Goal: Task Accomplishment & Management: Use online tool/utility

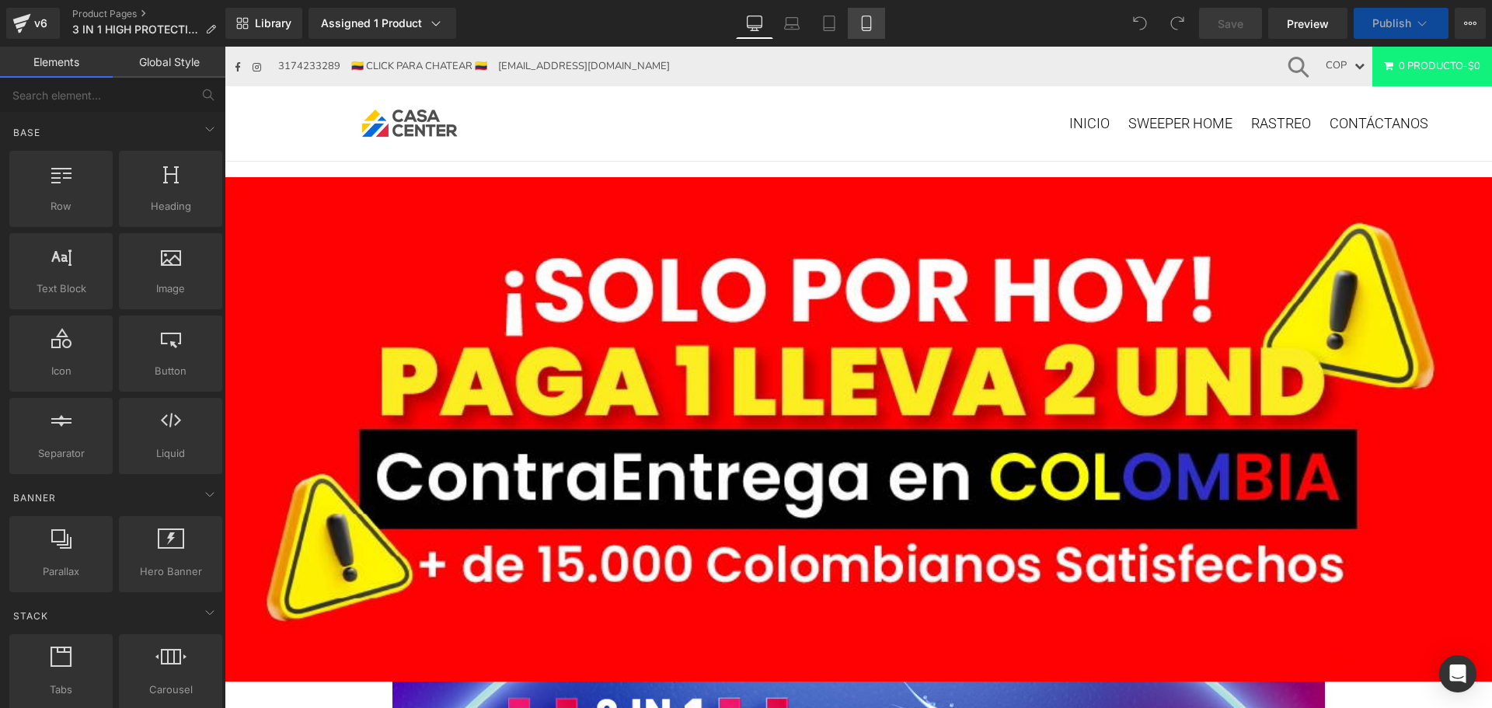
click at [866, 23] on icon at bounding box center [867, 24] width 16 height 16
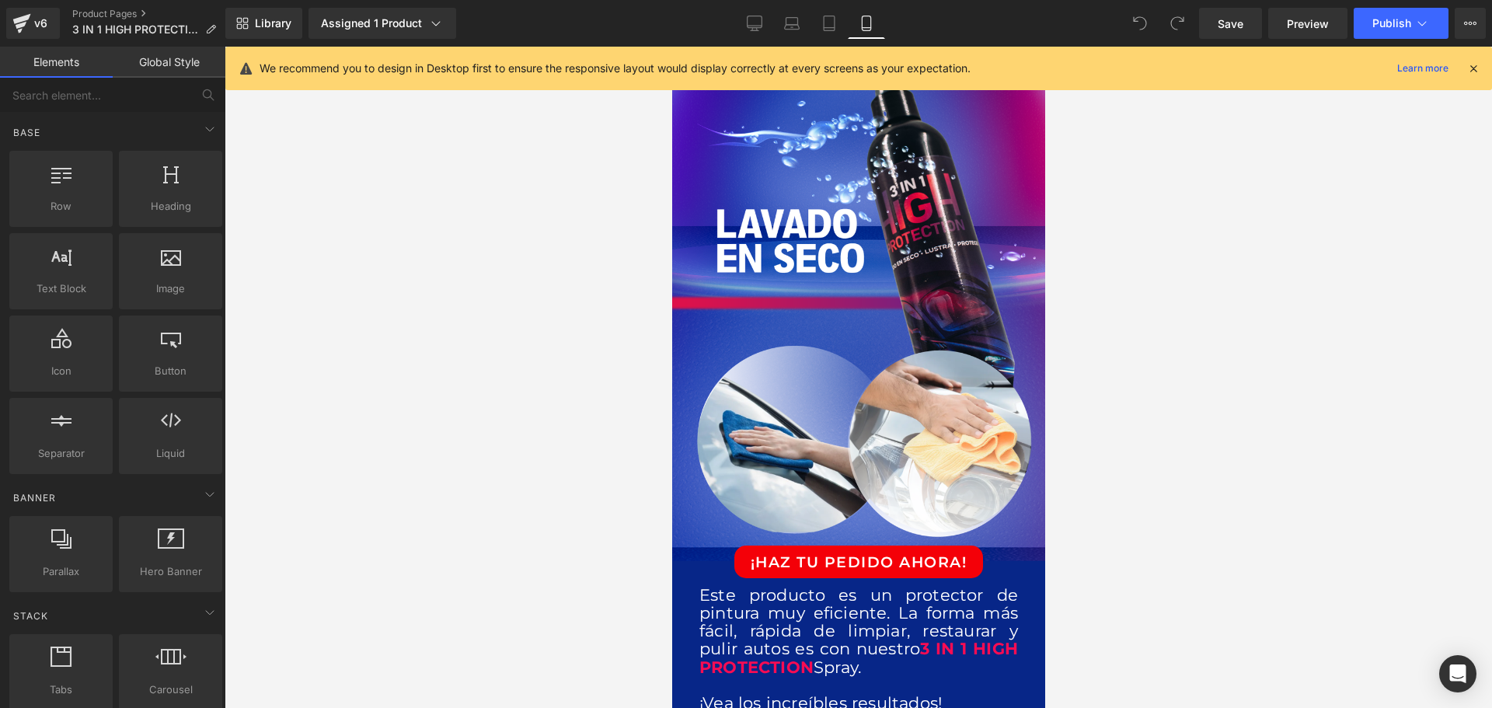
scroll to position [466, 0]
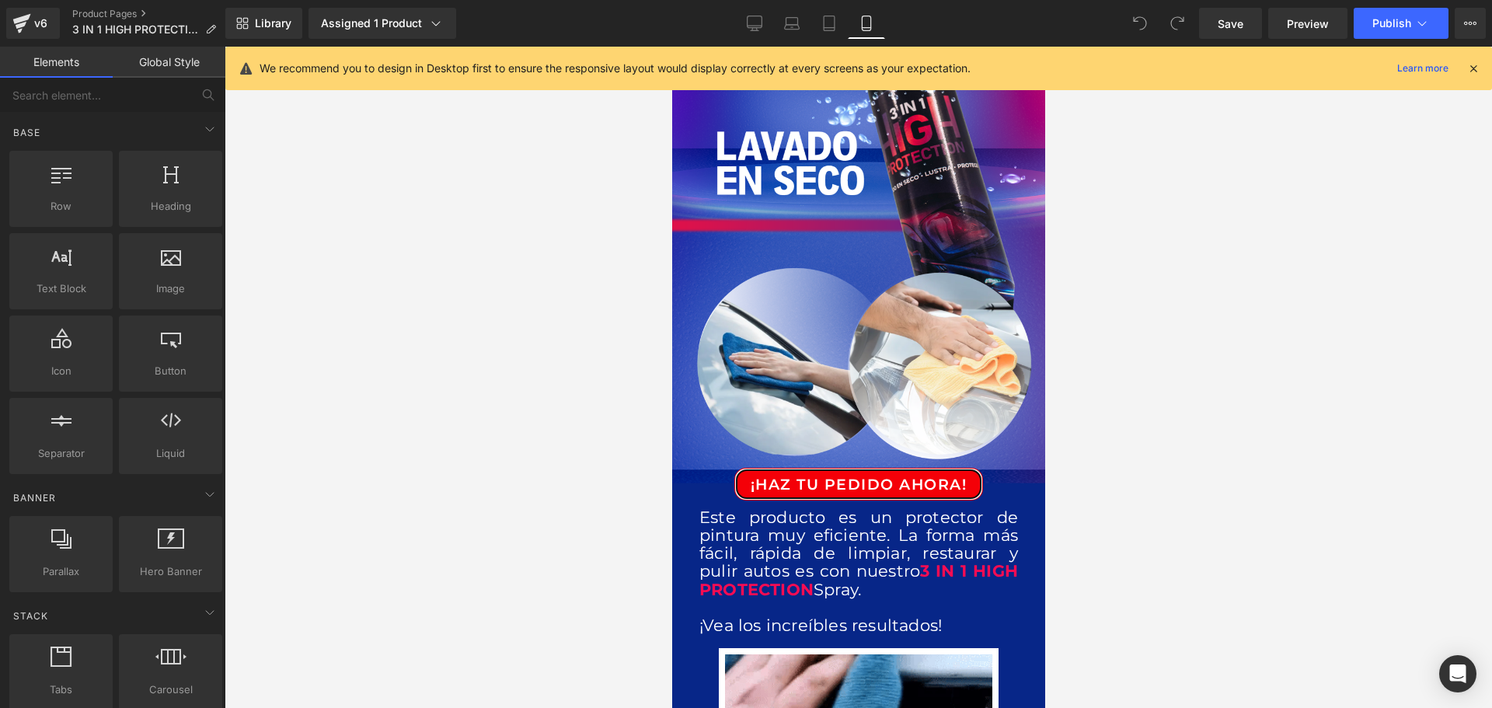
click at [845, 468] on div "¡HAZ TU PEDIDO AHORA! Button" at bounding box center [858, 484] width 350 height 33
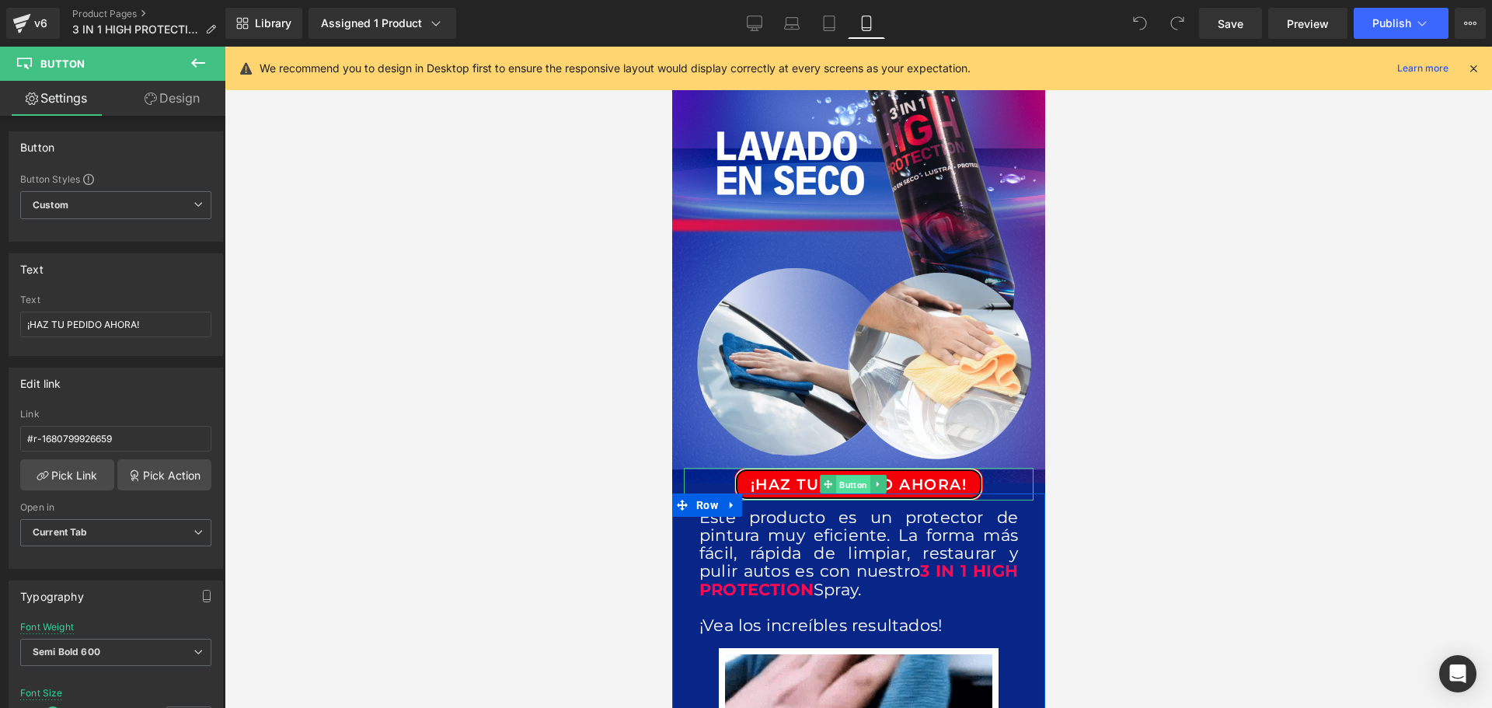
click at [855, 476] on span "Button" at bounding box center [852, 485] width 34 height 19
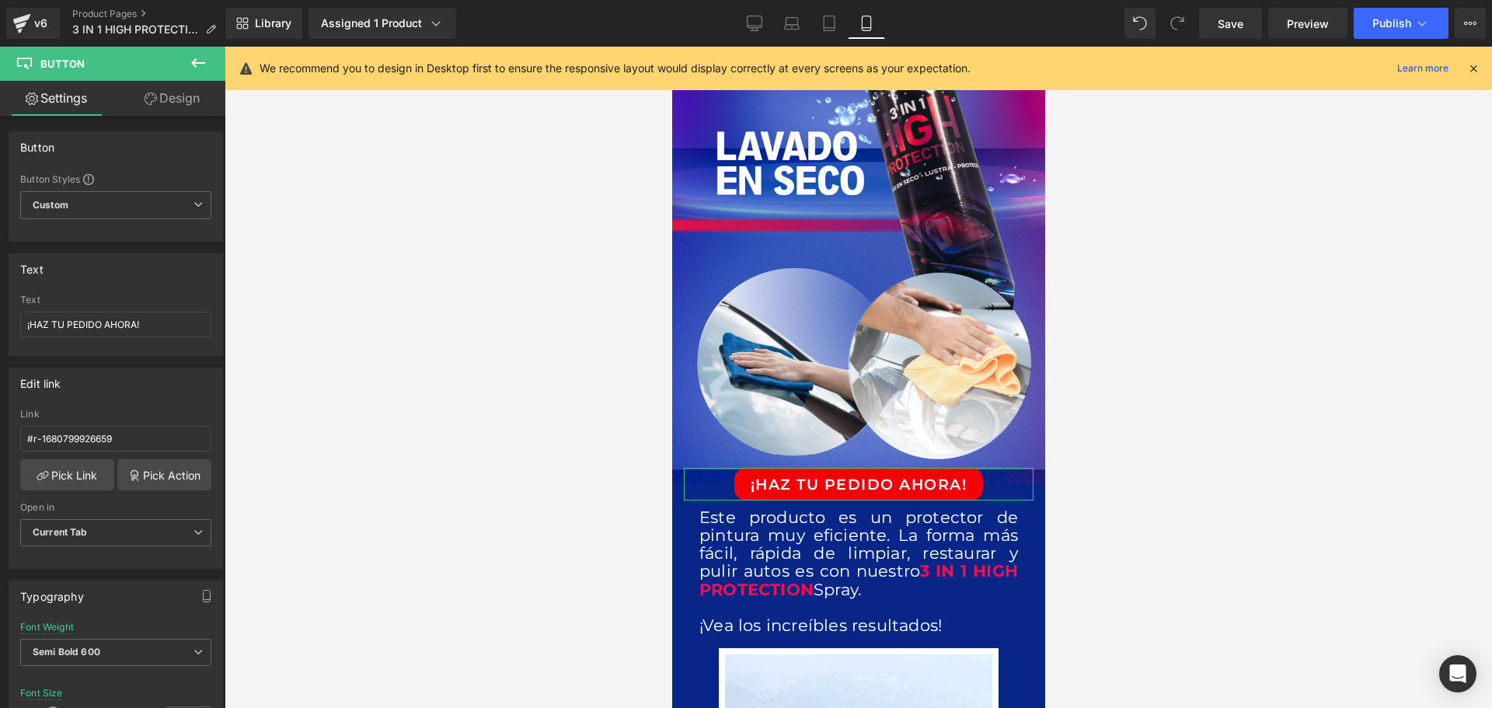
click at [166, 94] on link "Design" at bounding box center [172, 98] width 113 height 35
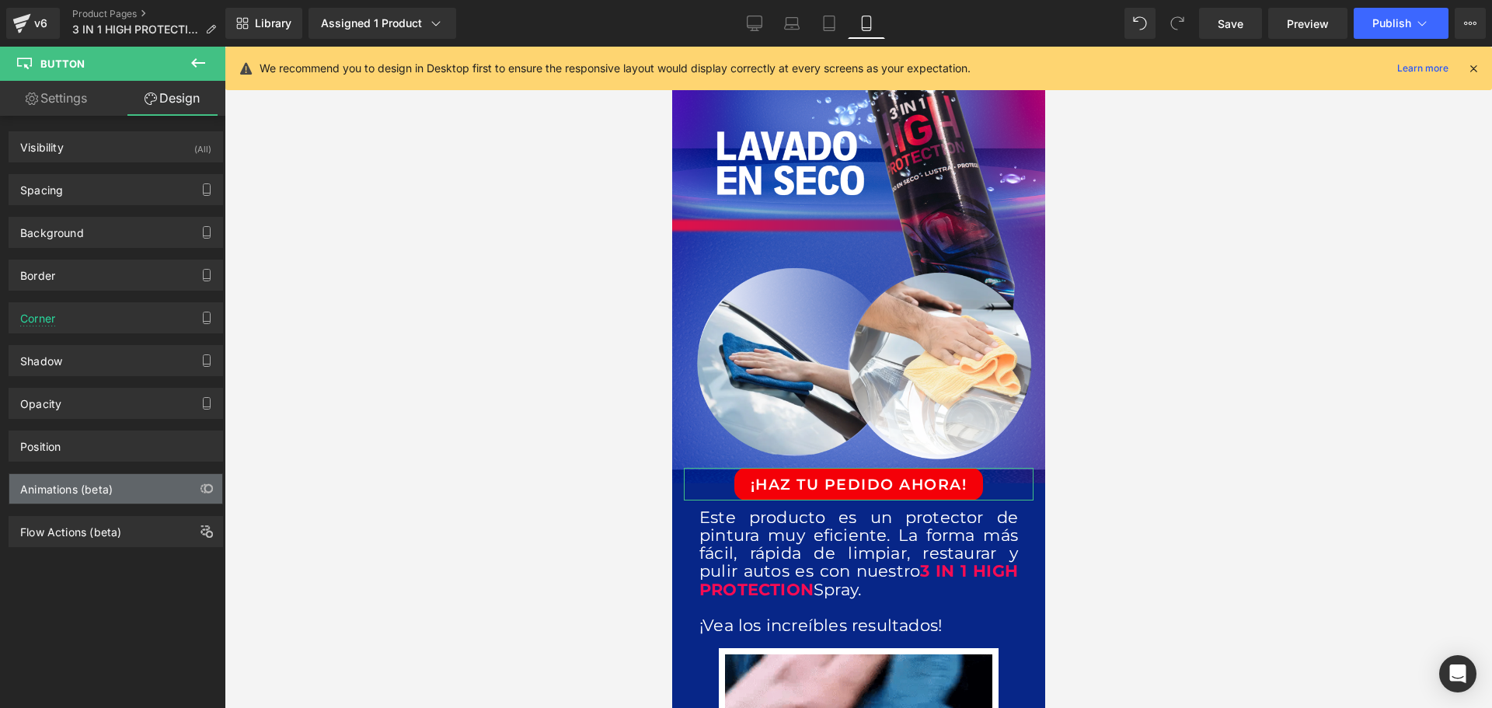
click at [64, 489] on div "Animations (beta)" at bounding box center [66, 485] width 92 height 22
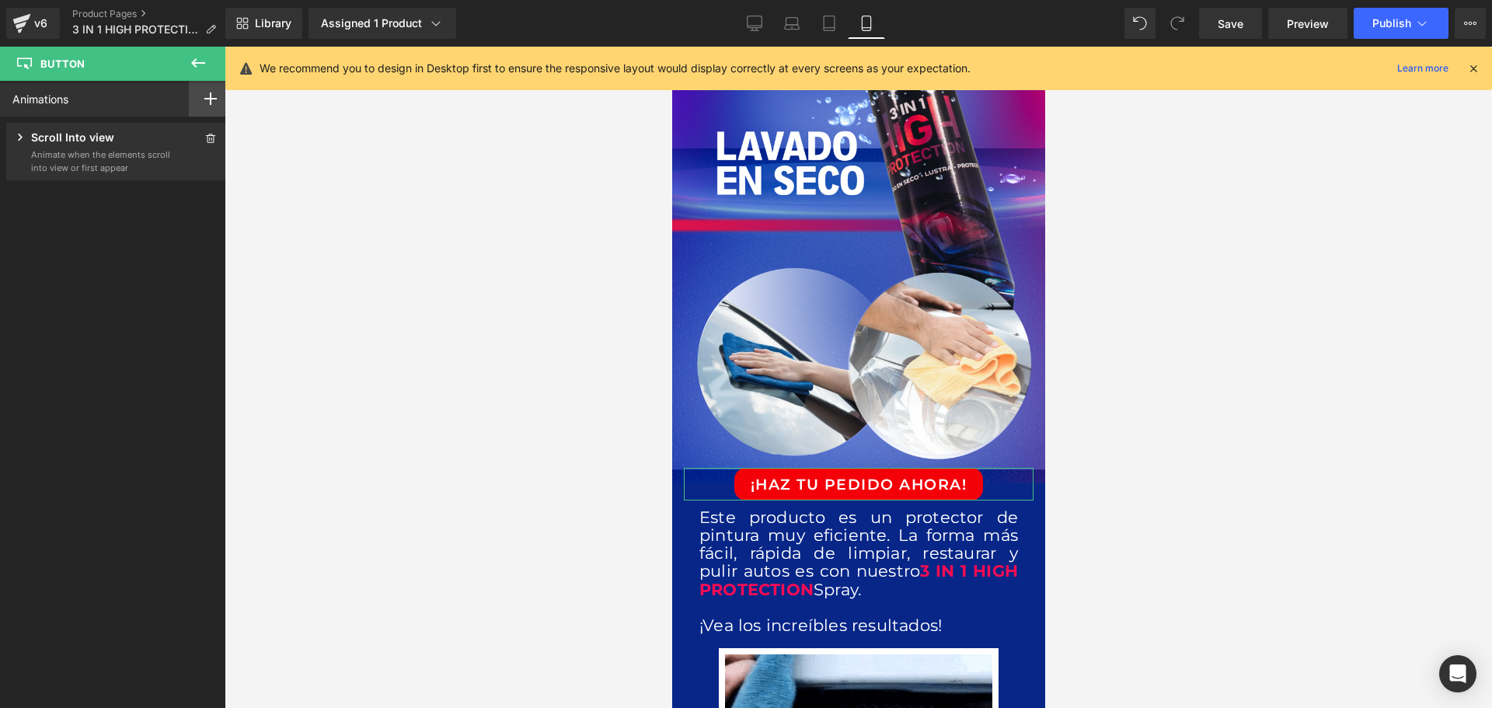
click at [209, 99] on rect at bounding box center [210, 99] width 12 height 2
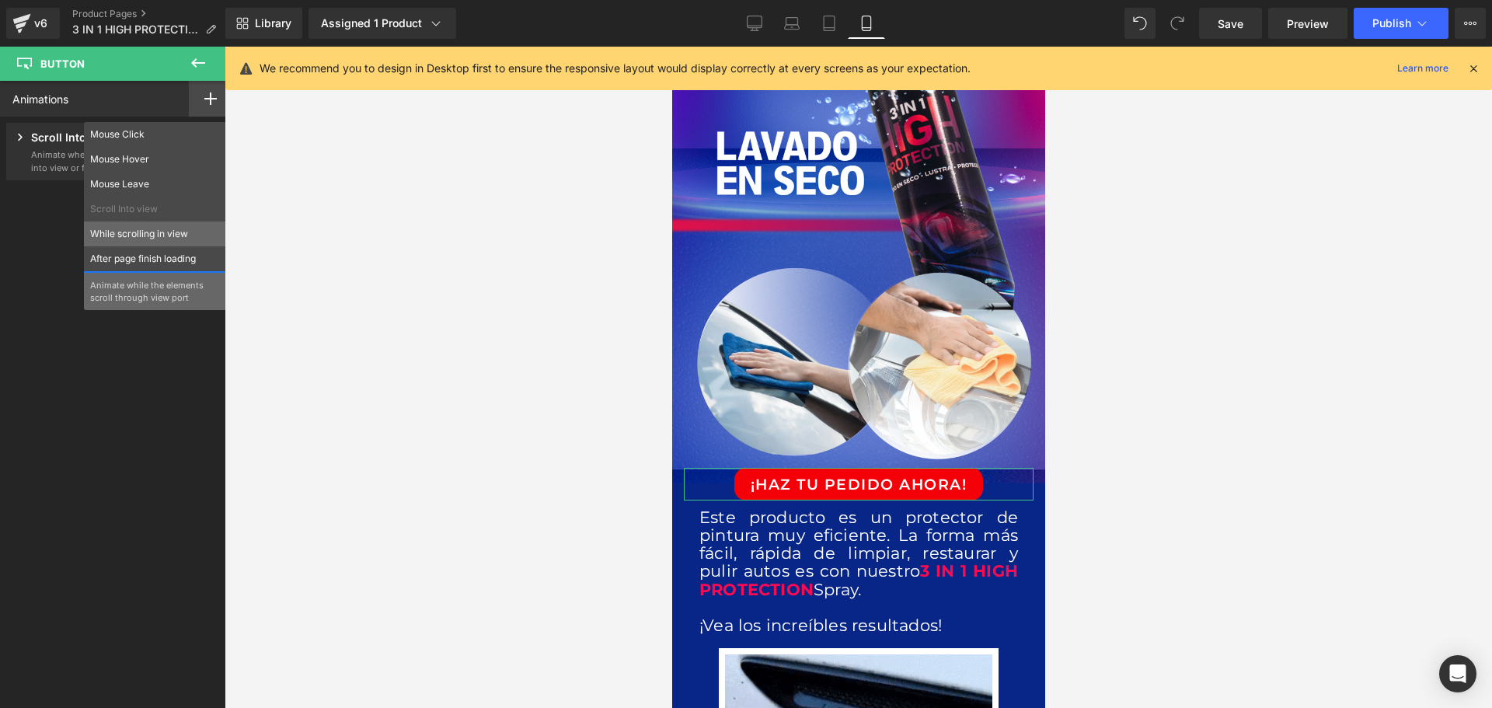
click at [141, 238] on p "While scrolling in view" at bounding box center [155, 234] width 130 height 14
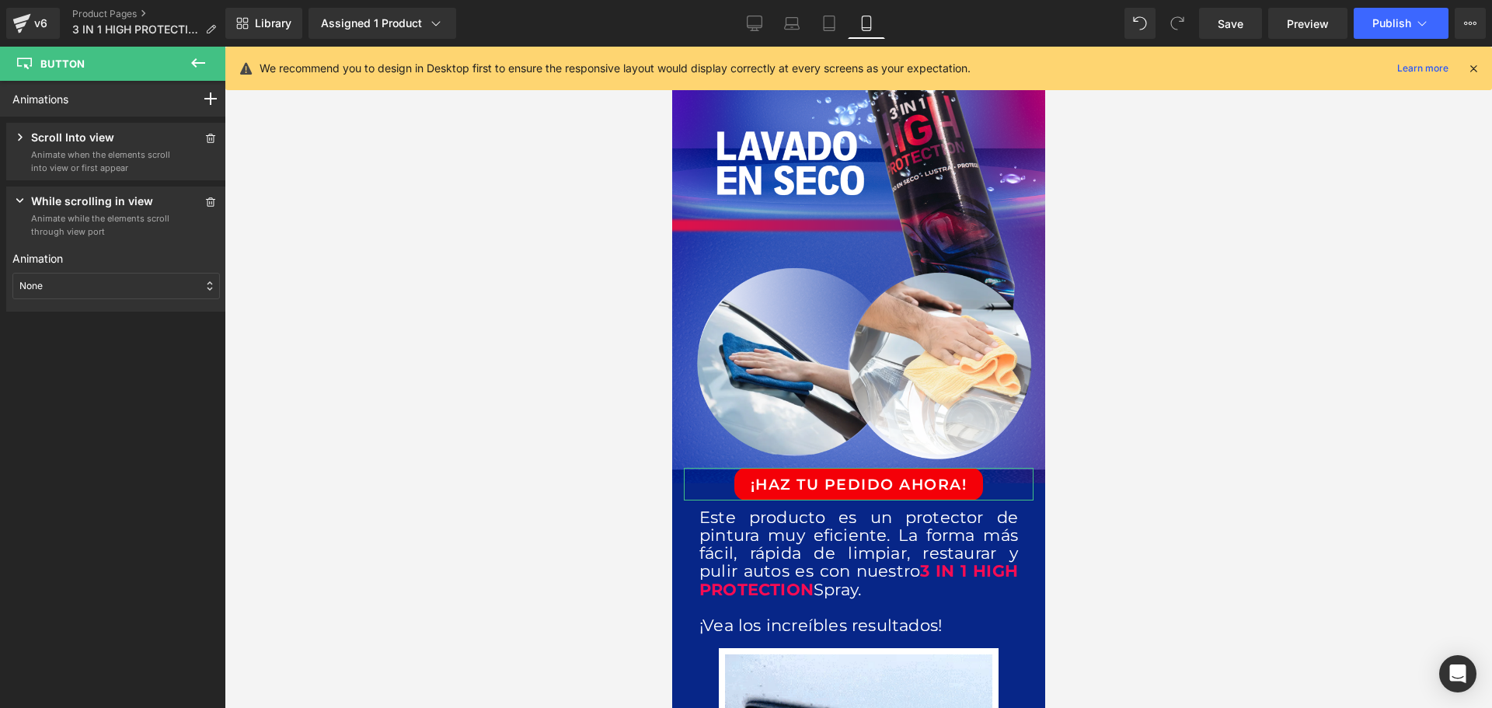
click at [75, 297] on div "None" at bounding box center [115, 286] width 207 height 26
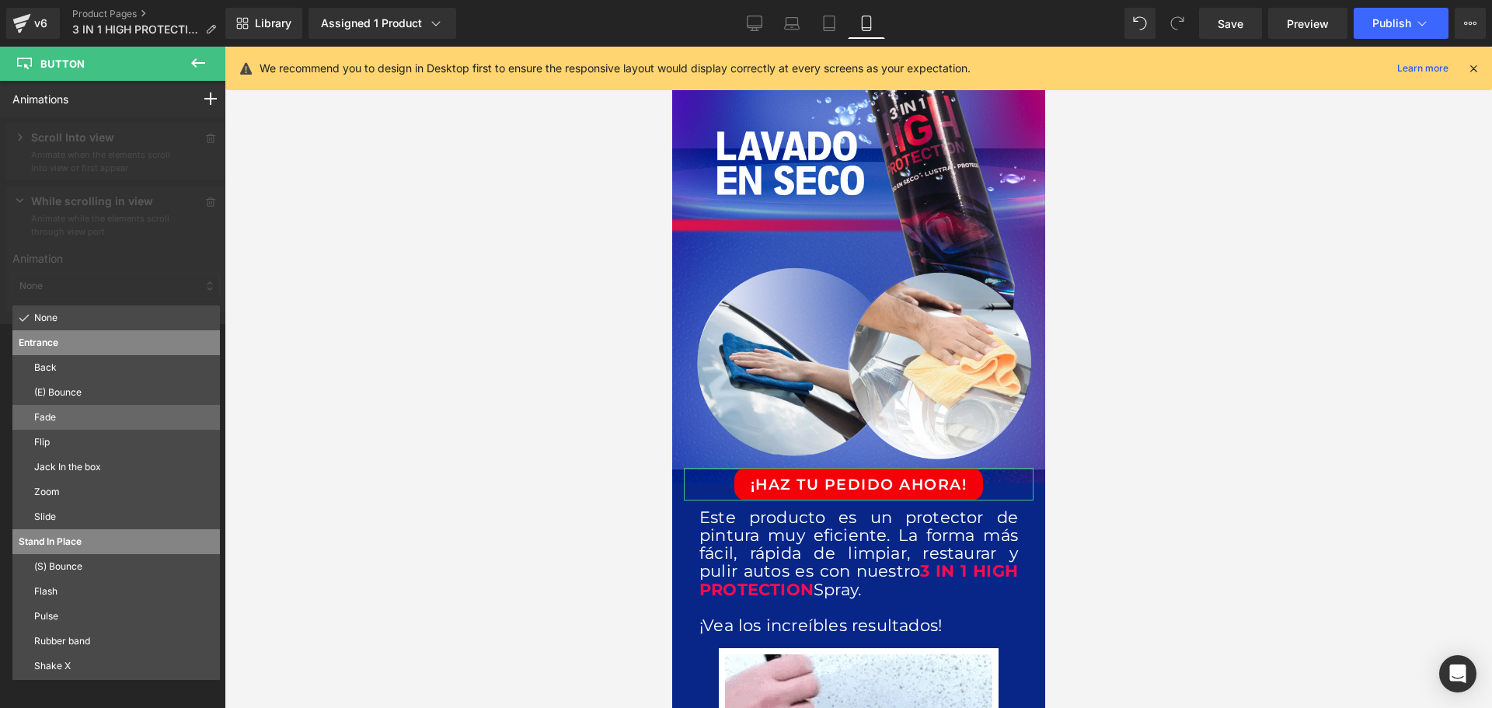
click at [92, 413] on p "Fade" at bounding box center [123, 417] width 179 height 14
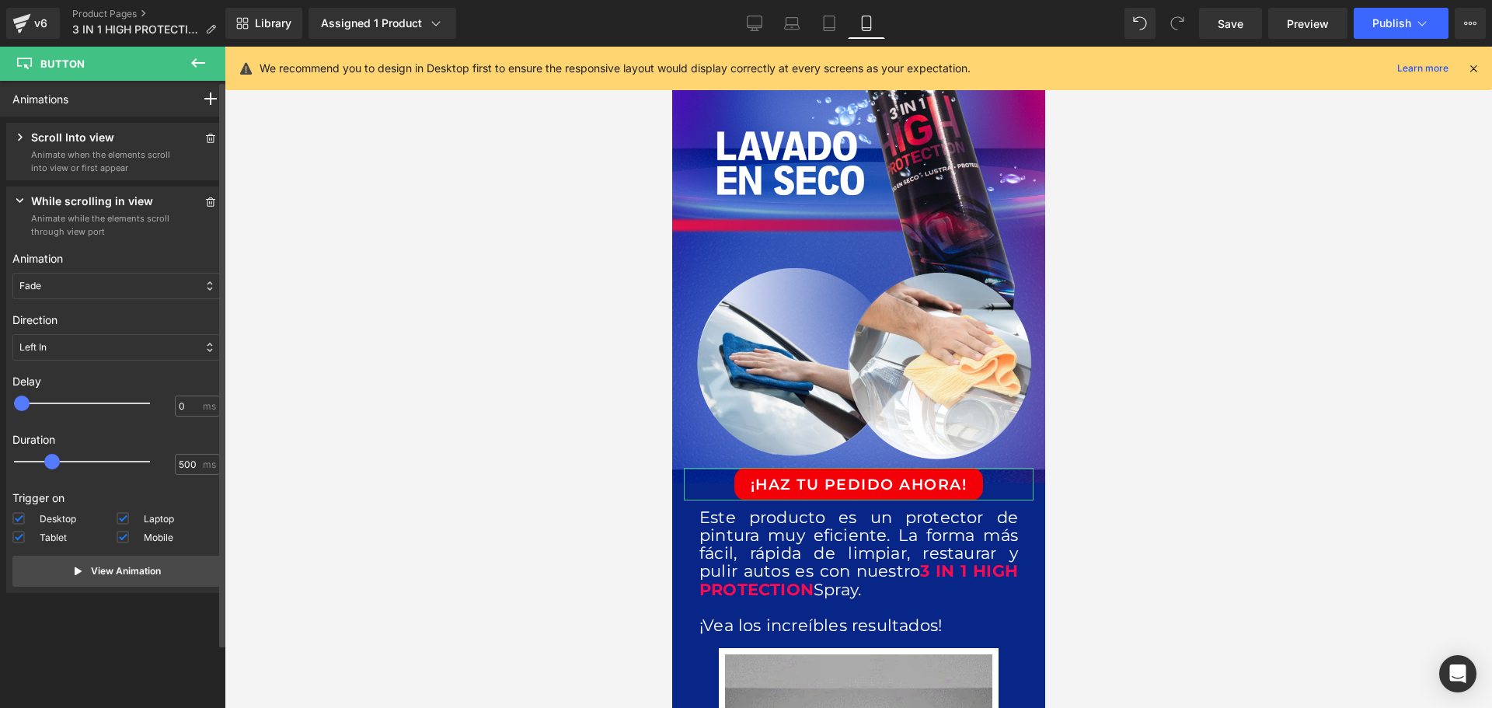
click at [88, 287] on div "Fade" at bounding box center [115, 286] width 207 height 26
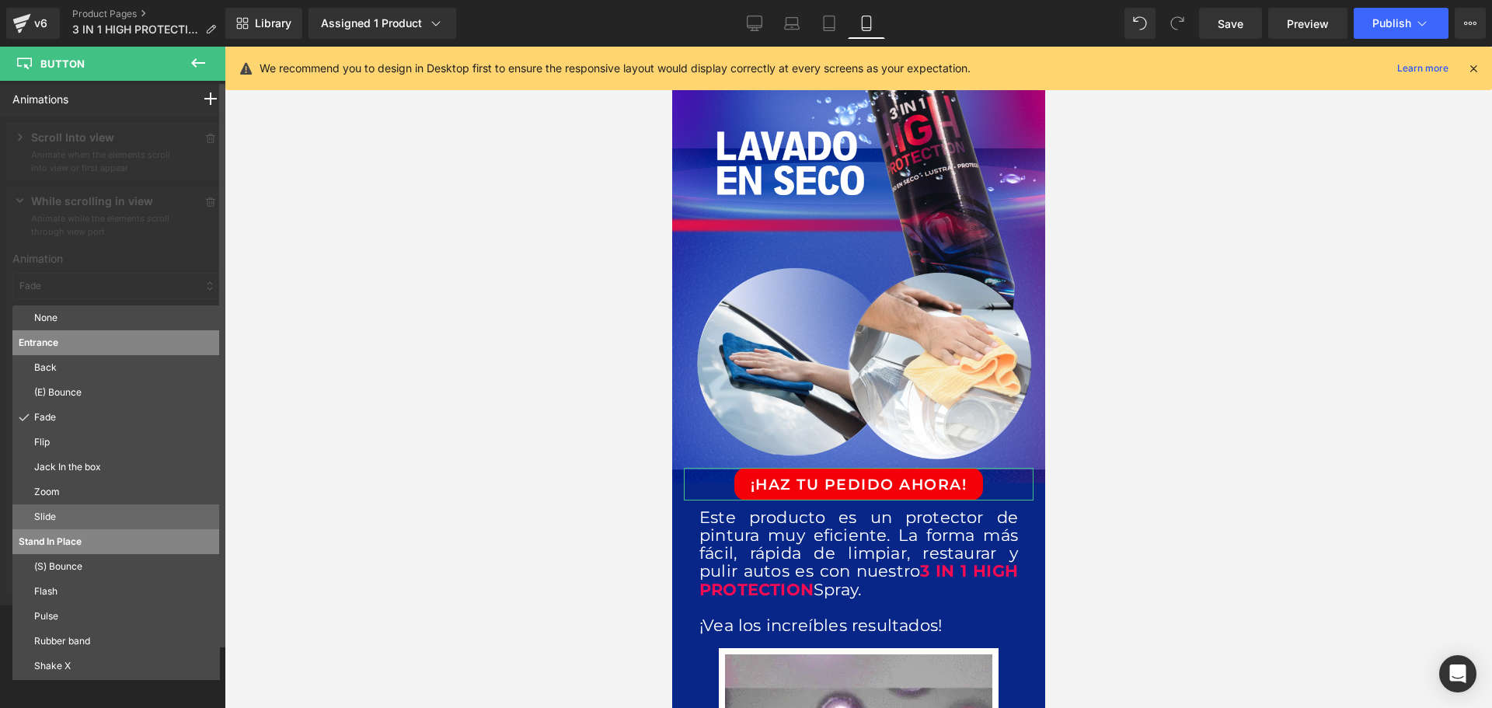
click at [71, 514] on p "Slide" at bounding box center [123, 517] width 179 height 14
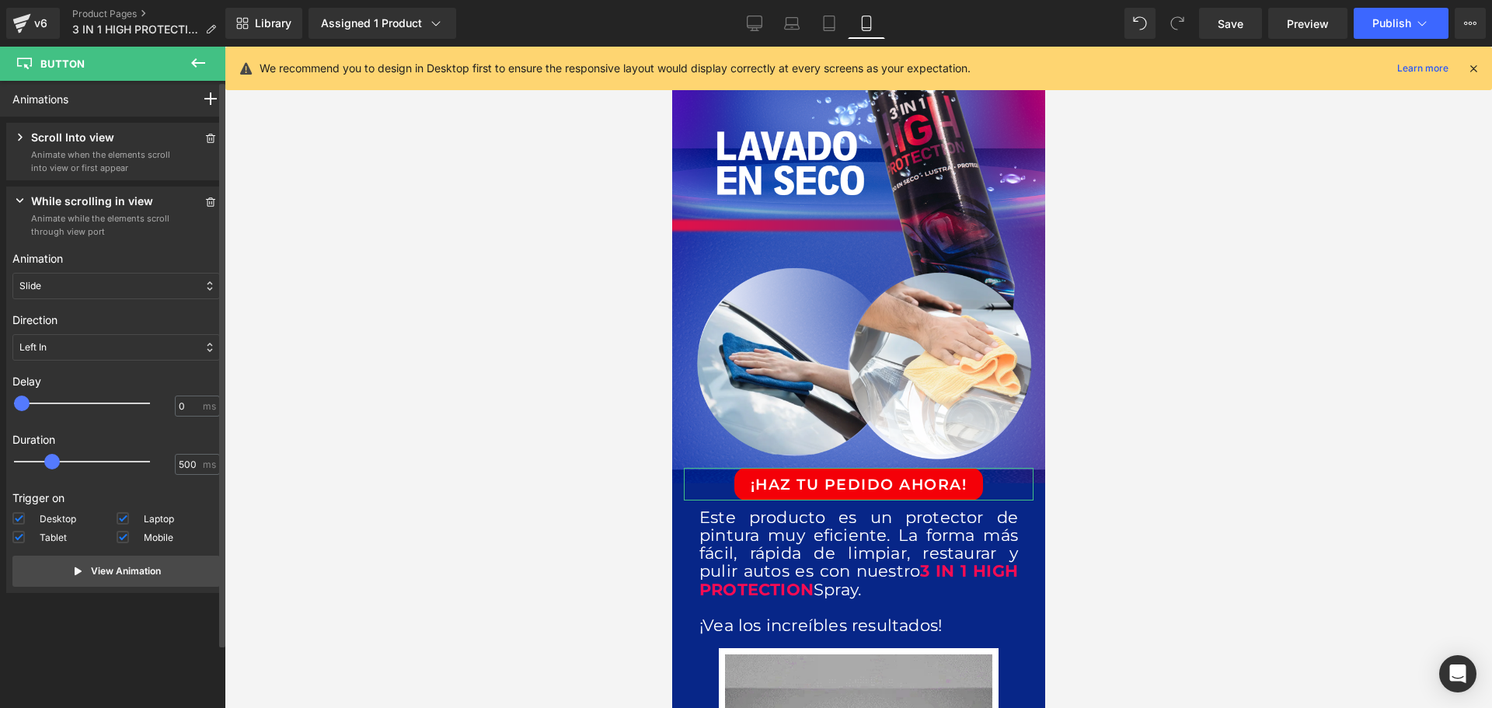
click at [83, 287] on div "Slide" at bounding box center [115, 286] width 207 height 26
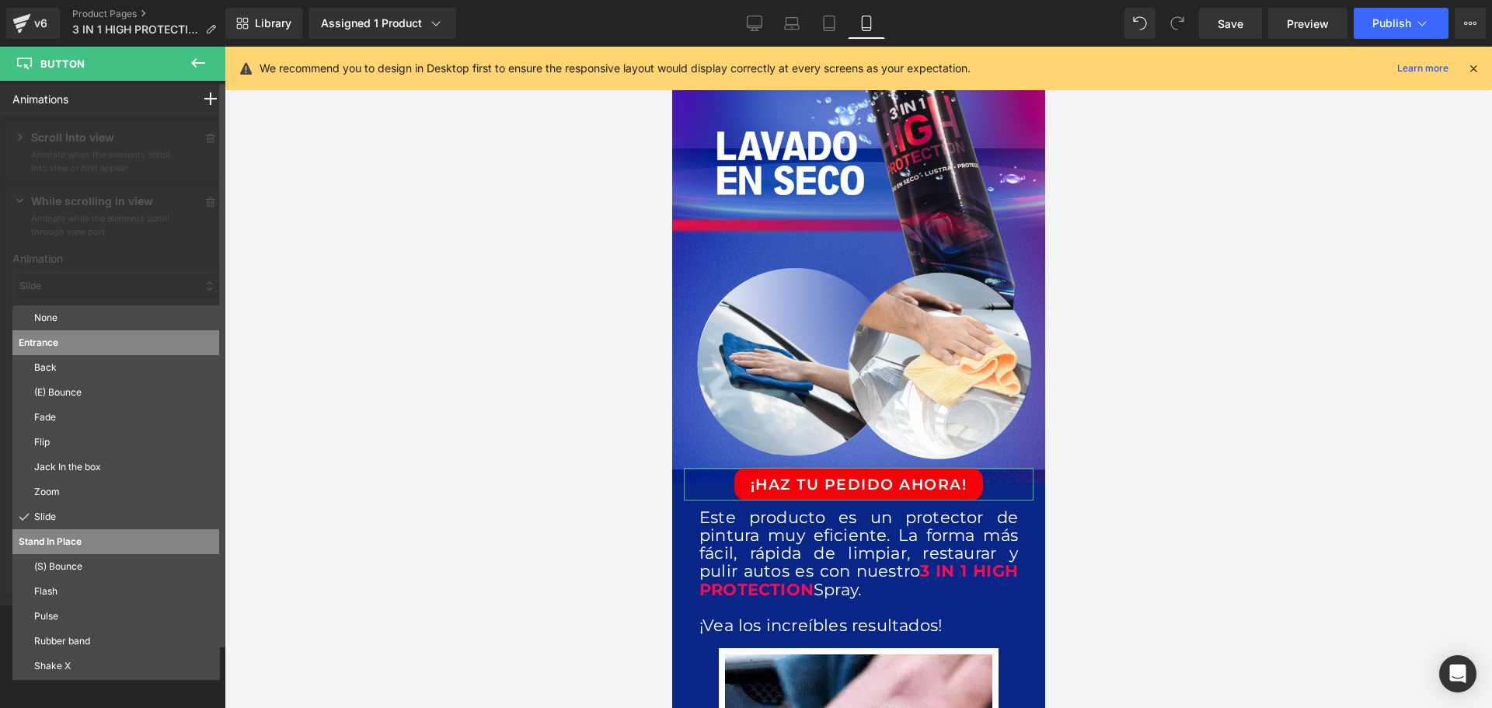
click at [68, 399] on p "(E) Bounce" at bounding box center [123, 392] width 179 height 14
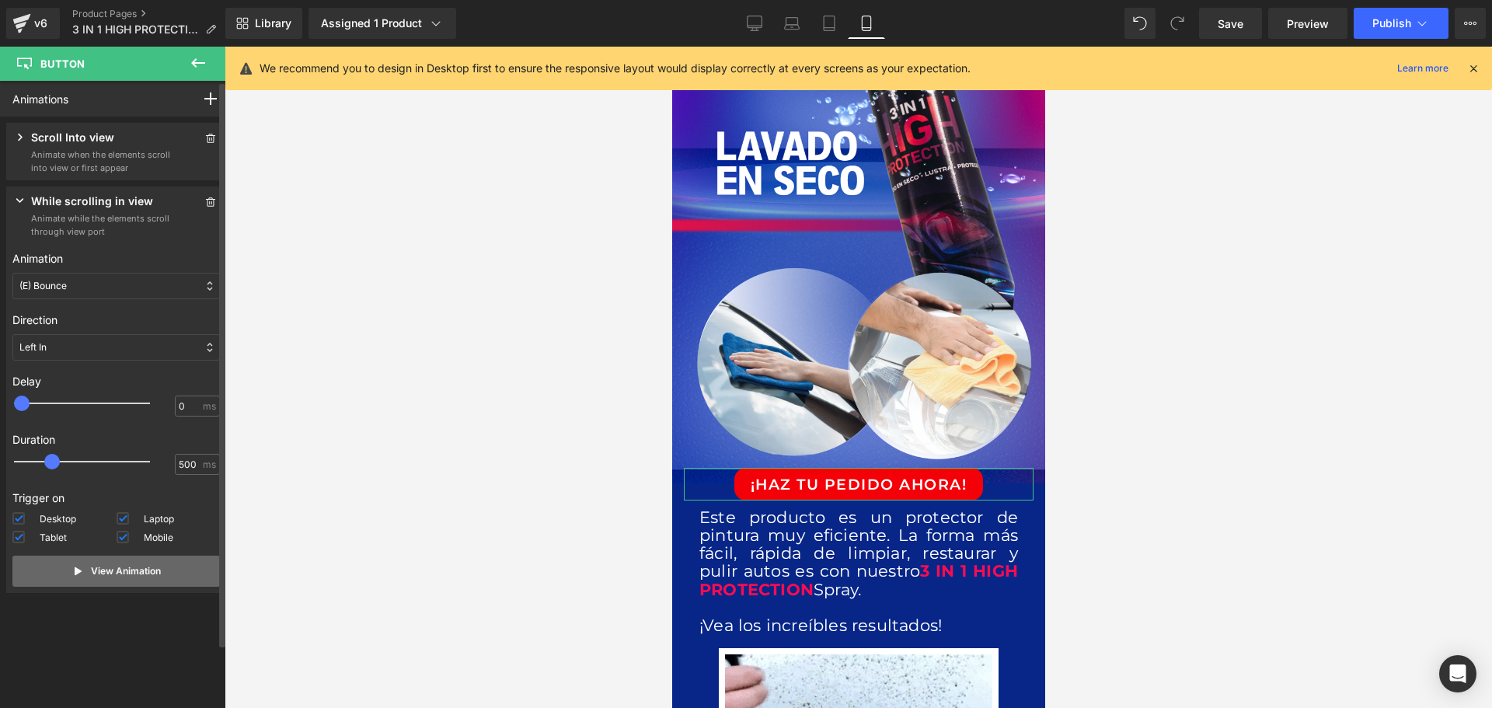
click at [114, 576] on p "View Animation" at bounding box center [126, 571] width 70 height 14
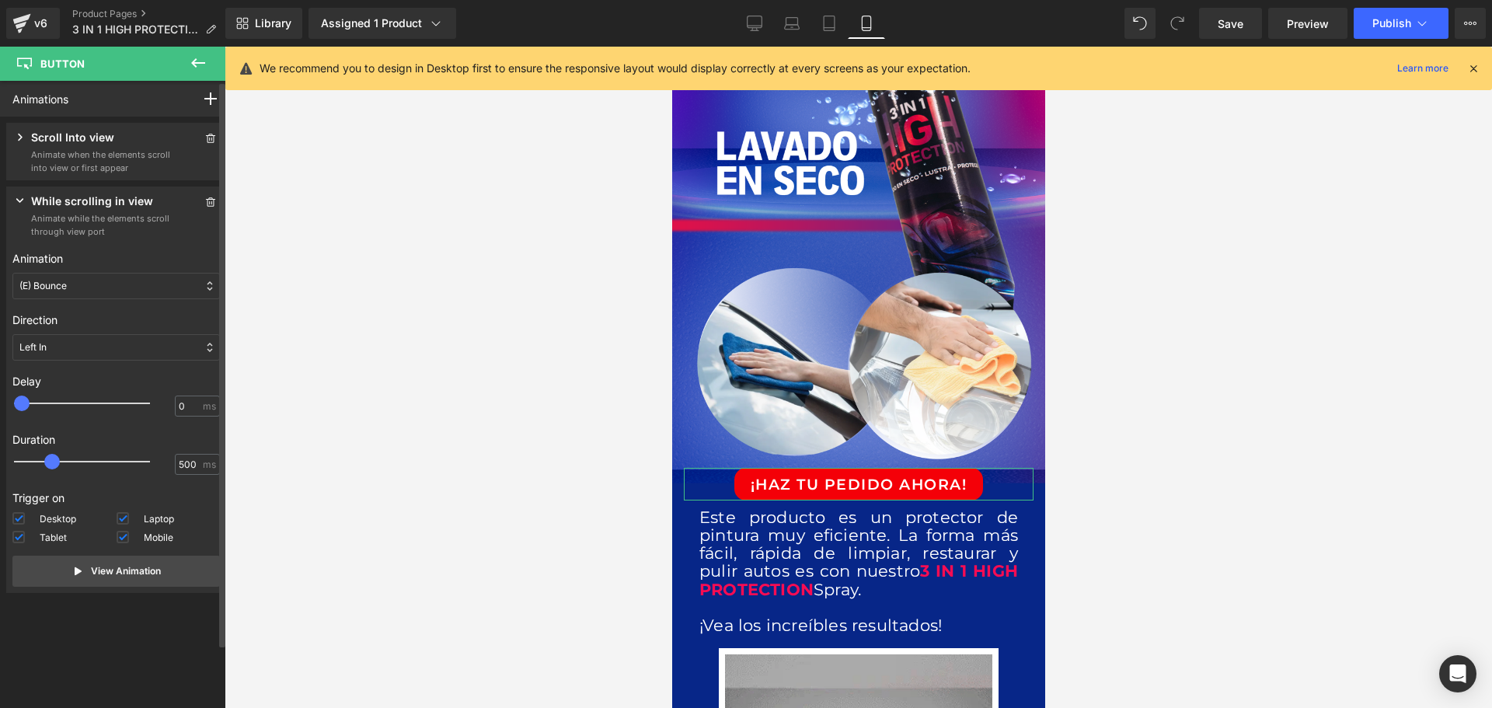
click at [19, 200] on icon at bounding box center [20, 201] width 16 height 16
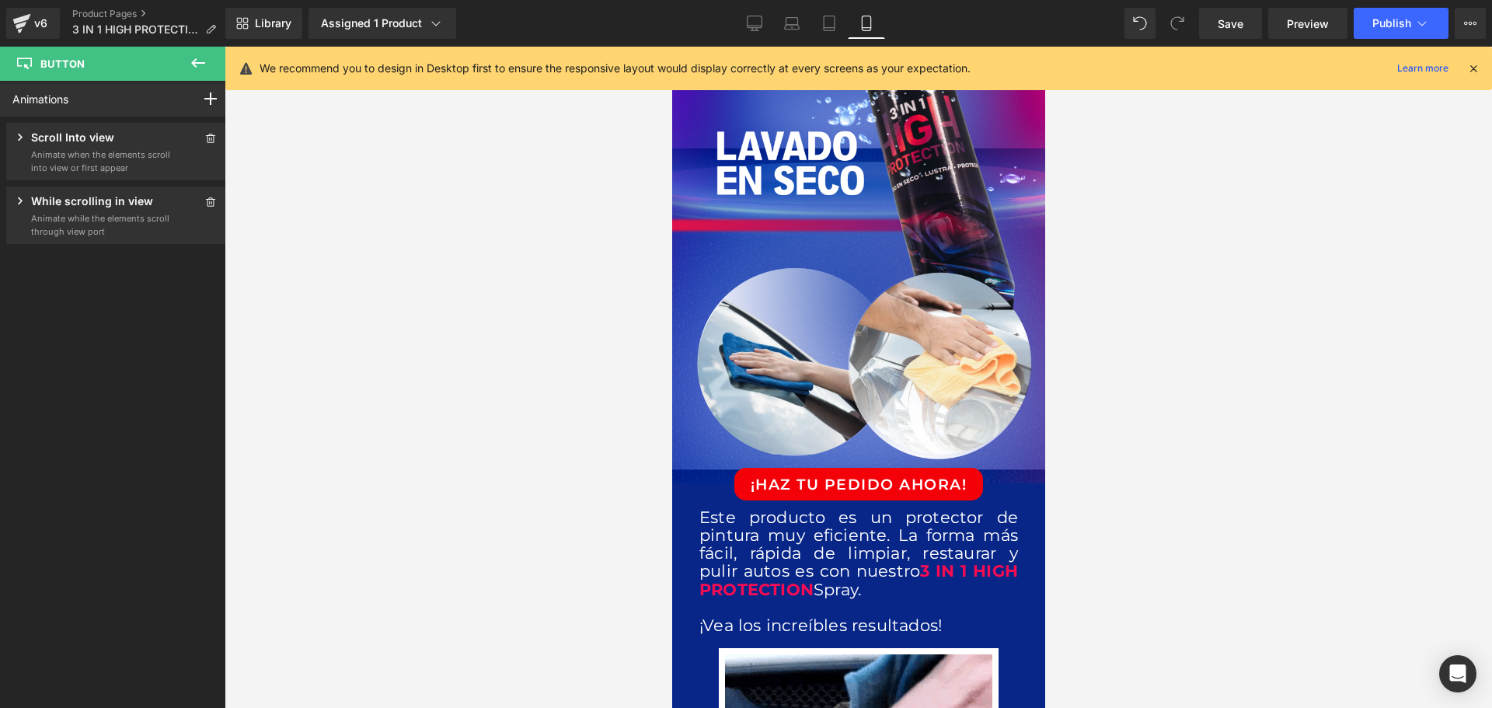
click at [199, 60] on icon at bounding box center [198, 63] width 19 height 19
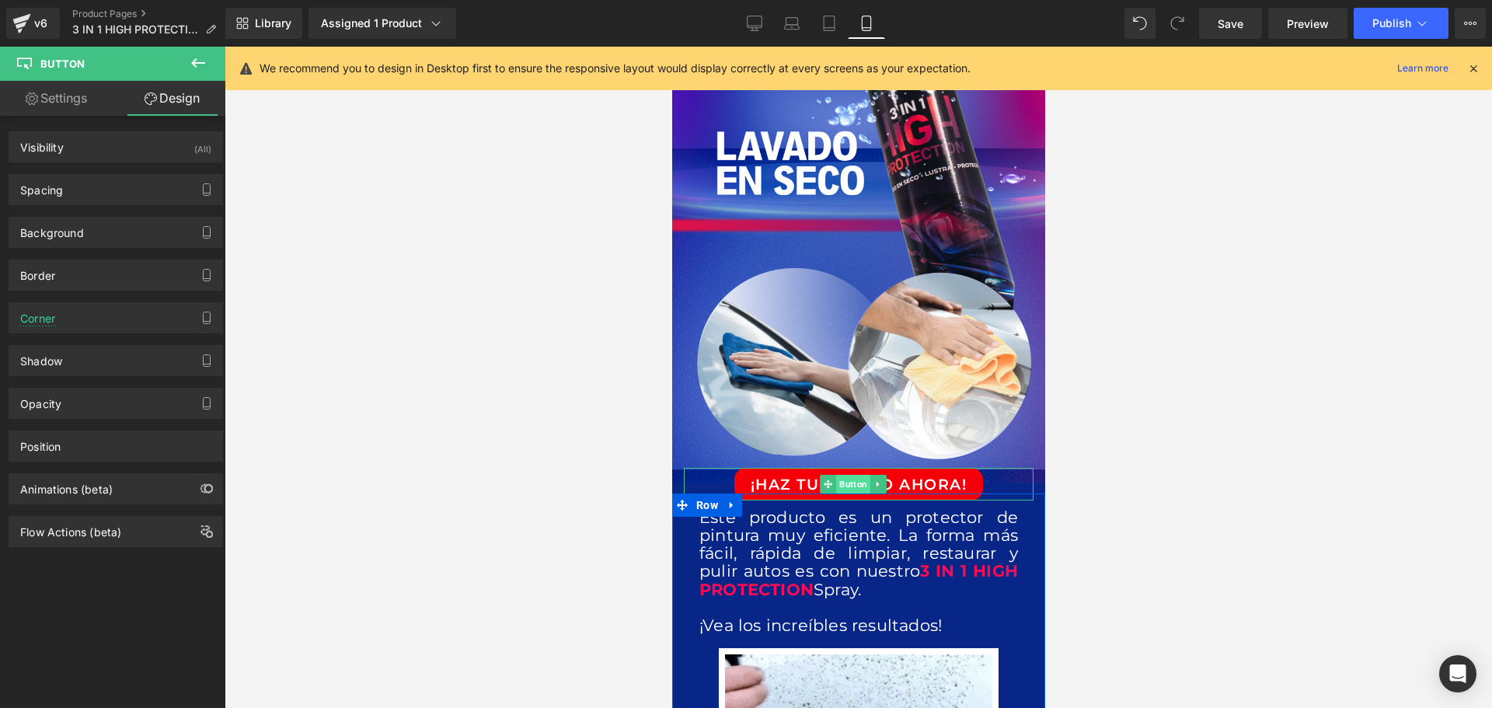
click at [846, 475] on span "Button" at bounding box center [852, 484] width 34 height 19
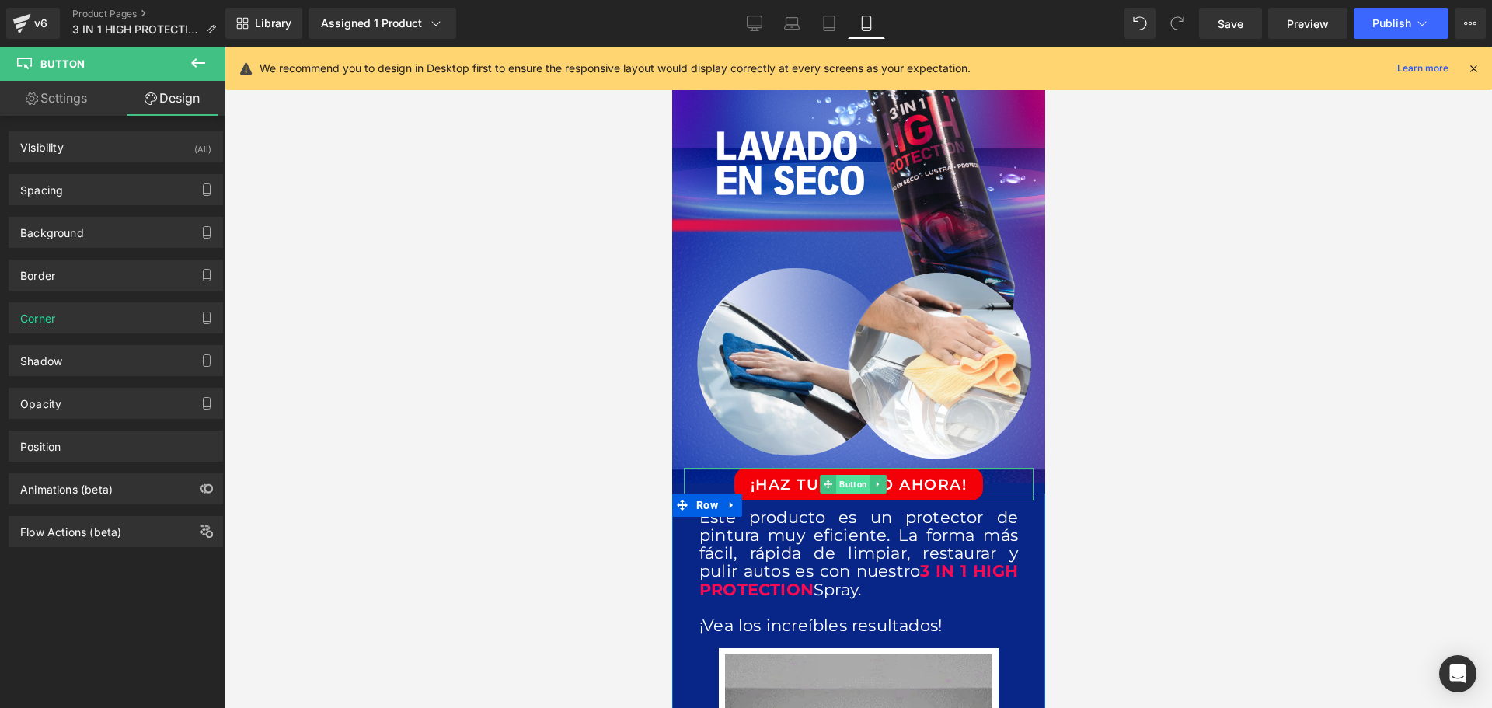
click at [846, 475] on span "Button" at bounding box center [852, 484] width 34 height 19
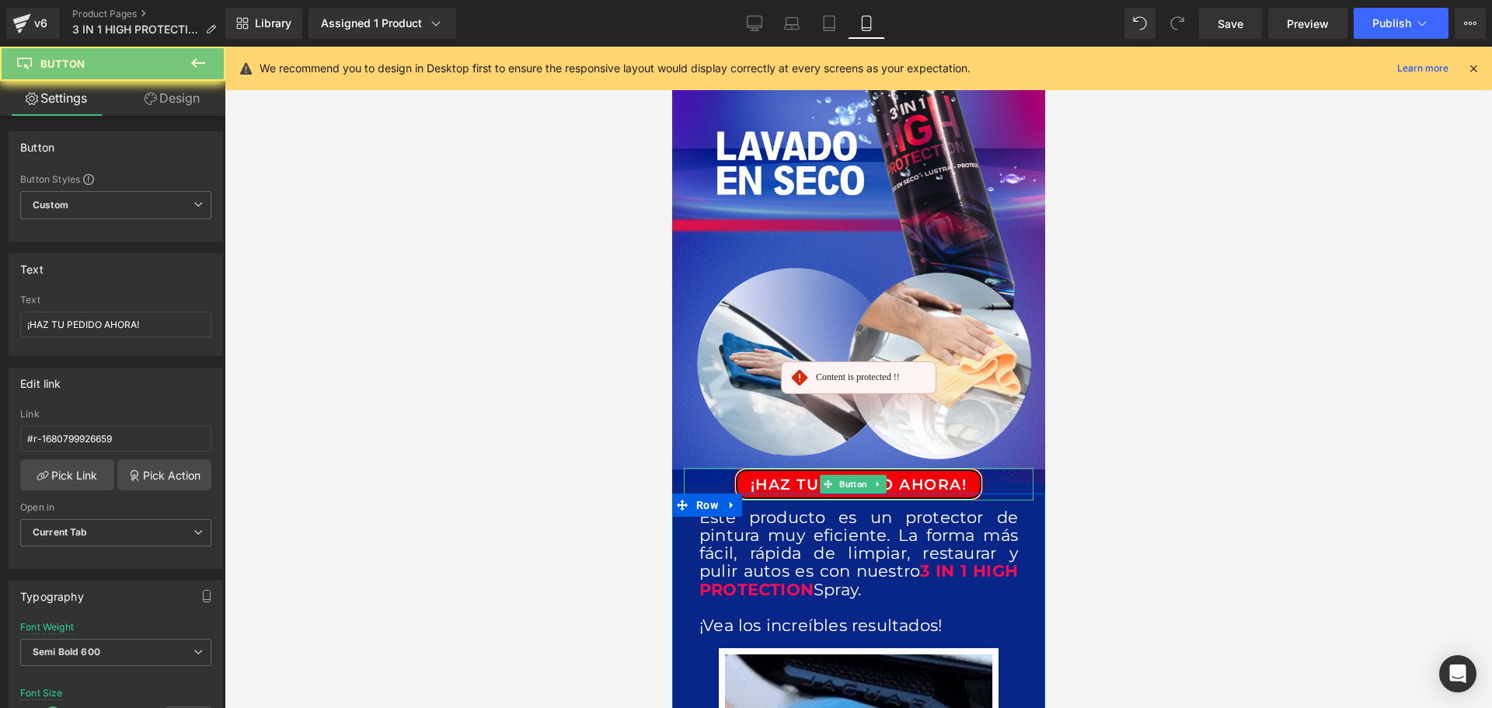
click at [787, 474] on span "¡HAZ TU PEDIDO AHORA!" at bounding box center [858, 484] width 217 height 21
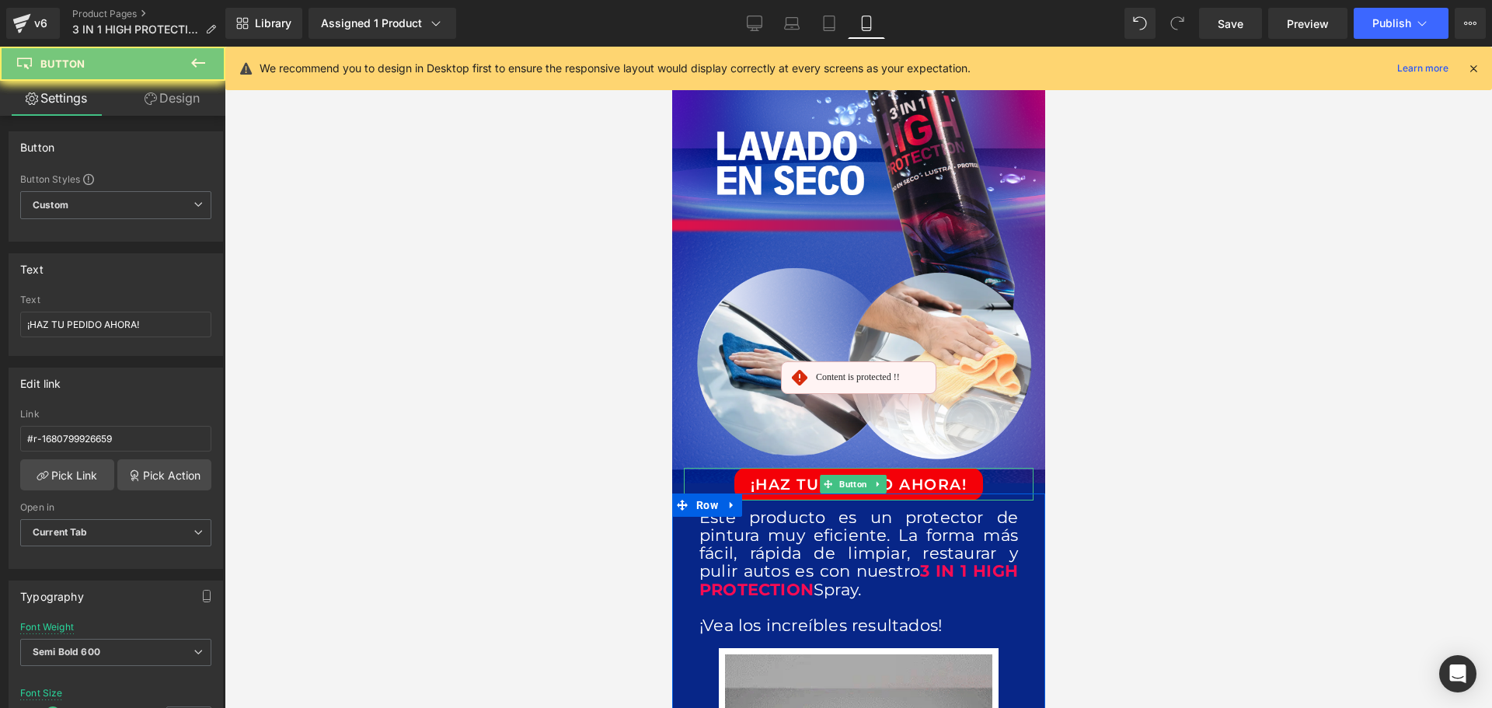
click at [787, 507] on span "Este producto es un protector de pintura muy eficiente. La forma más fácil, ráp…" at bounding box center [858, 543] width 319 height 73
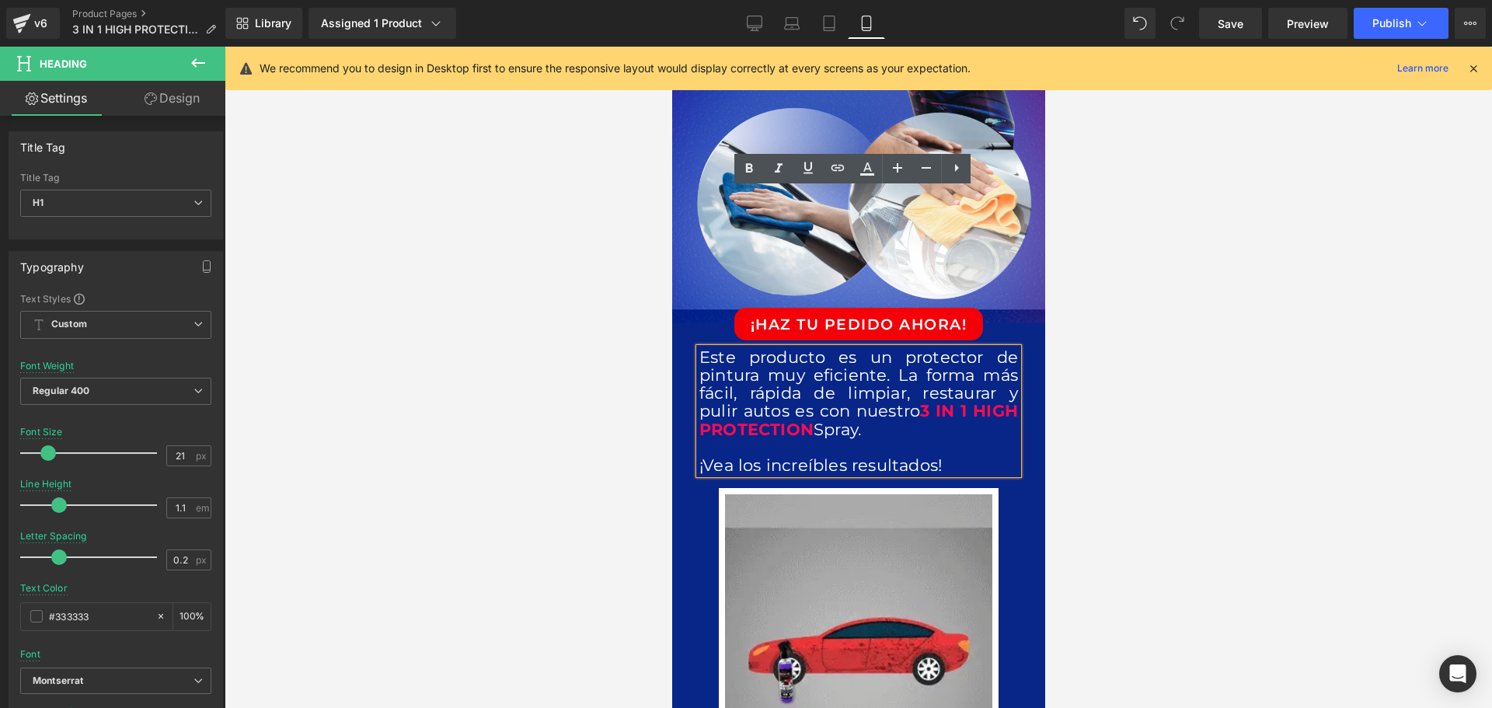
scroll to position [604, 0]
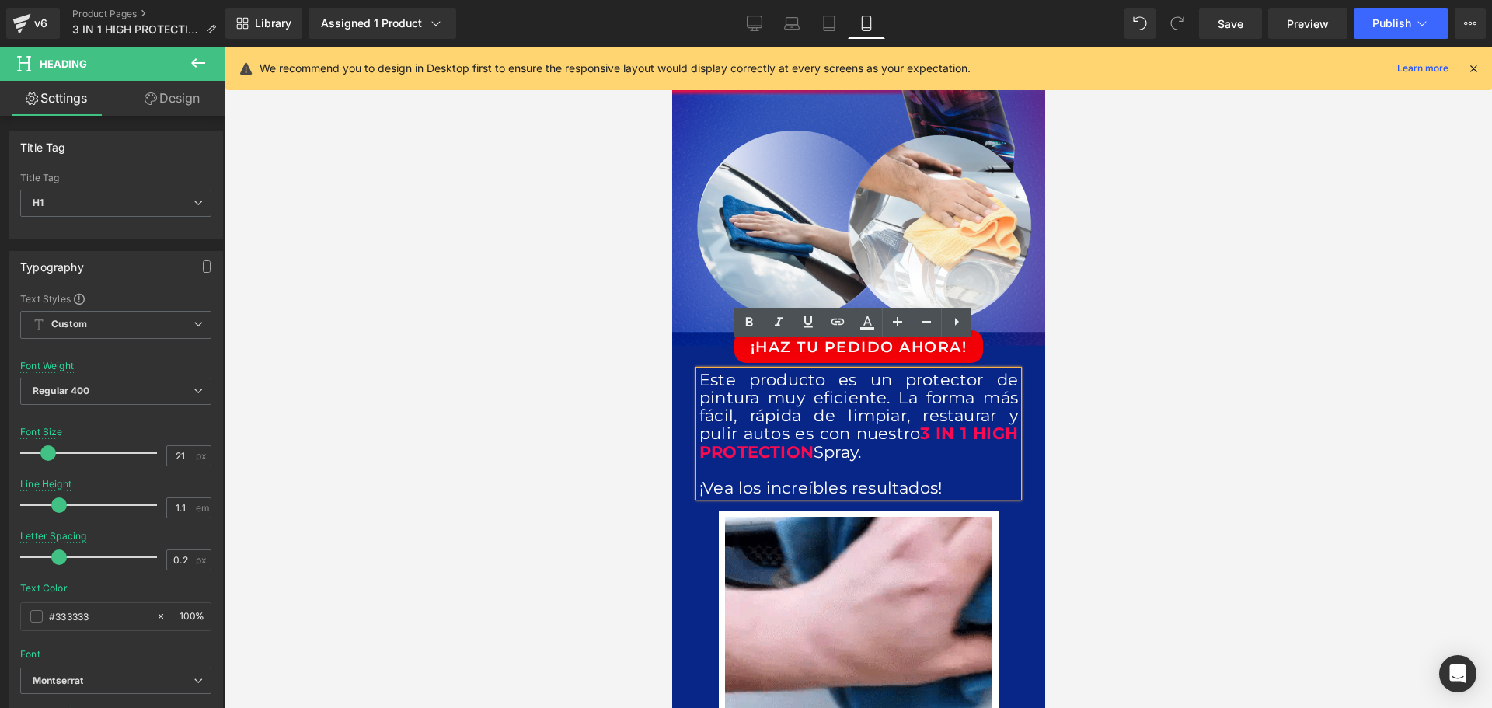
click at [1223, 382] on div at bounding box center [858, 377] width 1267 height 661
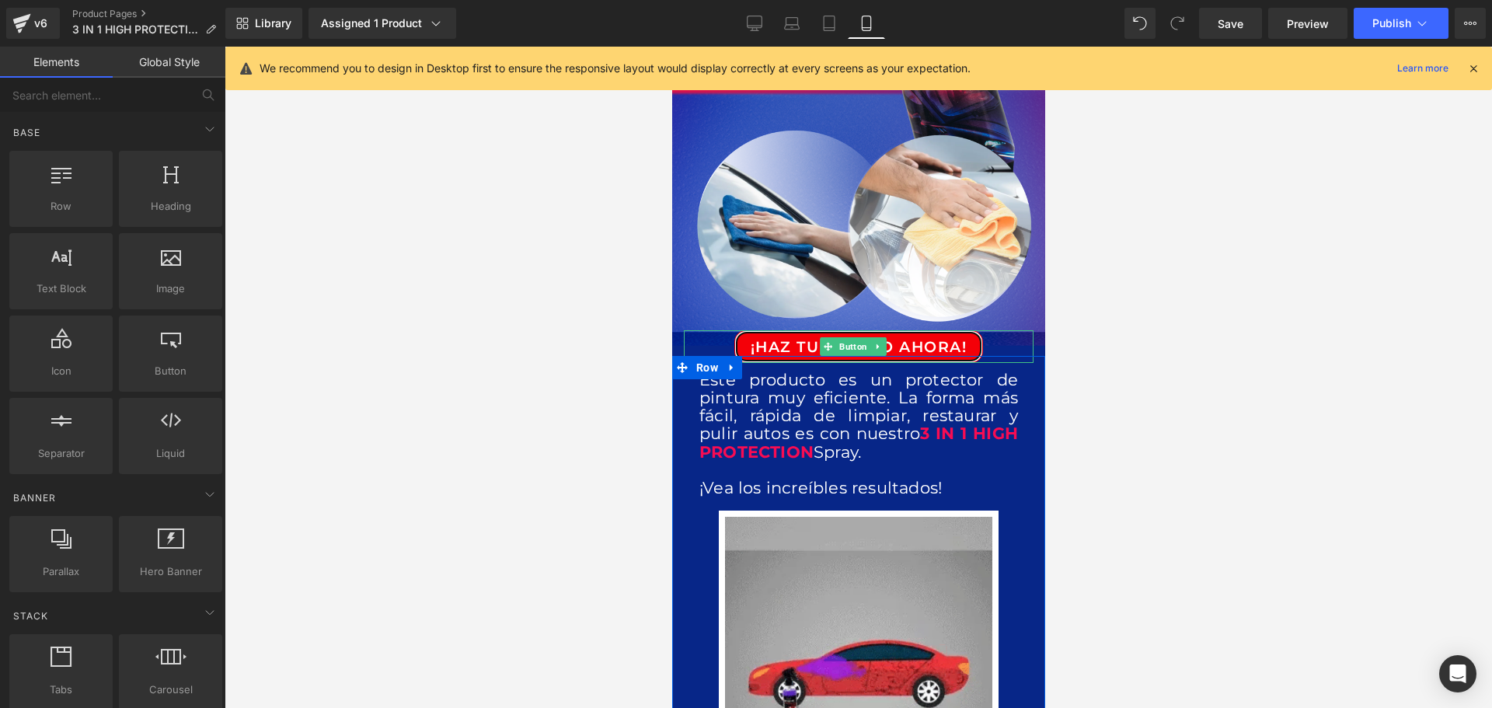
click at [782, 336] on span "¡HAZ TU PEDIDO AHORA!" at bounding box center [858, 346] width 217 height 21
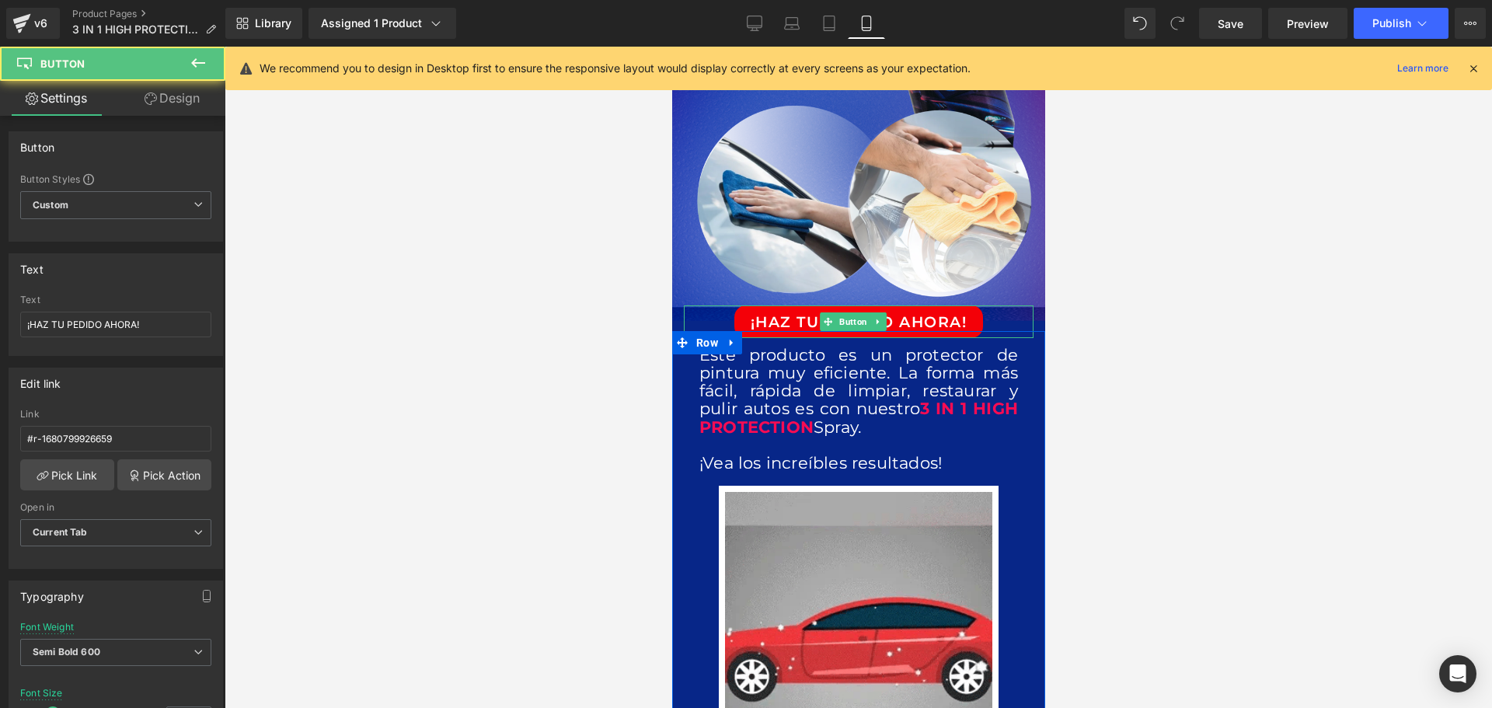
click at [782, 345] on span "Este producto es un protector de pintura muy eficiente. La forma más fácil, ráp…" at bounding box center [858, 381] width 319 height 73
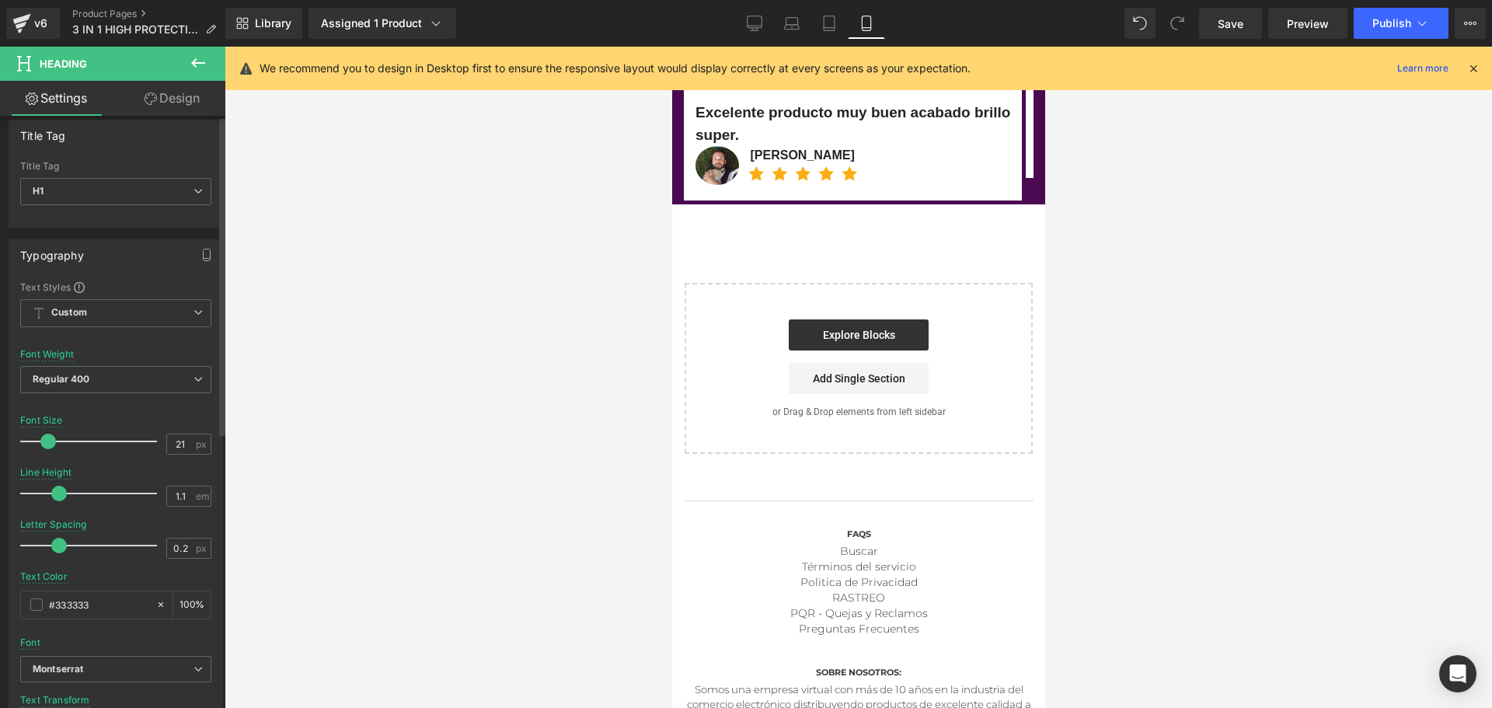
scroll to position [0, 0]
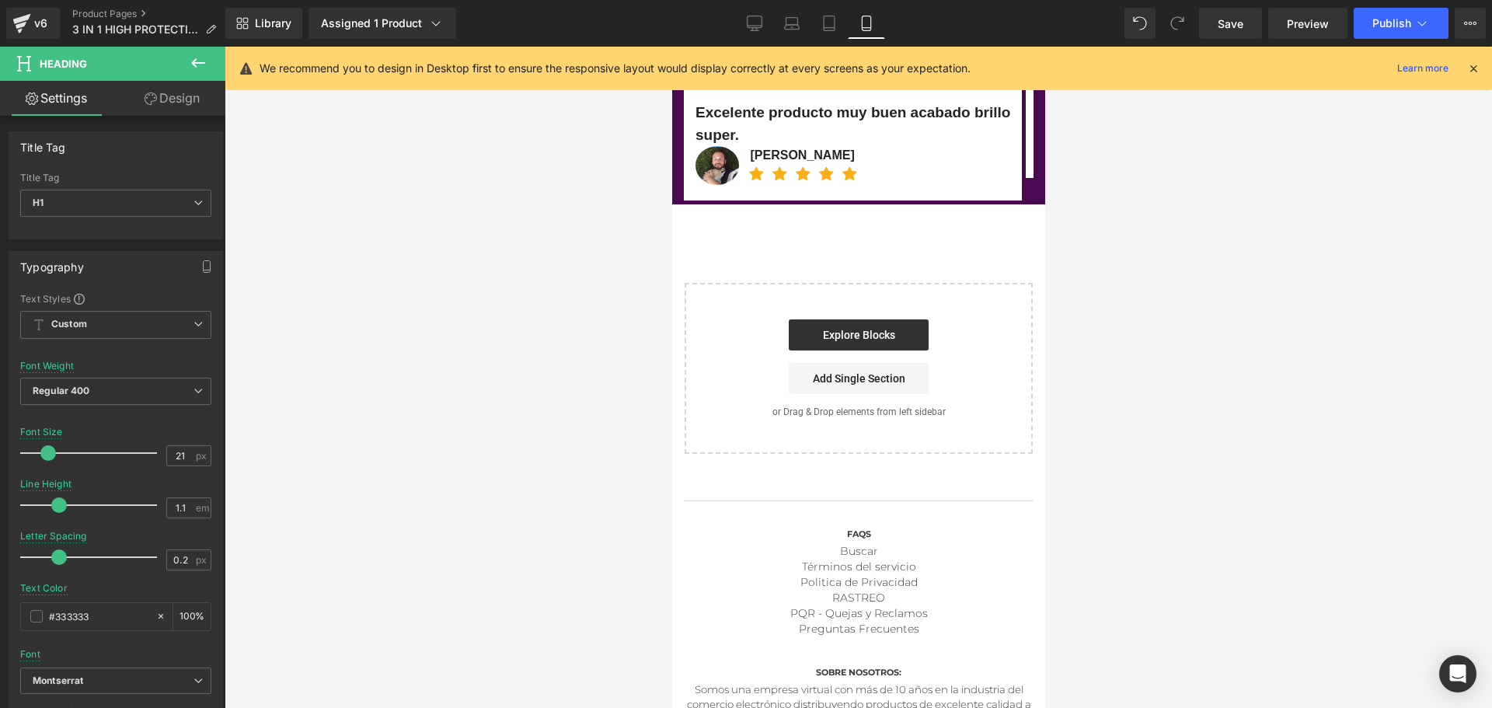
click at [189, 103] on link "Design" at bounding box center [172, 98] width 113 height 35
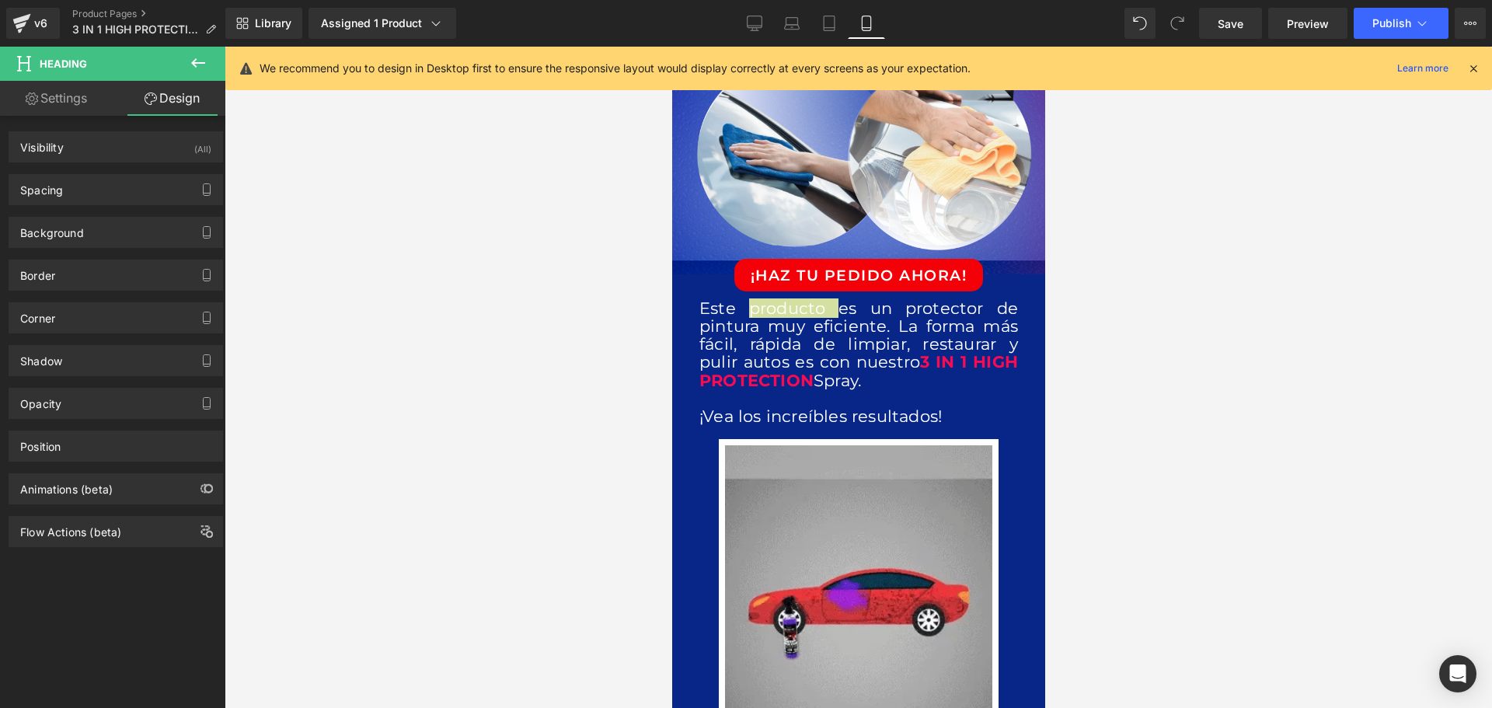
scroll to position [682, 0]
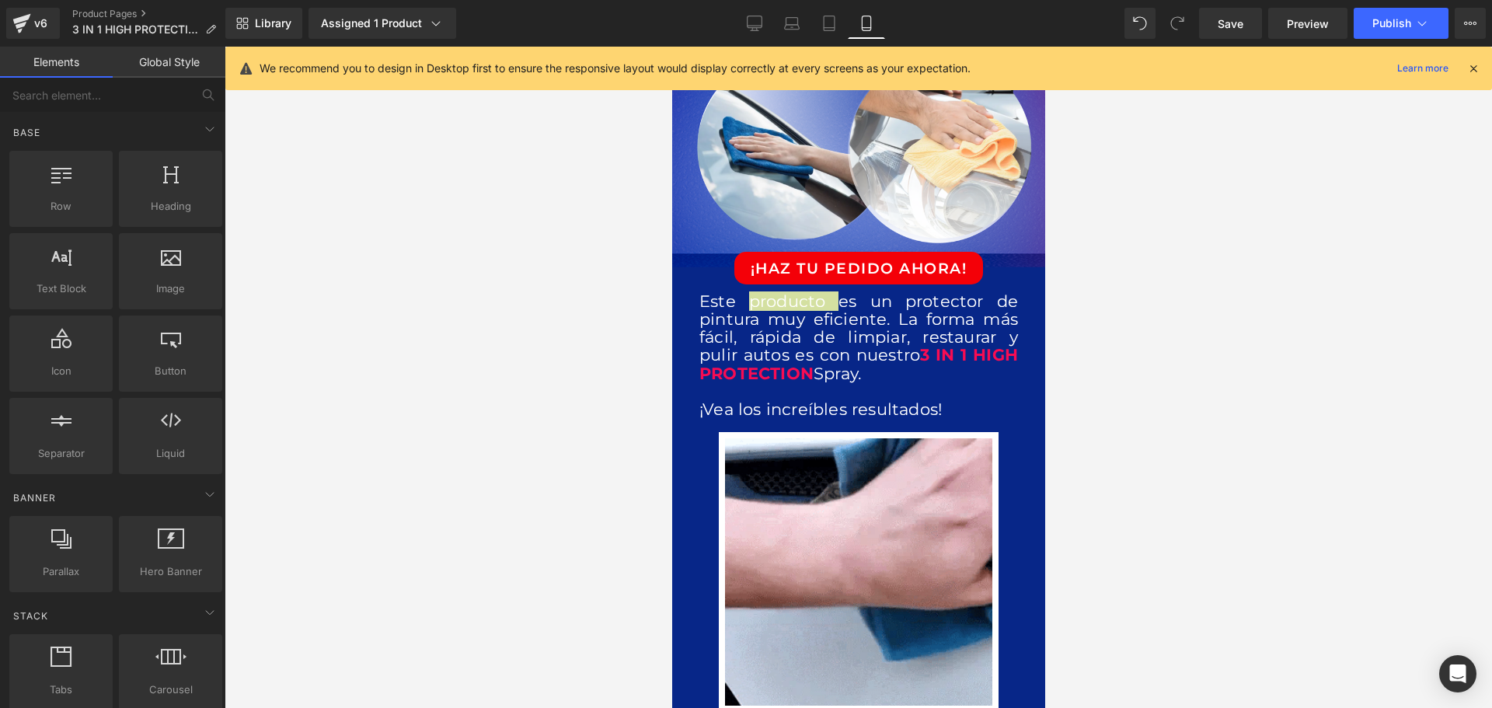
drag, startPoint x: 1129, startPoint y: 392, endPoint x: 368, endPoint y: 289, distance: 768.4
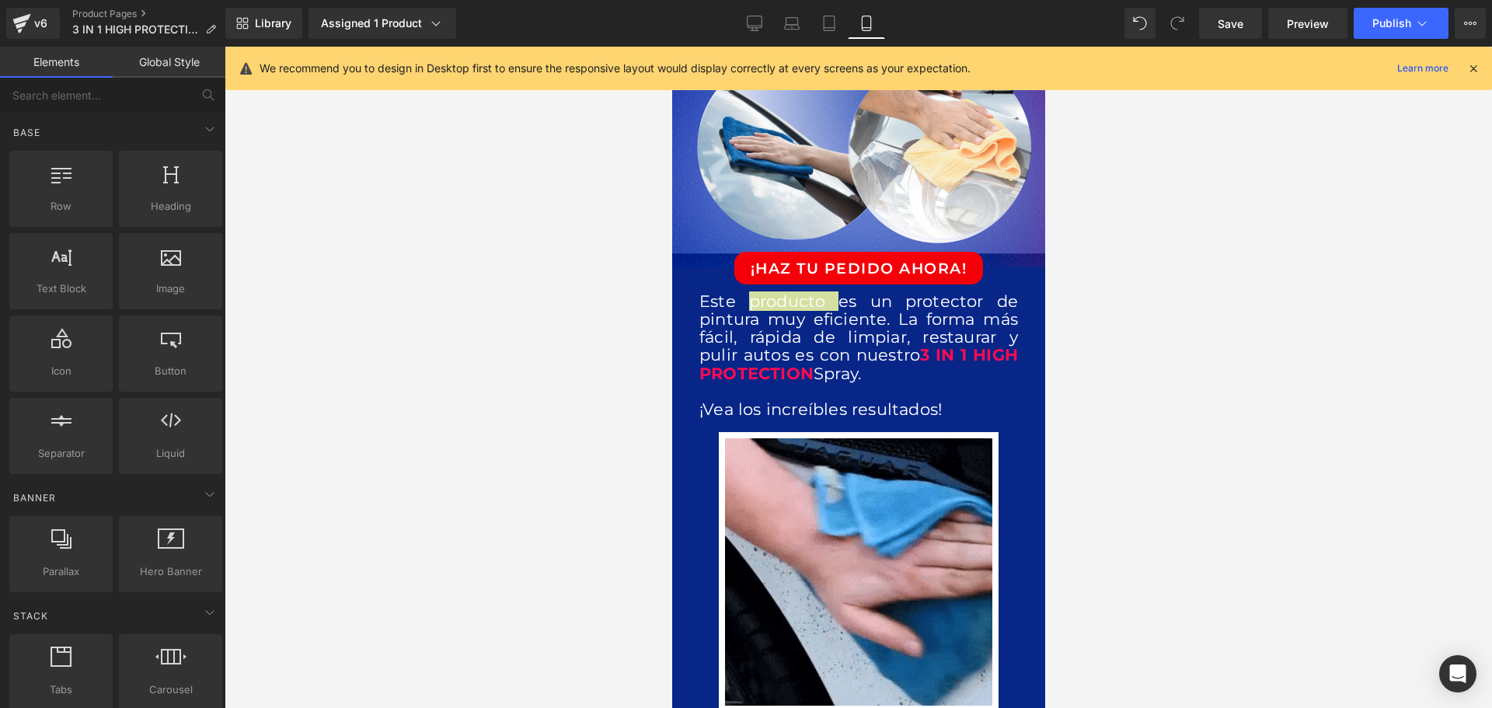
click at [1129, 392] on div at bounding box center [858, 377] width 1267 height 661
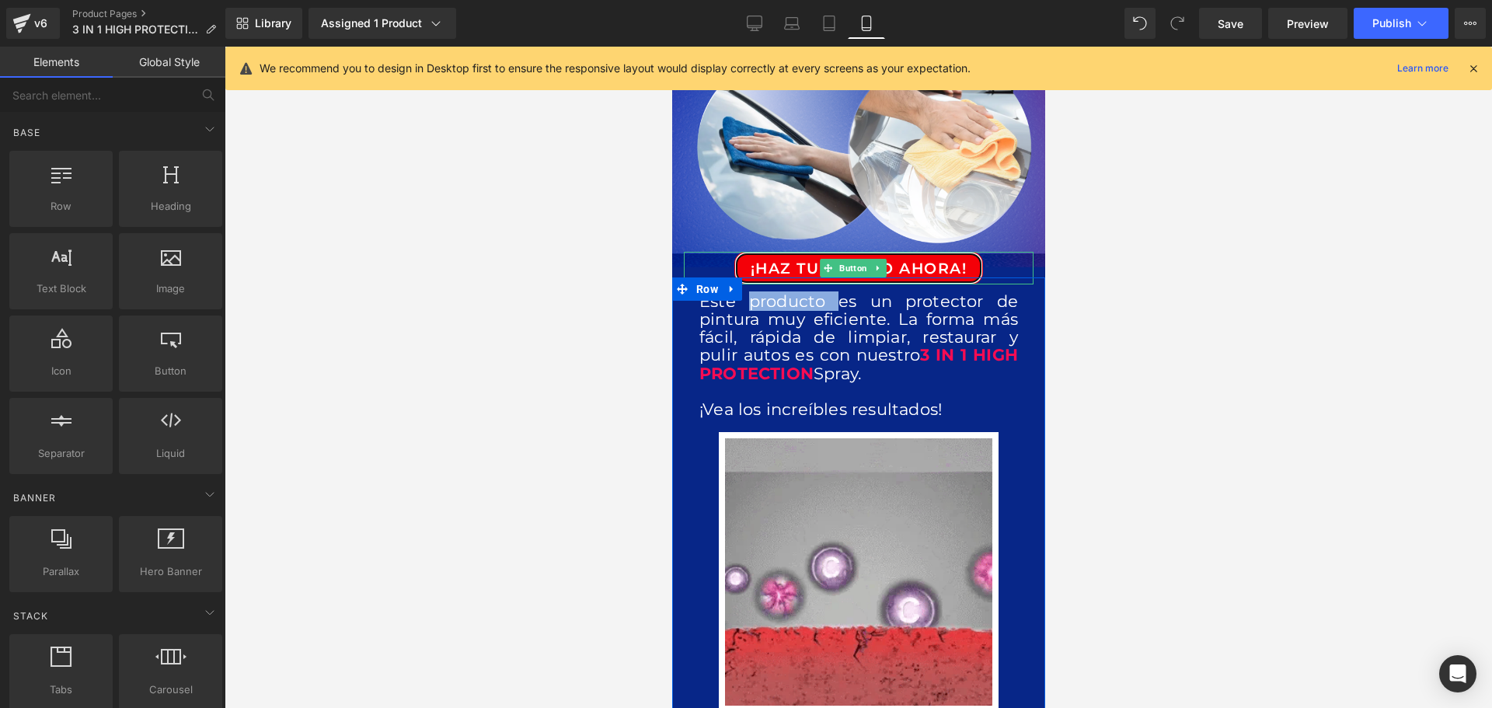
click at [795, 258] on span "¡HAZ TU PEDIDO AHORA!" at bounding box center [858, 268] width 217 height 21
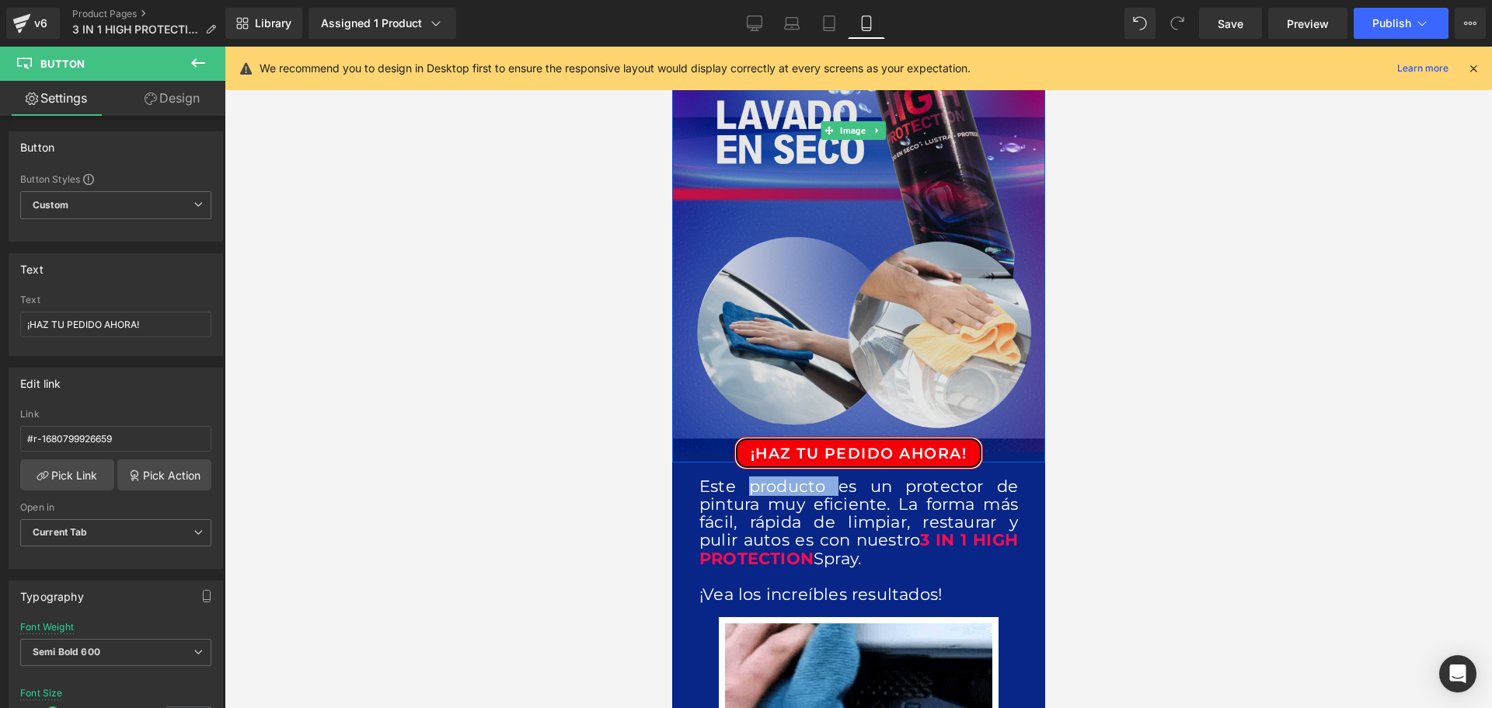
scroll to position [518, 0]
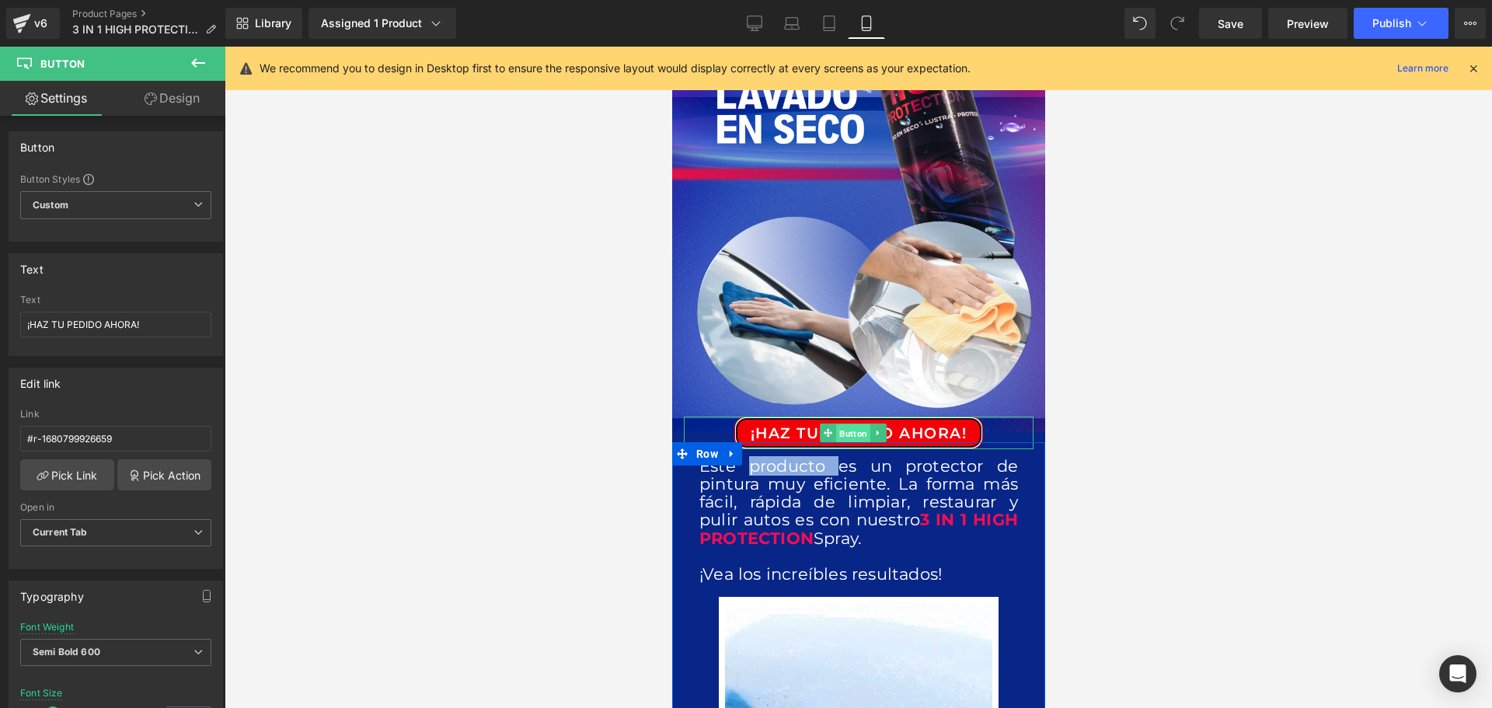
click at [855, 424] on span "Button" at bounding box center [852, 433] width 34 height 19
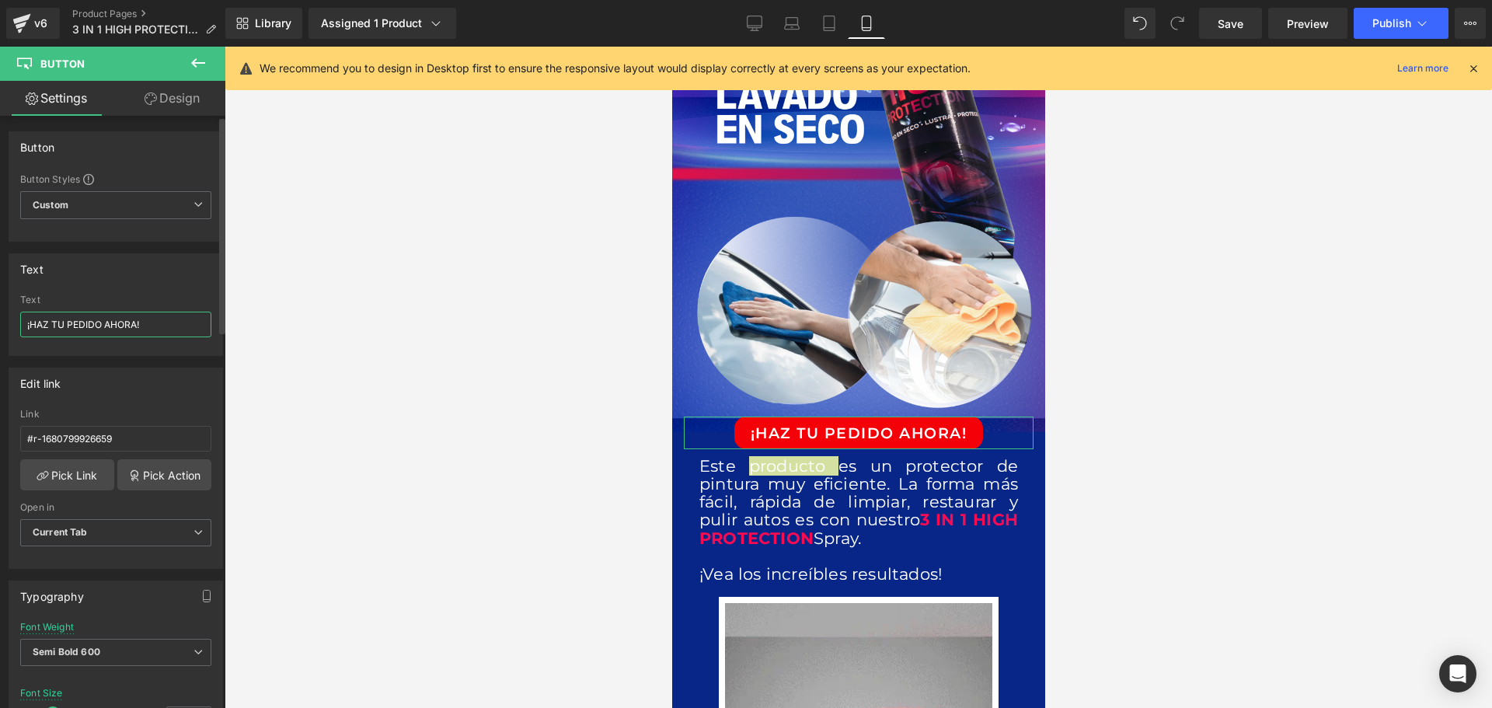
drag, startPoint x: 153, startPoint y: 322, endPoint x: 7, endPoint y: 322, distance: 146.1
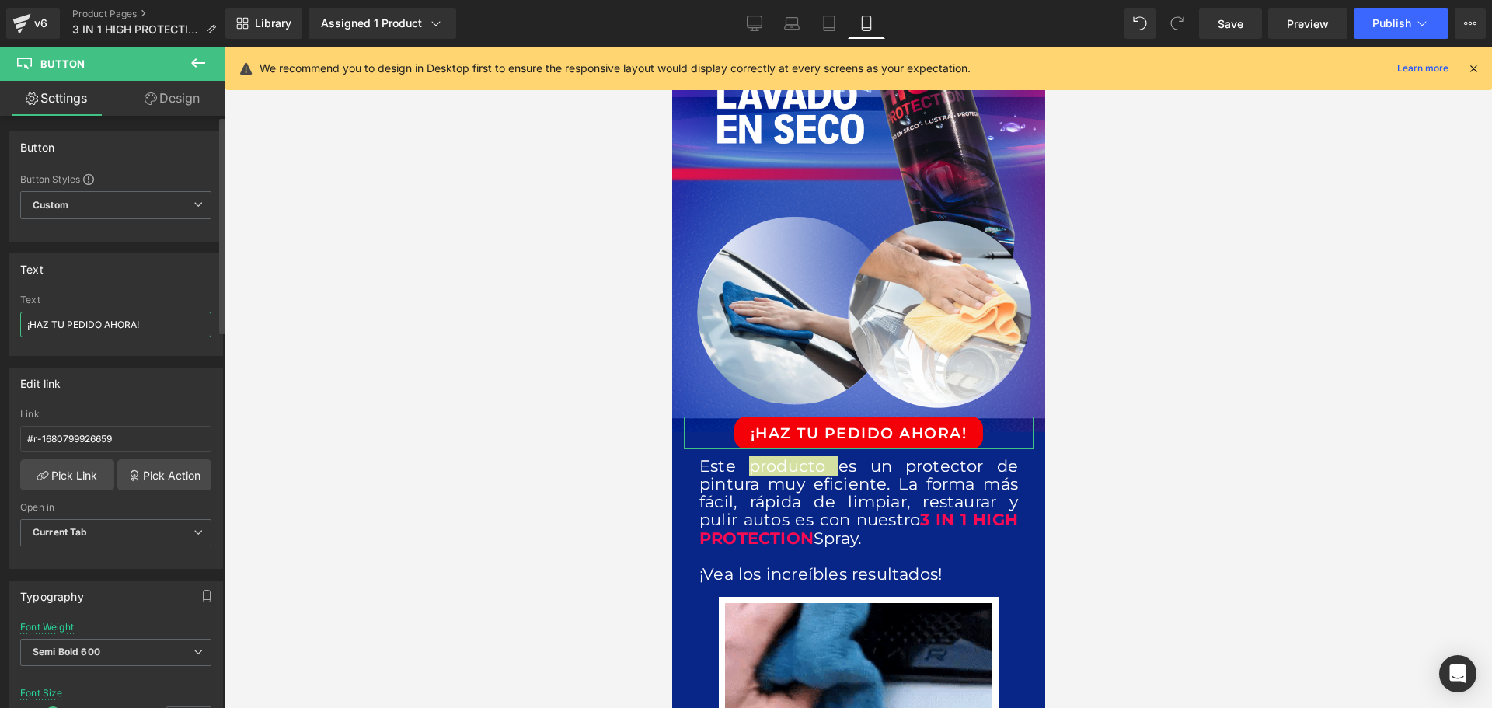
click at [7, 322] on div "Text ¡HAZ TU PEDIDO AHORA! Text ¡HAZ TU PEDIDO AHORA!" at bounding box center [116, 299] width 232 height 114
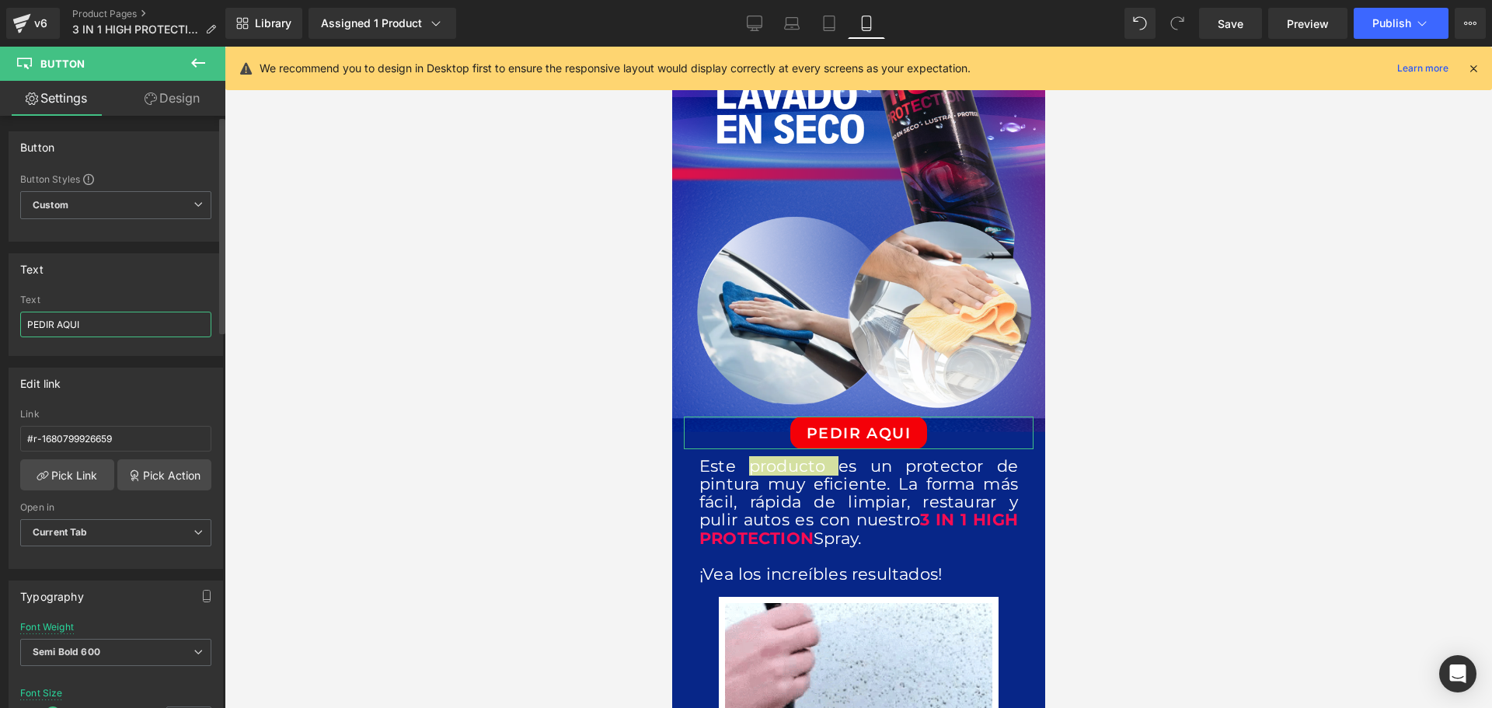
click at [96, 318] on input "PEDIR AQUI" at bounding box center [115, 325] width 191 height 26
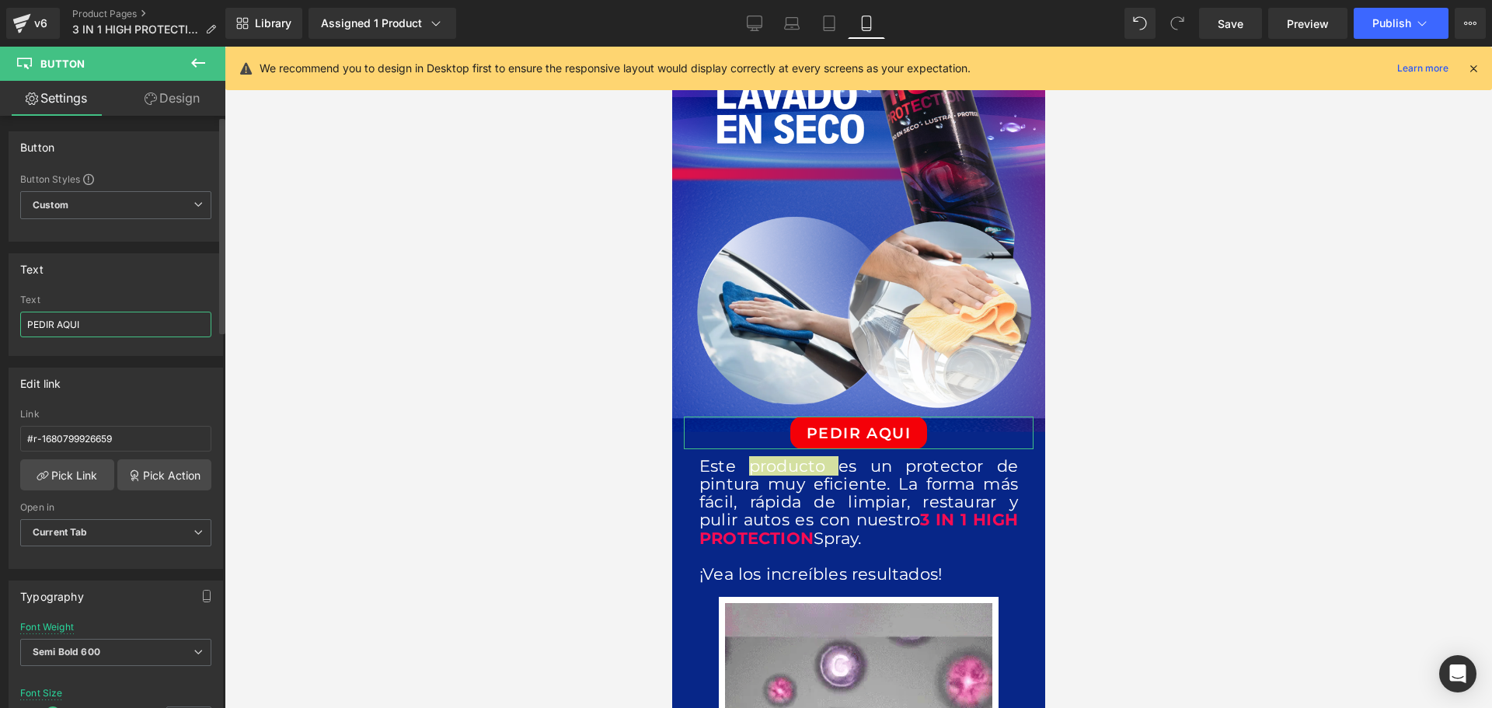
paste input "🔥"
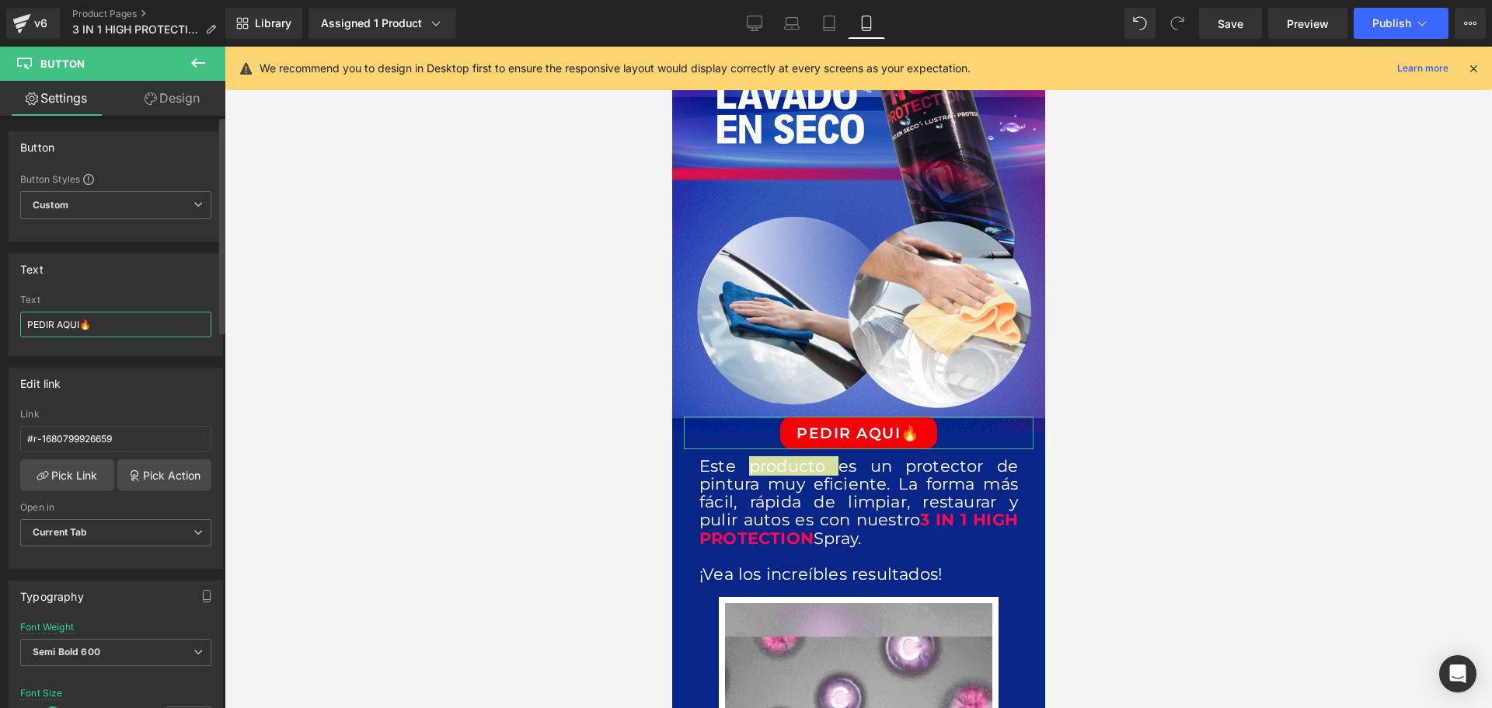
click at [24, 323] on input "PEDIR AQUI🔥" at bounding box center [115, 325] width 191 height 26
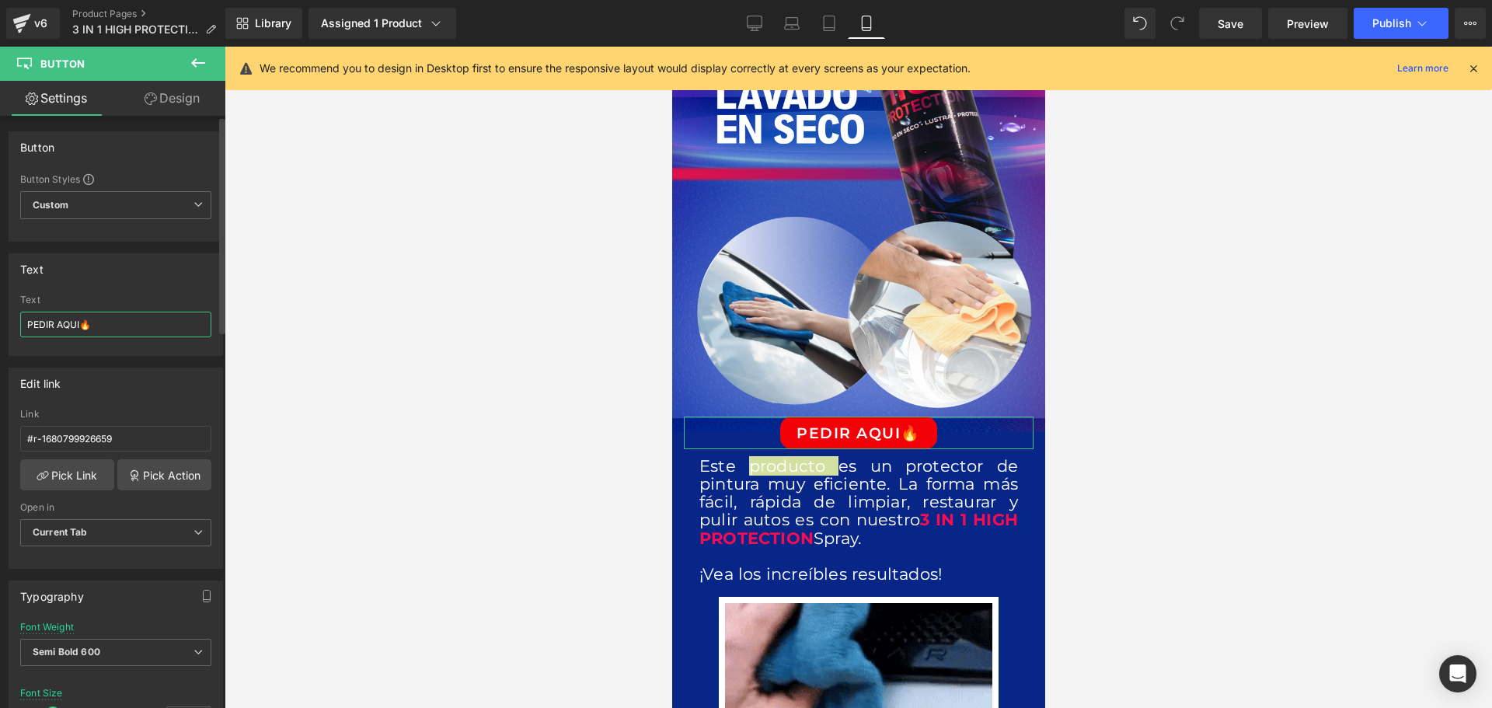
paste input "🔥"
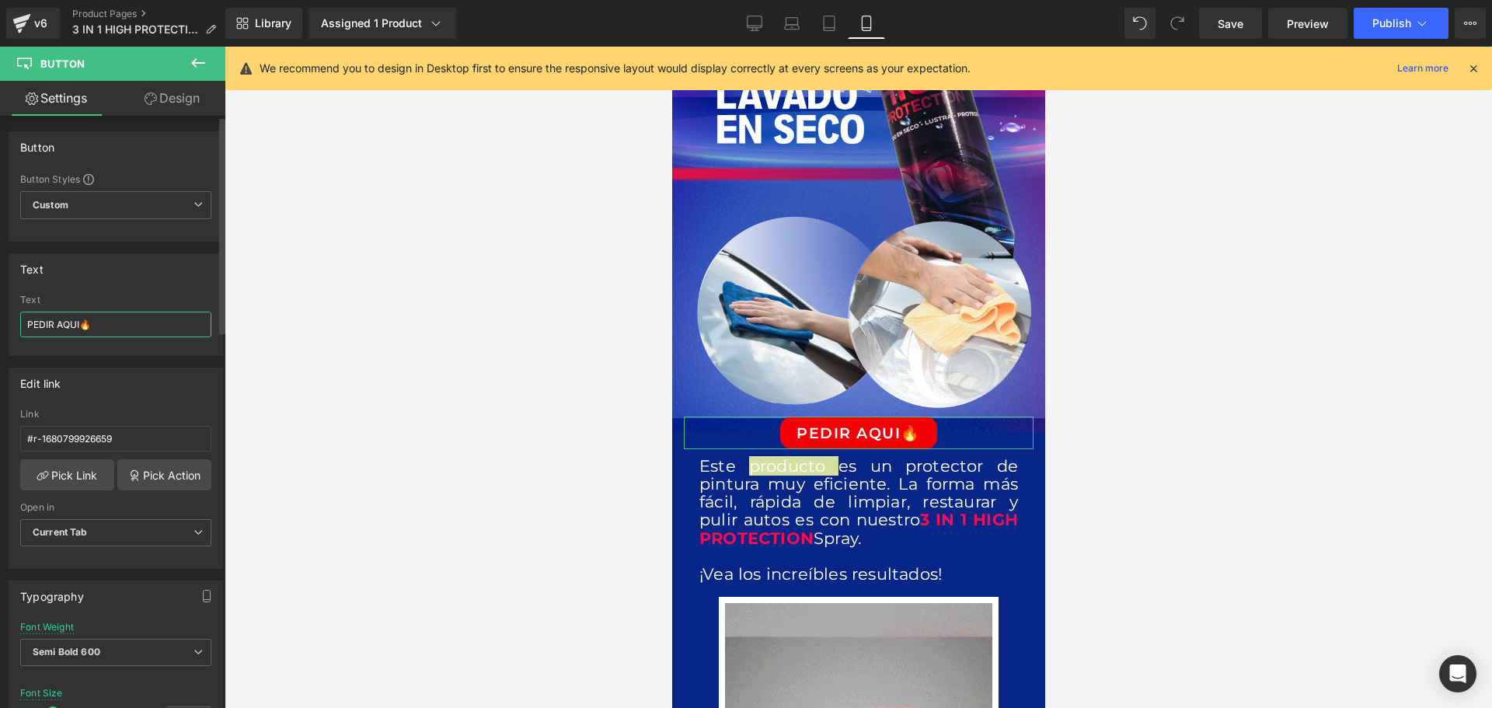
type input "🔥PEDIR AQUI🔥"
drag, startPoint x: 135, startPoint y: 328, endPoint x: -8, endPoint y: 328, distance: 143.0
click at [0, 328] on html "Button You are previewing how the will restyle your page. You can not edit Elem…" at bounding box center [746, 354] width 1492 height 708
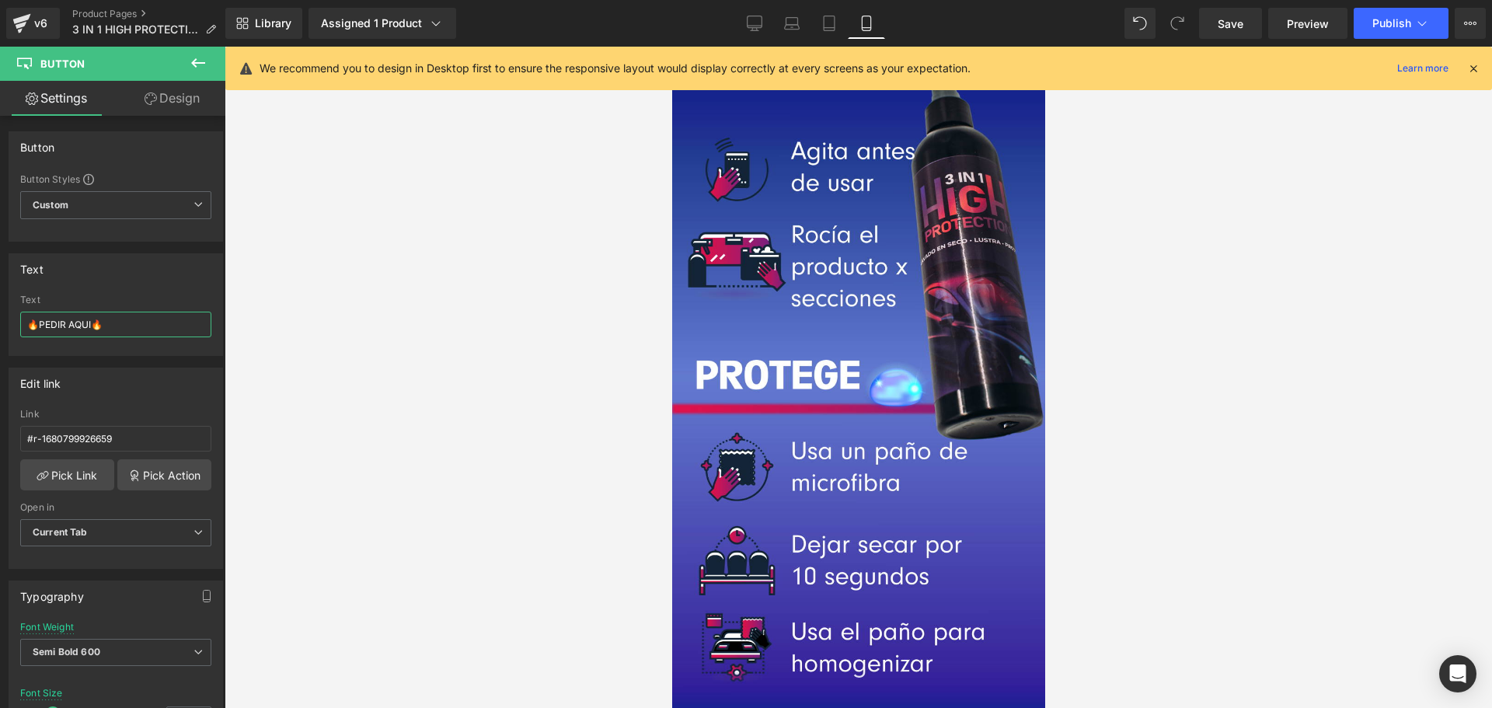
scroll to position [2926, 0]
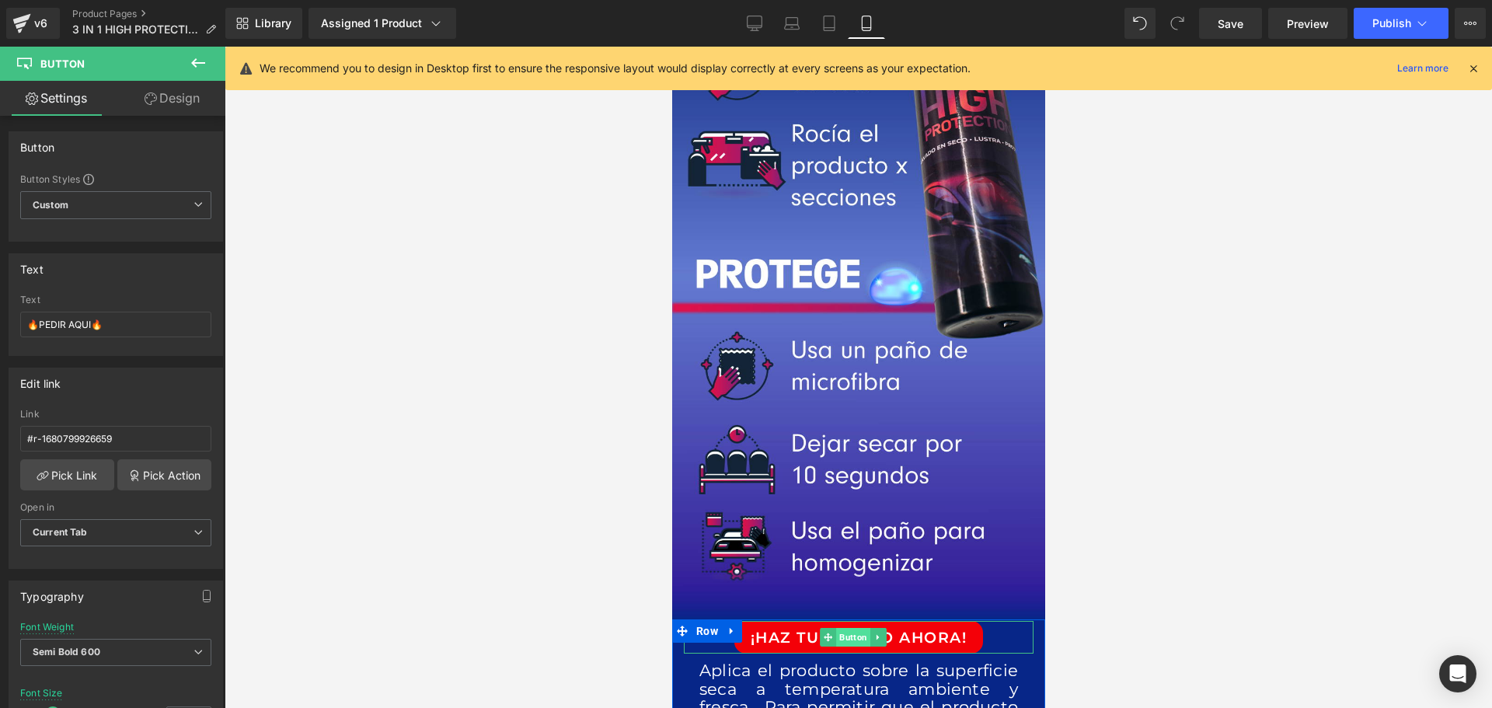
click at [853, 628] on span "Button" at bounding box center [852, 637] width 34 height 19
drag, startPoint x: 155, startPoint y: 323, endPoint x: -55, endPoint y: 323, distance: 210.6
click at [0, 323] on html "Button You are previewing how the will restyle your page. You can not edit Elem…" at bounding box center [746, 354] width 1492 height 708
paste input "🔥PEDIR AQUI🔥"
type input "🔥PEDIR AQUI🔥"
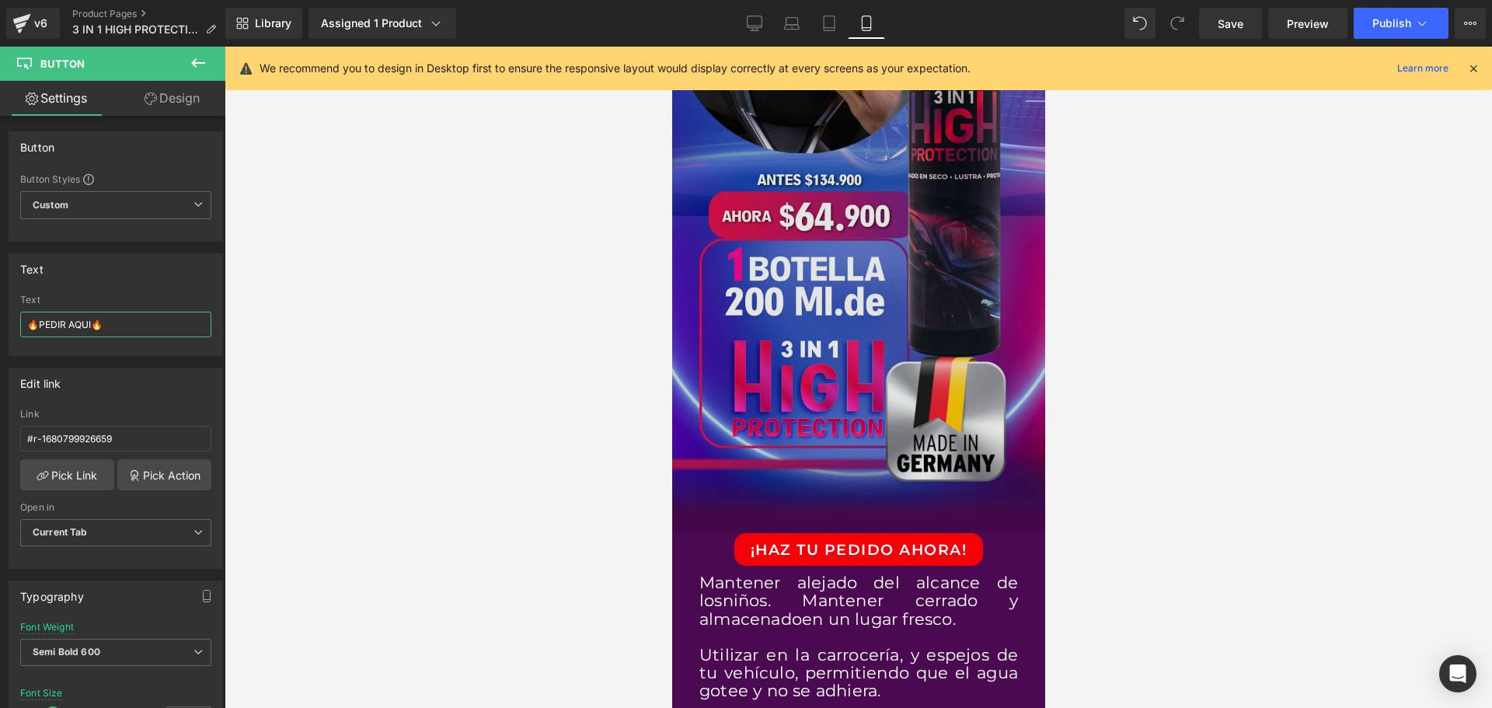
scroll to position [4247, 0]
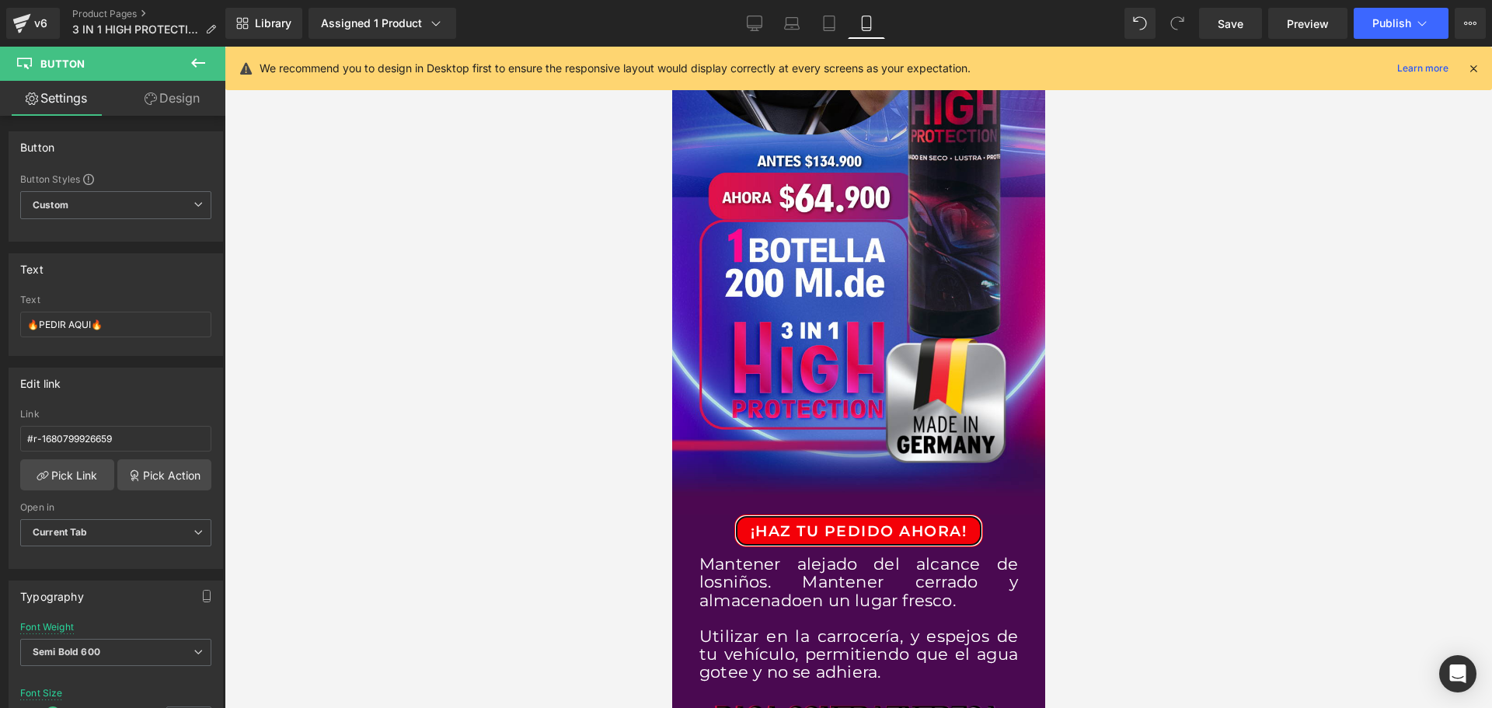
click at [852, 514] on div "¡HAZ TU PEDIDO AHORA! Button" at bounding box center [858, 530] width 350 height 33
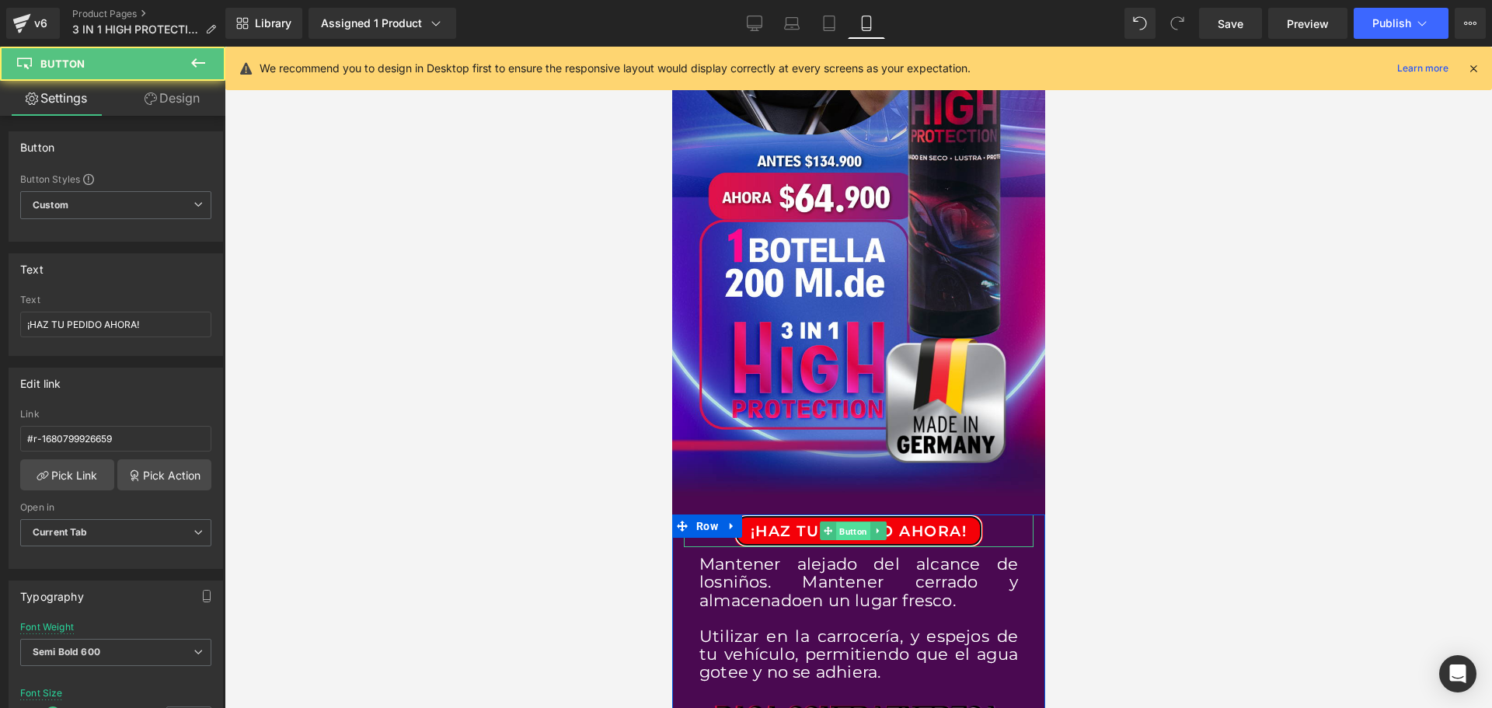
click at [851, 522] on span "Button" at bounding box center [852, 531] width 34 height 19
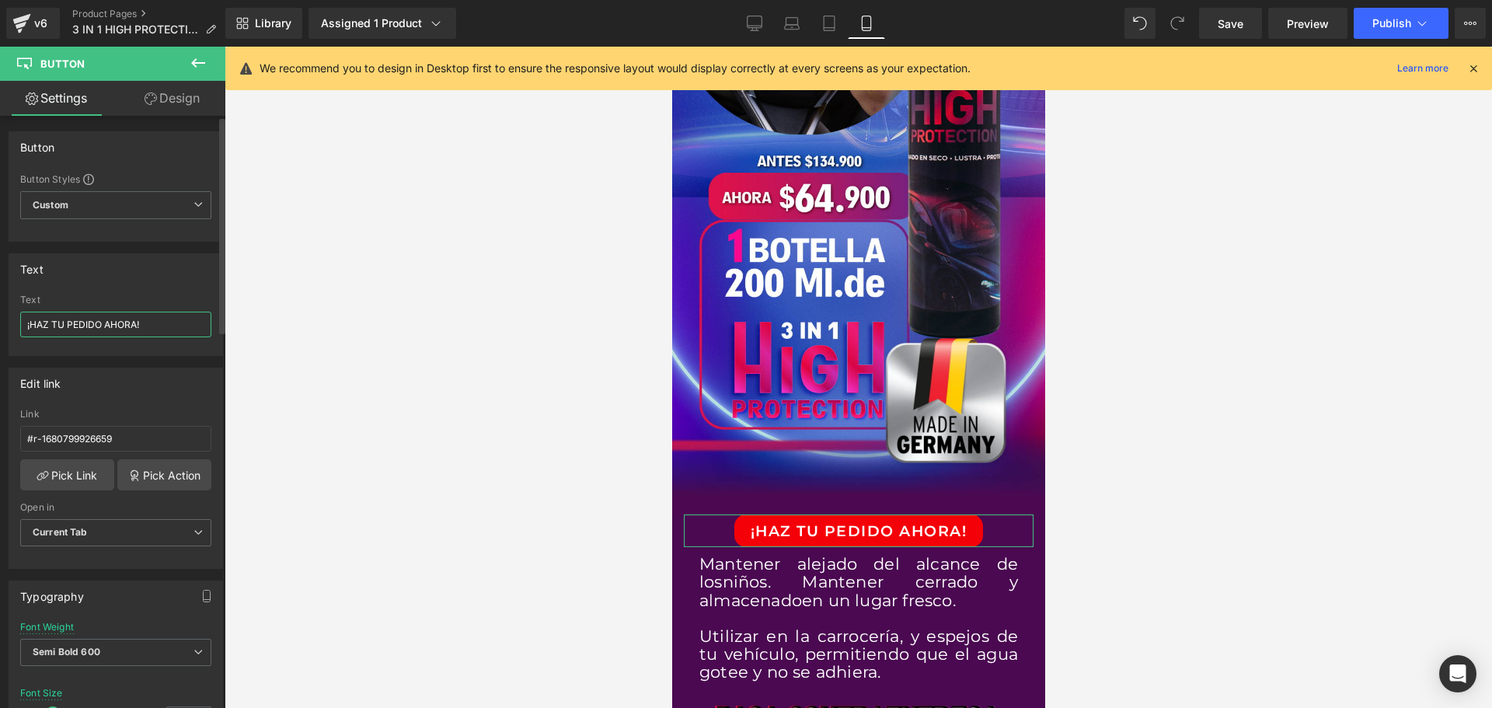
drag, startPoint x: 157, startPoint y: 329, endPoint x: 0, endPoint y: 322, distance: 157.1
click at [0, 322] on div "Text ¡HAZ TU PEDIDO AHORA! Text ¡HAZ TU PEDIDO AHORA!" at bounding box center [116, 299] width 232 height 114
paste input "🔥PEDIR AQUI🔥"
type input "🔥PEDIR AQUI🔥"
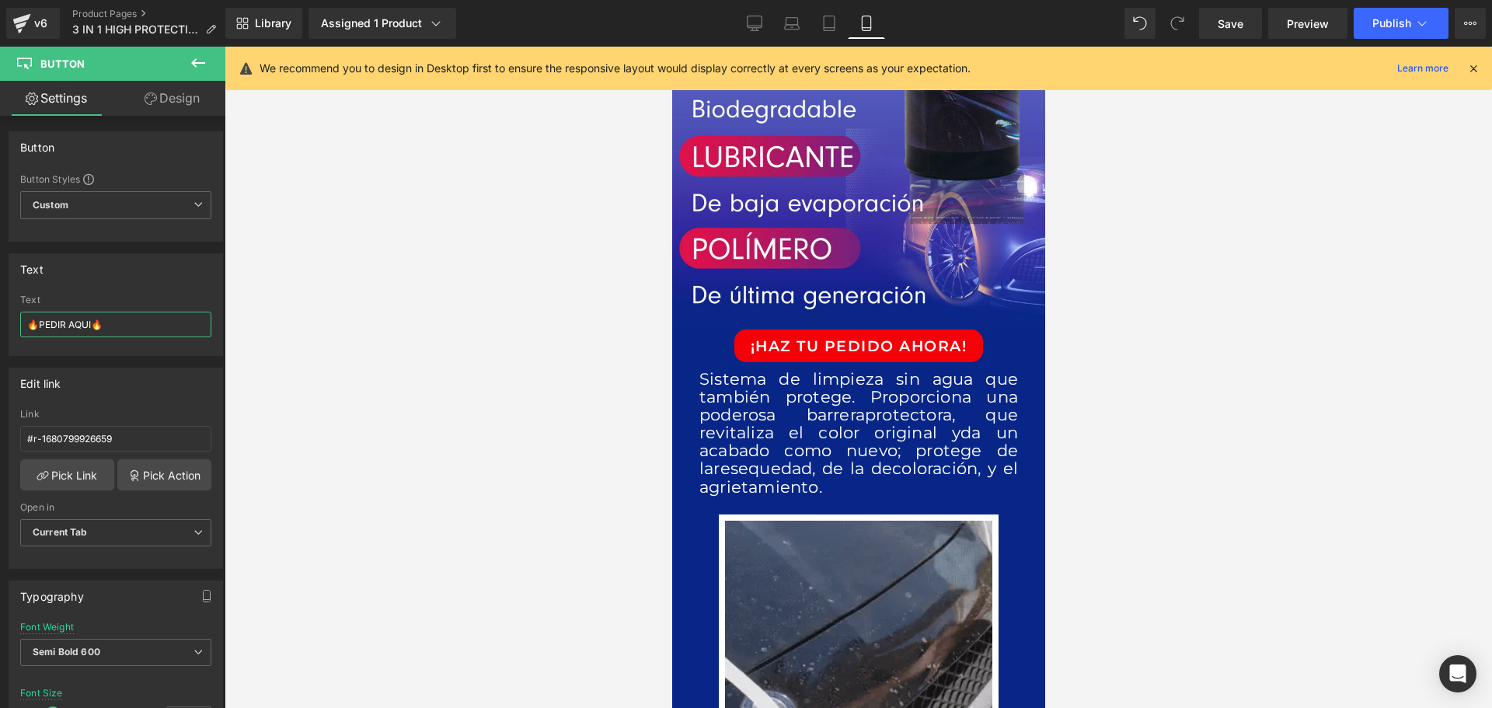
scroll to position [1761, 0]
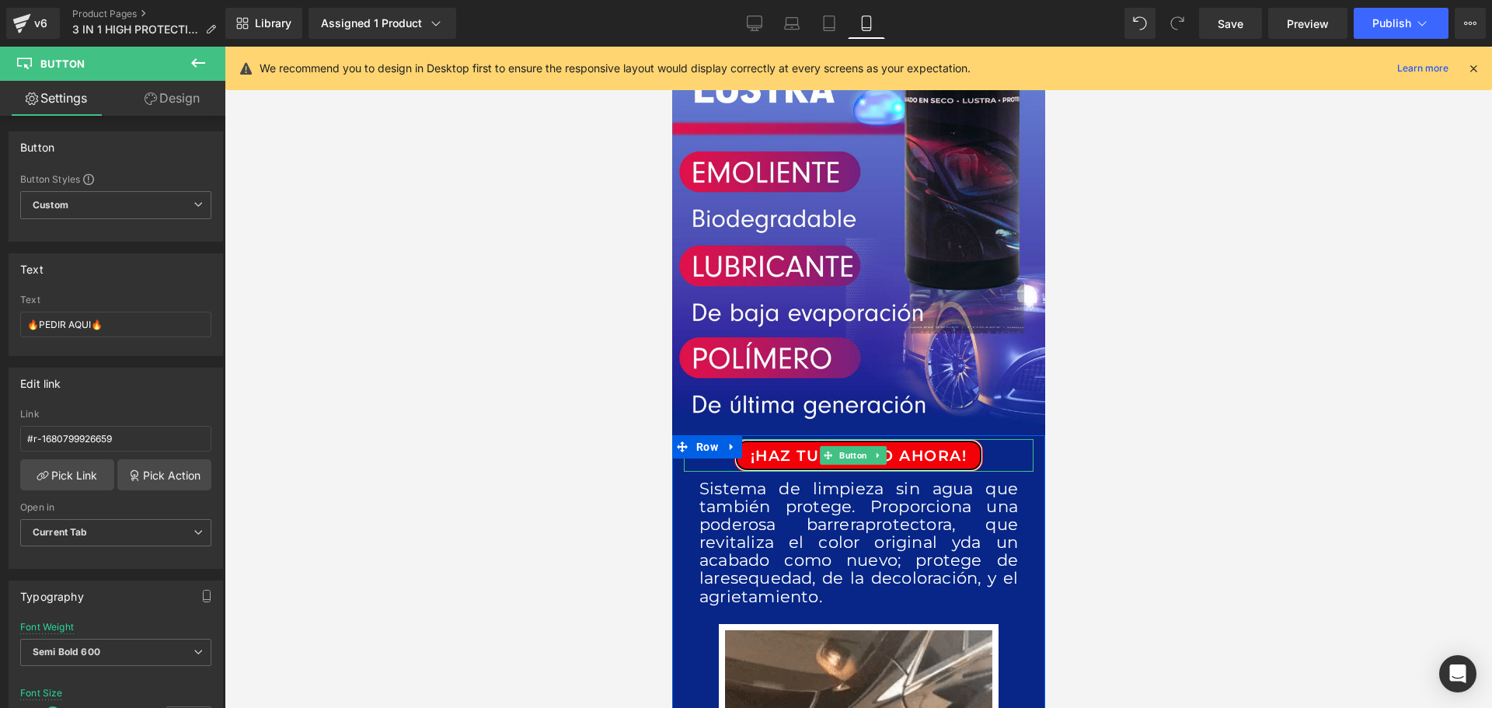
click at [847, 445] on span "¡HAZ TU PEDIDO AHORA!" at bounding box center [858, 455] width 217 height 21
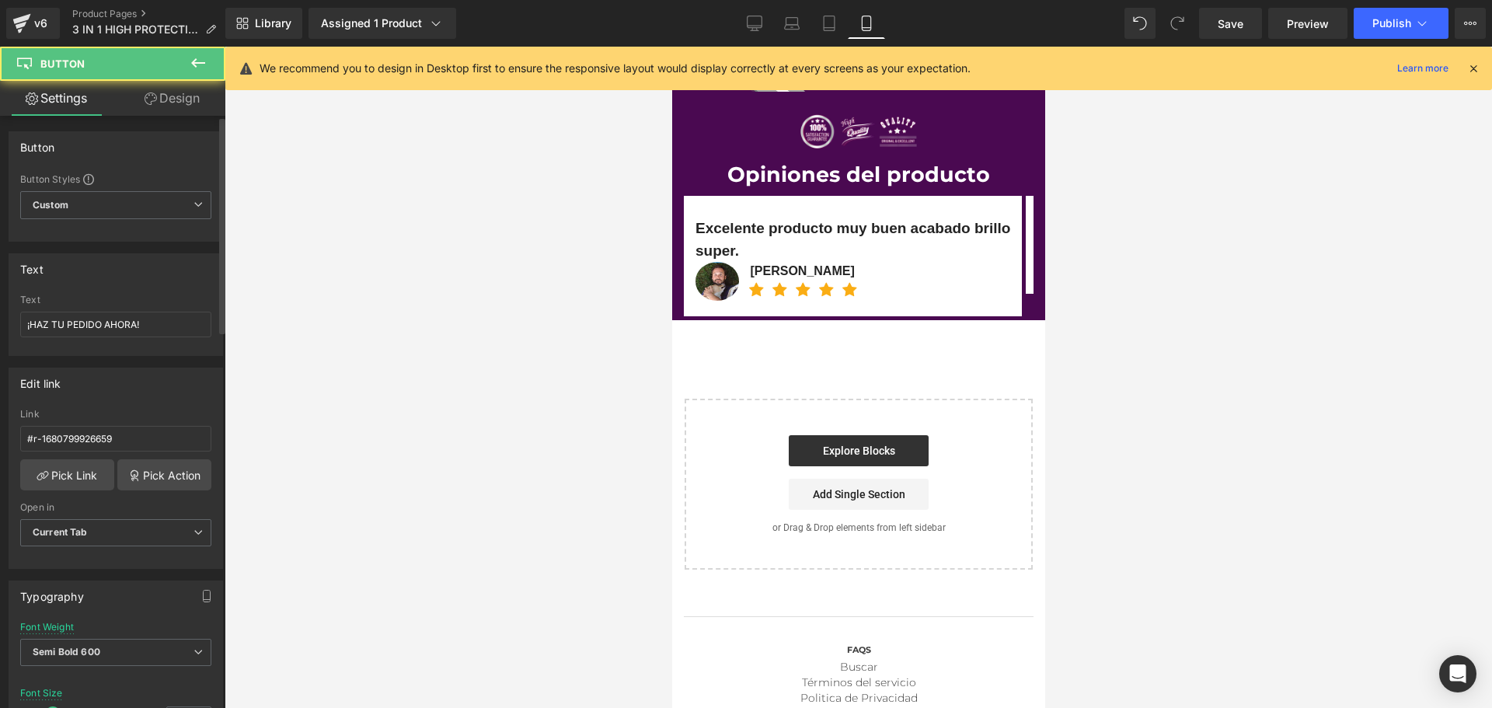
scroll to position [5139, 0]
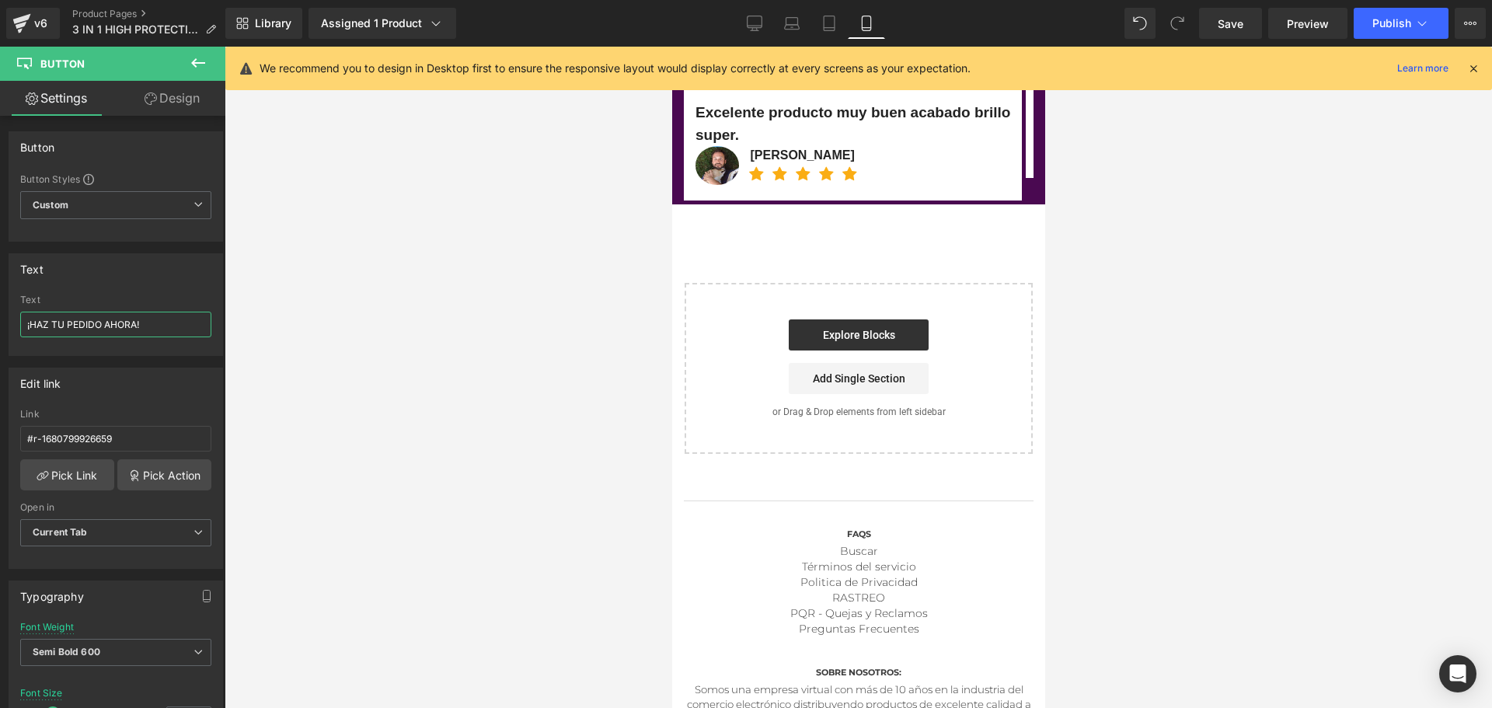
drag, startPoint x: 158, startPoint y: 329, endPoint x: -4, endPoint y: 320, distance: 161.9
click at [0, 320] on html "Button You are previewing how the will restyle your page. You can not edit Elem…" at bounding box center [746, 354] width 1492 height 708
paste input "🔥PEDIR AQUI🔥"
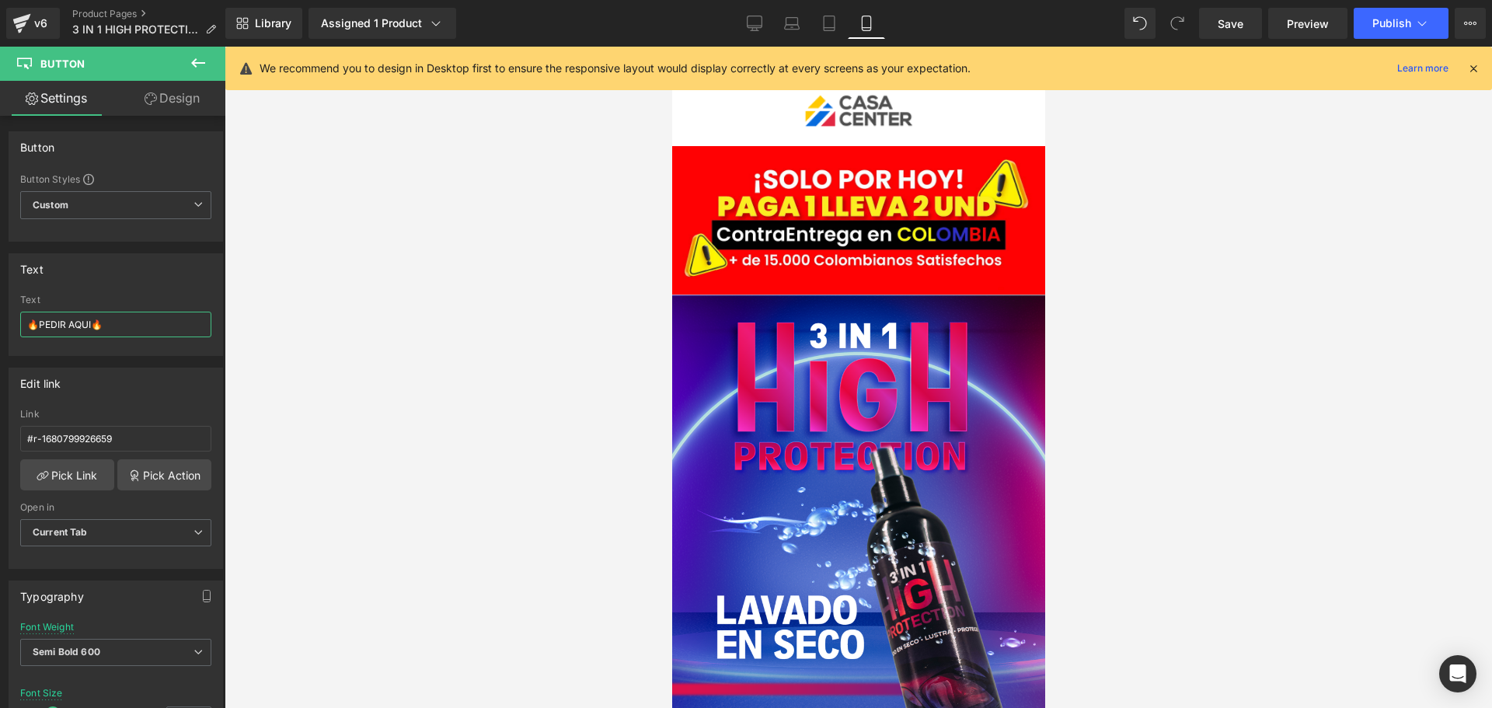
scroll to position [0, 0]
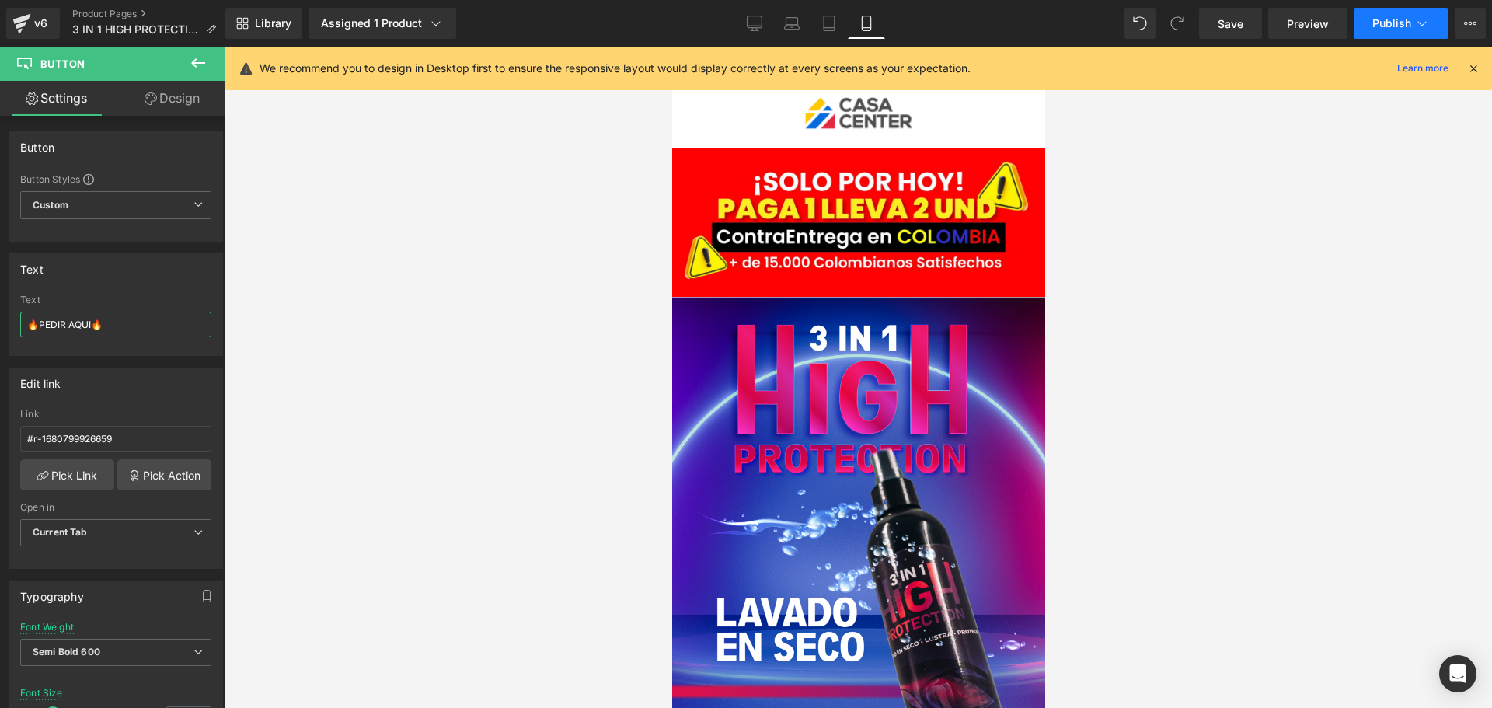
type input "🔥PEDIR AQUI🔥"
click at [1394, 19] on span "Publish" at bounding box center [1391, 23] width 39 height 12
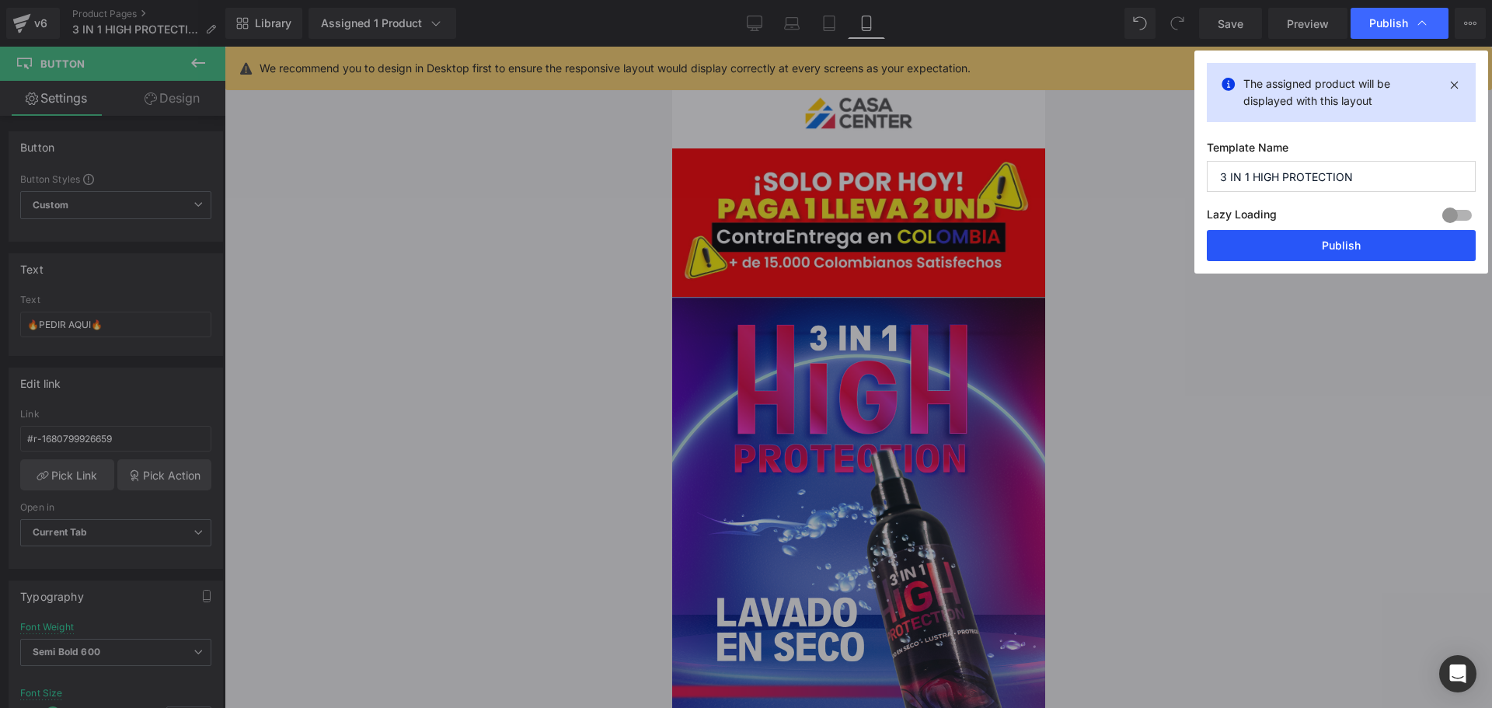
click at [1323, 236] on button "Publish" at bounding box center [1341, 245] width 269 height 31
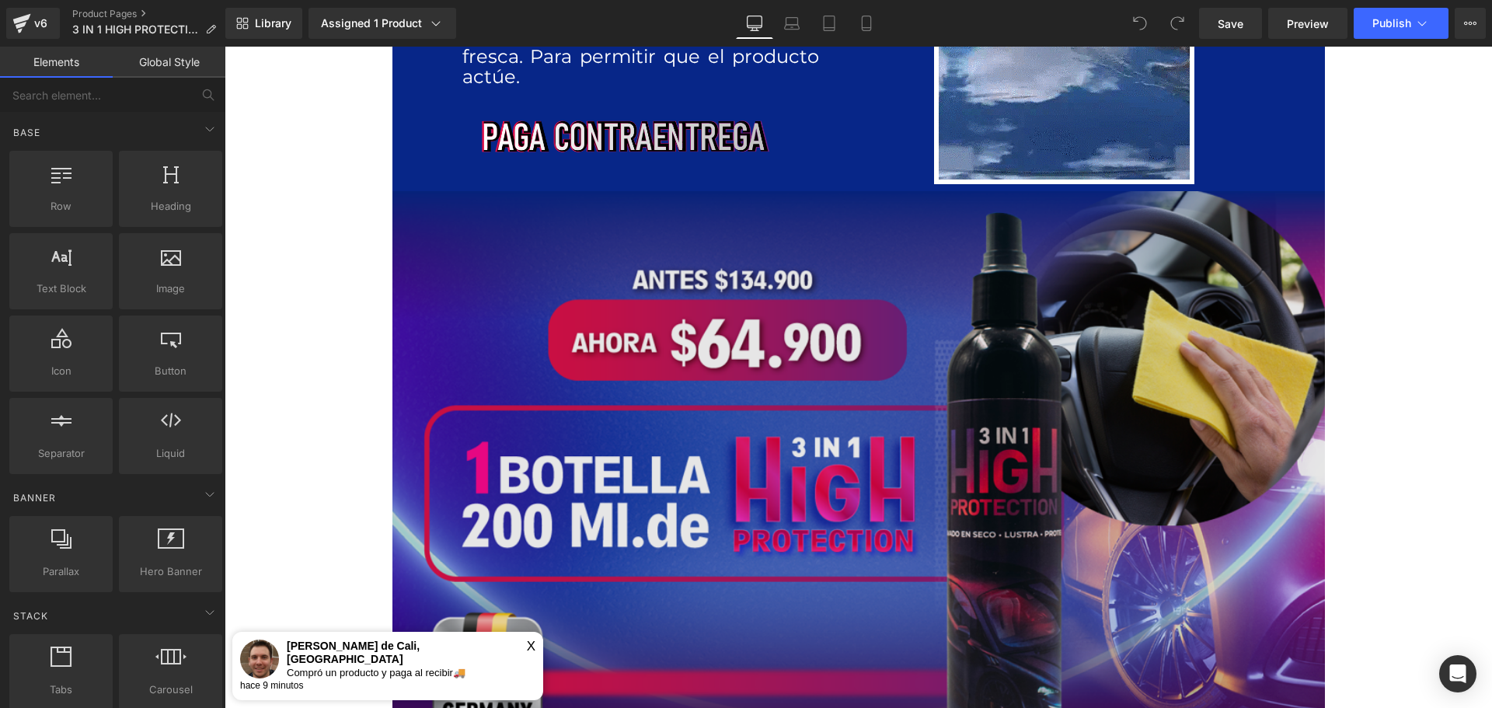
scroll to position [3031, 0]
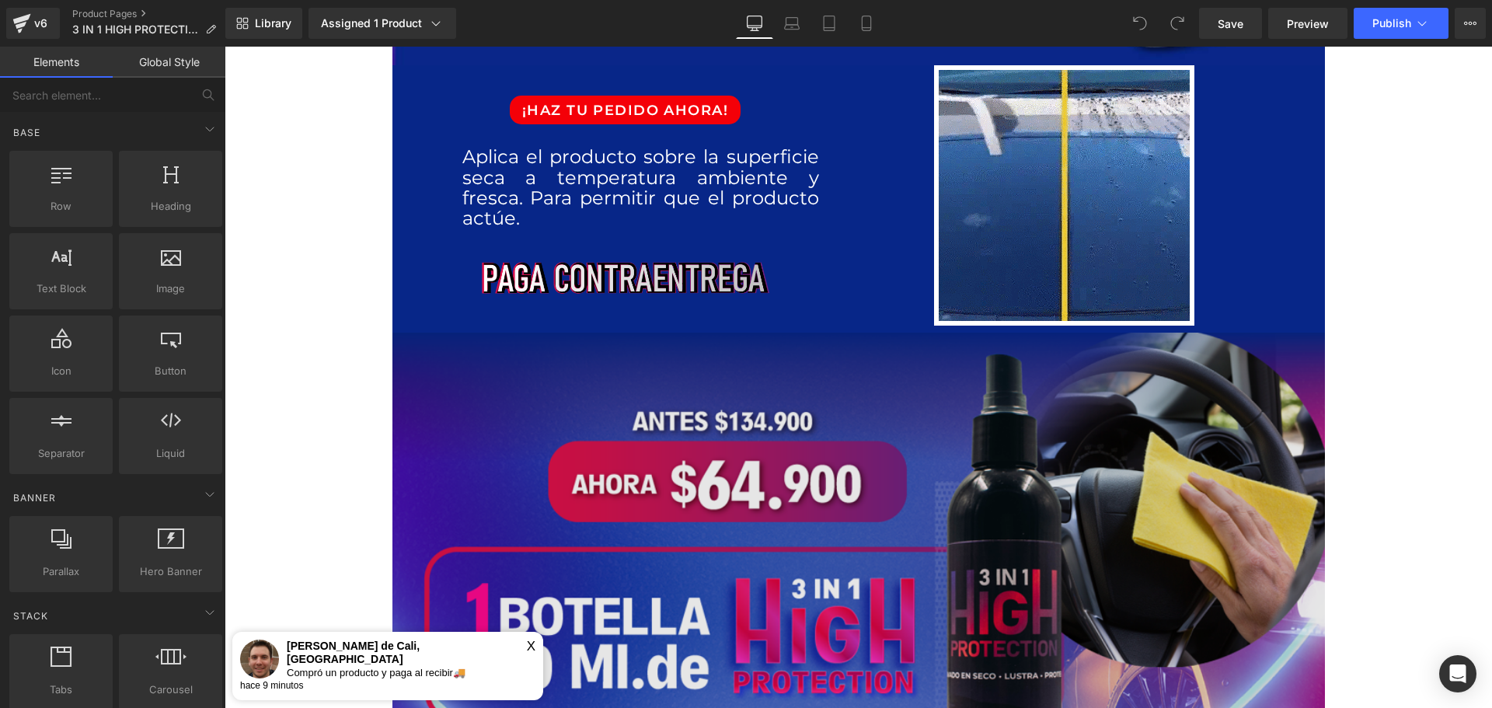
click at [664, 379] on img at bounding box center [858, 624] width 932 height 583
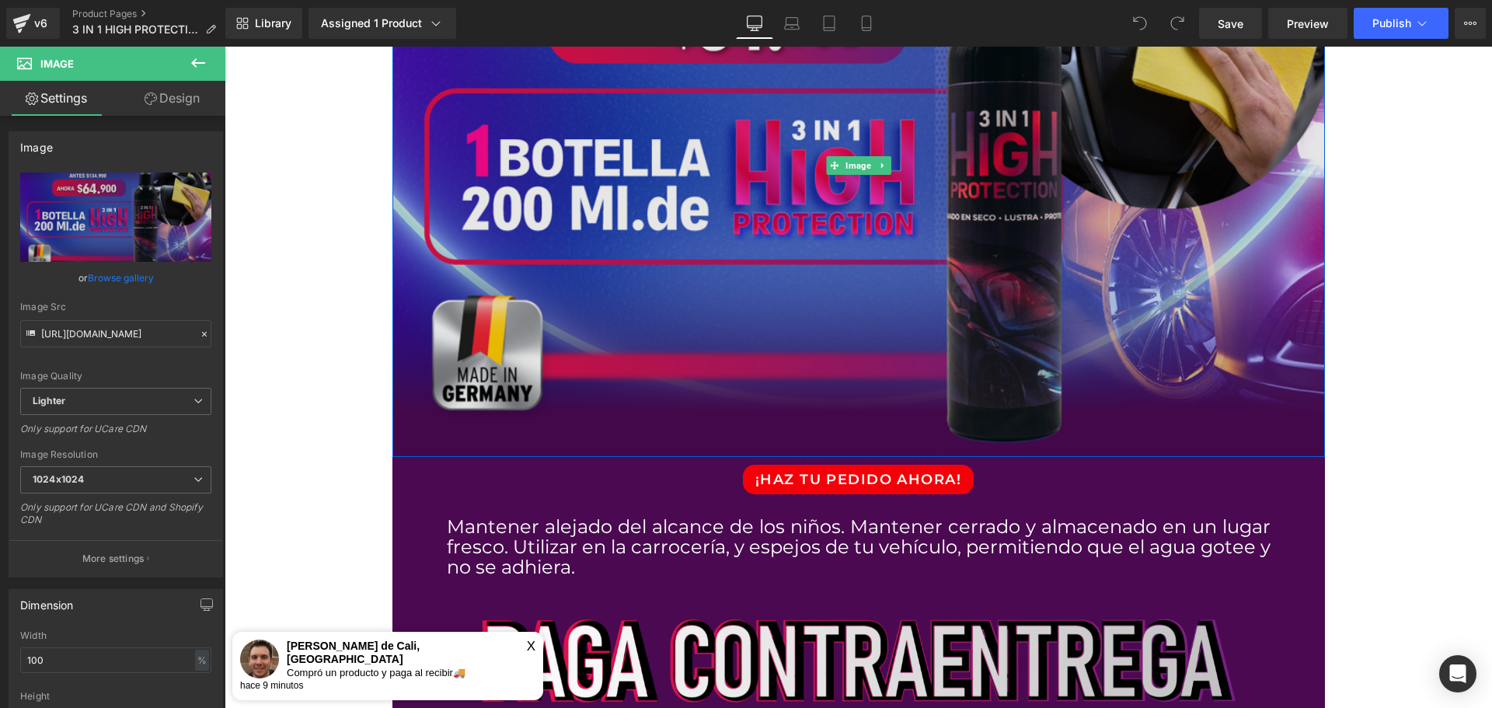
scroll to position [3497, 0]
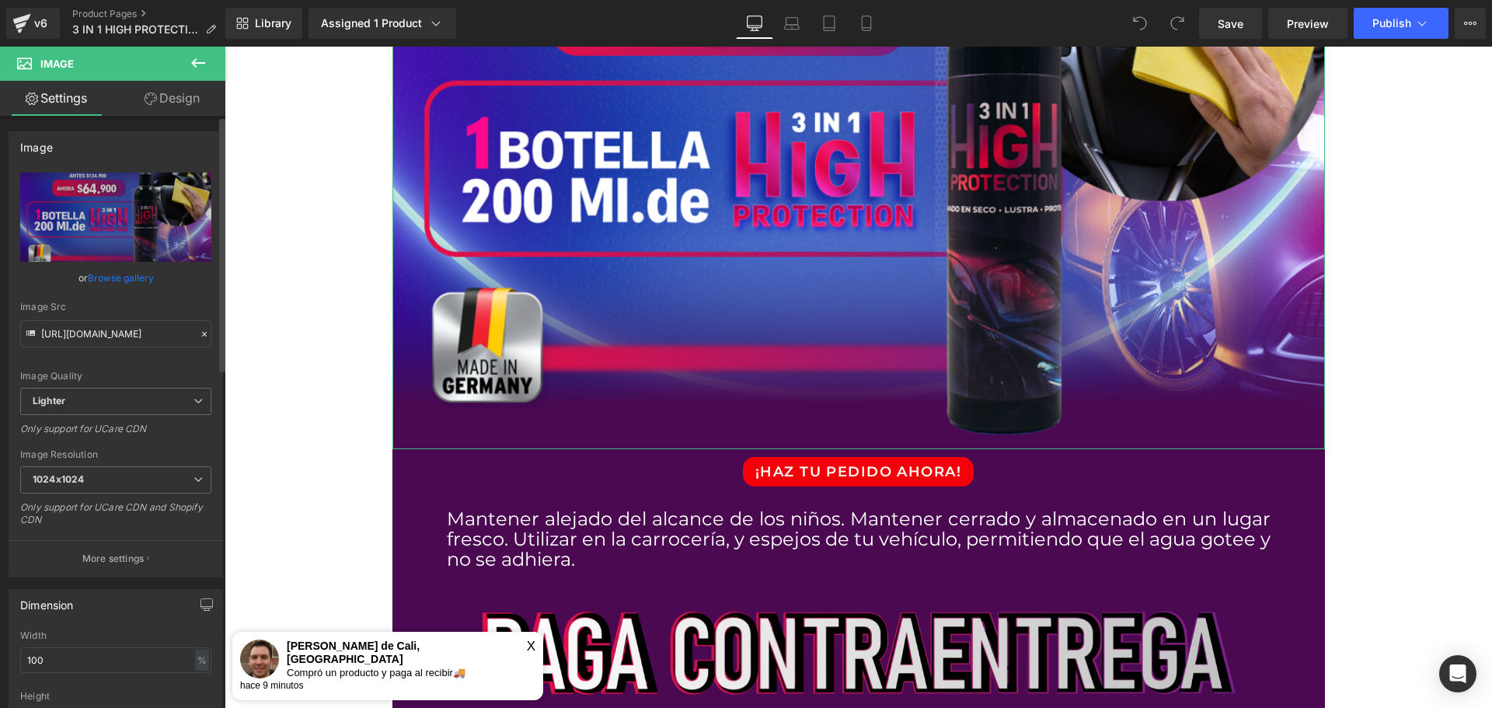
click at [134, 277] on link "Browse gallery" at bounding box center [121, 277] width 66 height 27
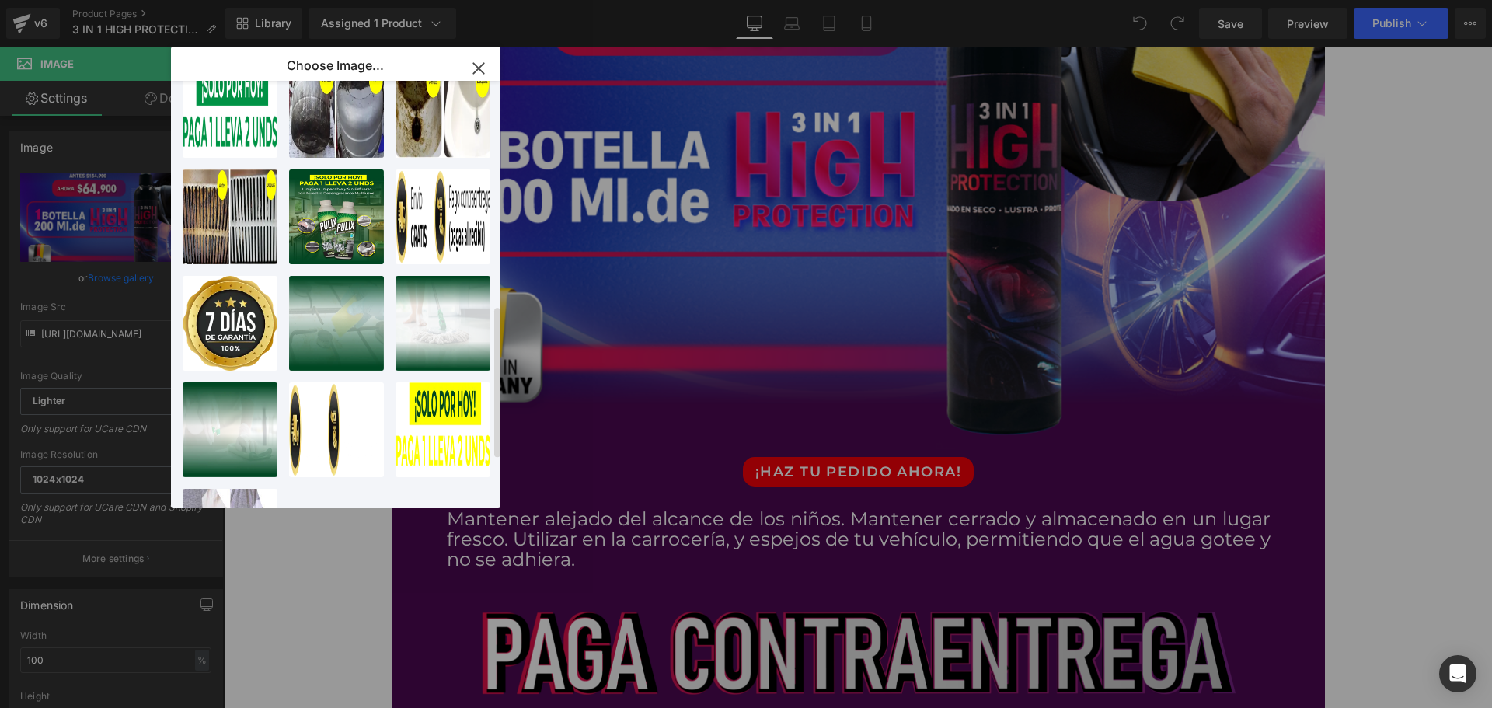
scroll to position [767, 0]
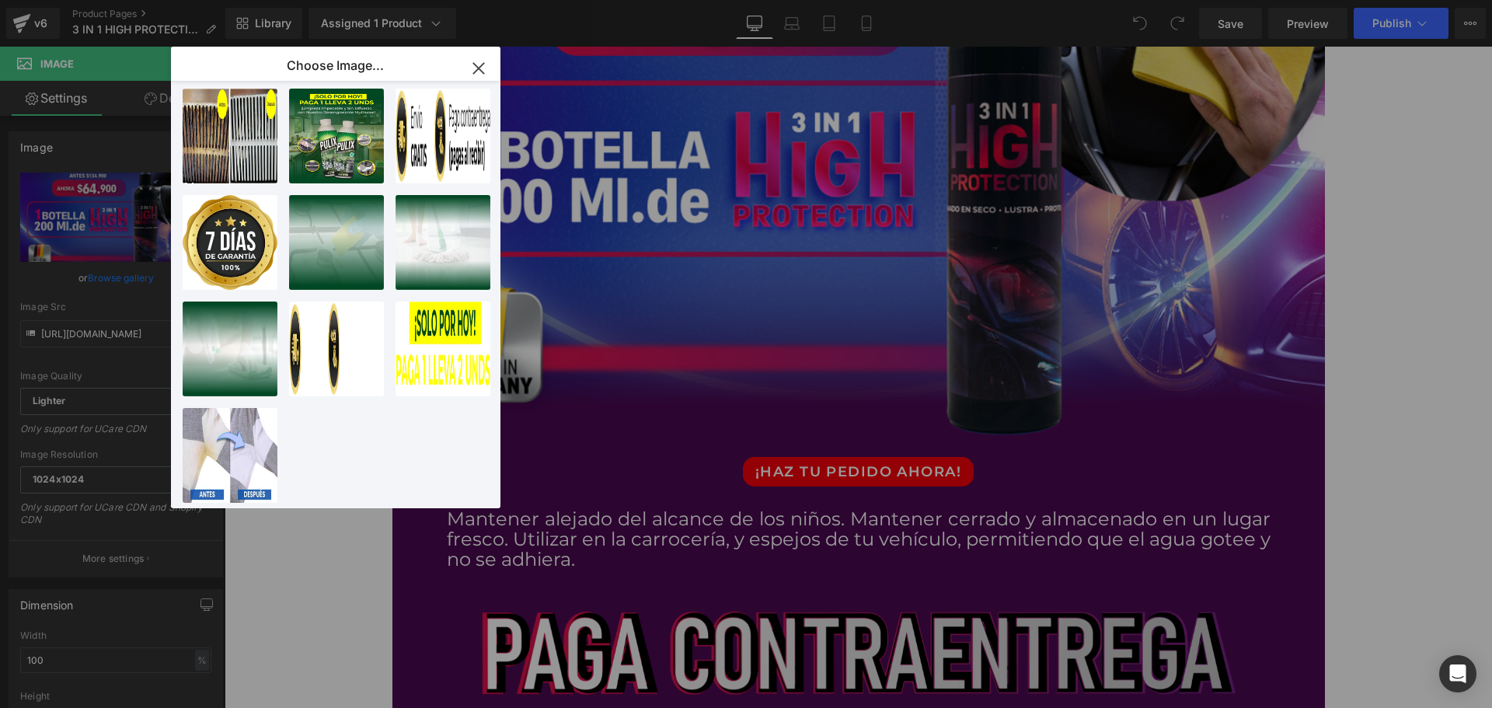
click at [8, 0] on div "You are previewing how the will restyle your page. You can not edit Elements in…" at bounding box center [746, 0] width 1492 height 0
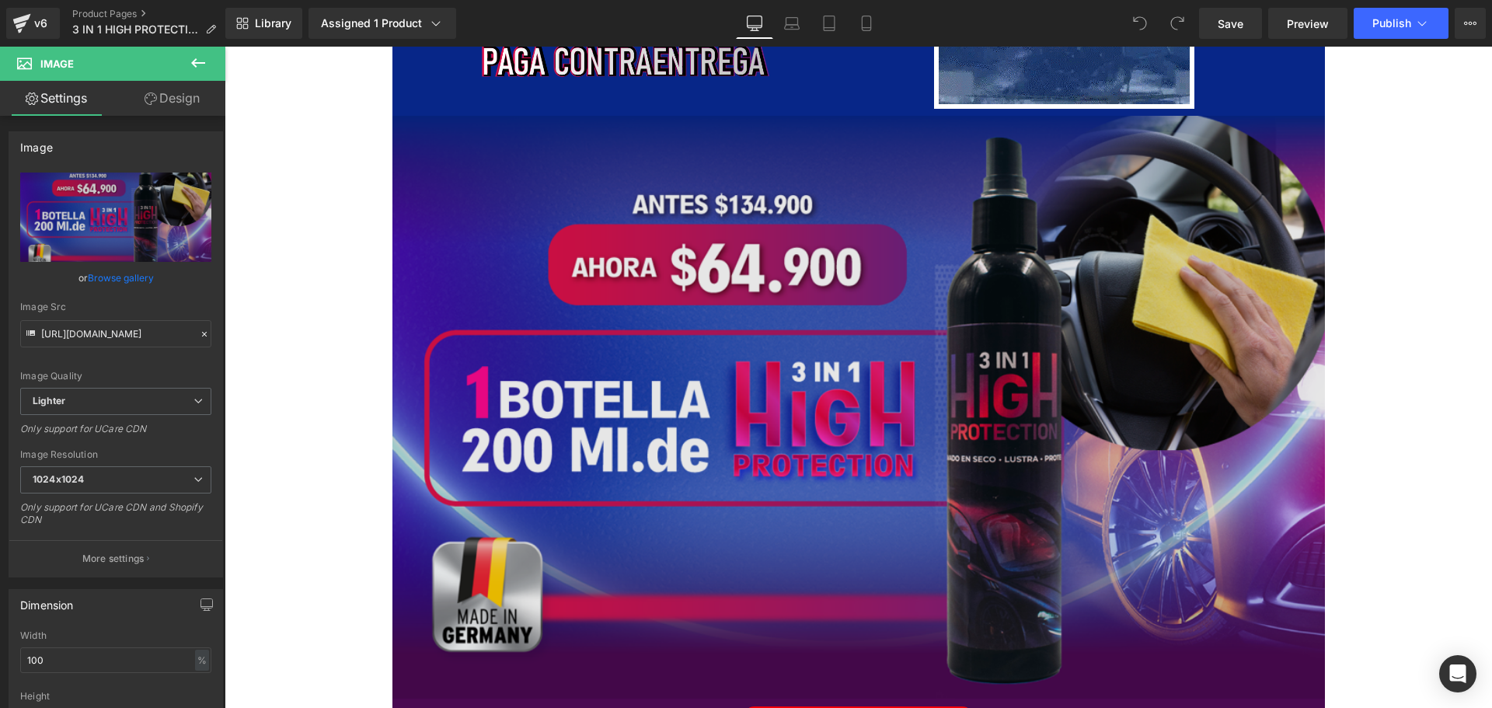
scroll to position [3264, 0]
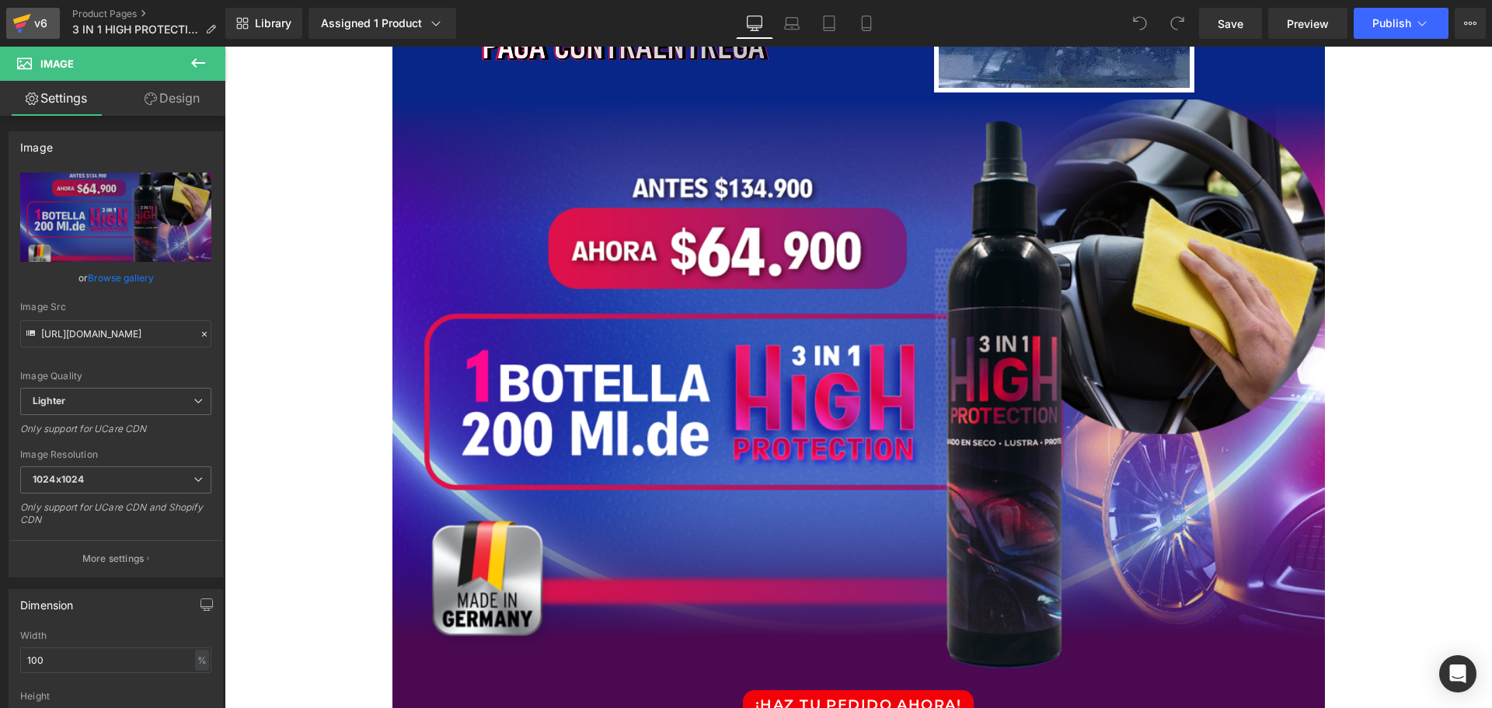
click at [30, 27] on icon at bounding box center [21, 23] width 19 height 39
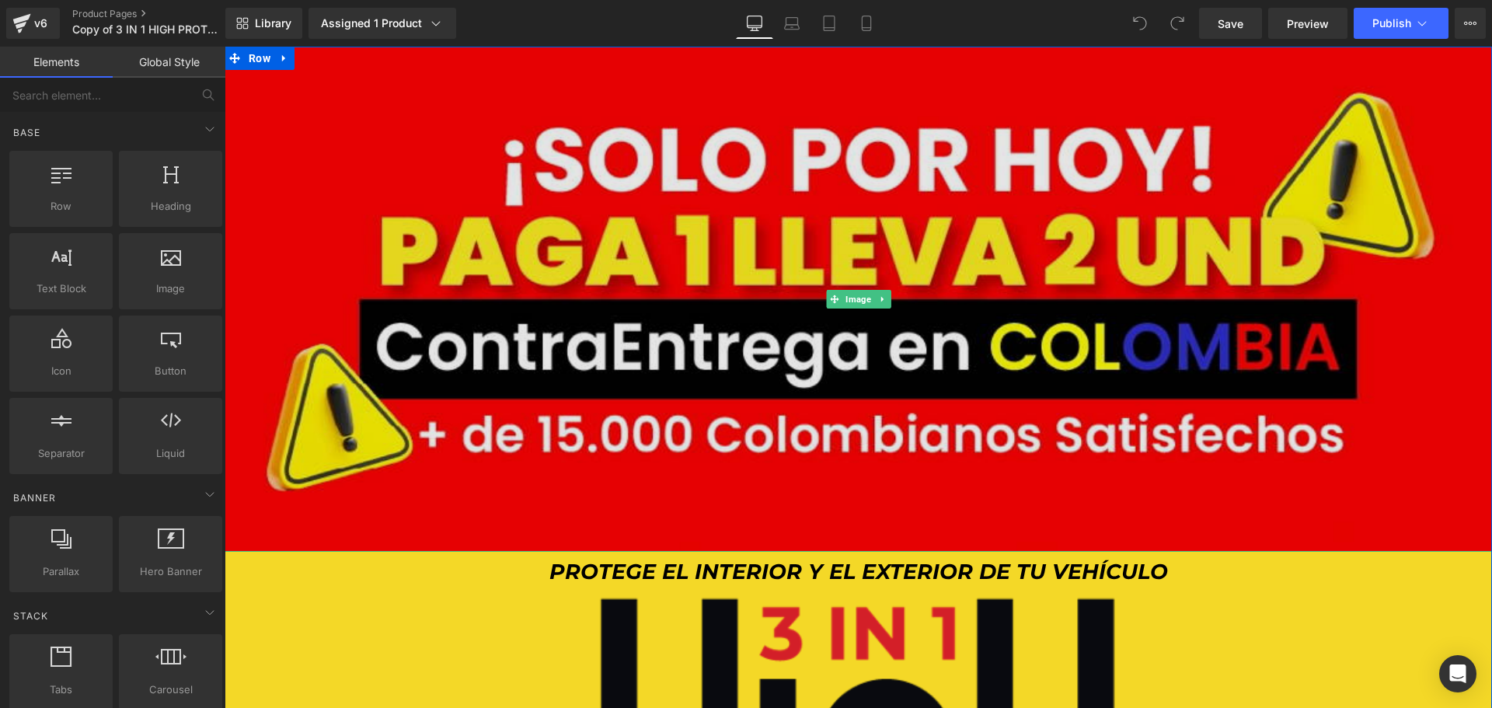
scroll to position [233, 0]
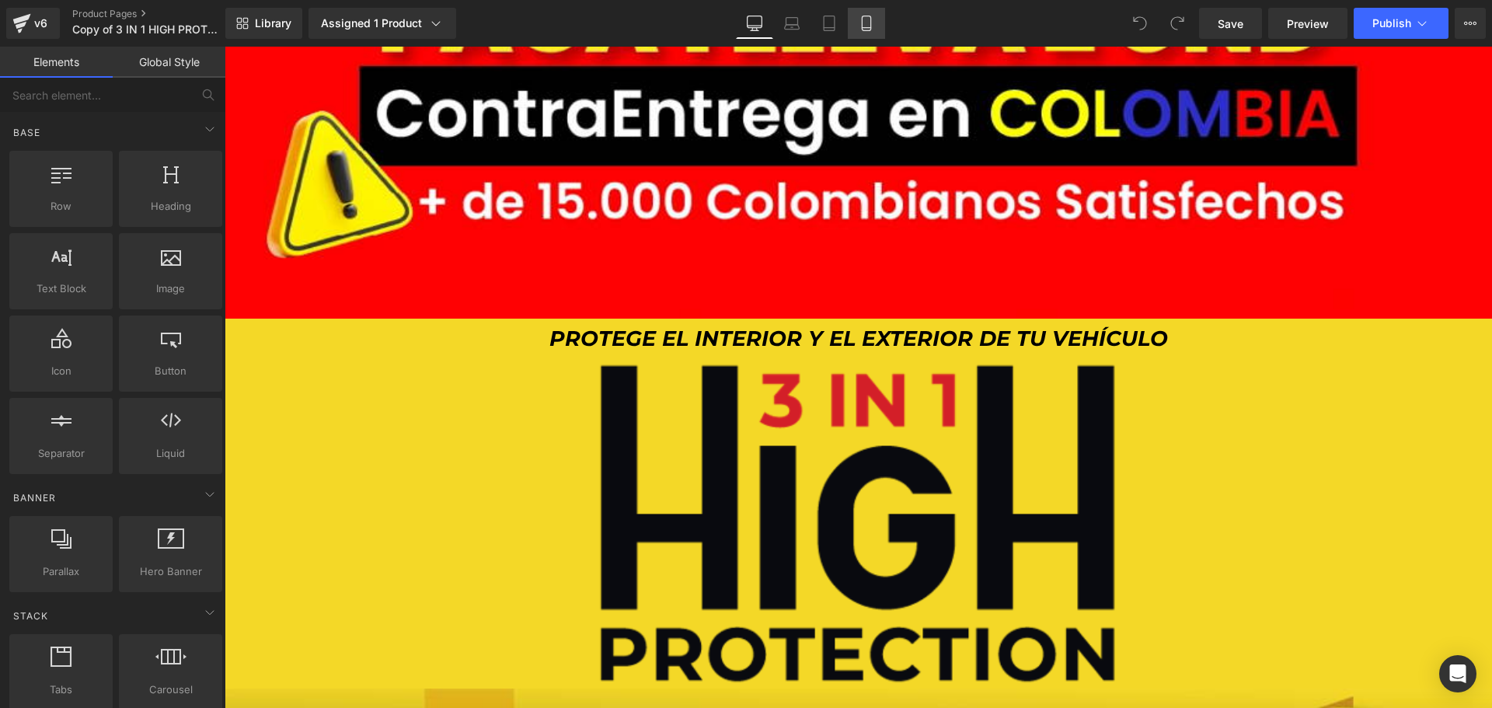
click at [864, 23] on icon at bounding box center [867, 24] width 16 height 16
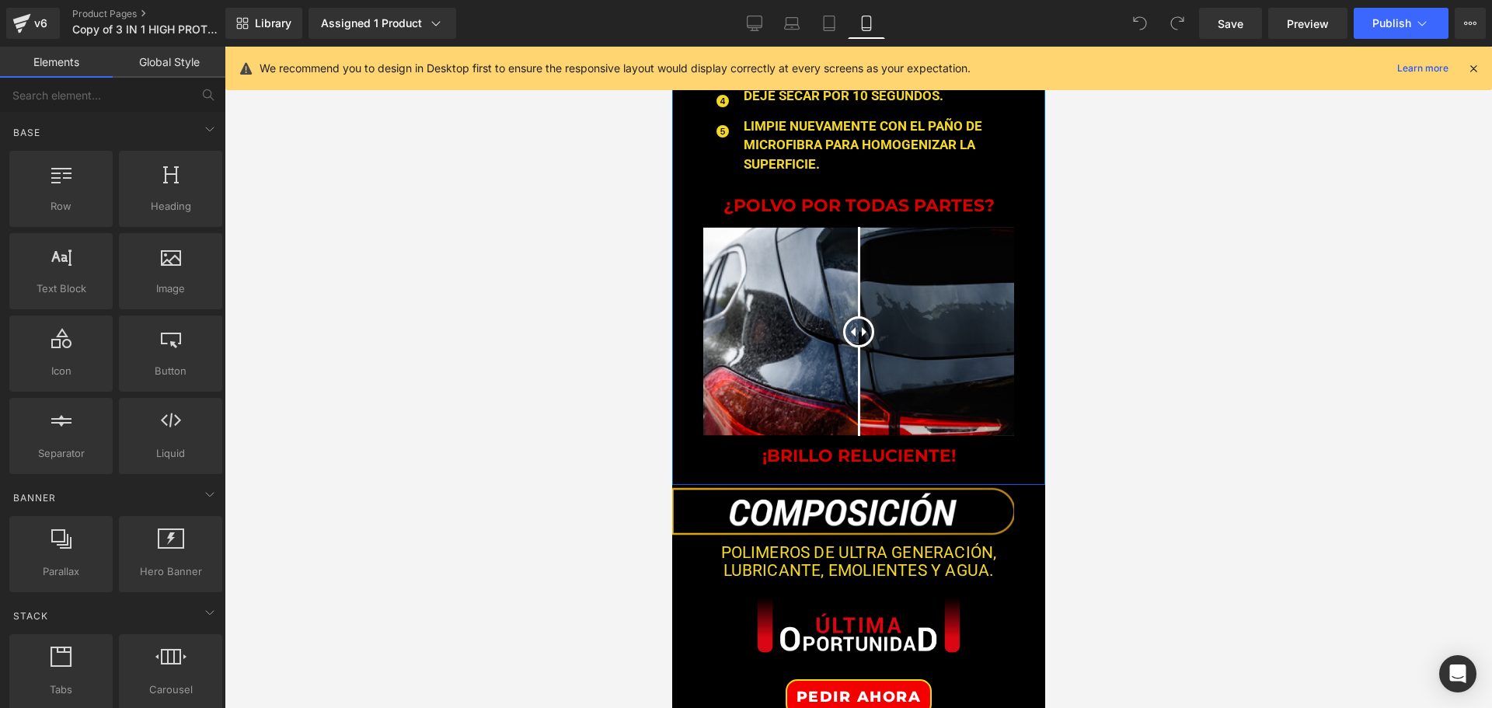
scroll to position [2020, 0]
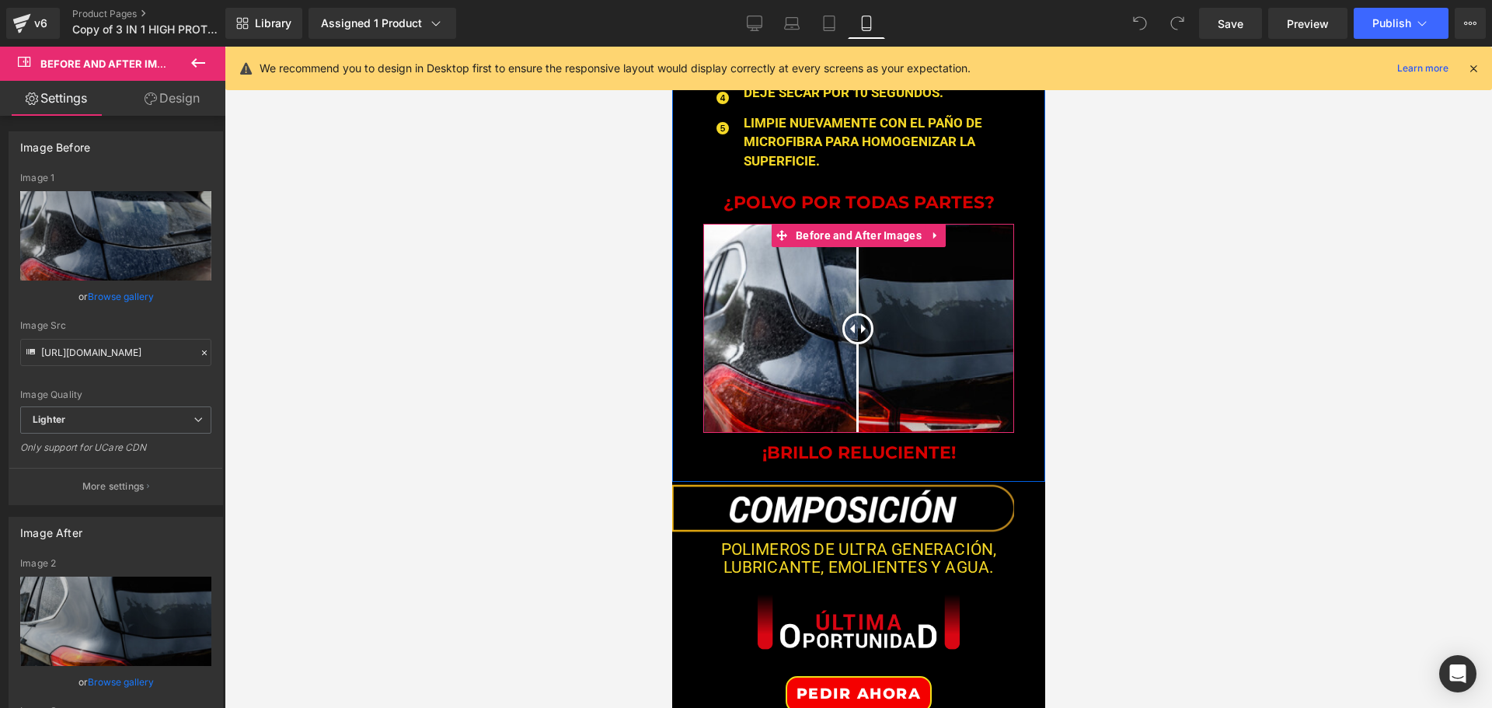
drag, startPoint x: 859, startPoint y: 322, endPoint x: 844, endPoint y: 322, distance: 15.5
click at [845, 322] on div at bounding box center [857, 328] width 31 height 31
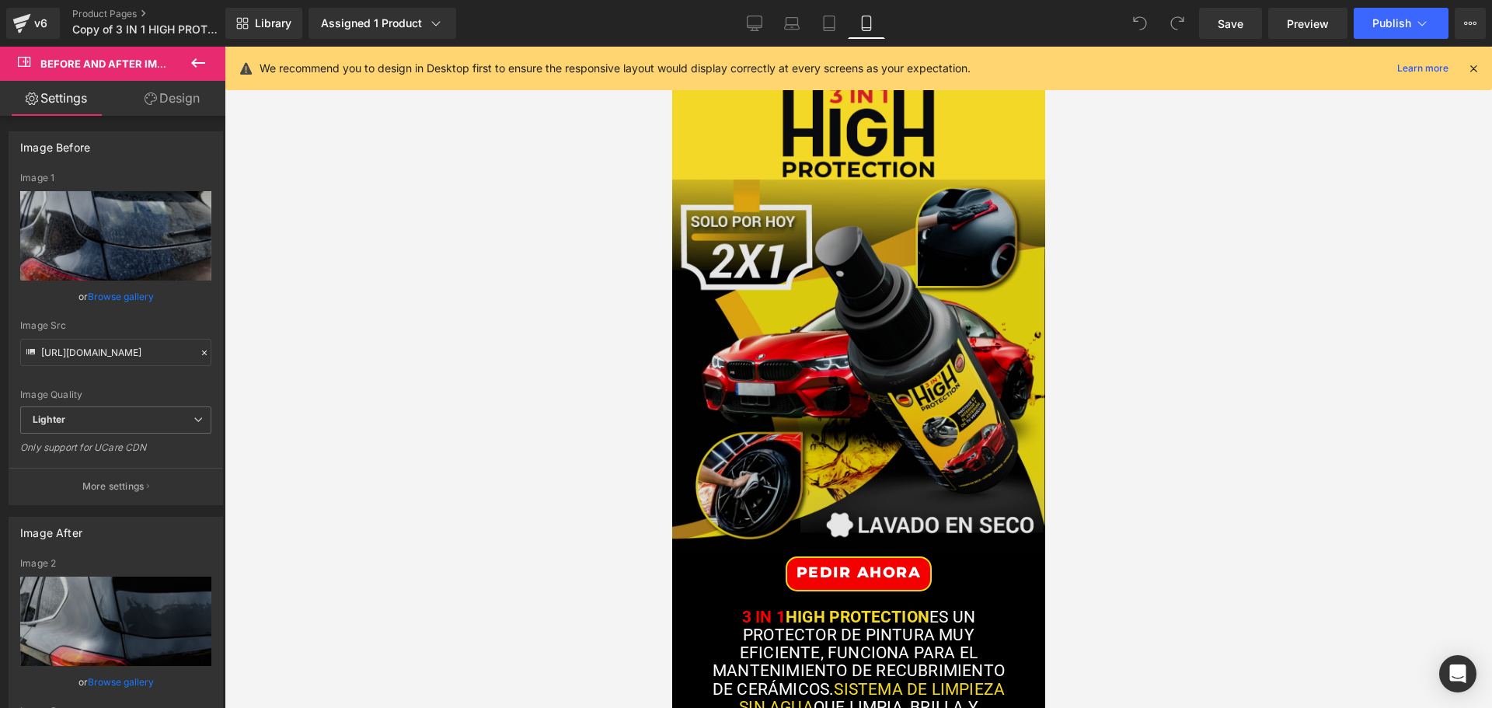
scroll to position [233, 0]
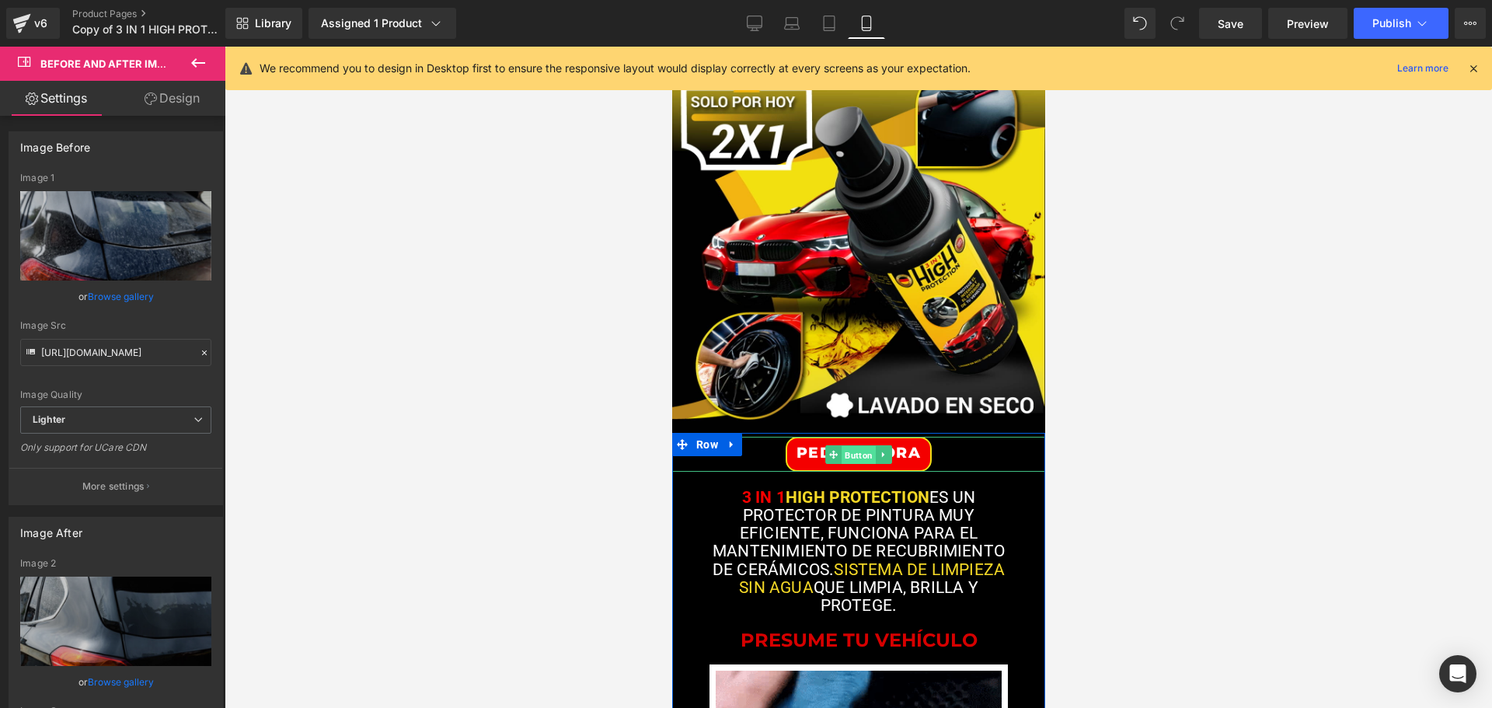
click at [857, 456] on span "Button" at bounding box center [858, 454] width 34 height 19
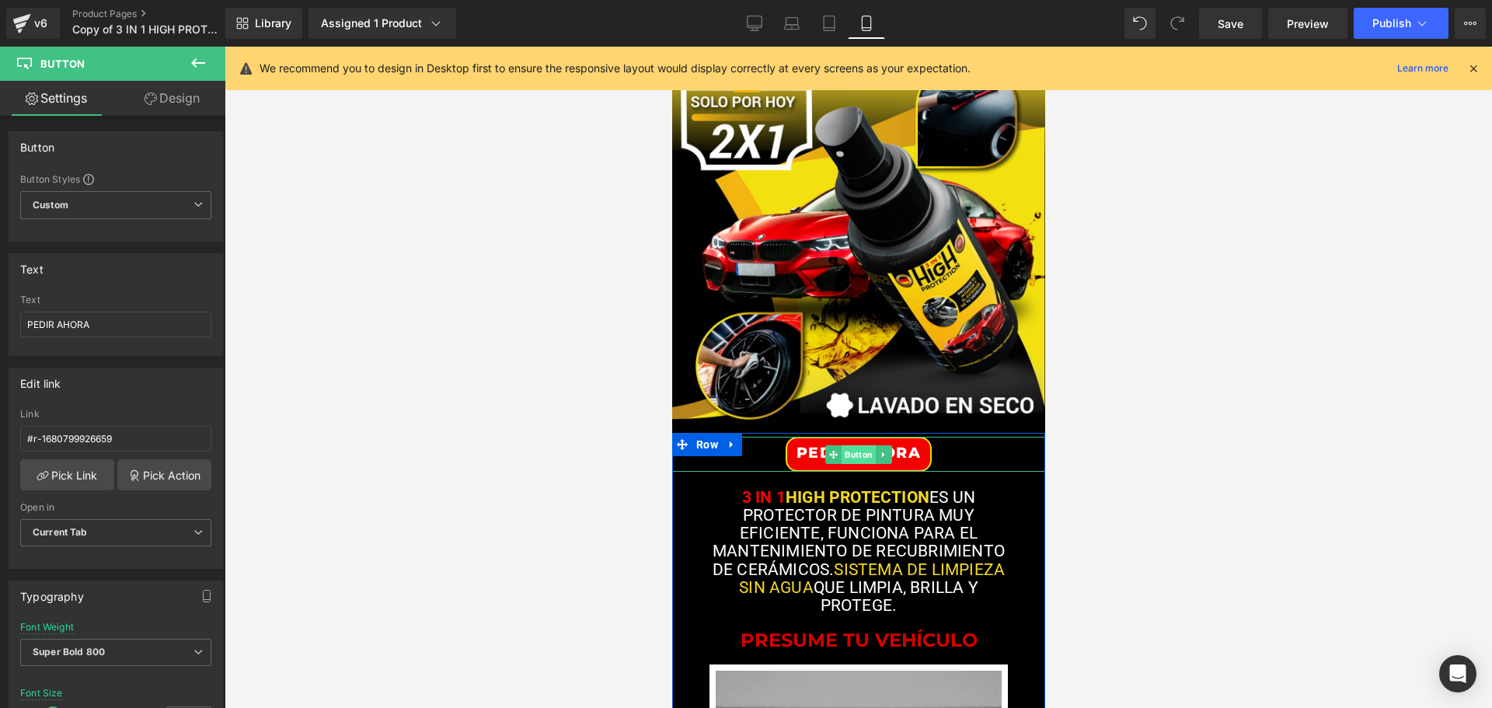
click at [858, 455] on span "Button" at bounding box center [858, 454] width 34 height 19
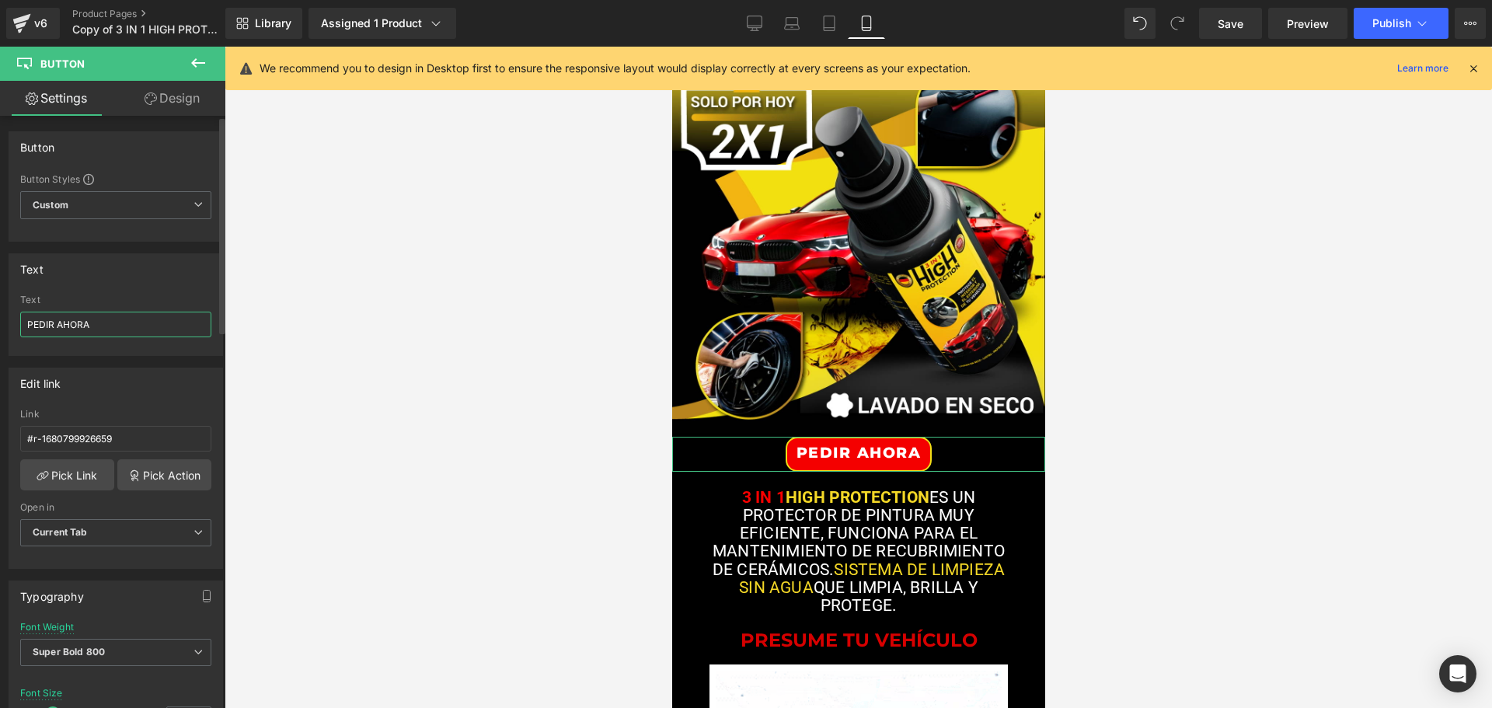
click at [136, 327] on input "PEDIR AHORA" at bounding box center [115, 325] width 191 height 26
paste input "🔥"
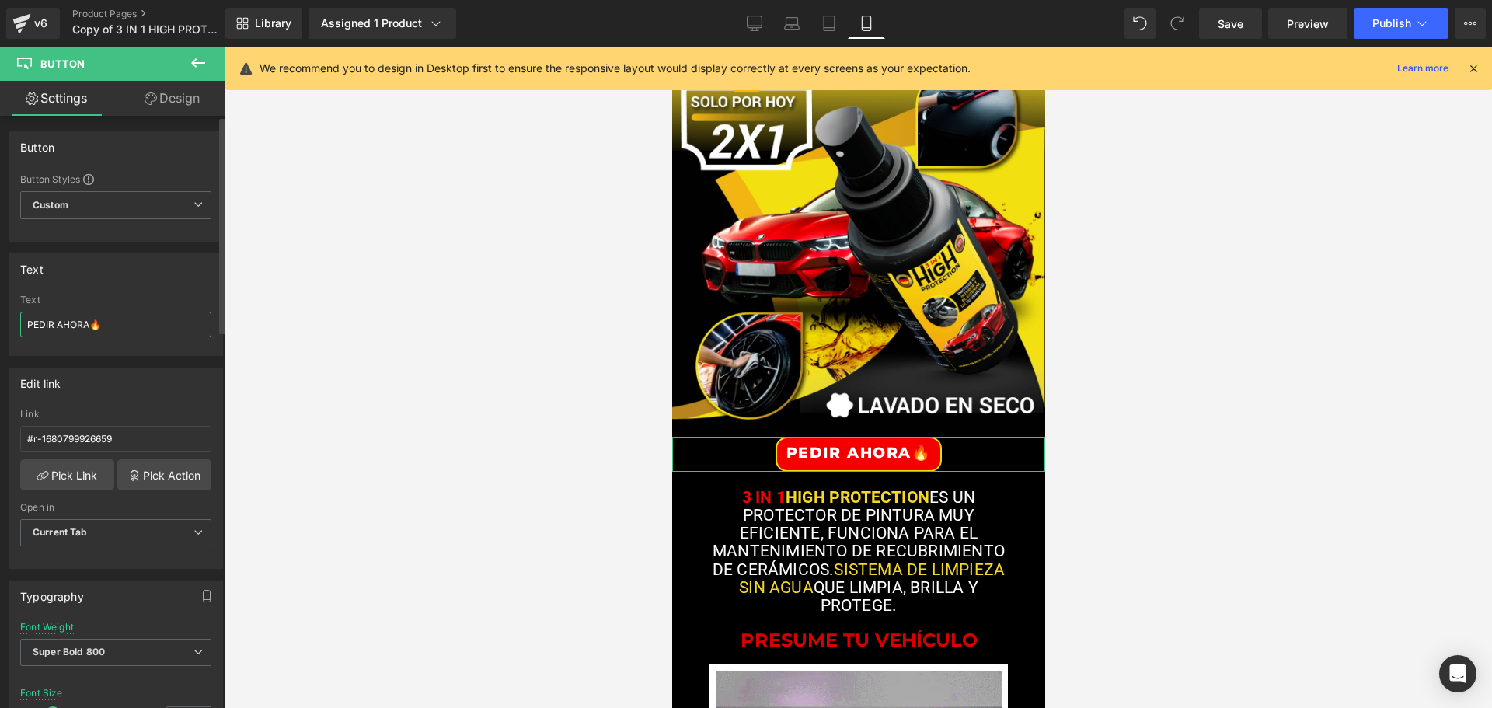
click at [26, 322] on input "PEDIR AHORA🔥" at bounding box center [115, 325] width 191 height 26
paste input "🔥"
type input "🔥PEDIR AHORA🔥"
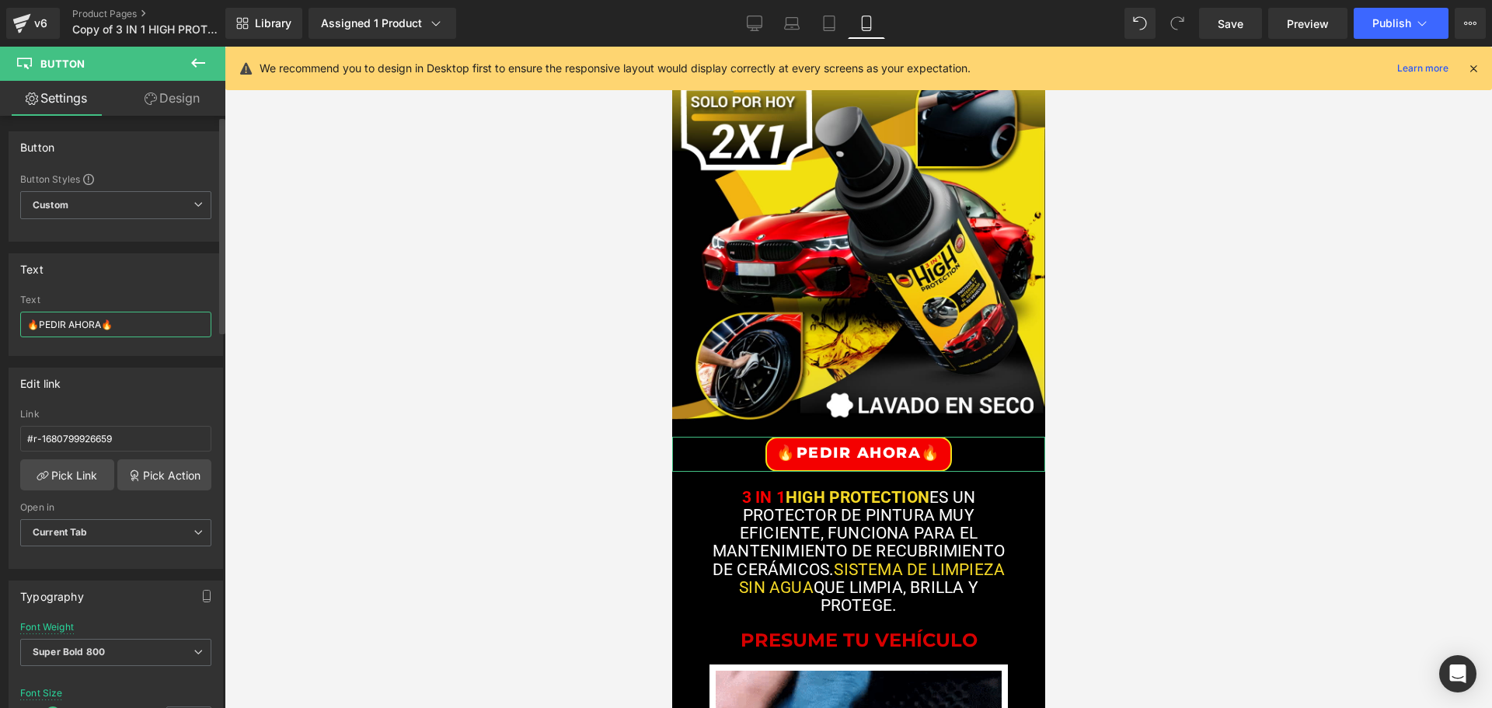
drag, startPoint x: 120, startPoint y: 323, endPoint x: 16, endPoint y: 326, distance: 104.9
click at [16, 326] on div "PEDIR AHORA Text 🔥PEDIR AHORA🔥" at bounding box center [115, 325] width 213 height 61
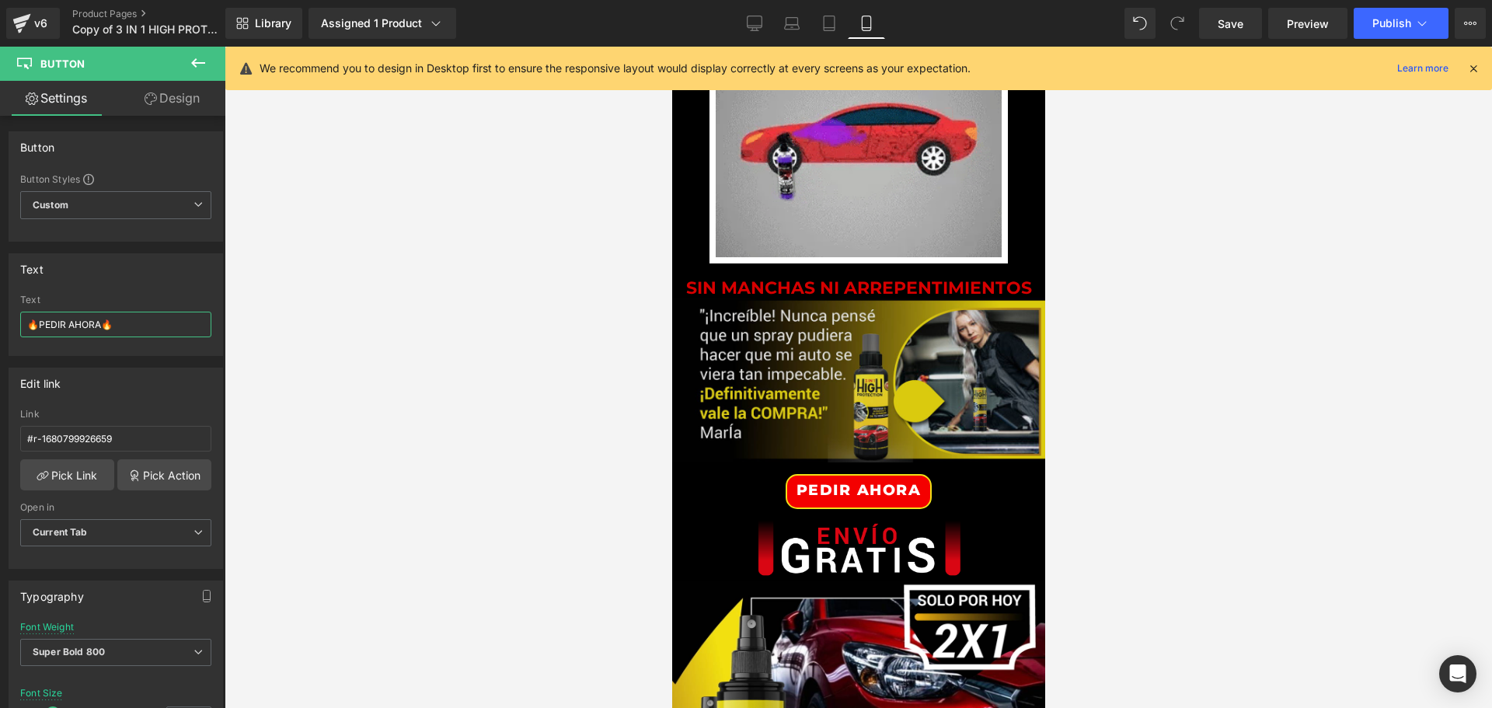
scroll to position [1166, 0]
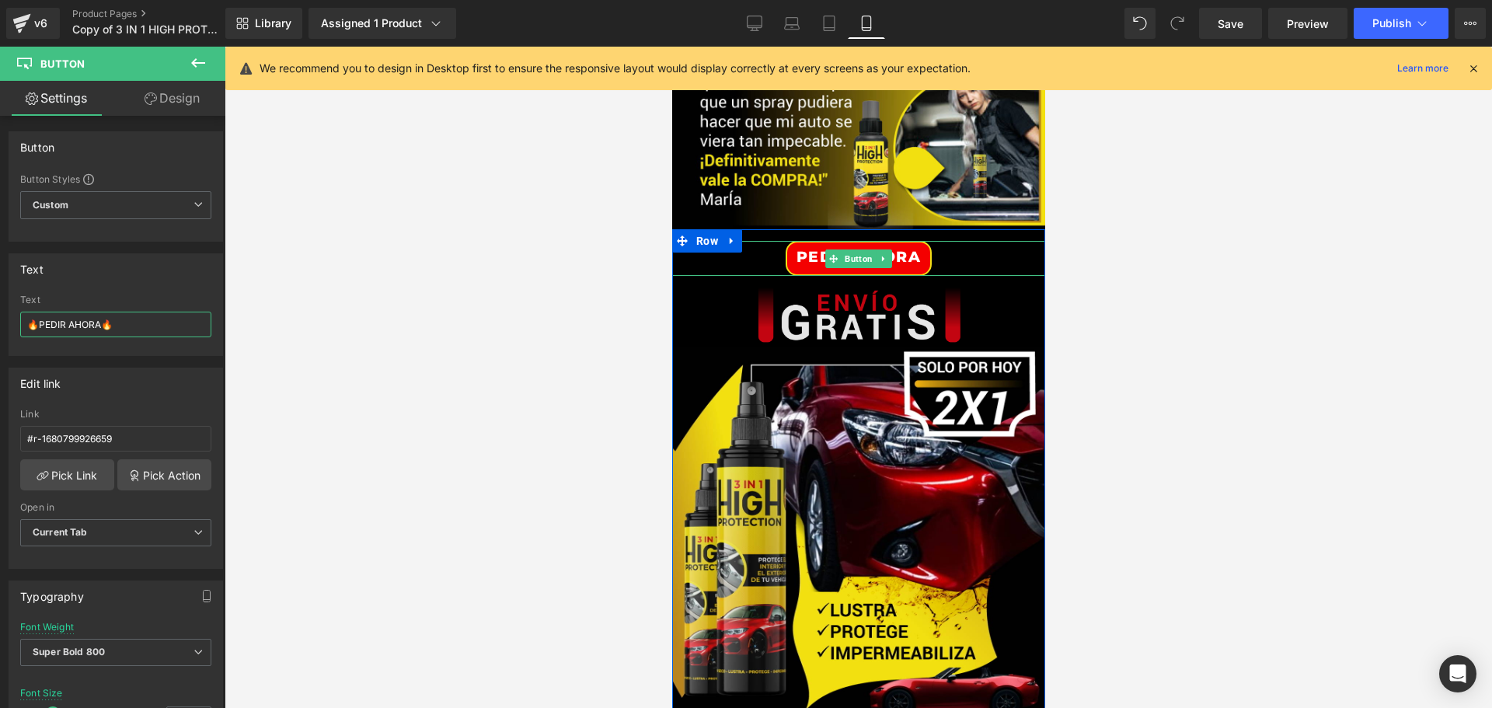
drag, startPoint x: 856, startPoint y: 258, endPoint x: 750, endPoint y: 297, distance: 113.3
click at [856, 258] on span "Button" at bounding box center [858, 258] width 34 height 19
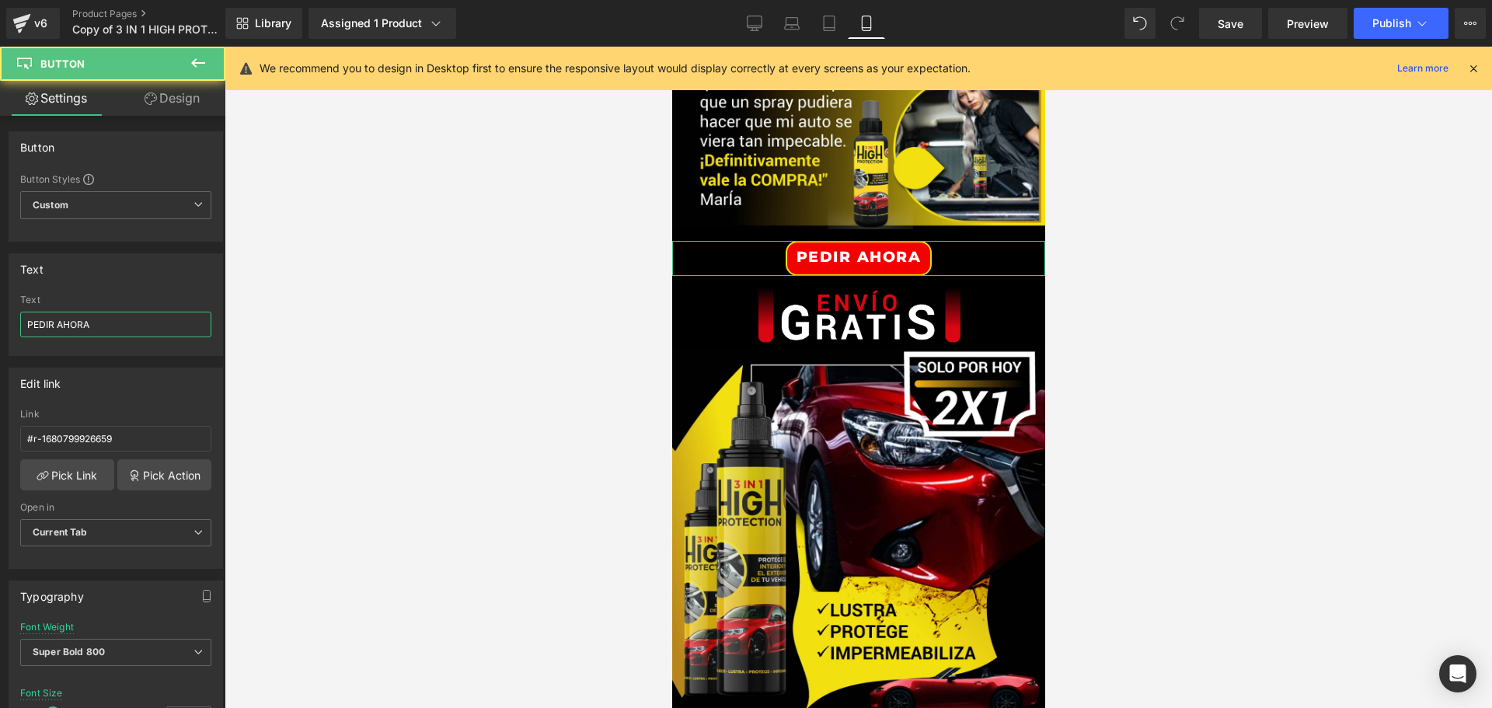
drag, startPoint x: 131, startPoint y: 325, endPoint x: -33, endPoint y: 325, distance: 163.2
click at [0, 325] on html "Button You are previewing how the will restyle your page. You can not edit Elem…" at bounding box center [746, 354] width 1492 height 708
paste input "🔥PEDIR AHORA🔥"
type input "🔥PEDIR AHORA🔥"
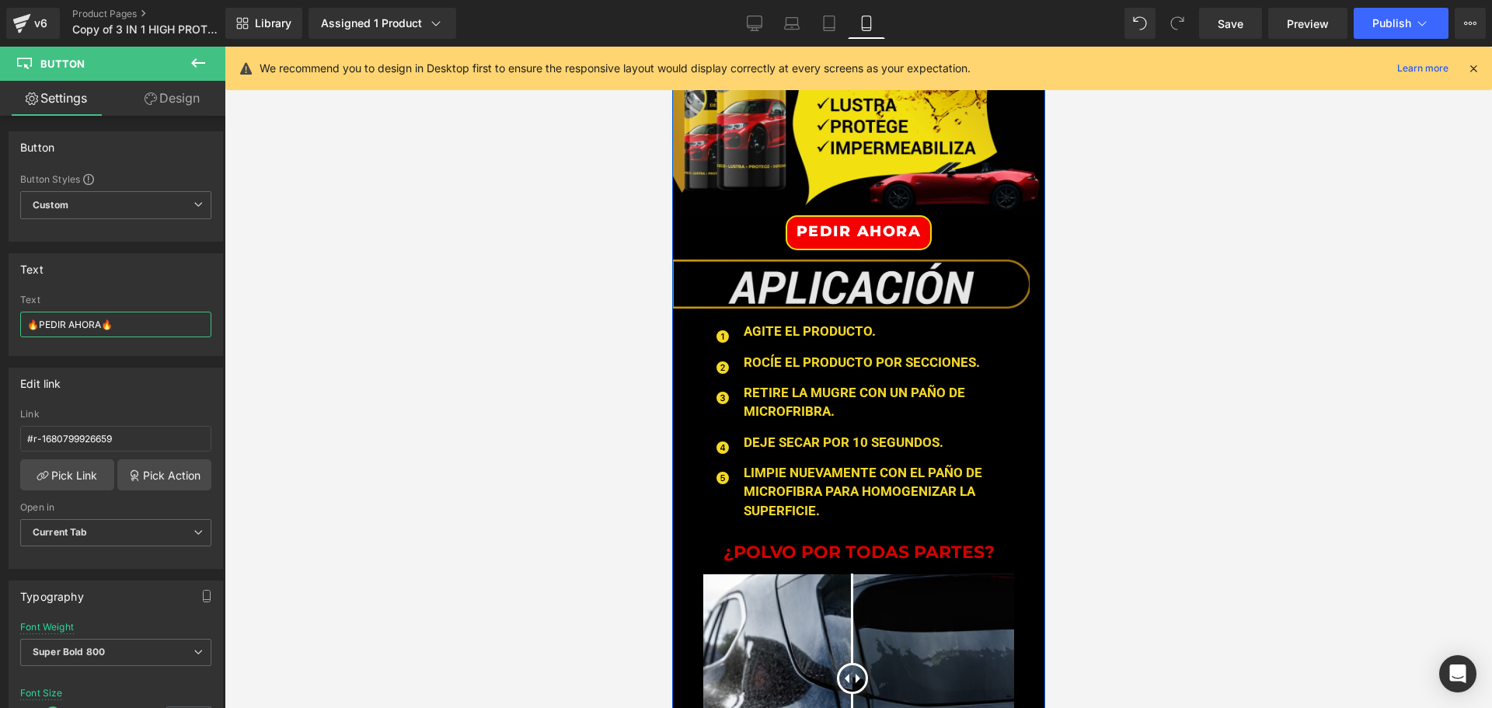
scroll to position [1710, 0]
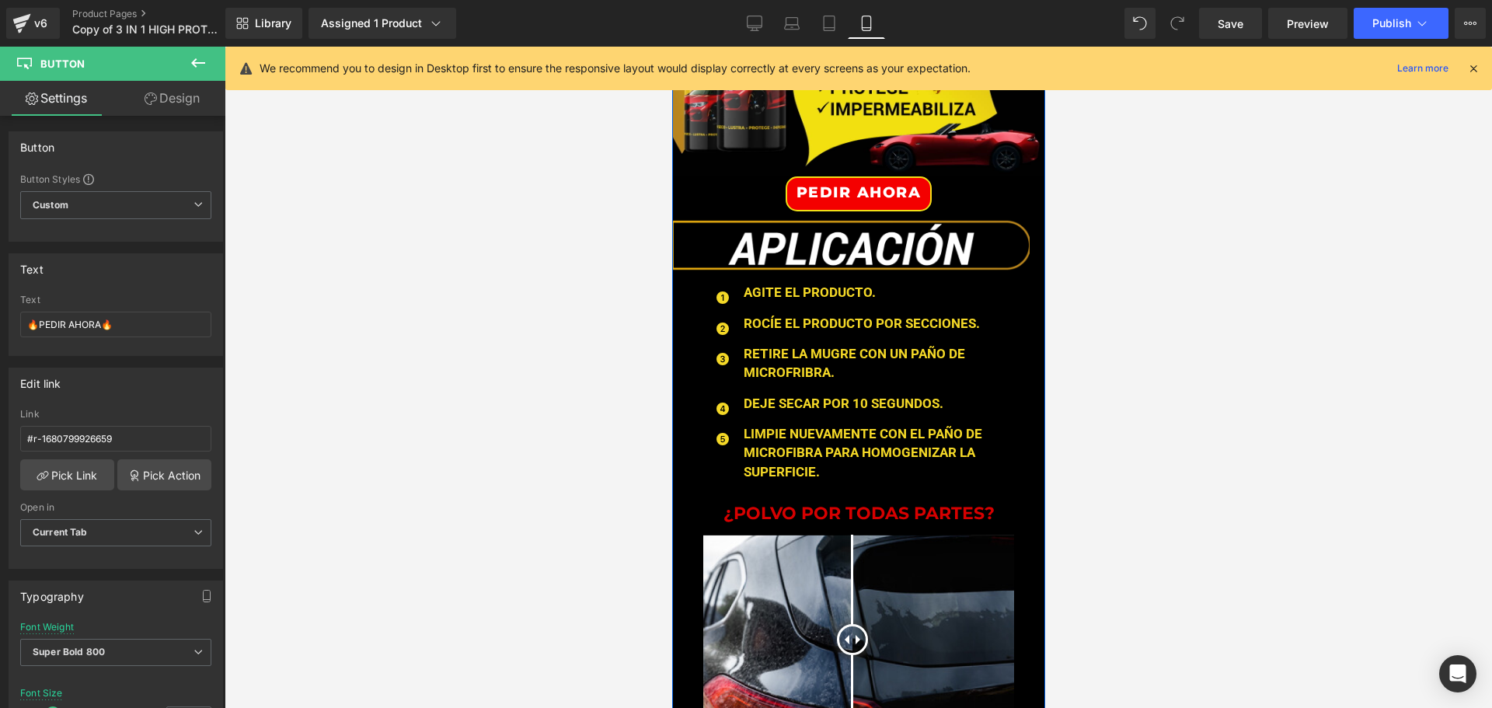
click at [863, 189] on div "PEDIR AHORA Button" at bounding box center [857, 193] width 373 height 35
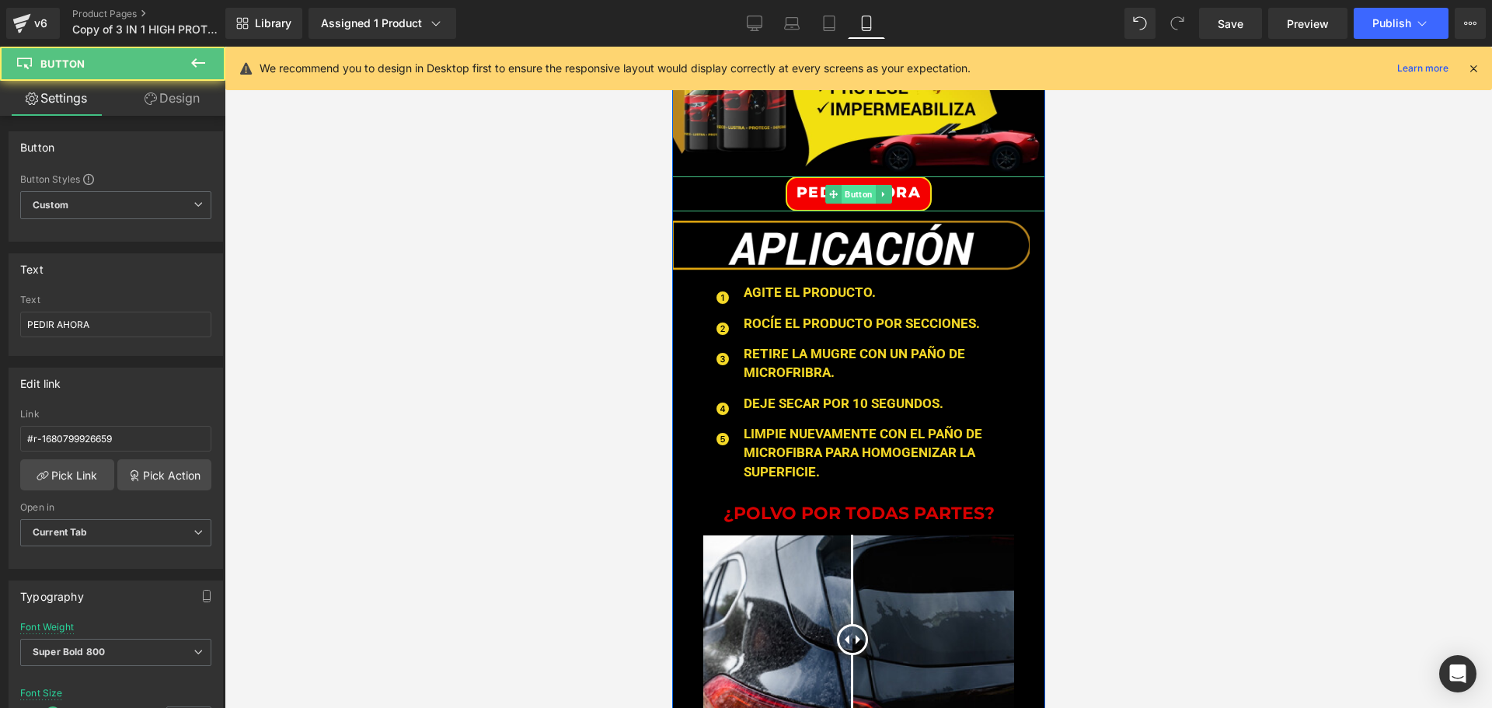
click at [851, 190] on span "Button" at bounding box center [858, 194] width 34 height 19
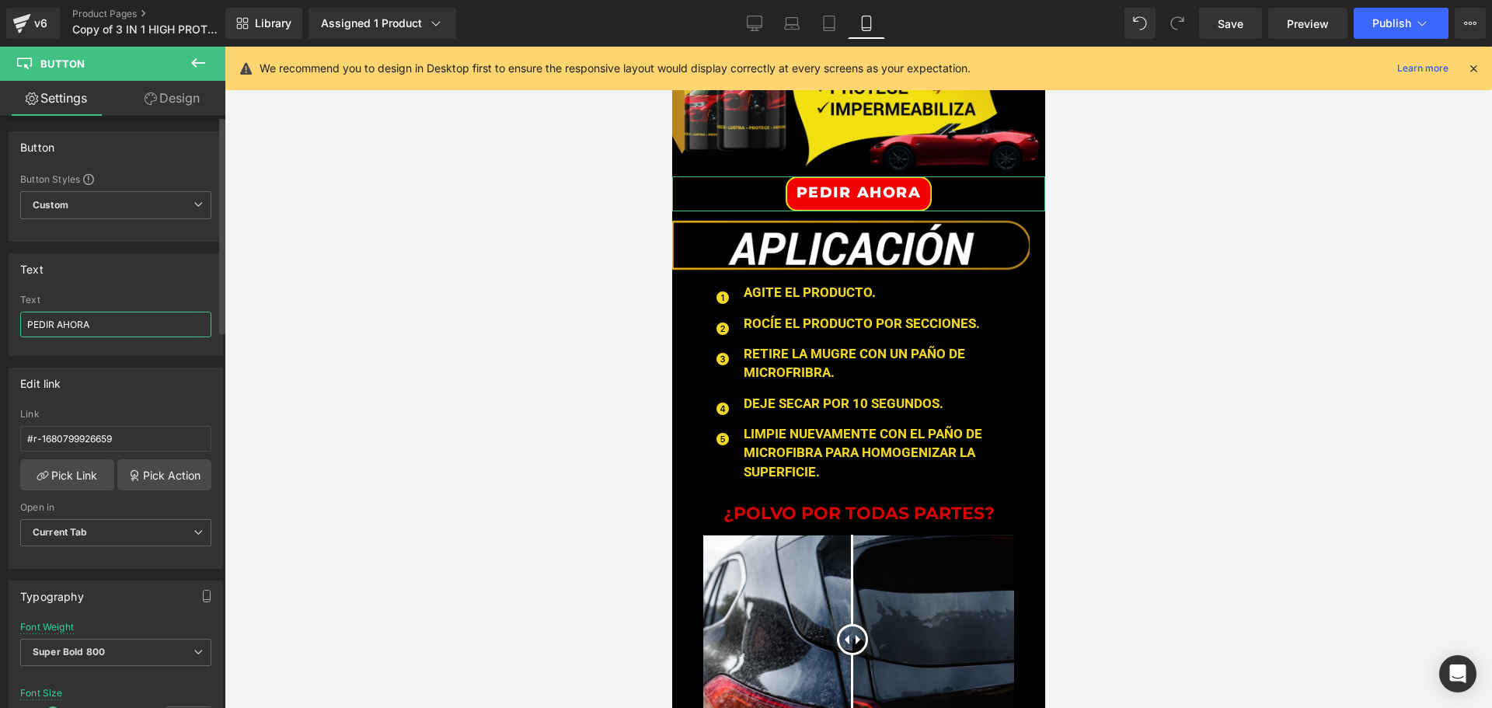
drag, startPoint x: 95, startPoint y: 324, endPoint x: 2, endPoint y: 324, distance: 93.2
click at [2, 324] on div "Text PEDIR AHORA Text PEDIR AHORA" at bounding box center [116, 299] width 232 height 114
paste input "🔥PEDIR AHORA🔥"
type input "🔥PEDIR AHORA🔥"
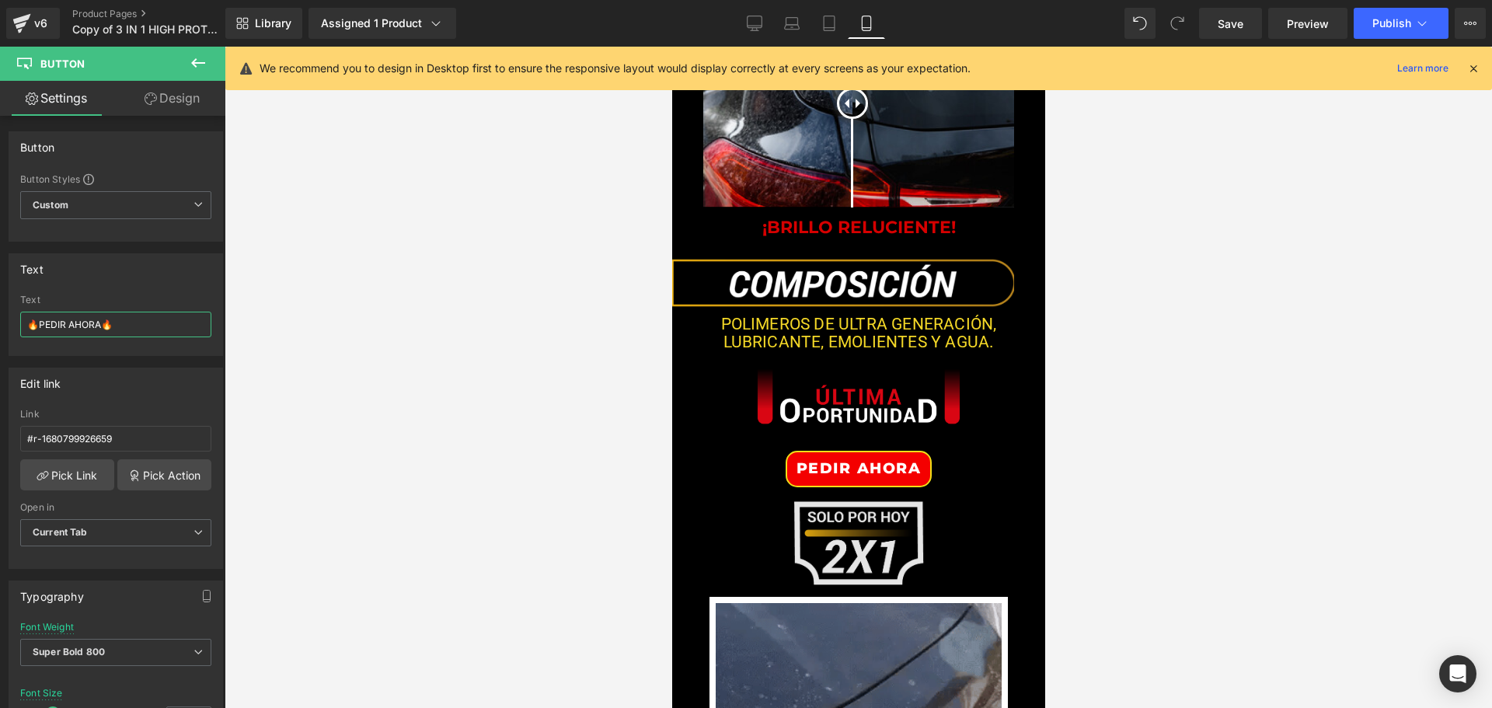
scroll to position [2331, 0]
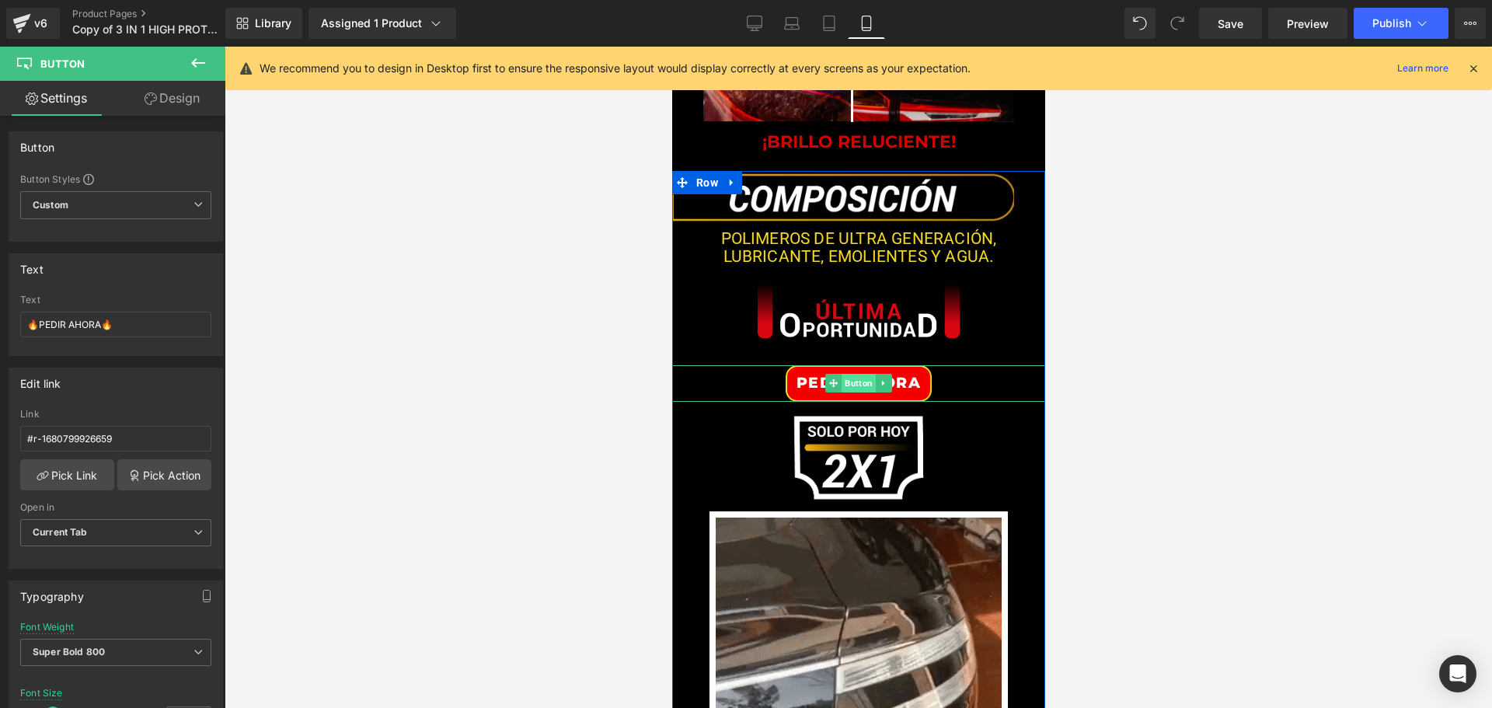
click at [855, 383] on span "Button" at bounding box center [858, 383] width 34 height 19
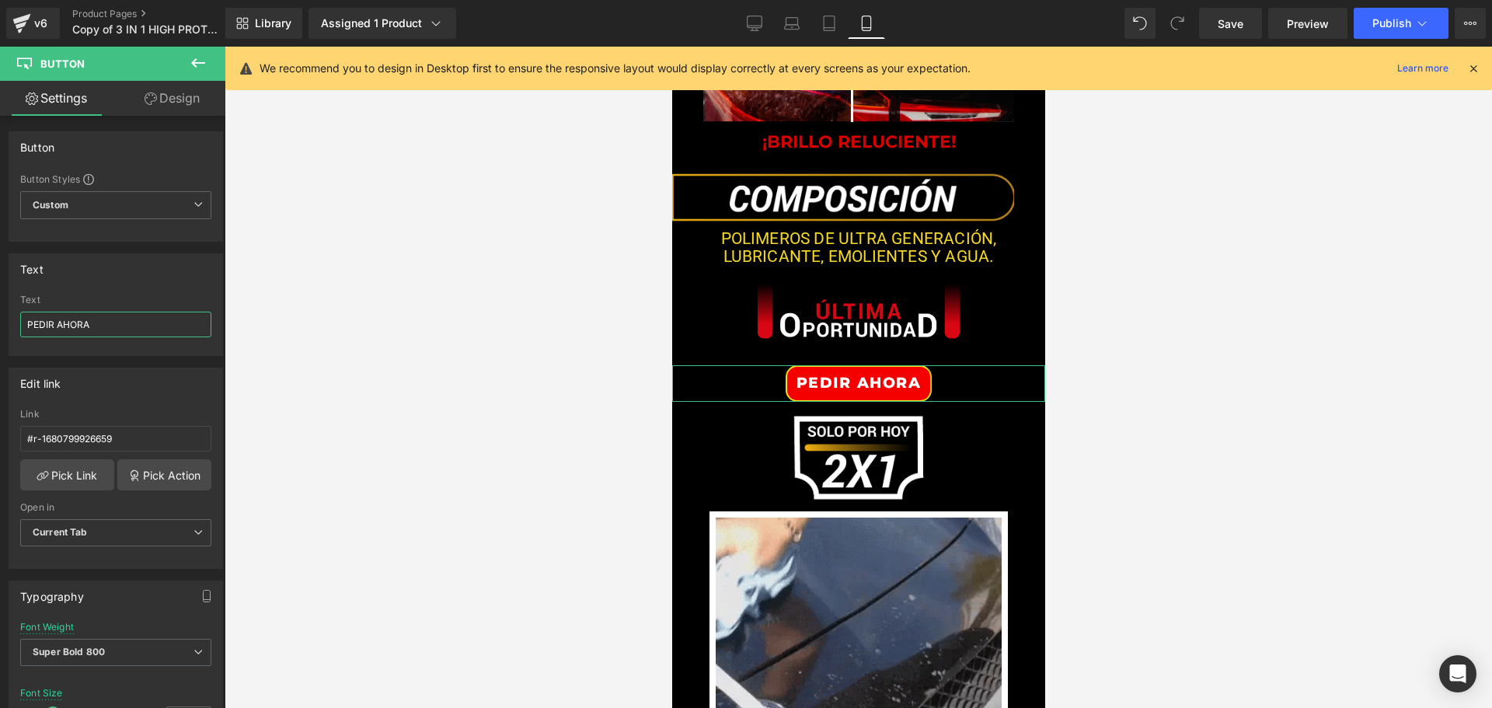
drag, startPoint x: 104, startPoint y: 325, endPoint x: -80, endPoint y: 332, distance: 184.3
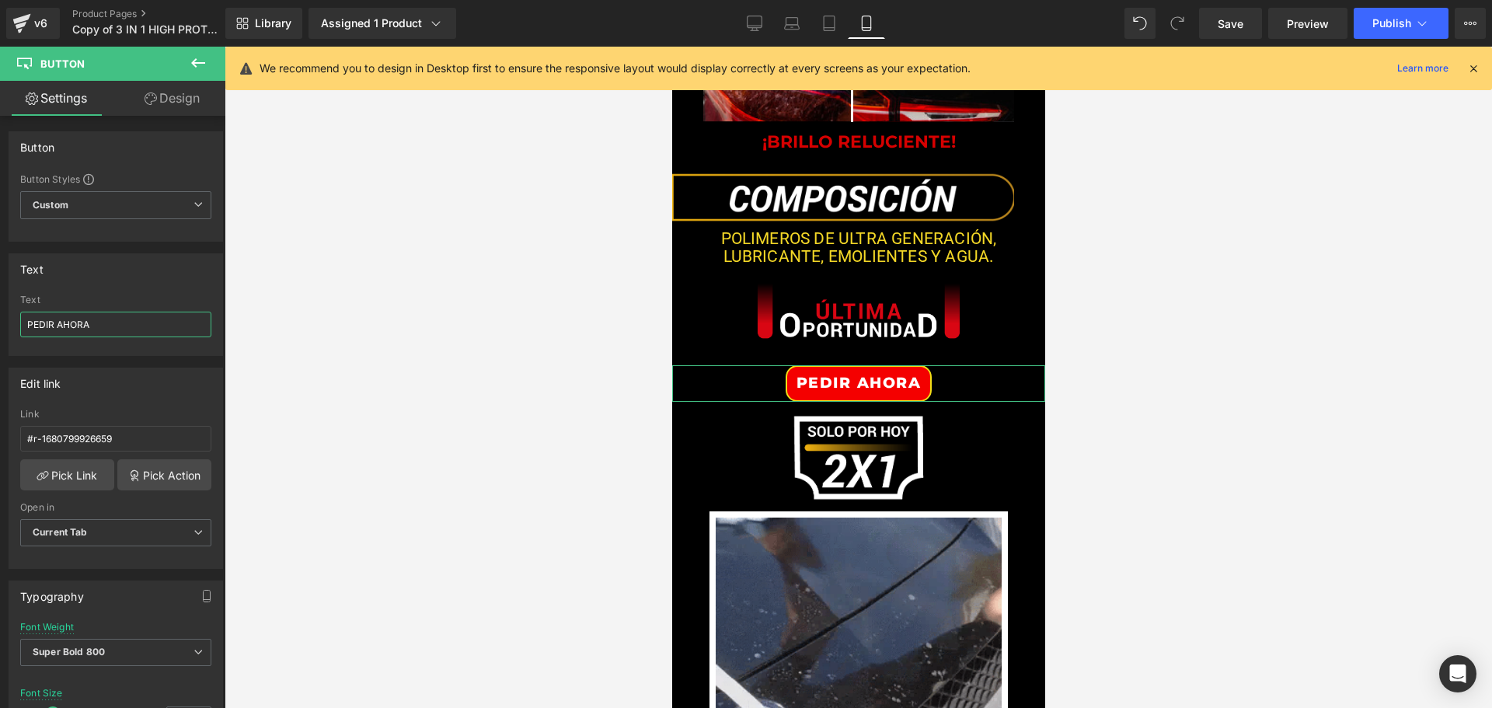
click at [0, 332] on html "Button You are previewing how the will restyle your page. You can not edit Elem…" at bounding box center [746, 354] width 1492 height 708
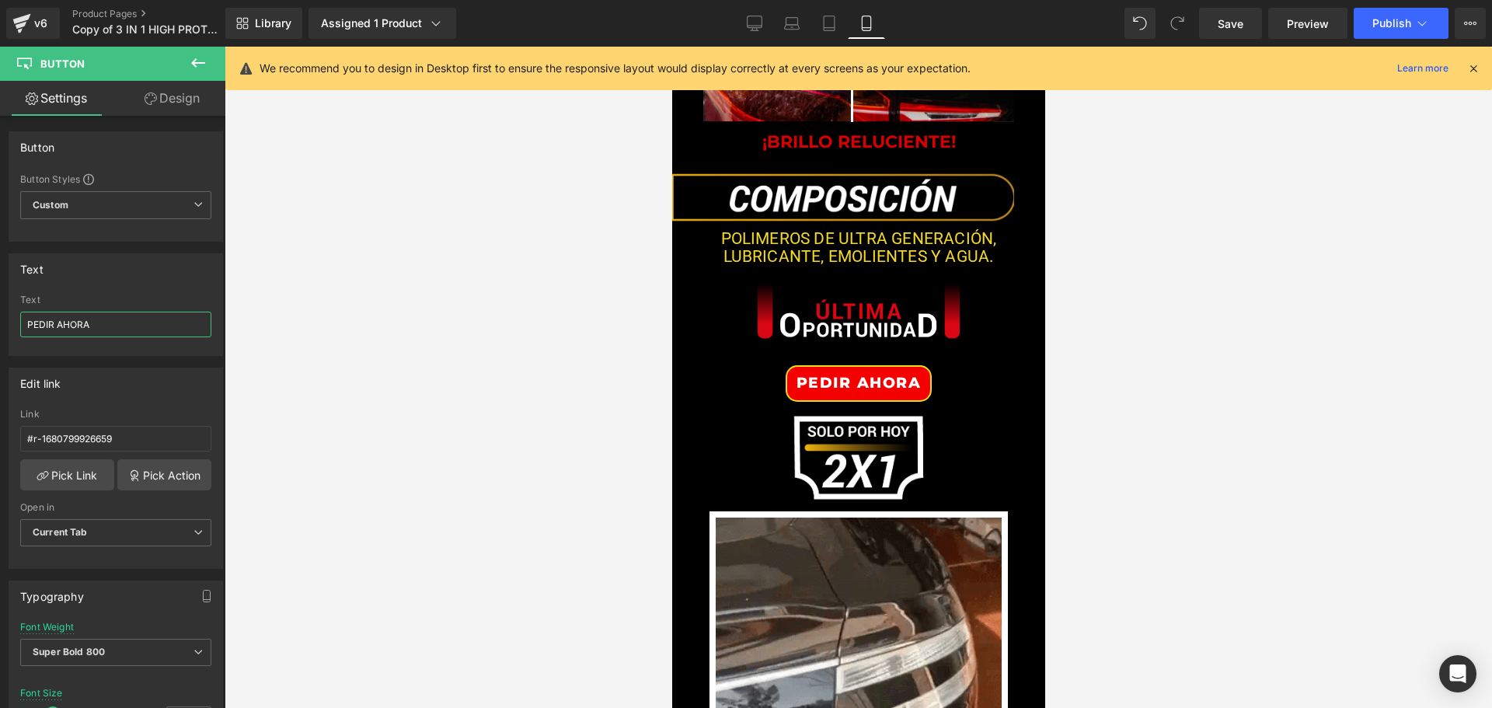
paste input "🔥PEDIR AHORA🔥"
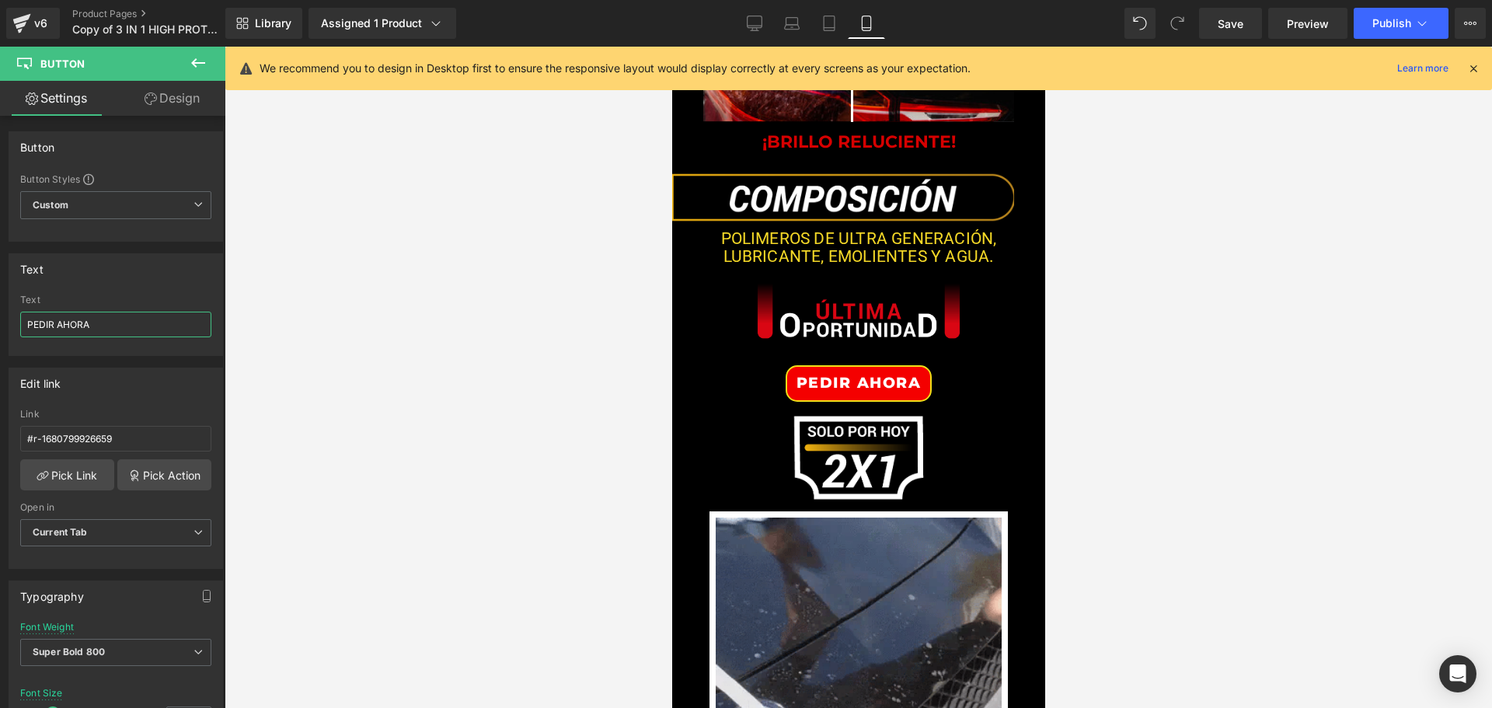
type input "🔥PEDIR AHORA🔥"
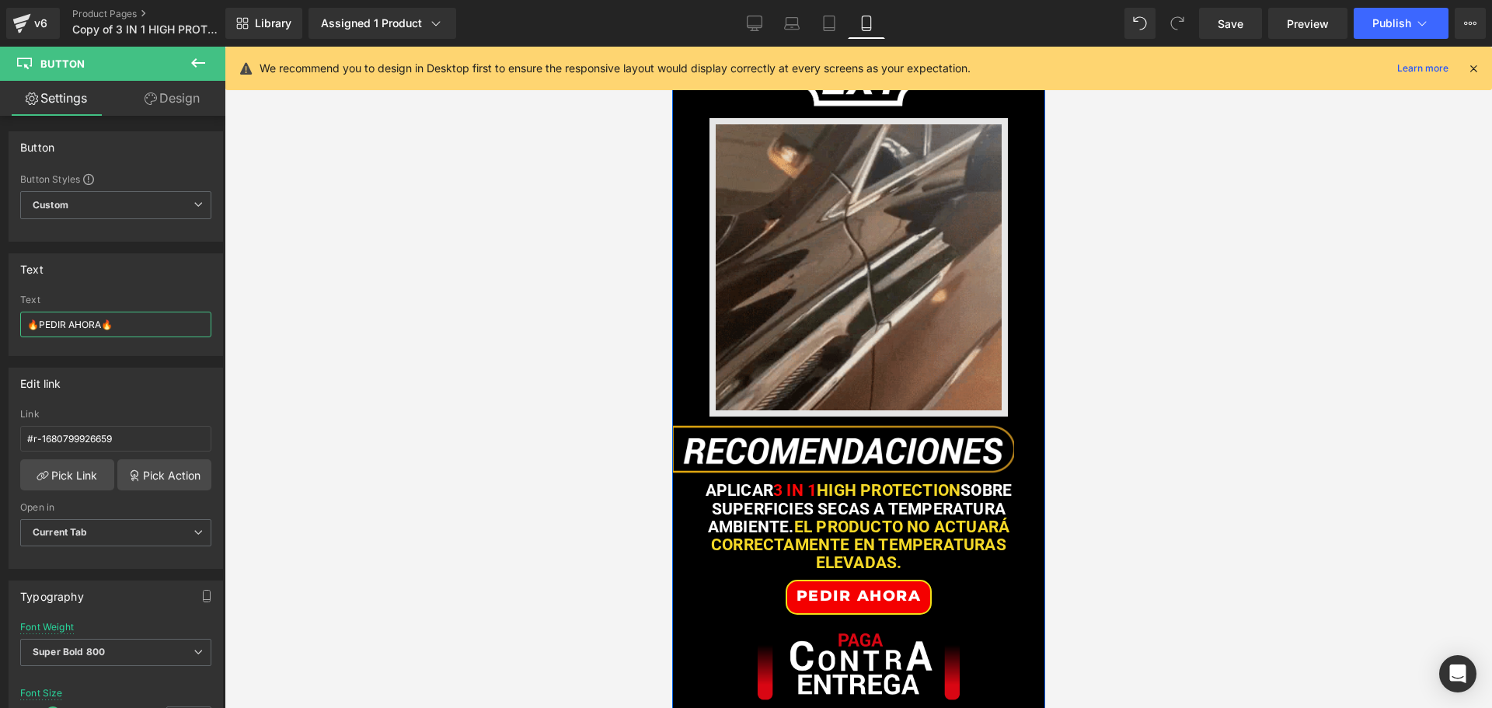
scroll to position [2953, 0]
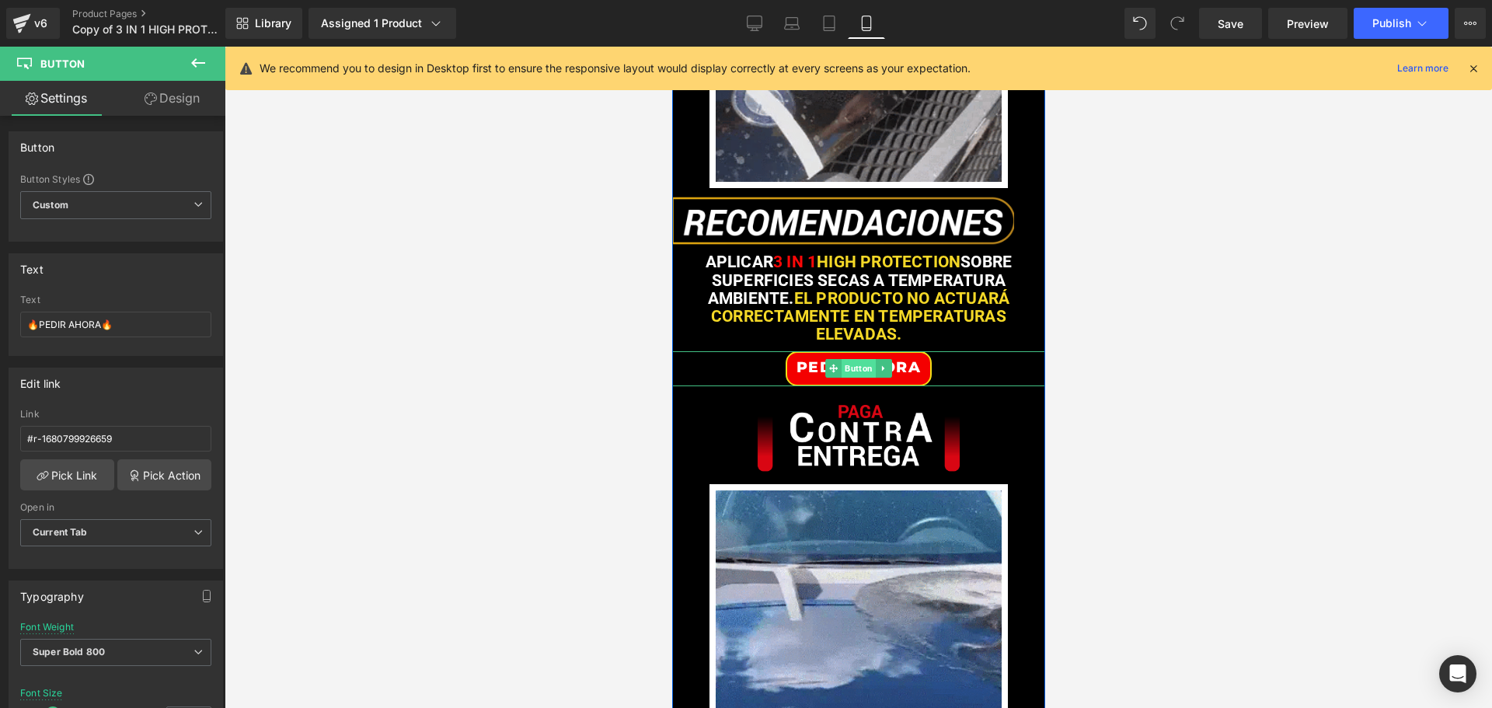
click at [853, 378] on span "Button" at bounding box center [858, 368] width 34 height 19
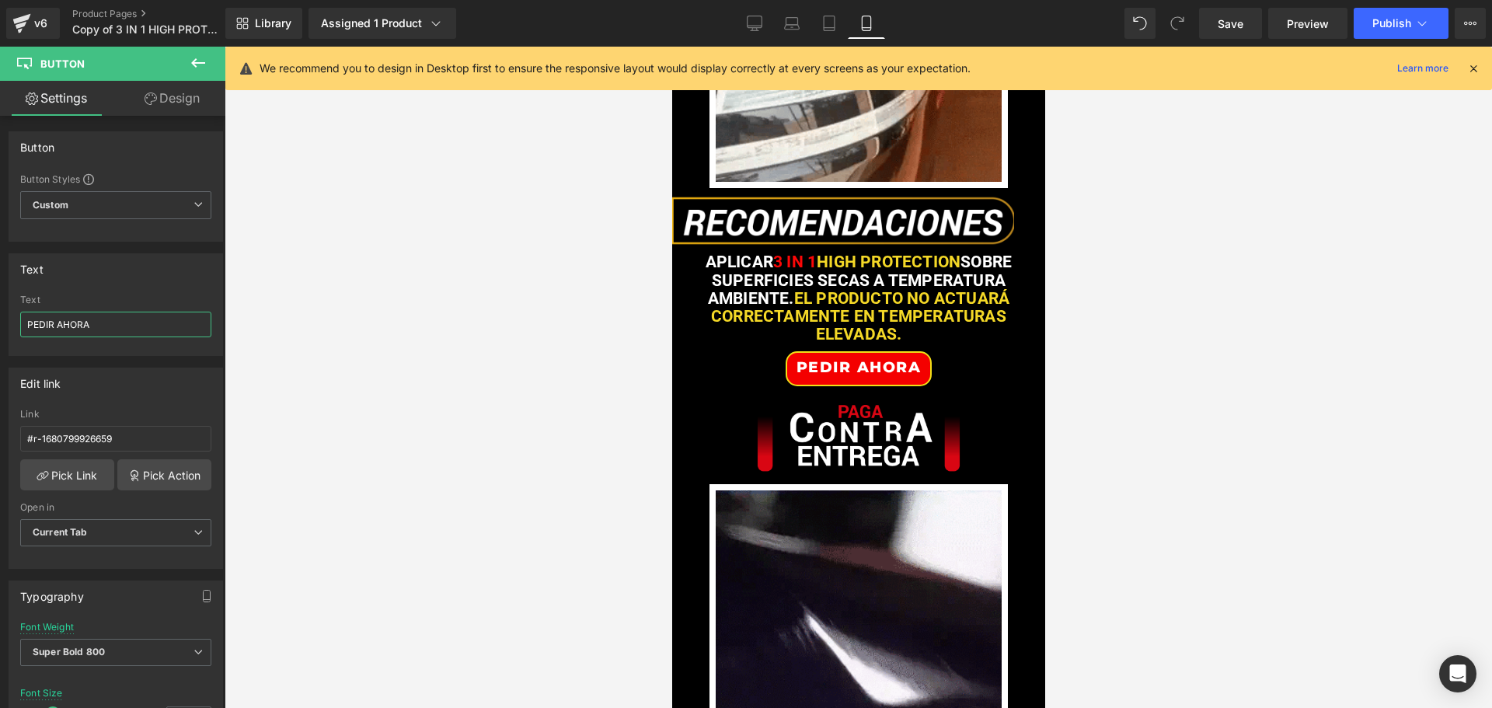
drag, startPoint x: 117, startPoint y: 325, endPoint x: -64, endPoint y: 325, distance: 181.1
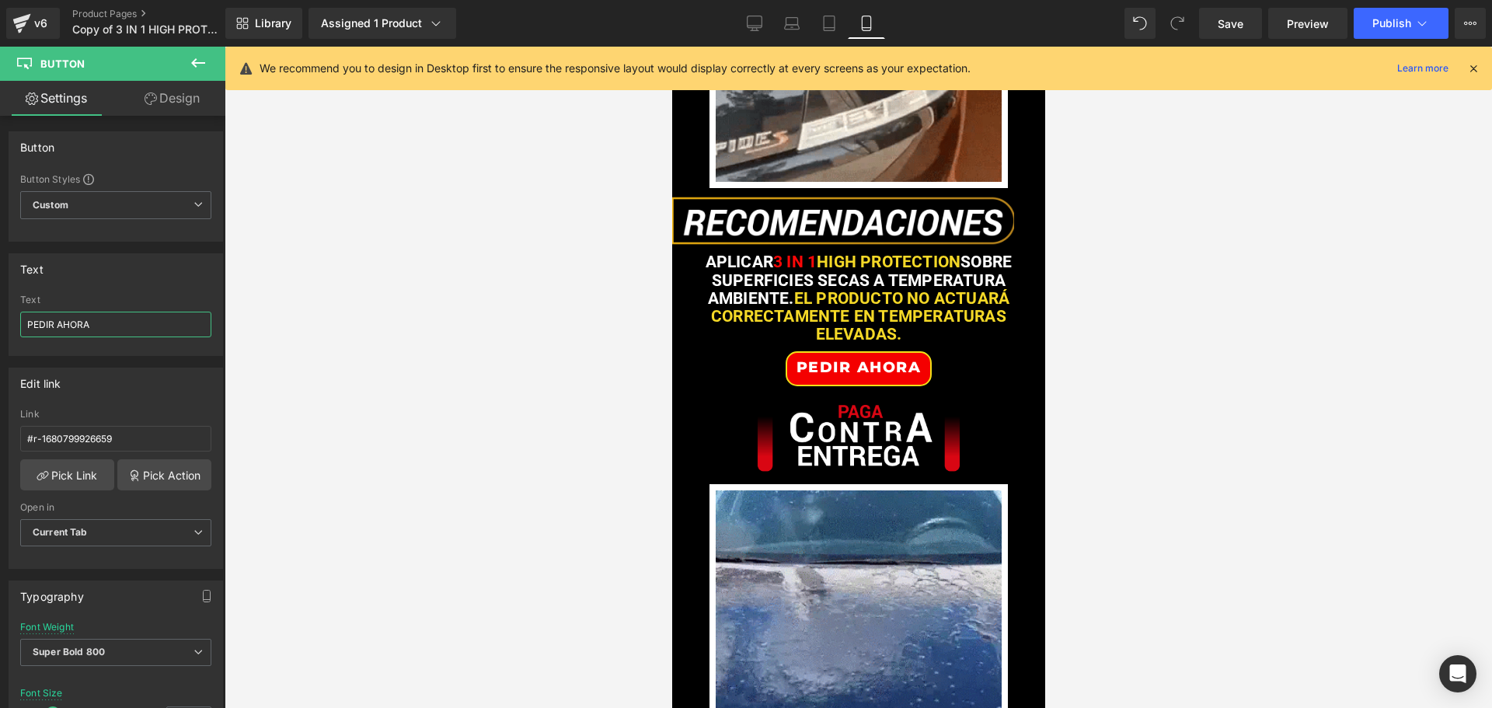
click at [0, 325] on html "Button You are previewing how the will restyle your page. You can not edit Elem…" at bounding box center [746, 354] width 1492 height 708
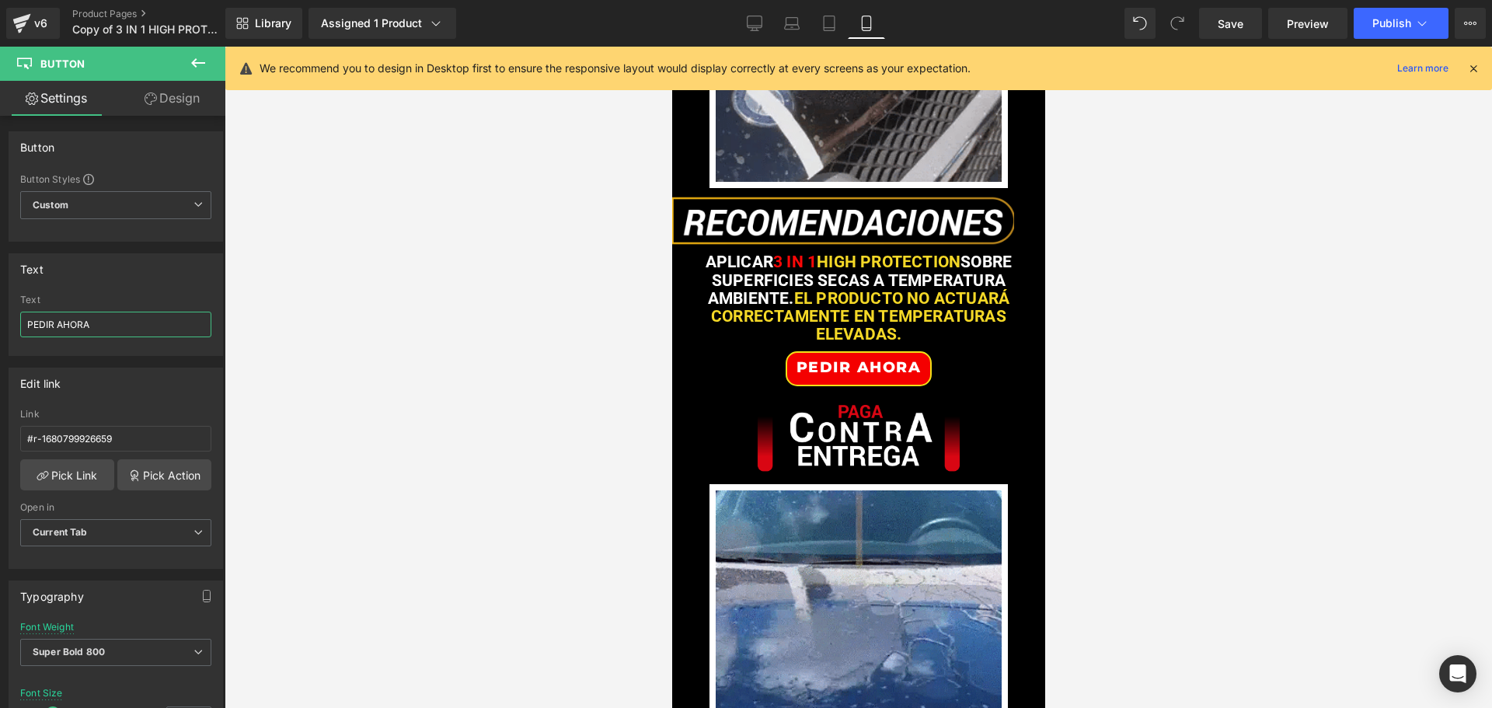
paste input "🔥PEDIR AHORA🔥"
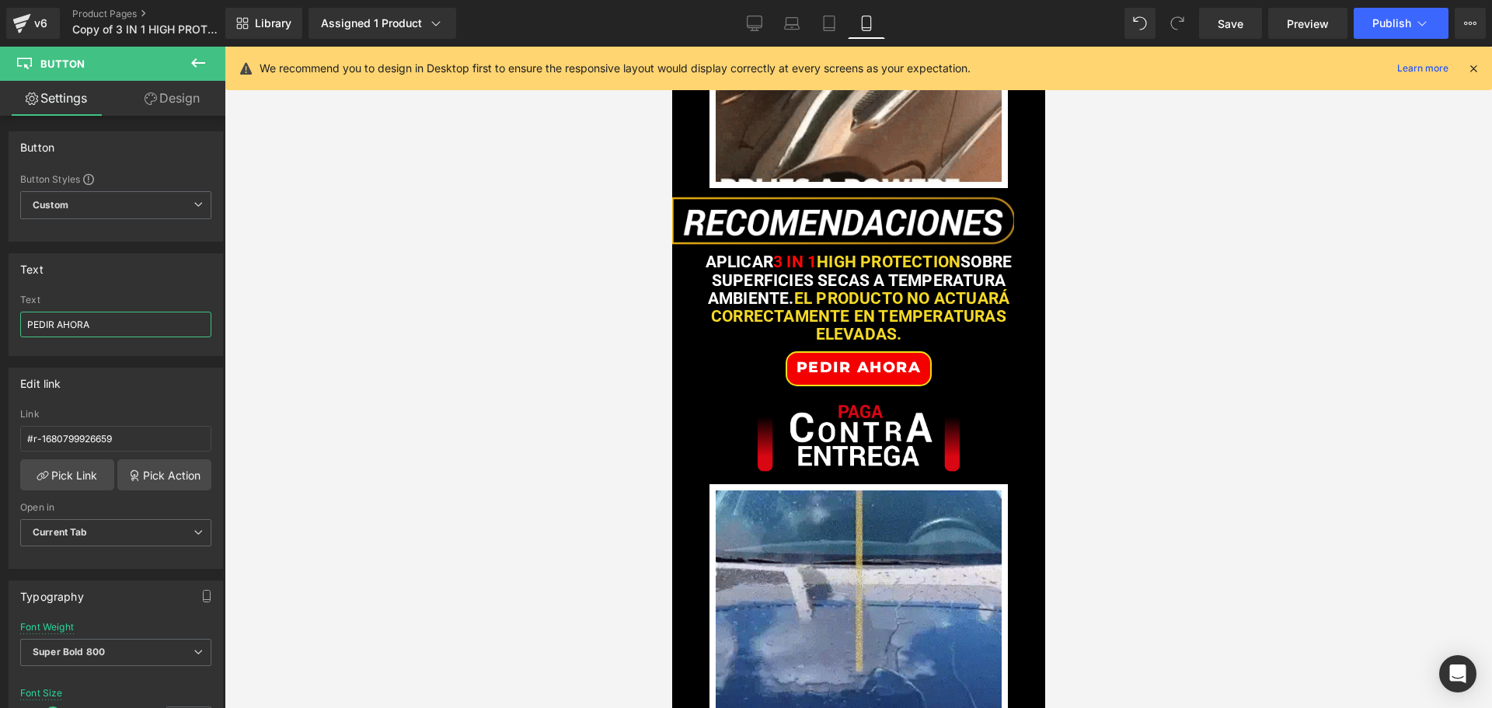
type input "🔥PEDIR AHORA🔥"
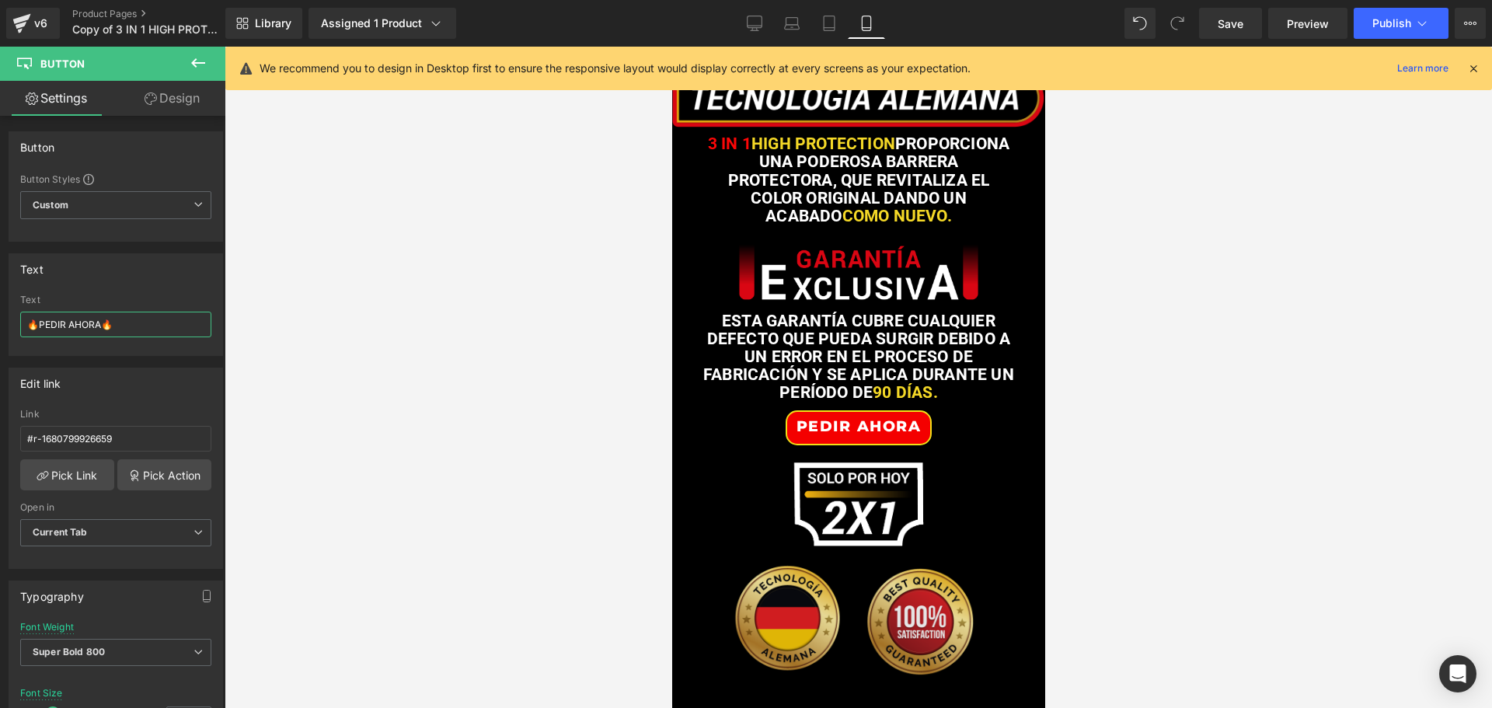
scroll to position [3808, 0]
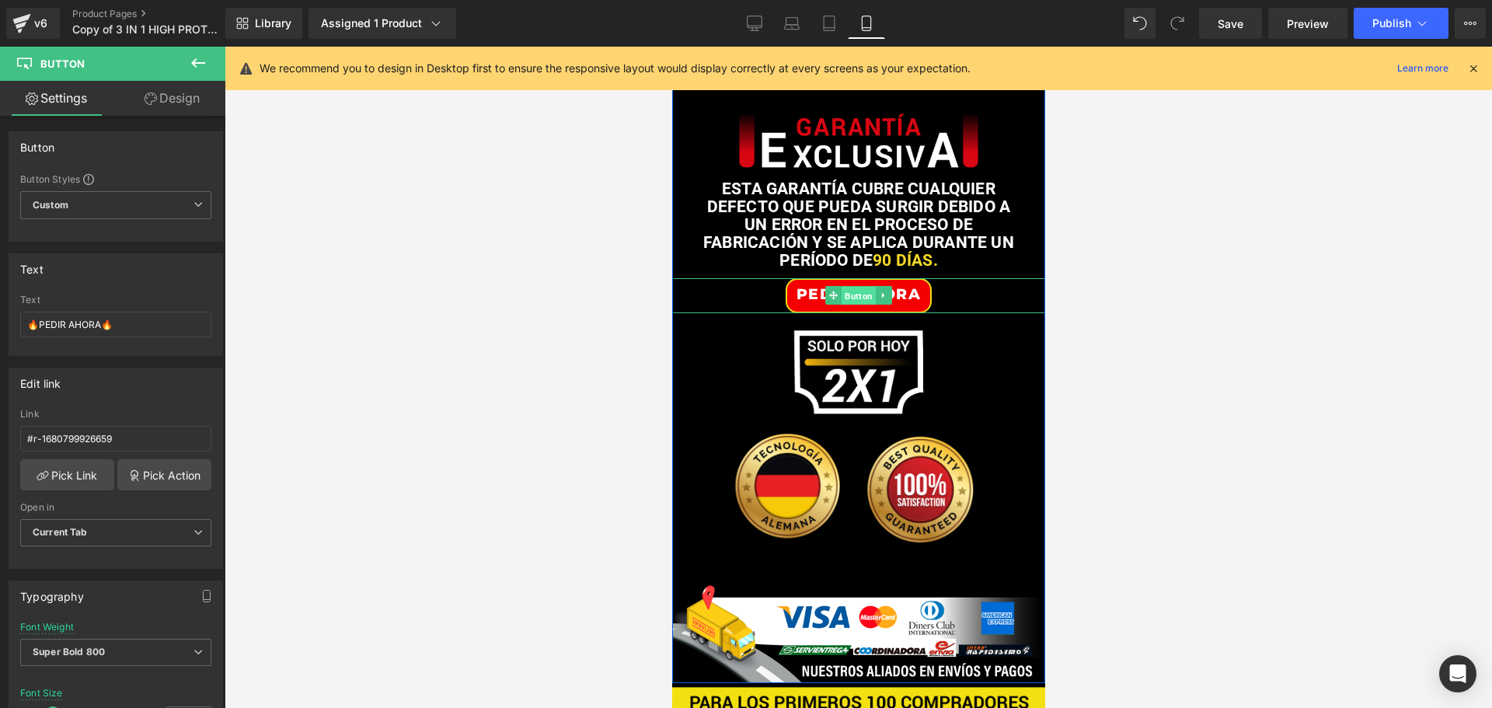
click at [853, 305] on span "Button" at bounding box center [858, 296] width 34 height 19
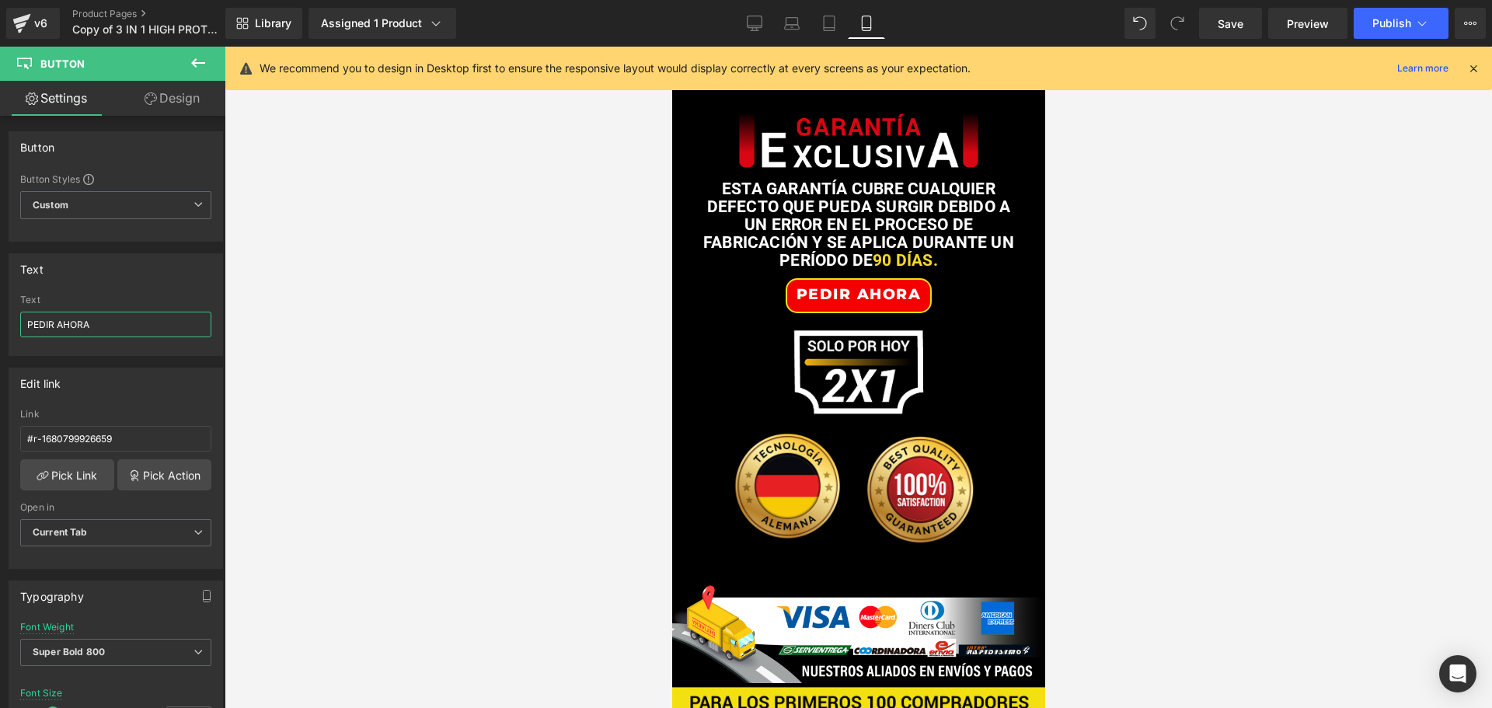
drag, startPoint x: 122, startPoint y: 319, endPoint x: -60, endPoint y: 319, distance: 181.8
click at [0, 319] on html "Button You are previewing how the will restyle your page. You can not edit Elem…" at bounding box center [746, 354] width 1492 height 708
paste input "🔥PEDIR AHORA🔥"
type input "🔥PEDIR AHORA🔥"
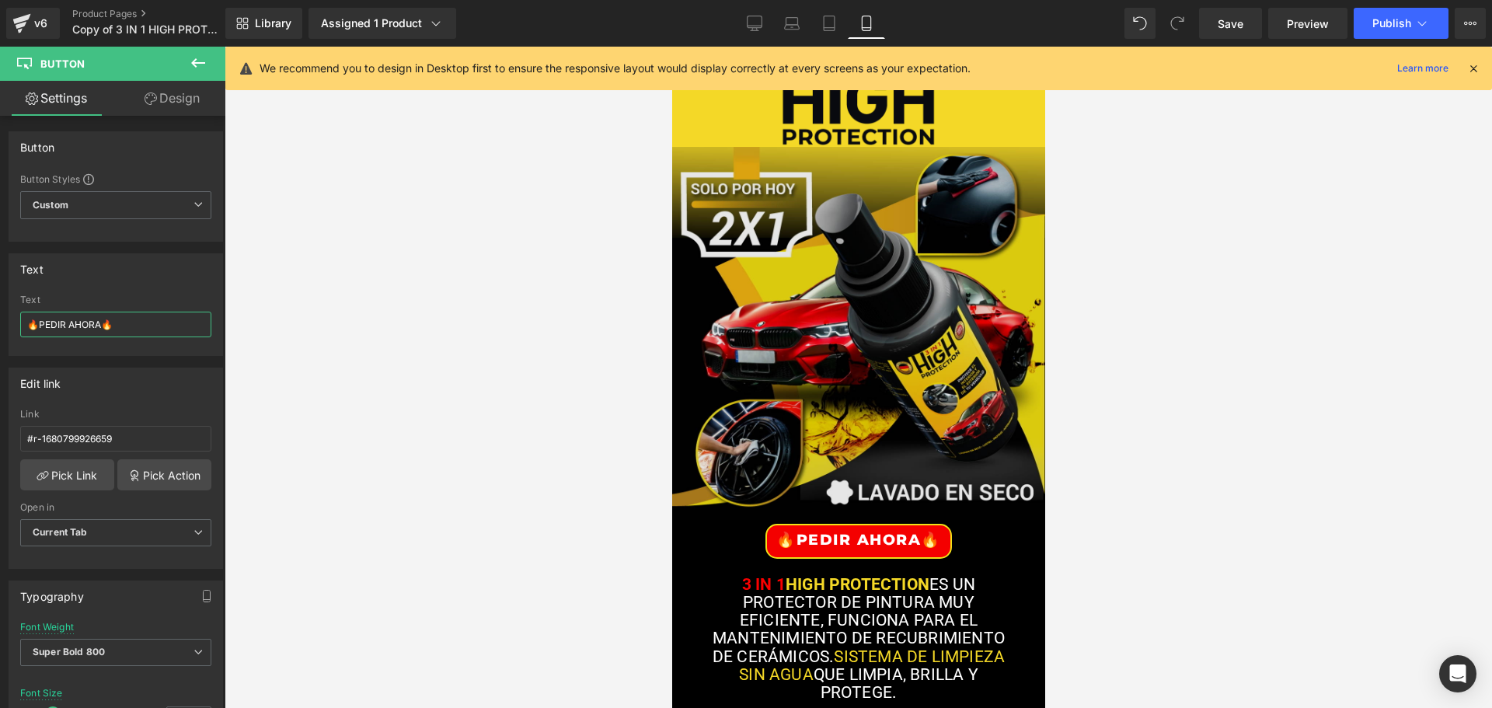
scroll to position [311, 0]
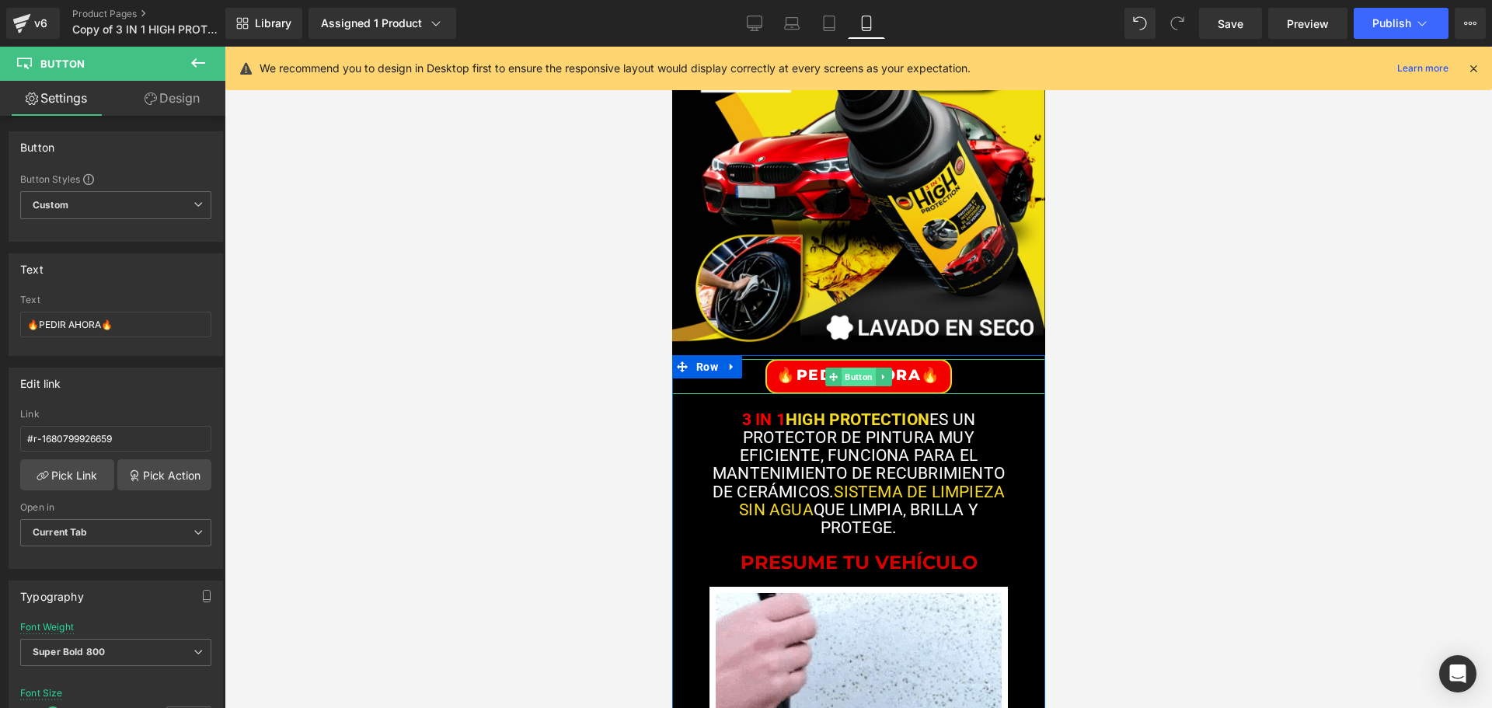
click at [855, 378] on span "Button" at bounding box center [858, 377] width 34 height 19
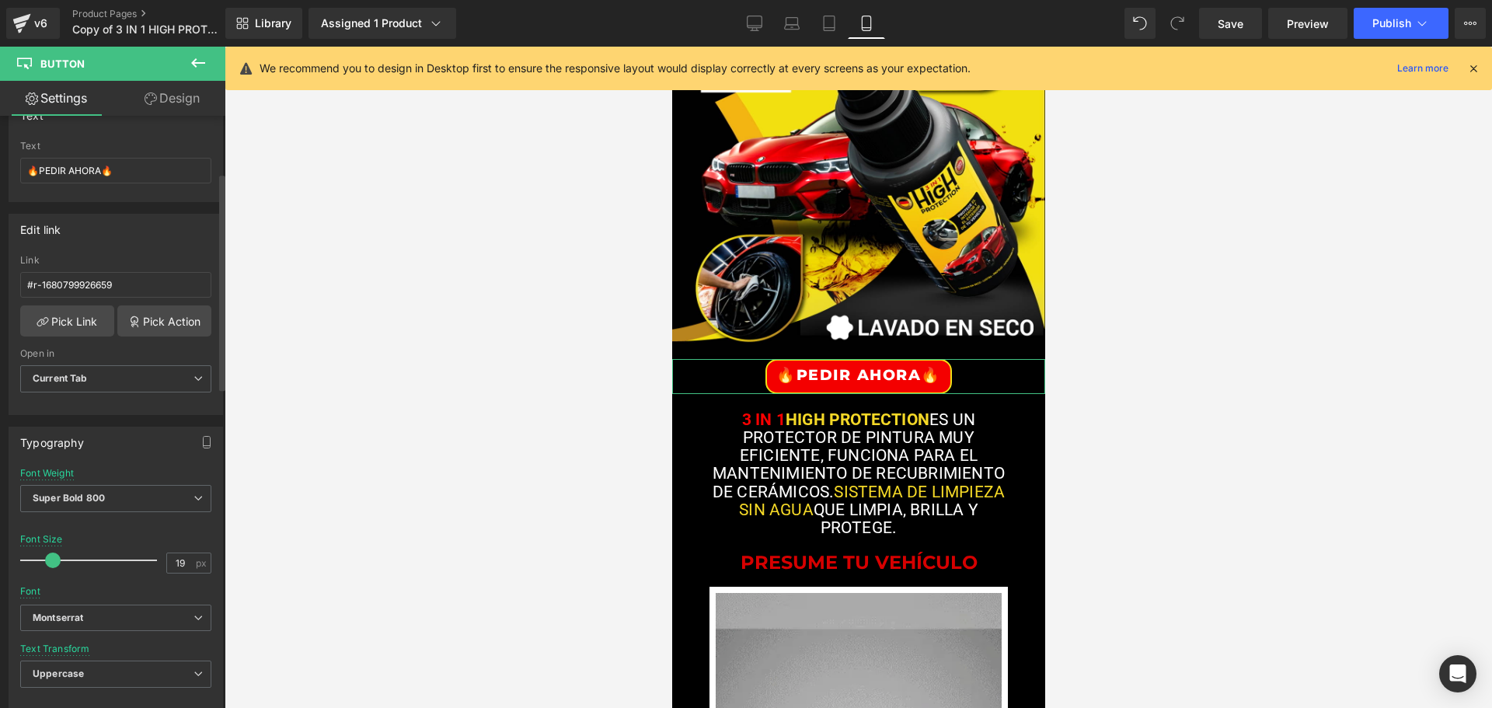
scroll to position [155, 0]
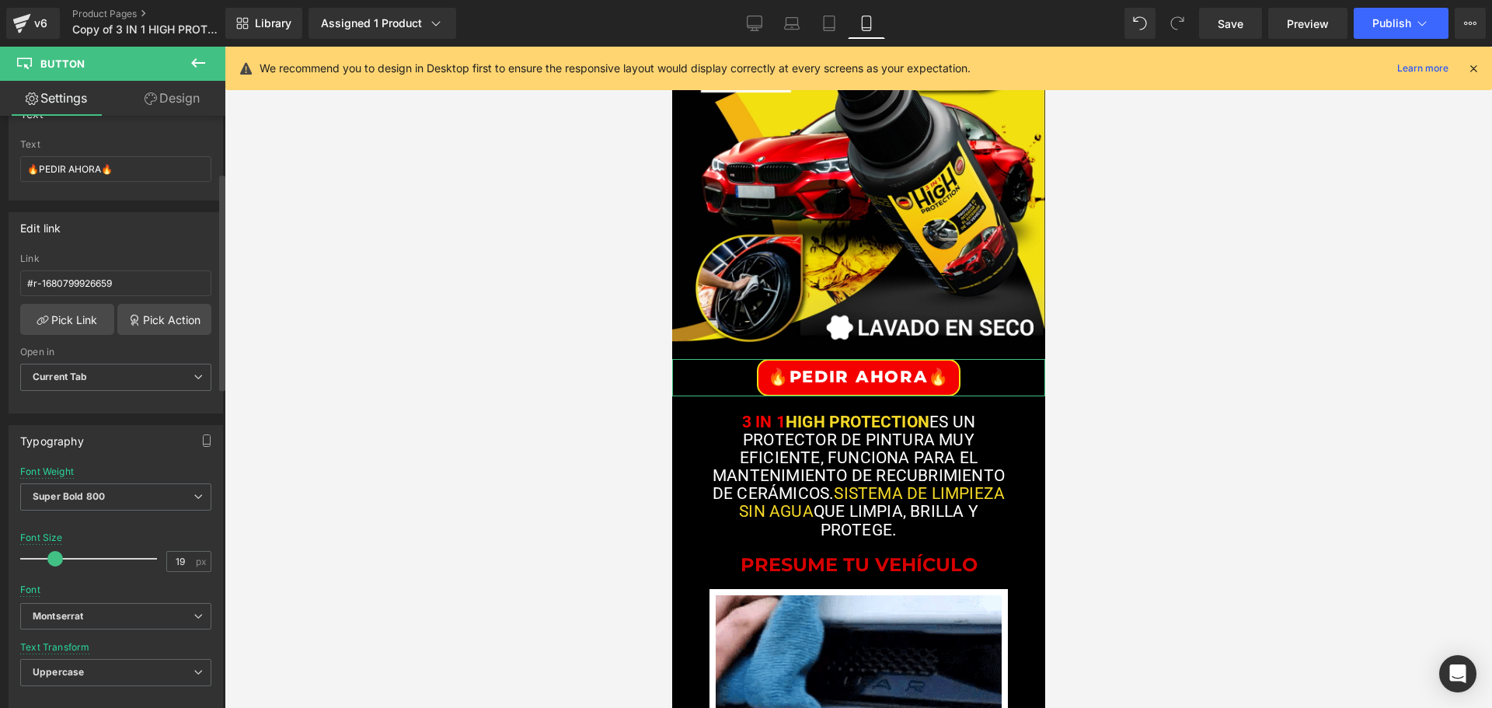
click at [55, 557] on span at bounding box center [55, 559] width 16 height 16
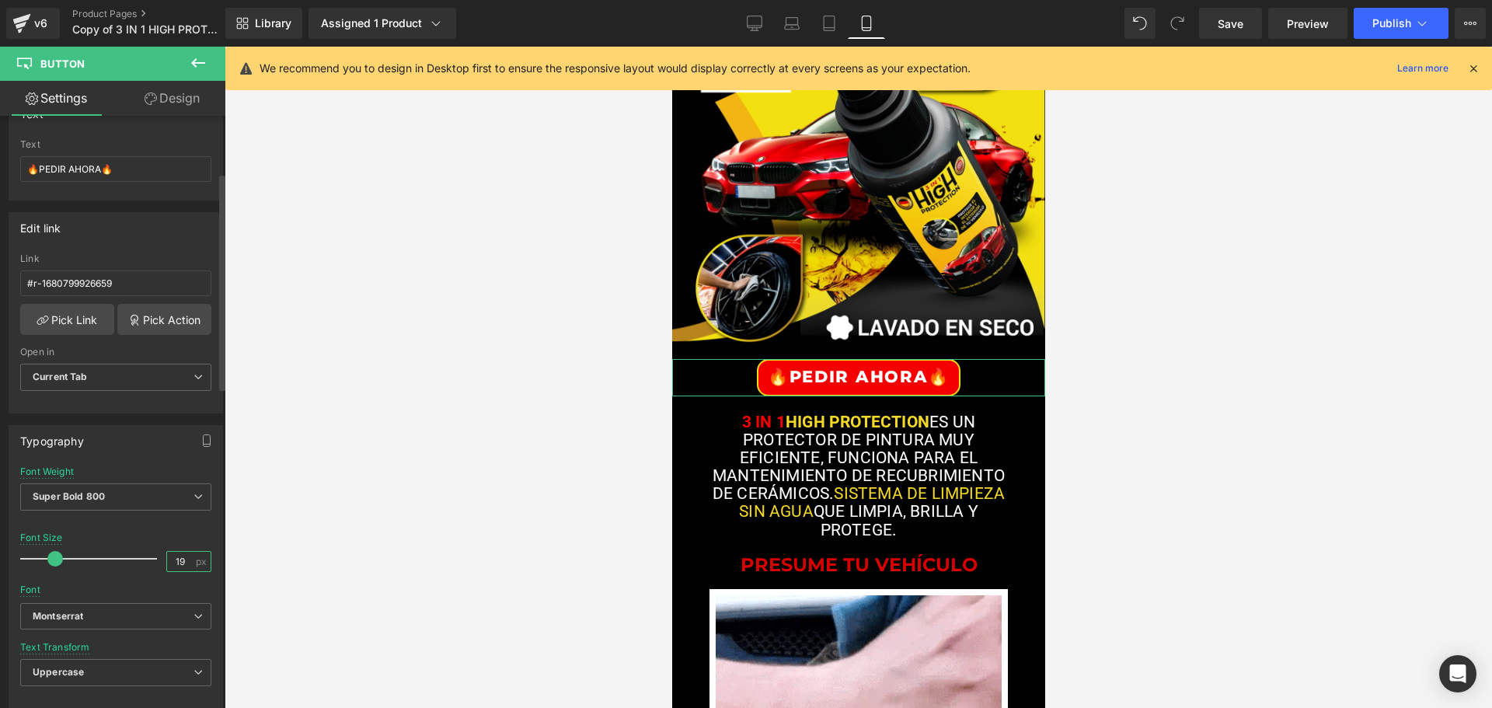
click at [176, 560] on input "19" at bounding box center [180, 561] width 27 height 19
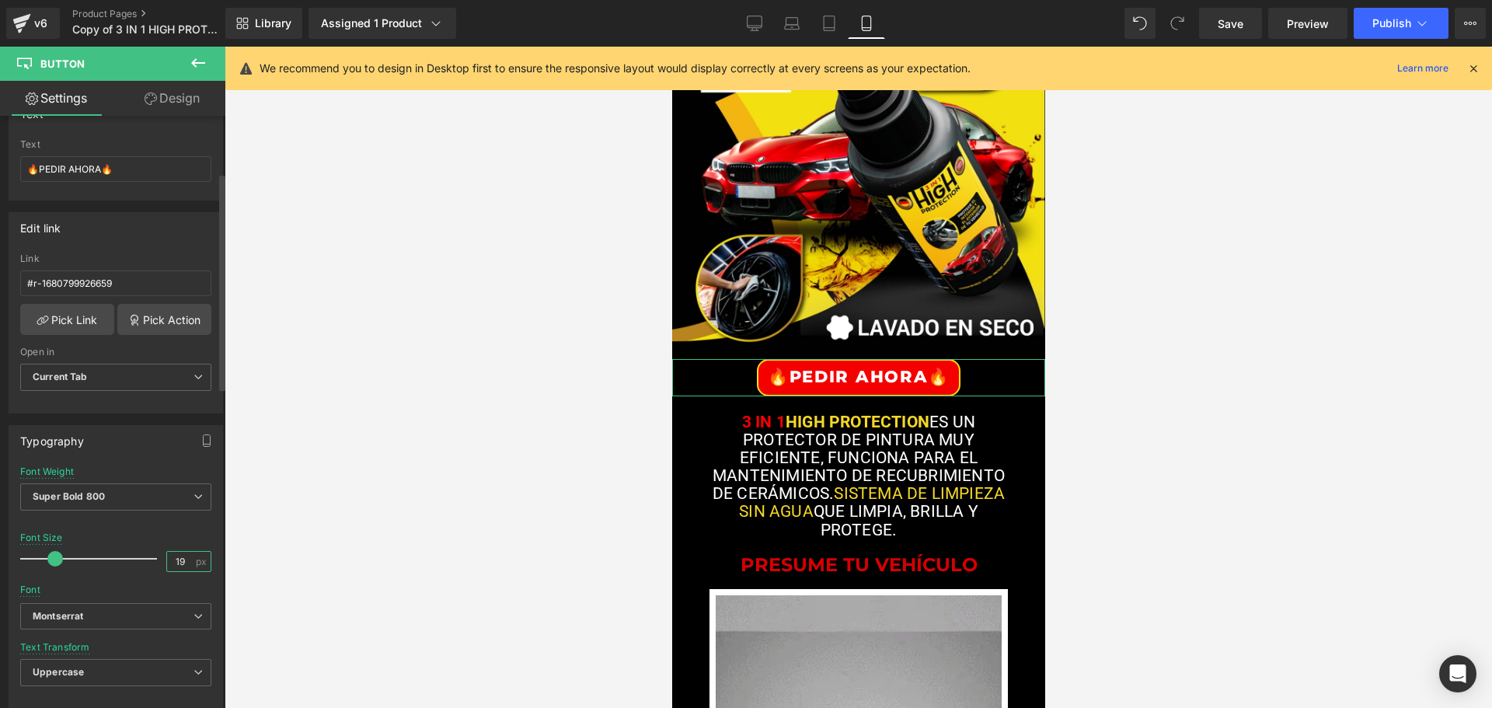
click at [176, 560] on input "19" at bounding box center [180, 561] width 27 height 19
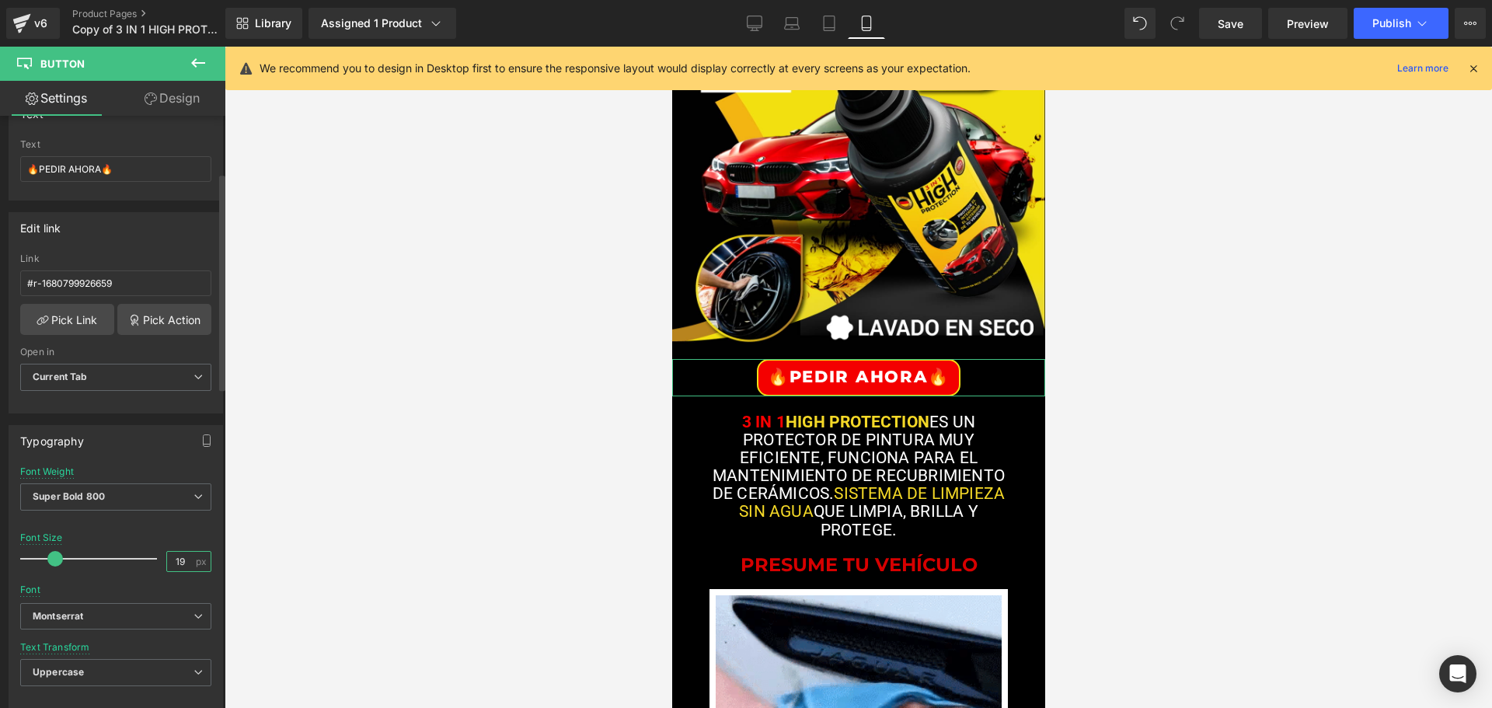
type input "21"
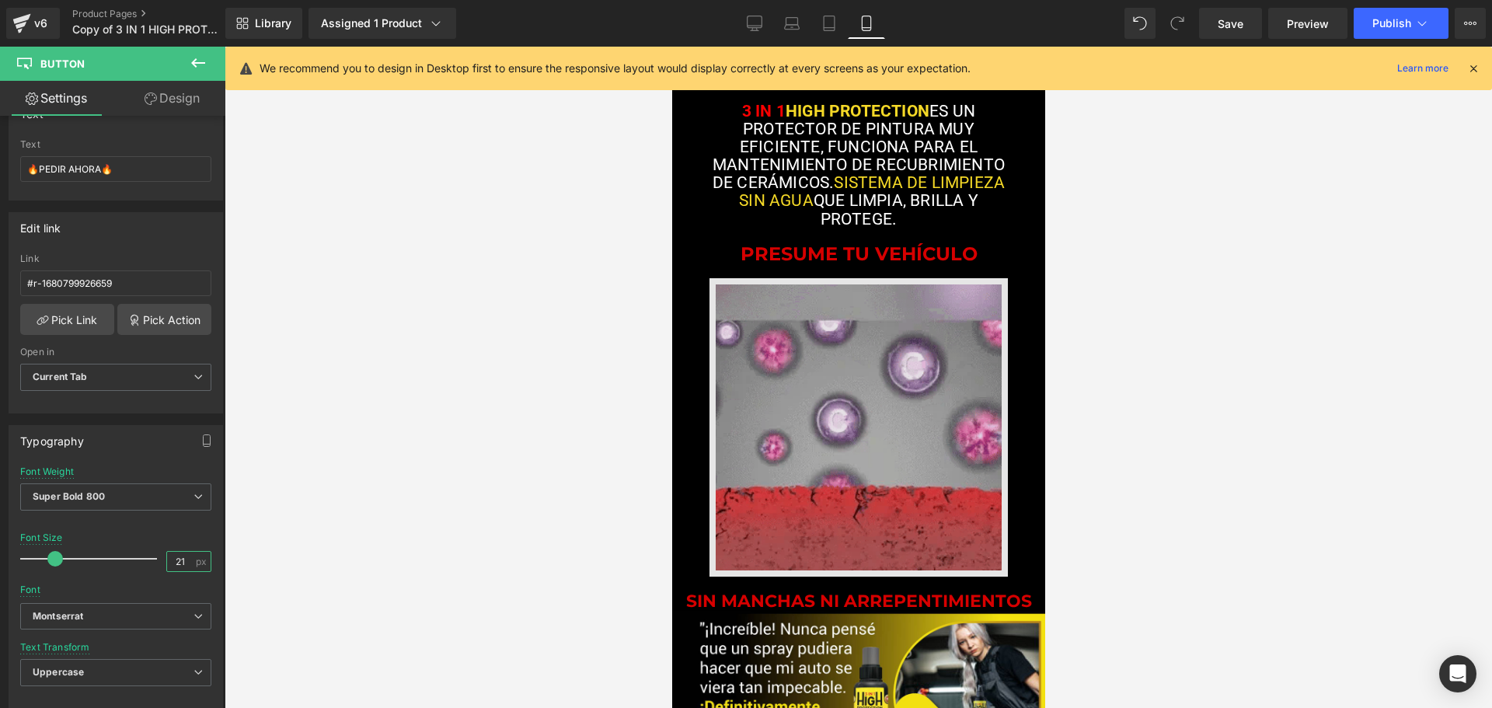
scroll to position [932, 0]
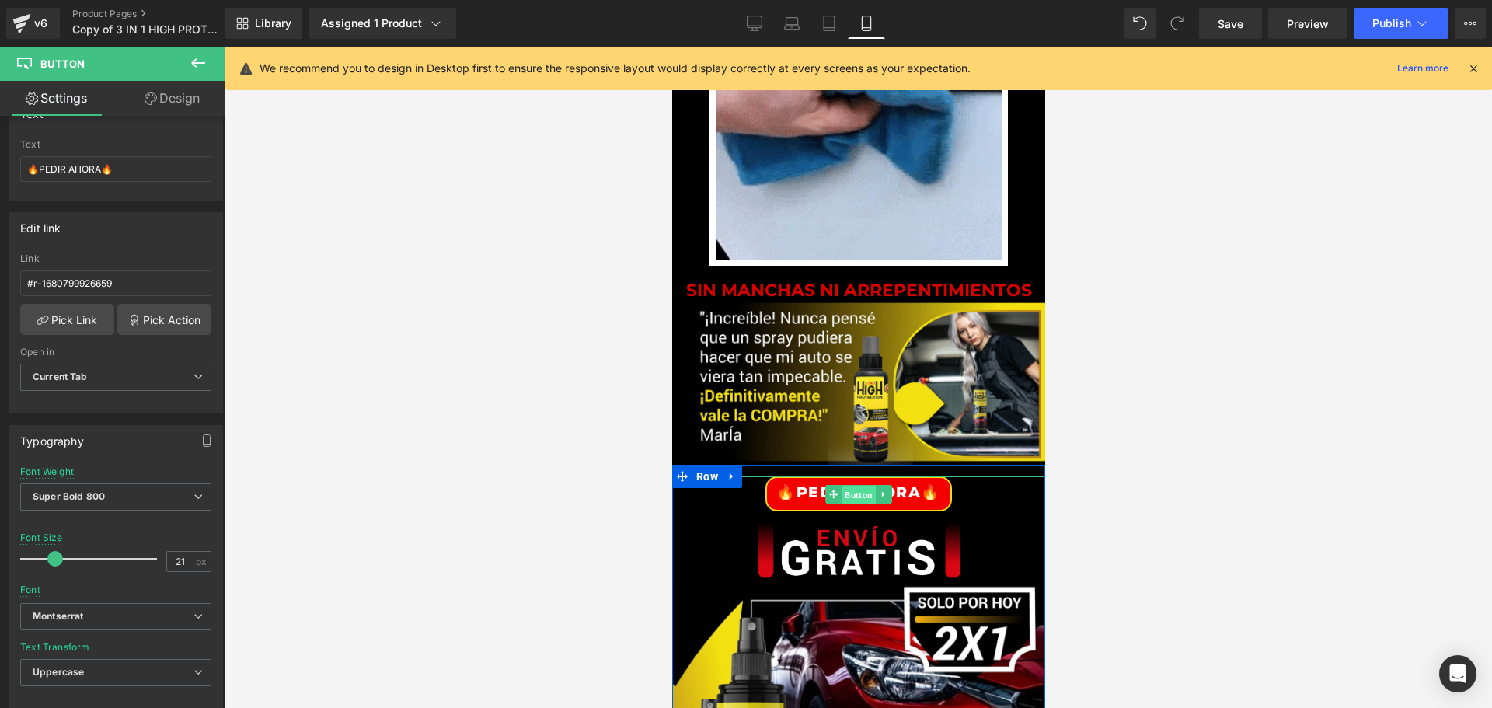
click at [856, 497] on span "Button" at bounding box center [858, 494] width 34 height 19
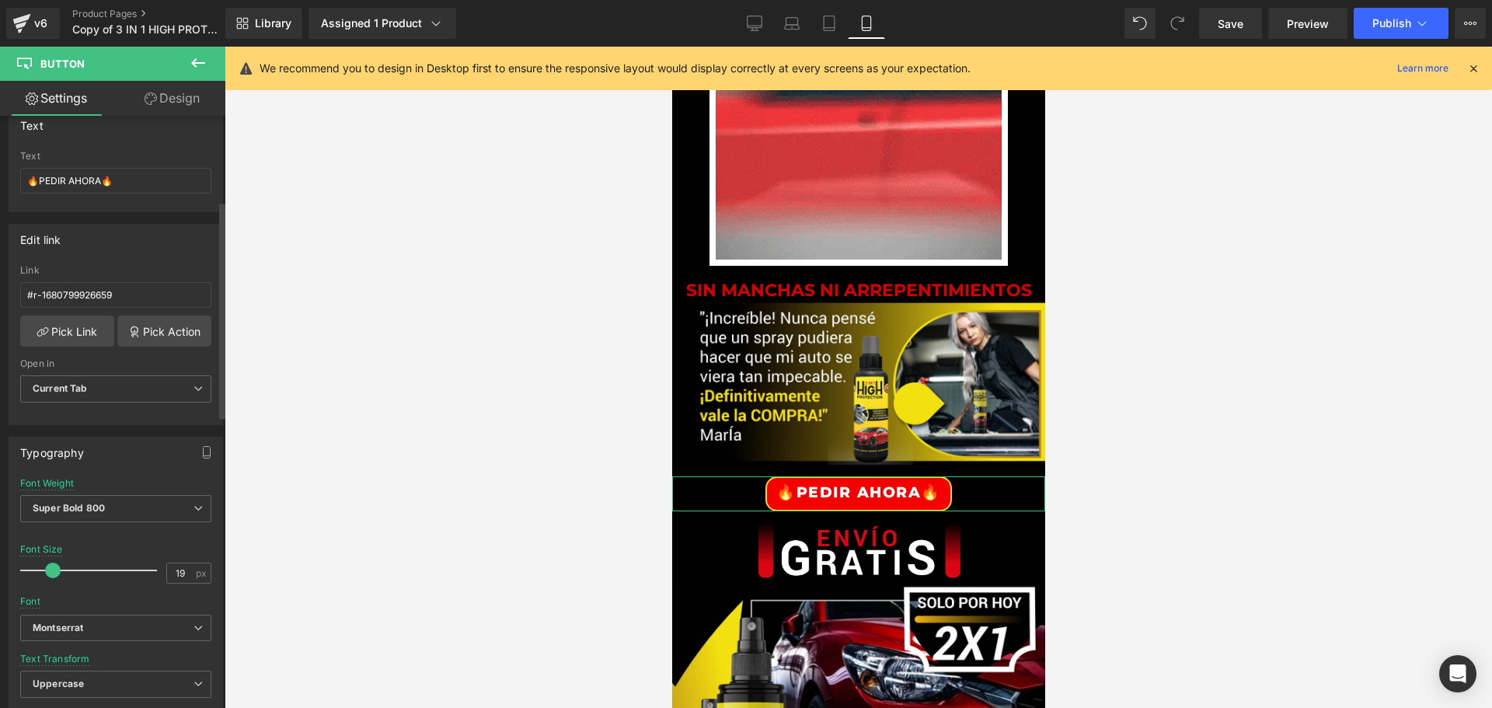
scroll to position [233, 0]
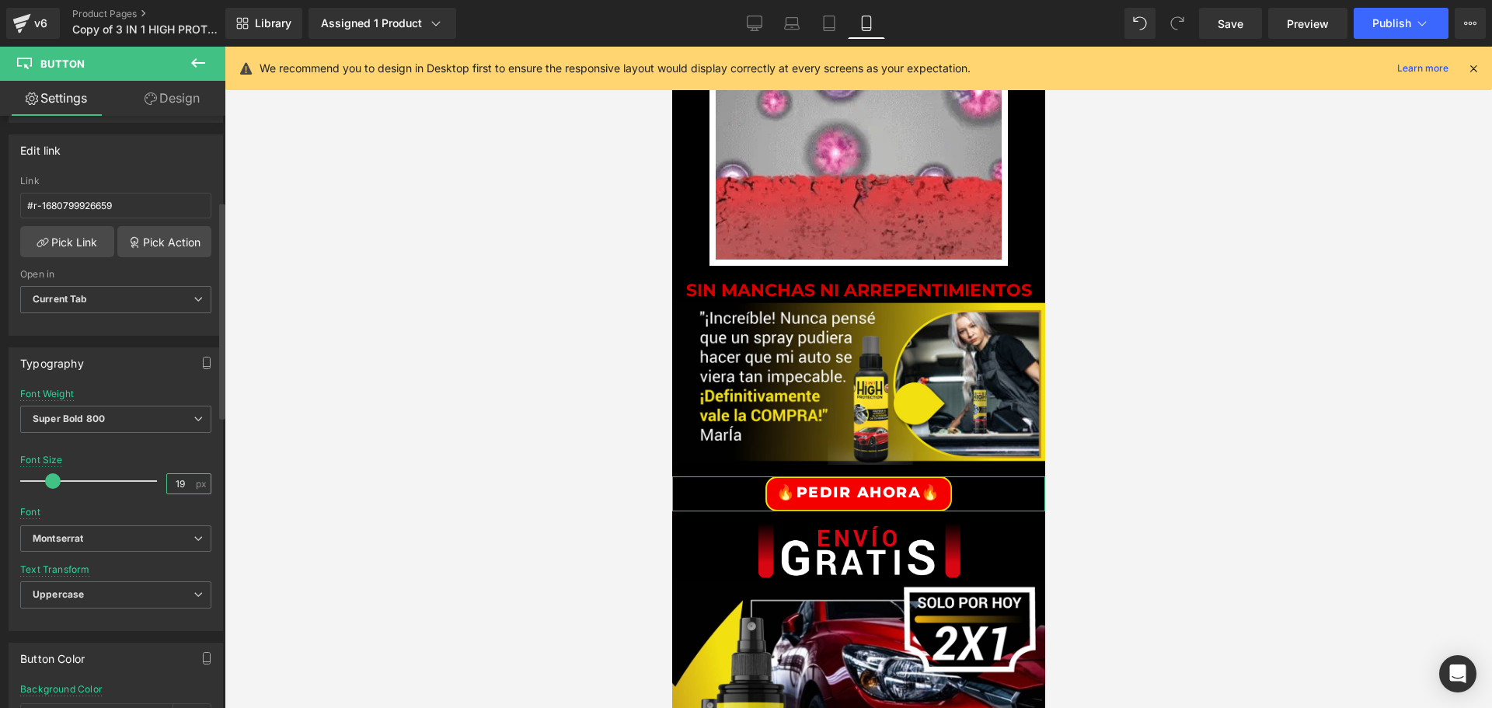
drag, startPoint x: 179, startPoint y: 482, endPoint x: 145, endPoint y: 482, distance: 33.4
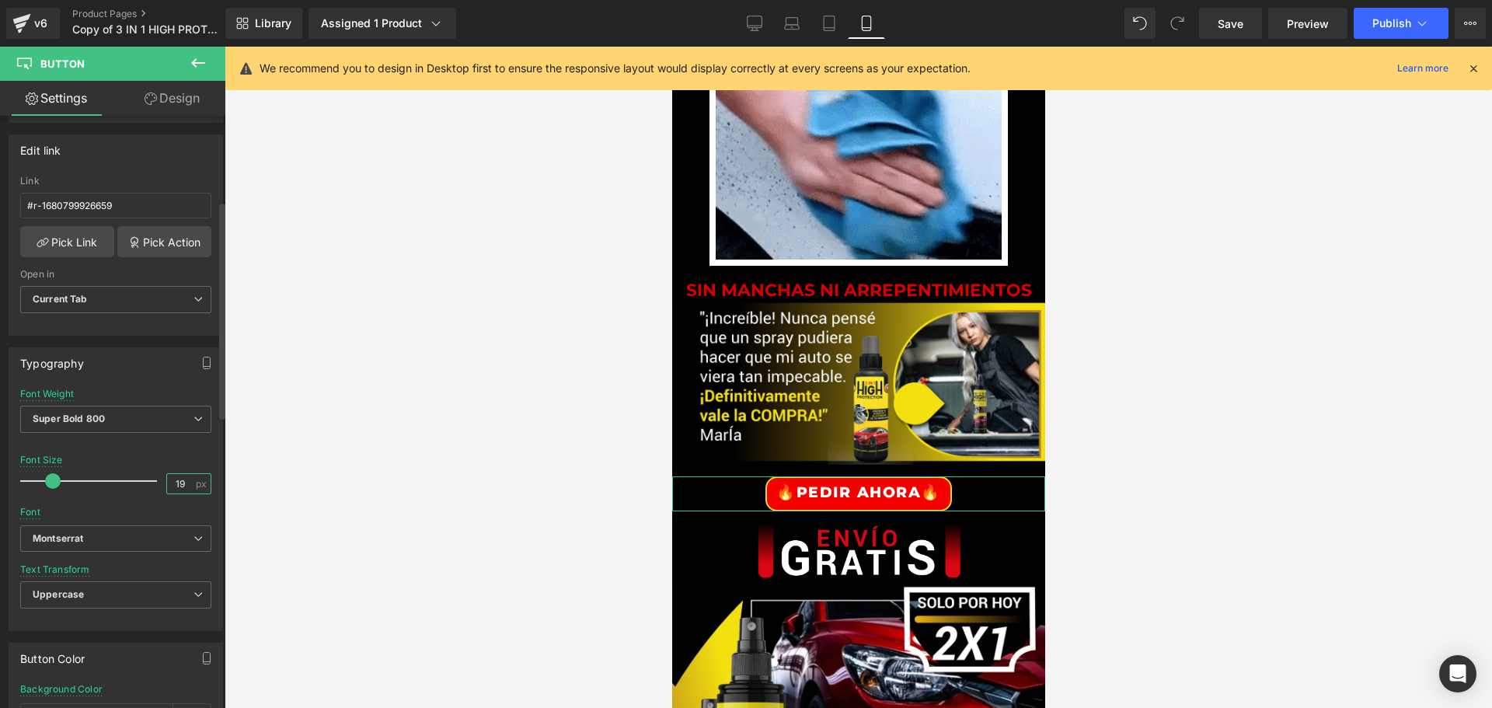
click at [145, 482] on div "Font Size 19 px" at bounding box center [115, 481] width 191 height 52
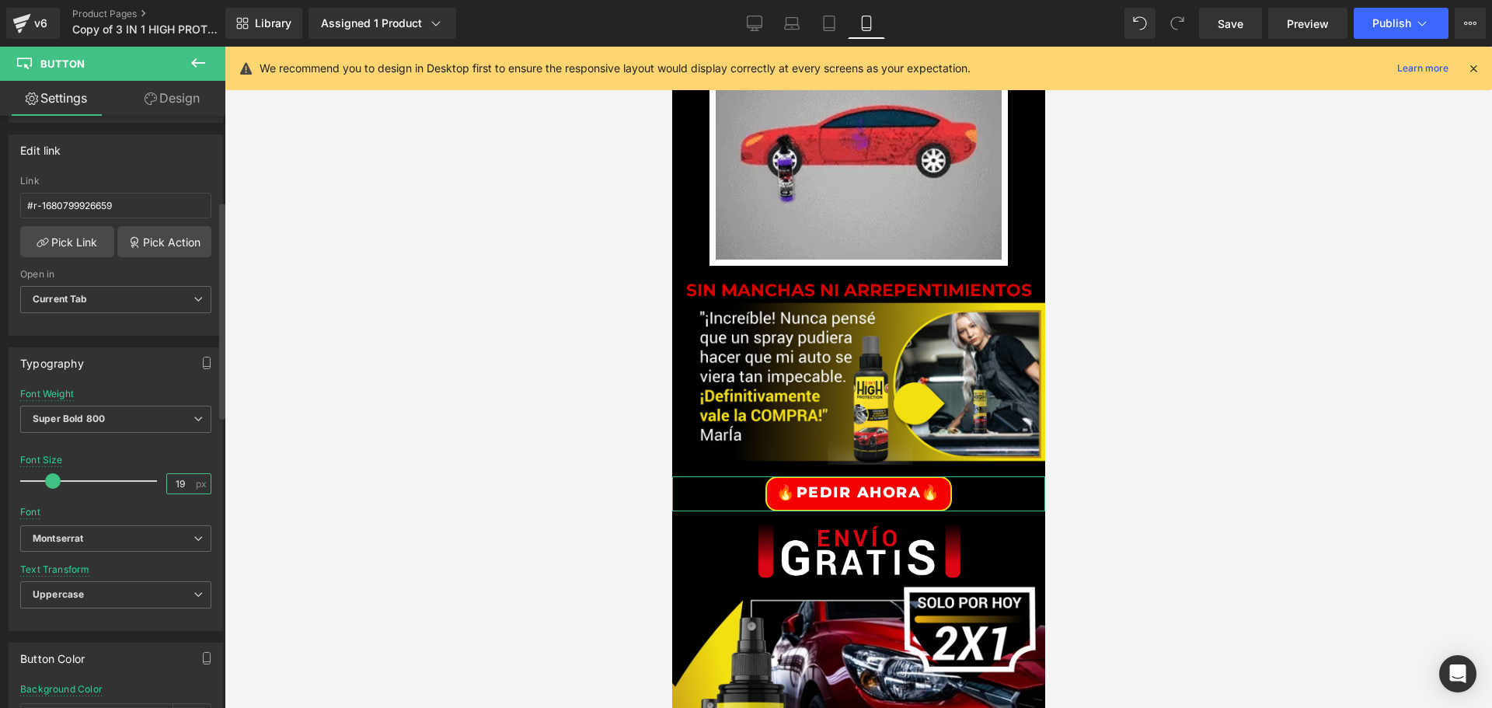
paste input "21"
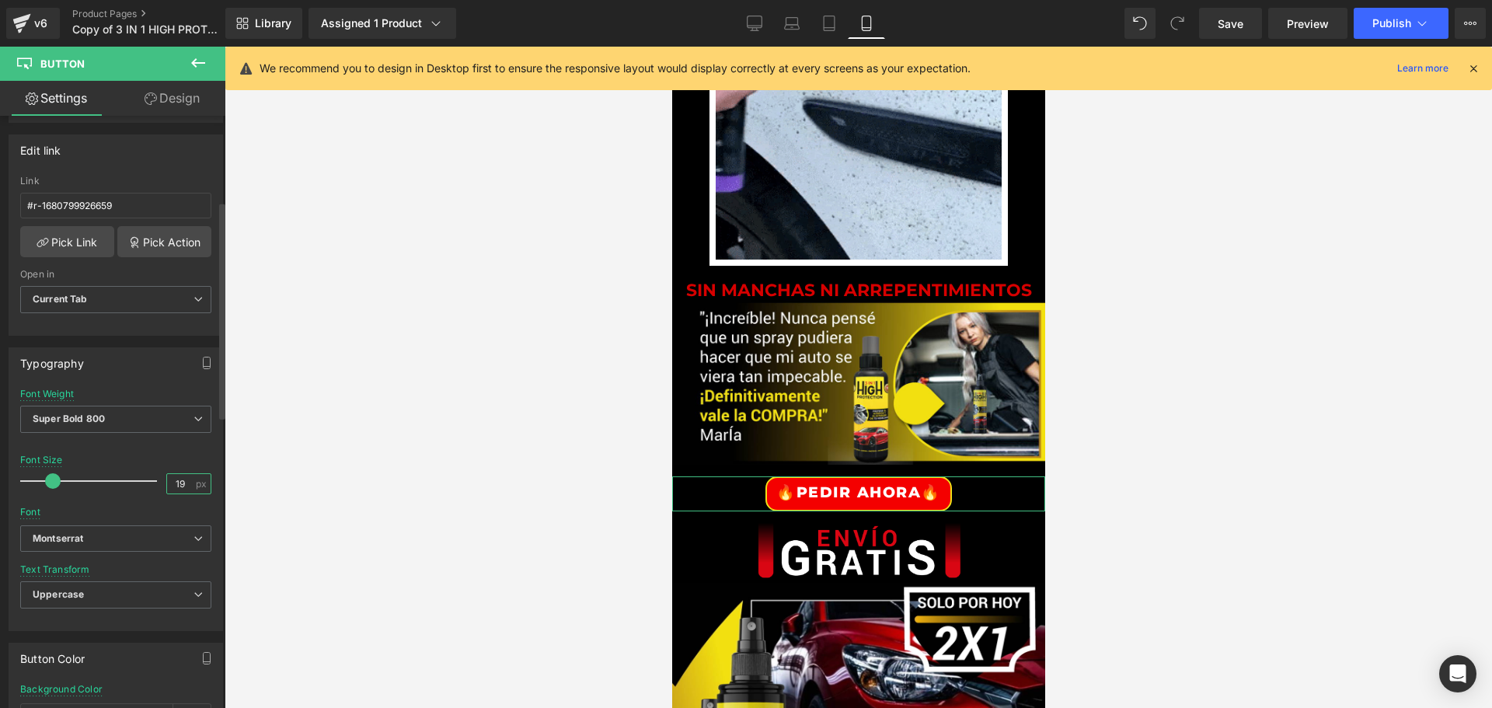
type input "21"
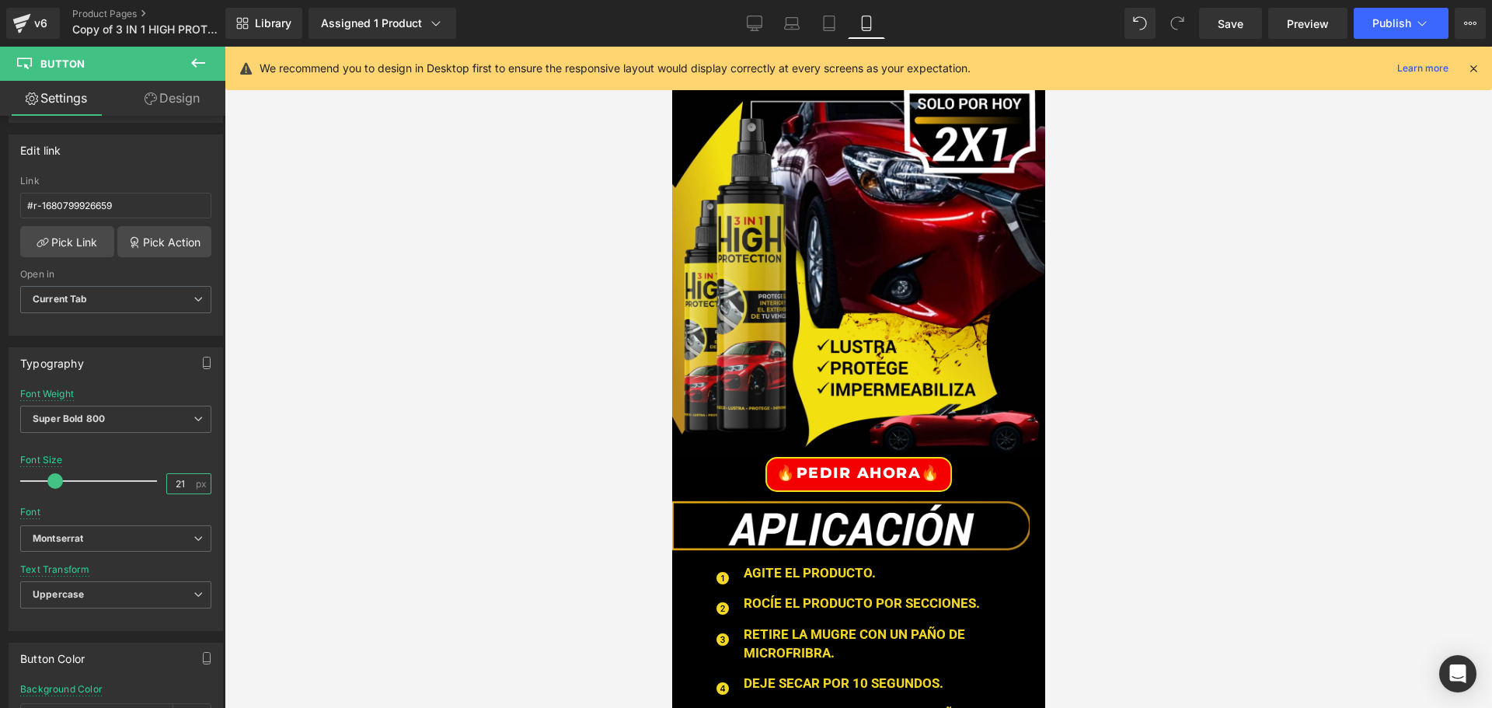
scroll to position [1476, 0]
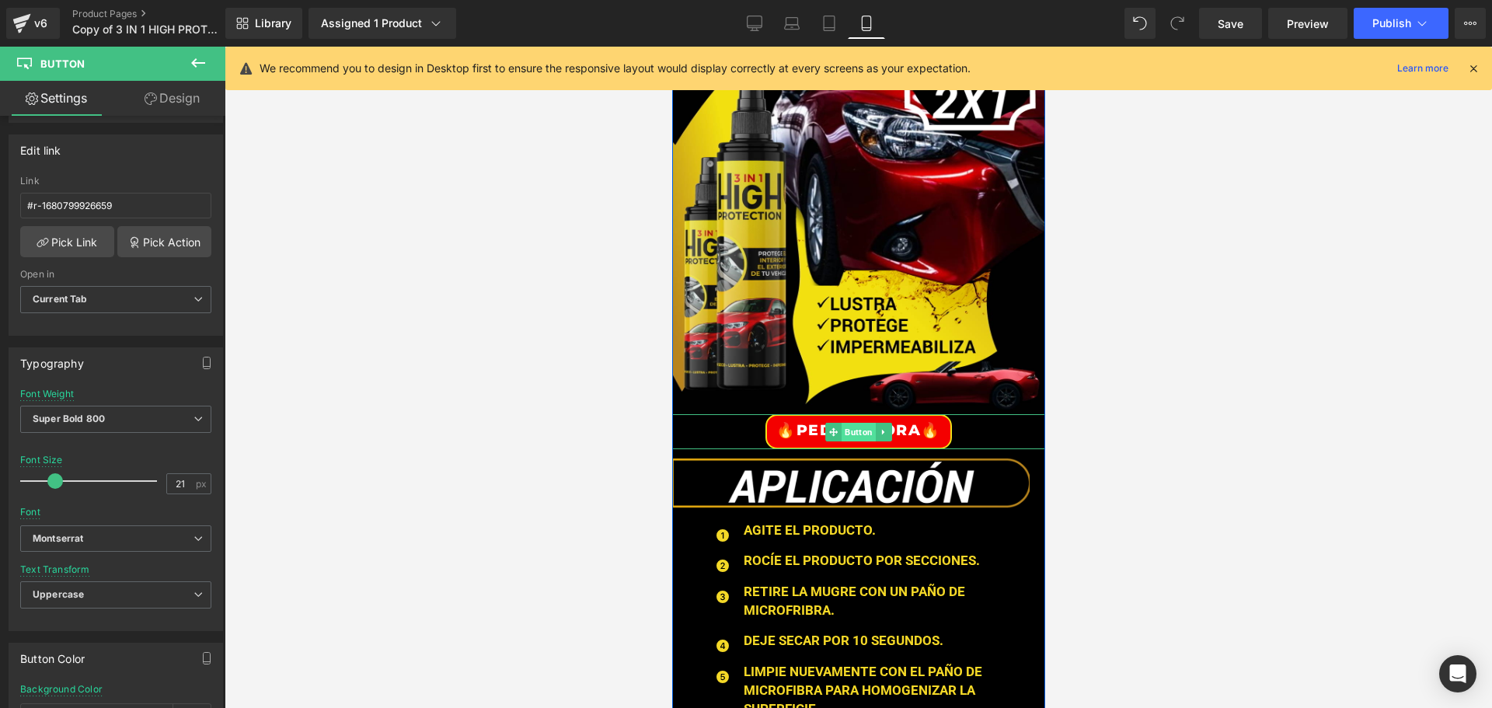
click at [843, 432] on span "Button" at bounding box center [858, 432] width 34 height 19
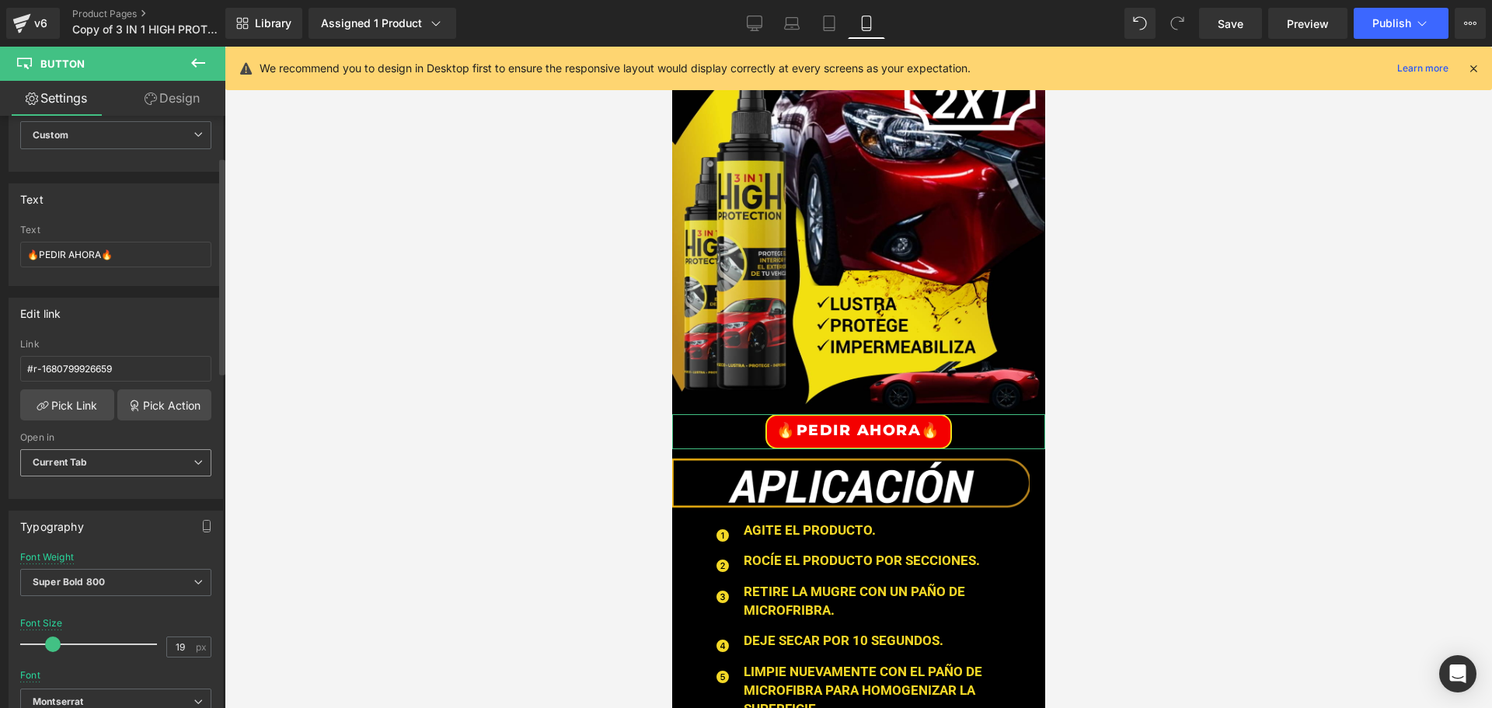
scroll to position [155, 0]
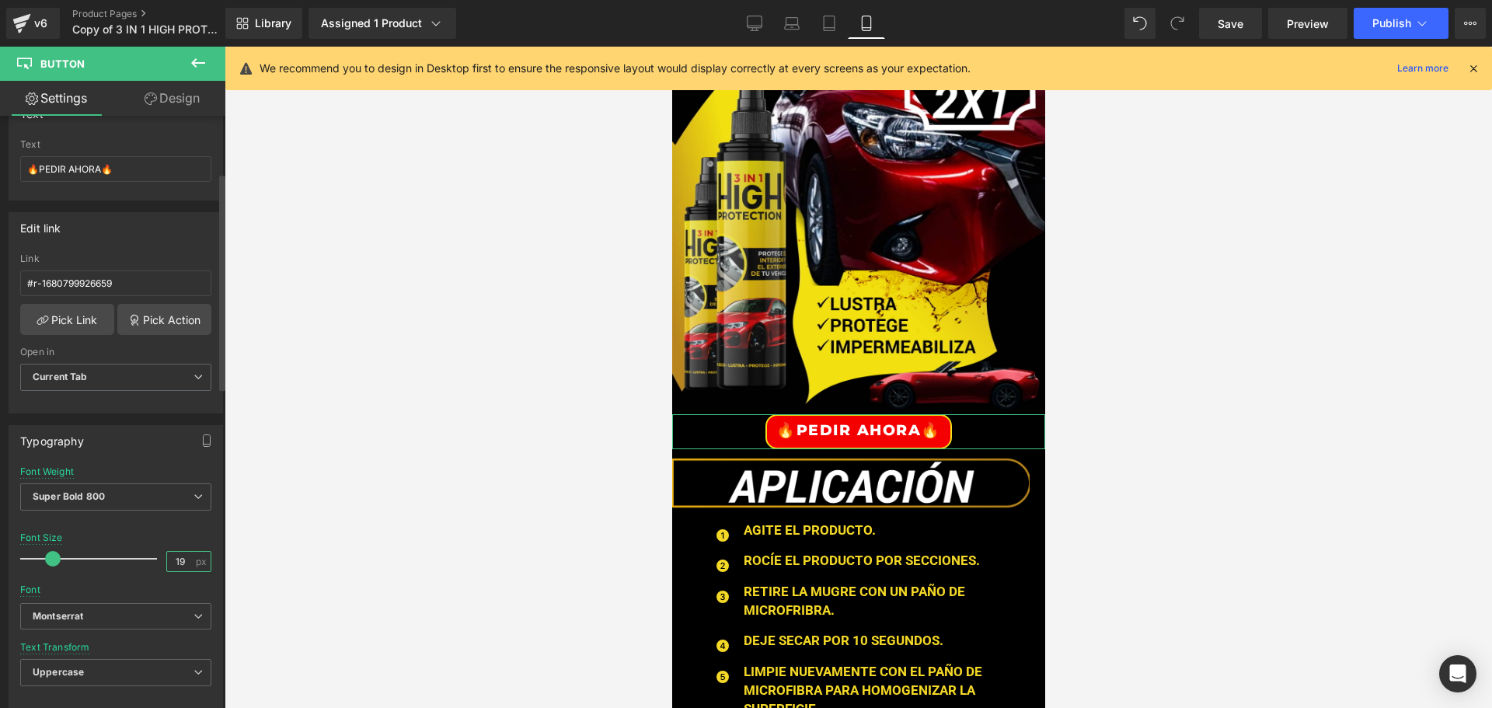
drag, startPoint x: 179, startPoint y: 558, endPoint x: 152, endPoint y: 558, distance: 27.2
click at [152, 558] on div "Font Size 19 px" at bounding box center [115, 558] width 191 height 52
paste input "21"
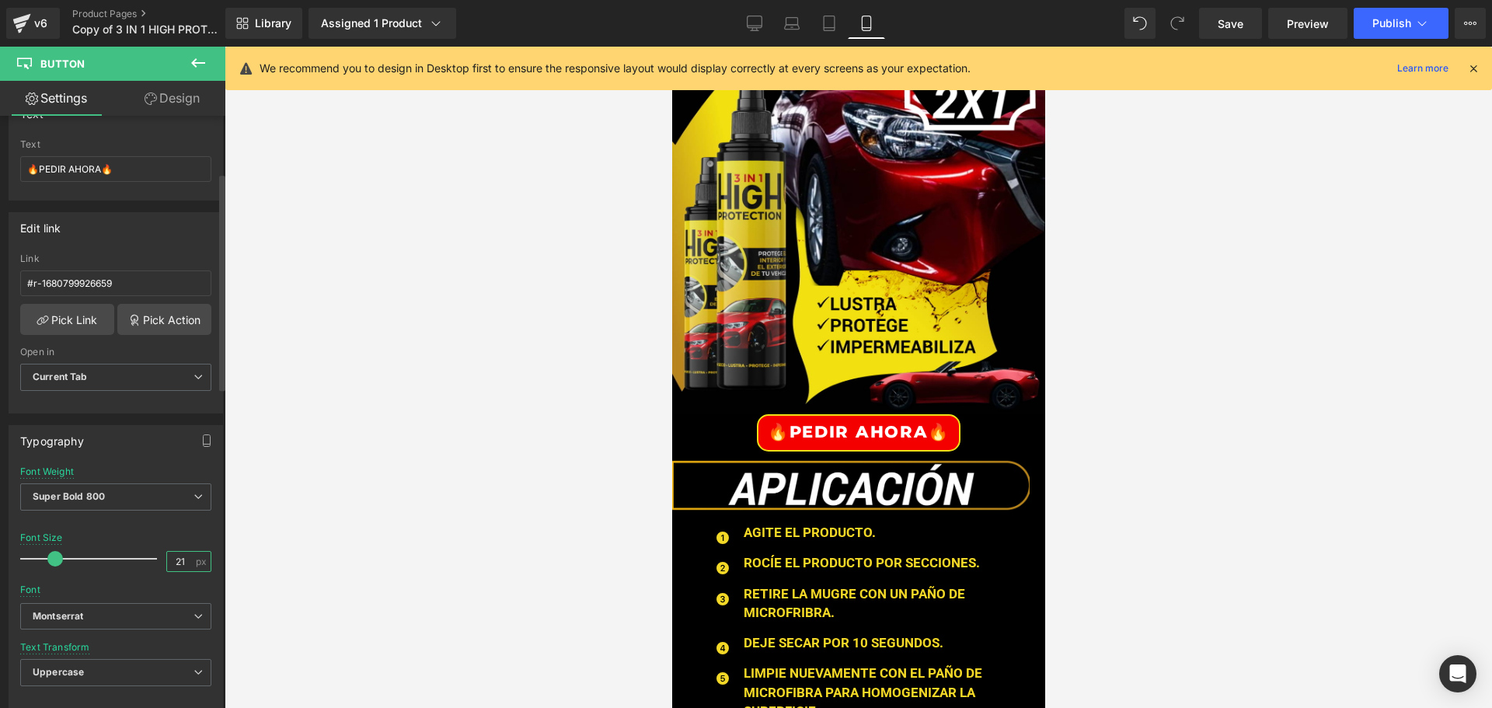
type input "21"
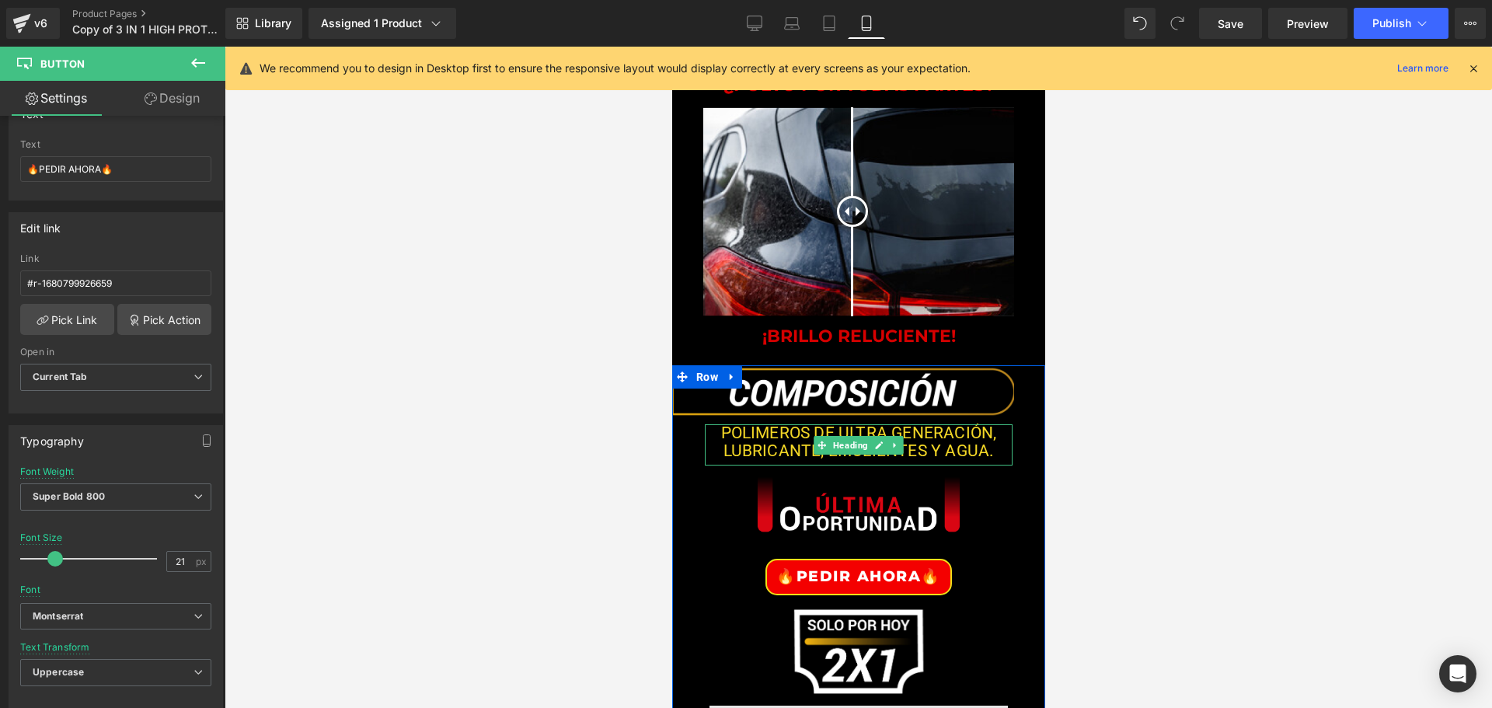
scroll to position [2331, 0]
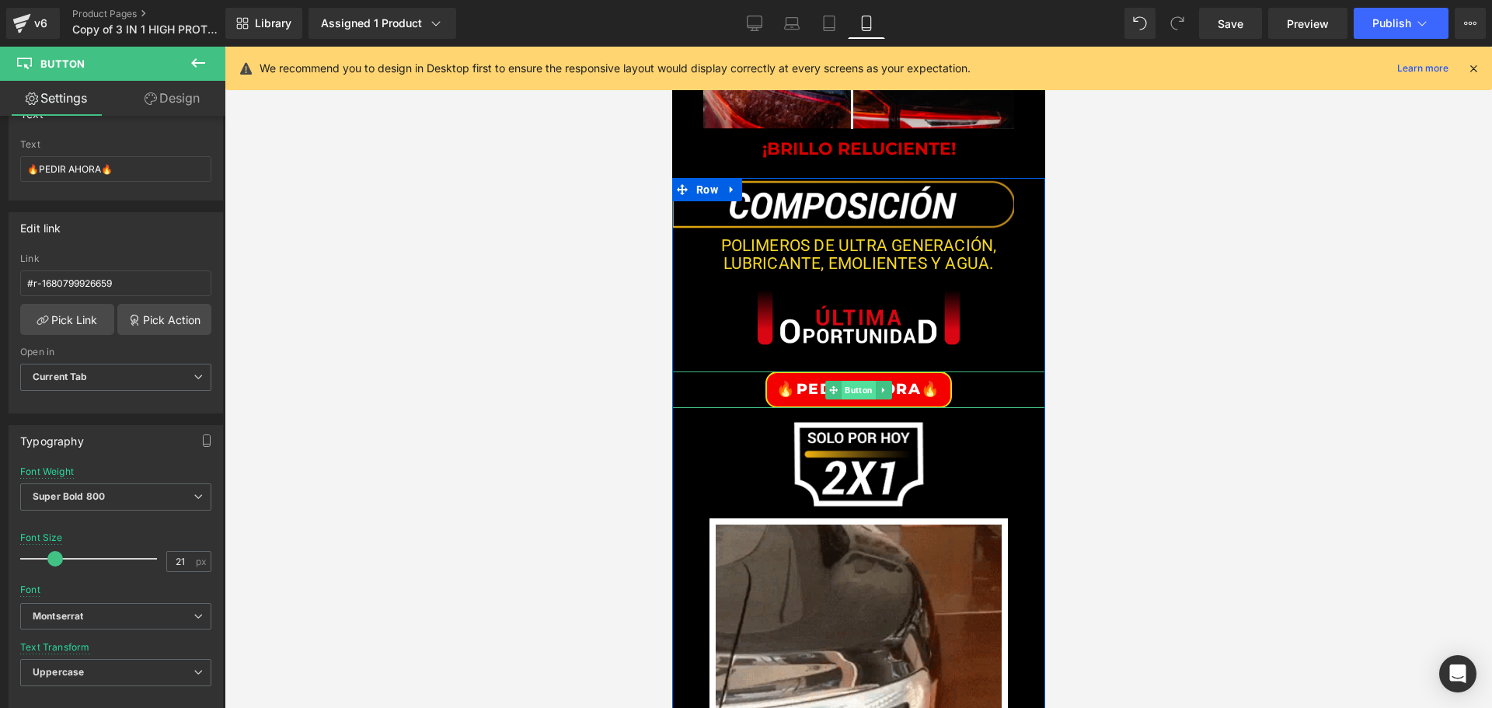
click at [849, 392] on span "Button" at bounding box center [858, 390] width 34 height 19
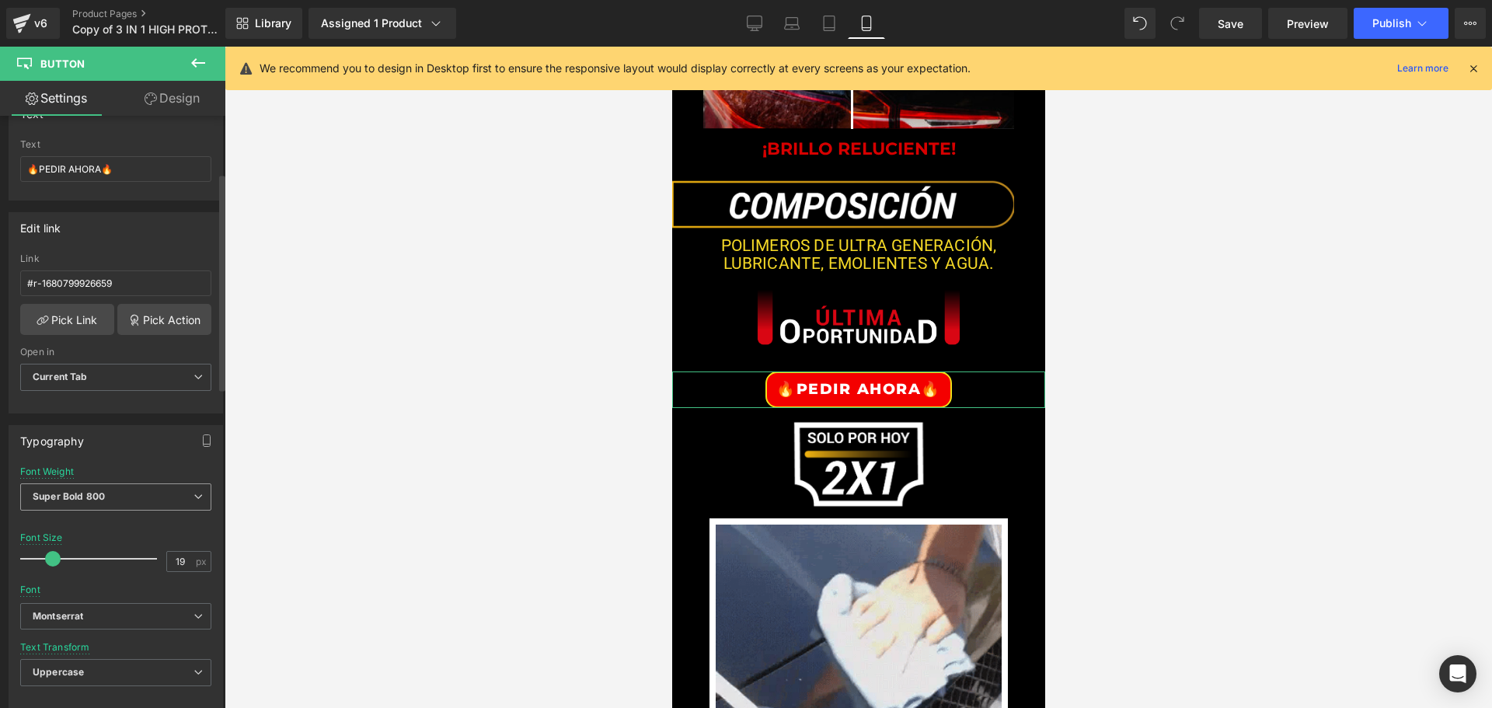
scroll to position [311, 0]
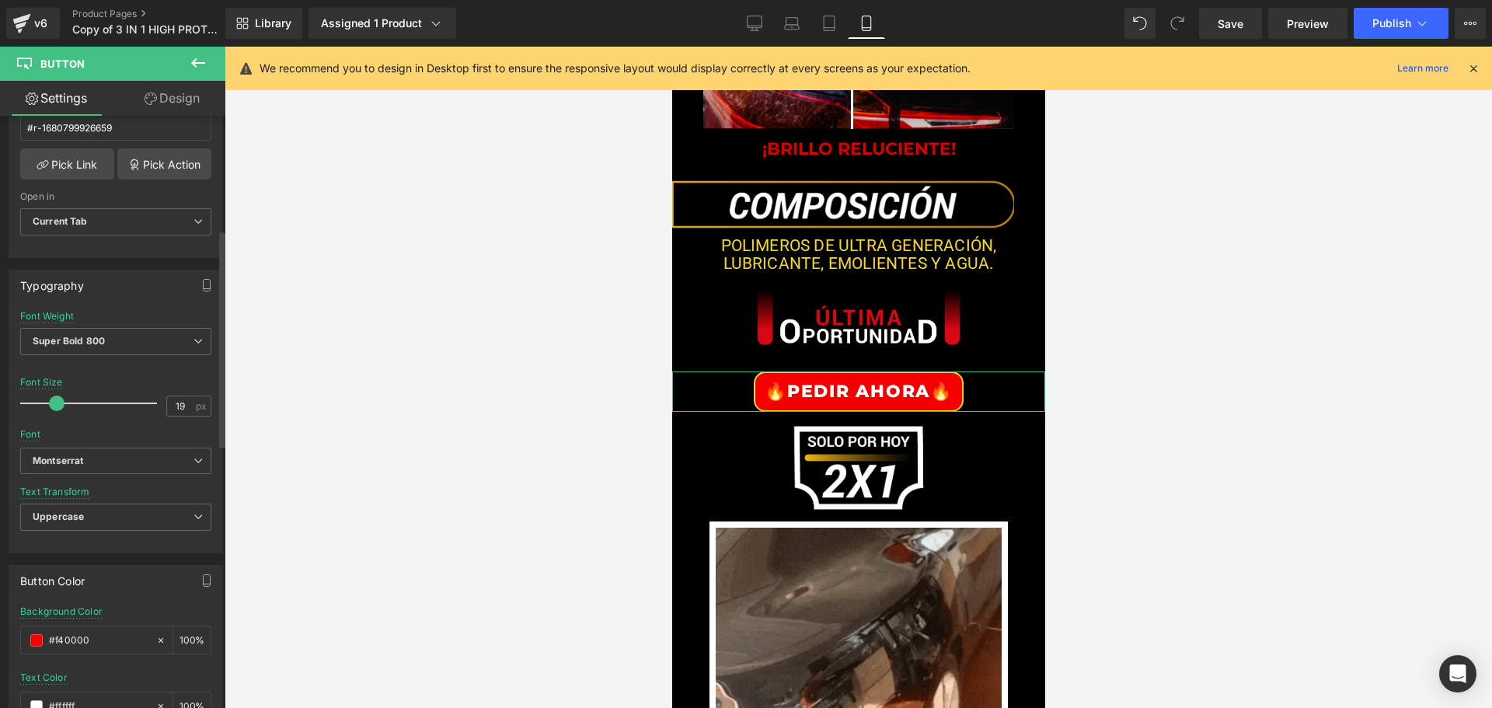
click at [55, 402] on span at bounding box center [57, 404] width 16 height 16
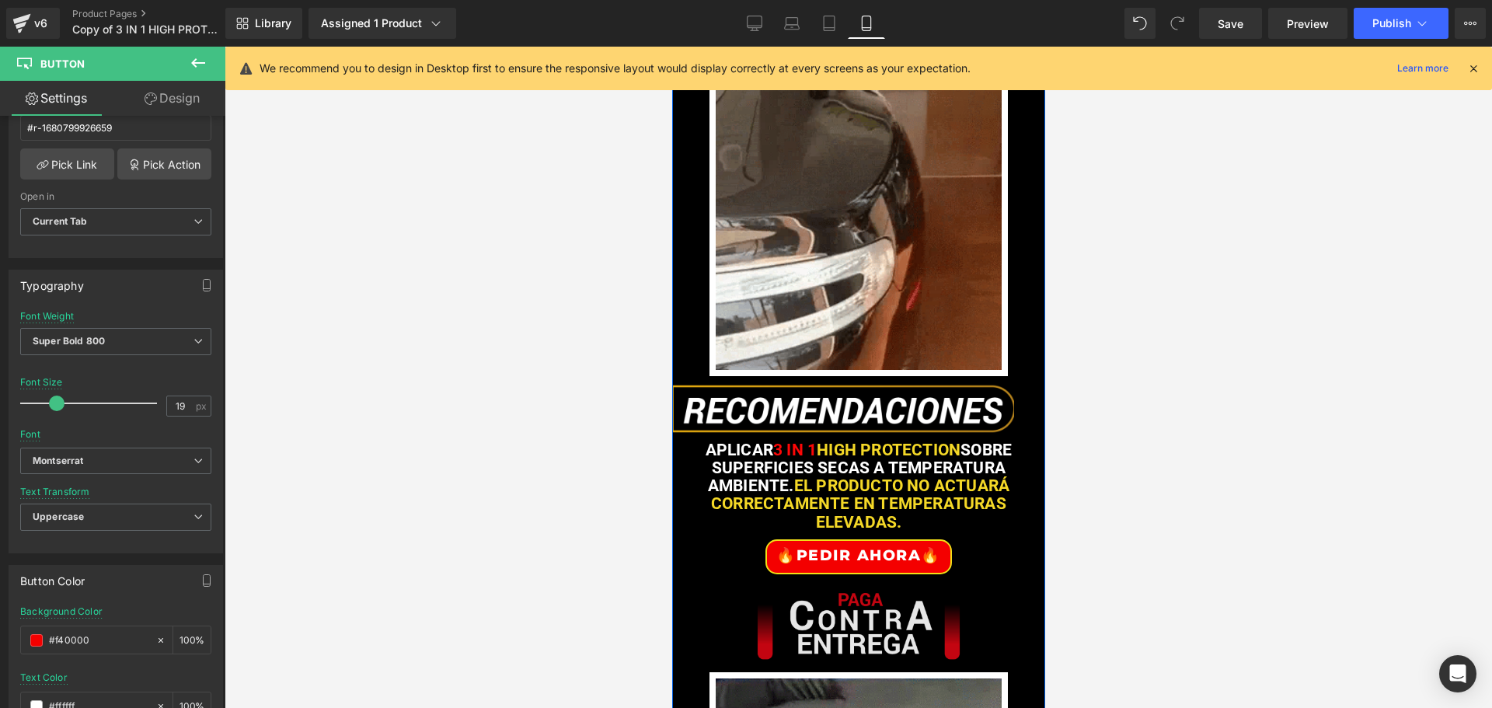
scroll to position [2875, 0]
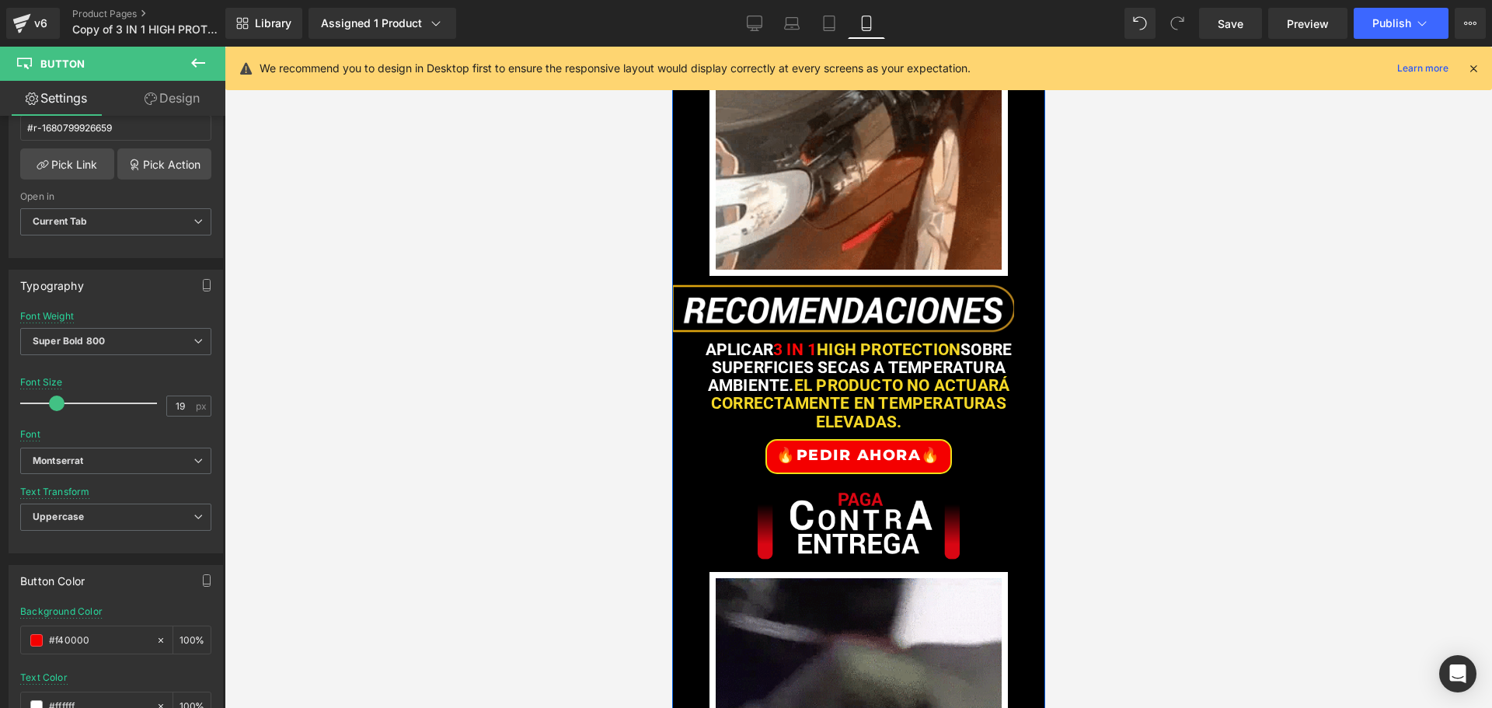
click at [857, 474] on div "🔥PEDIR AHORA🔥 Button" at bounding box center [857, 456] width 373 height 35
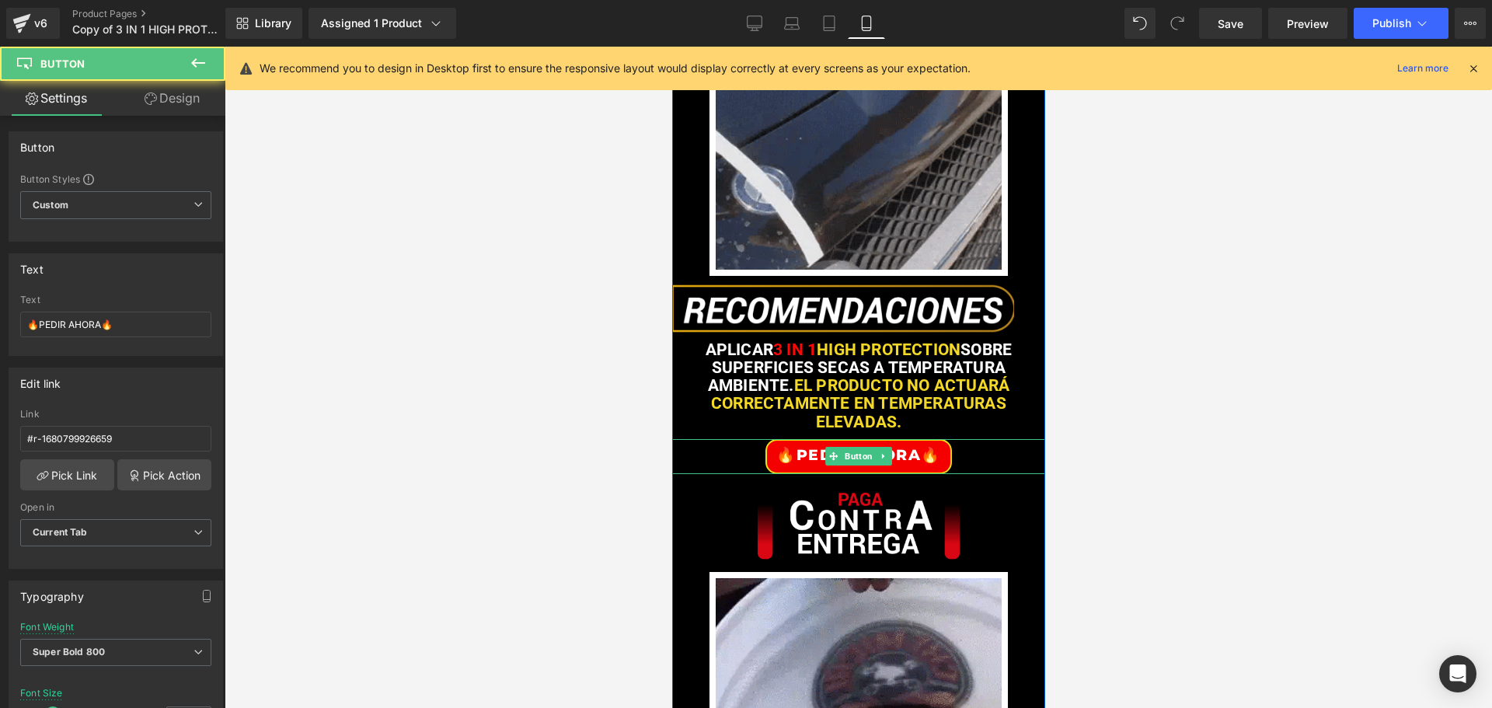
click at [857, 465] on span "Button" at bounding box center [858, 456] width 34 height 19
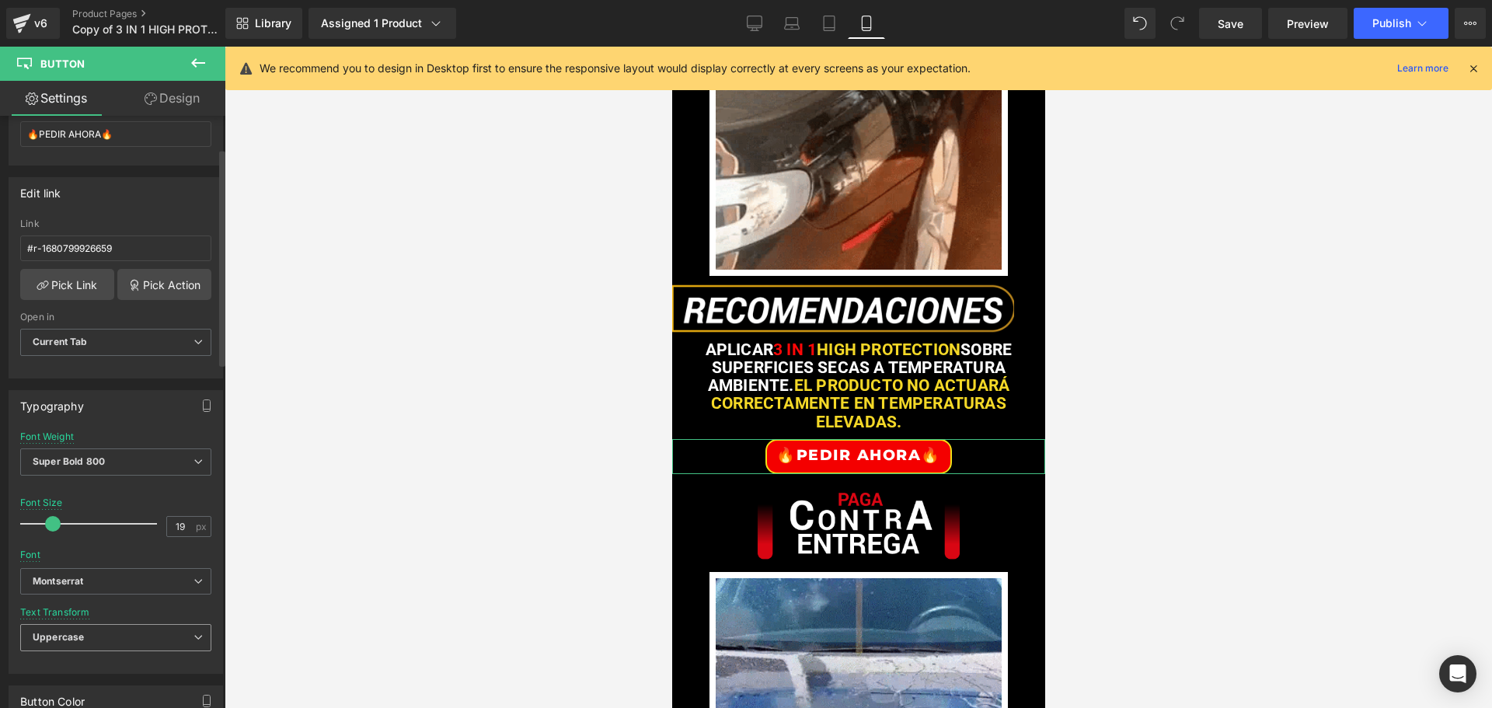
scroll to position [311, 0]
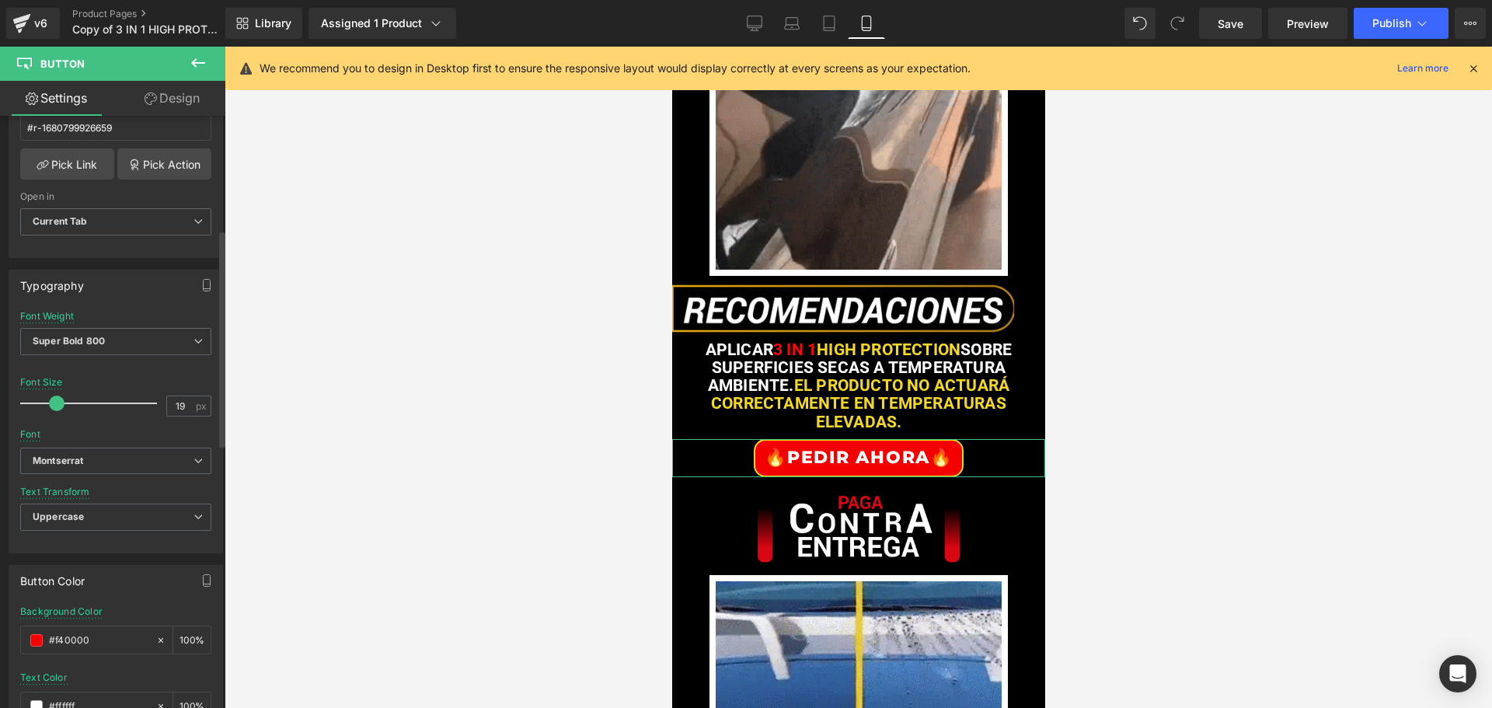
click at [57, 404] on span at bounding box center [57, 404] width 16 height 16
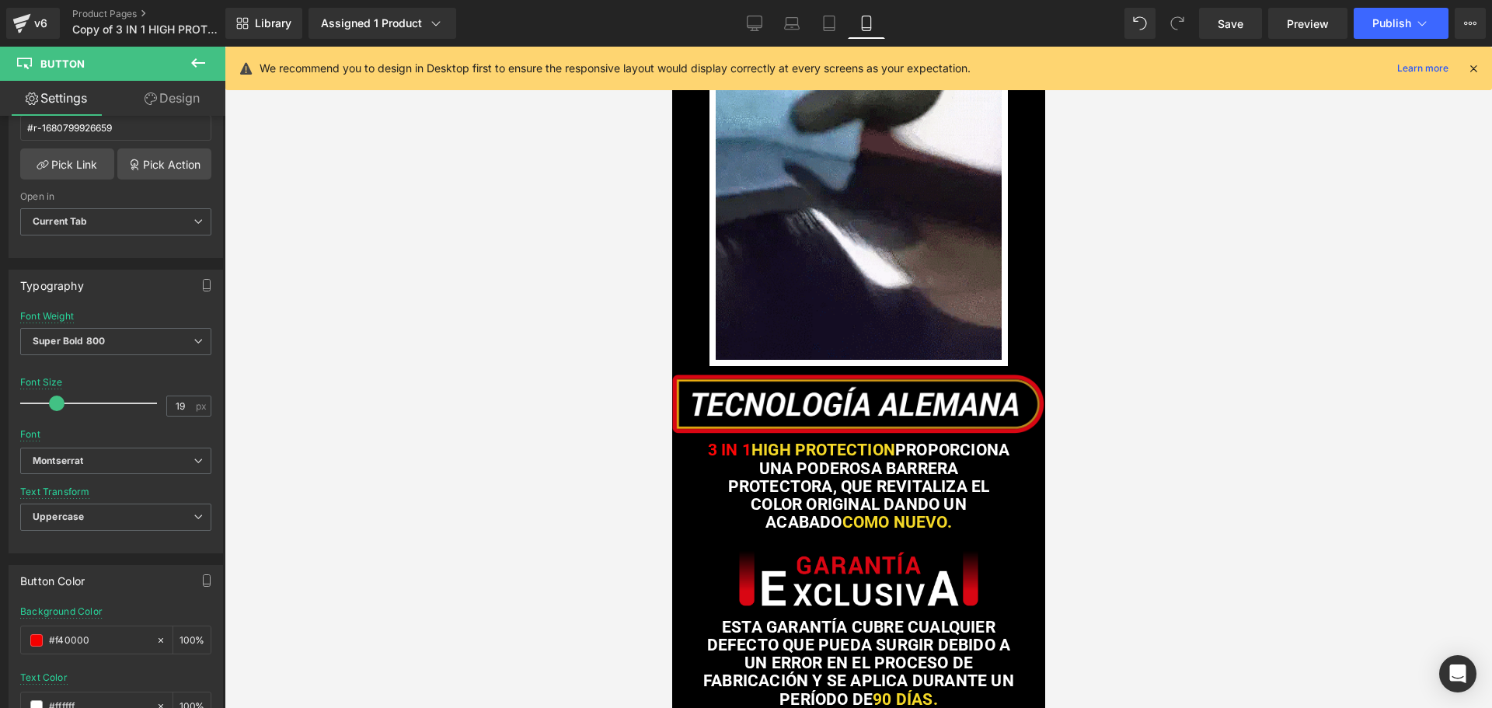
scroll to position [3497, 0]
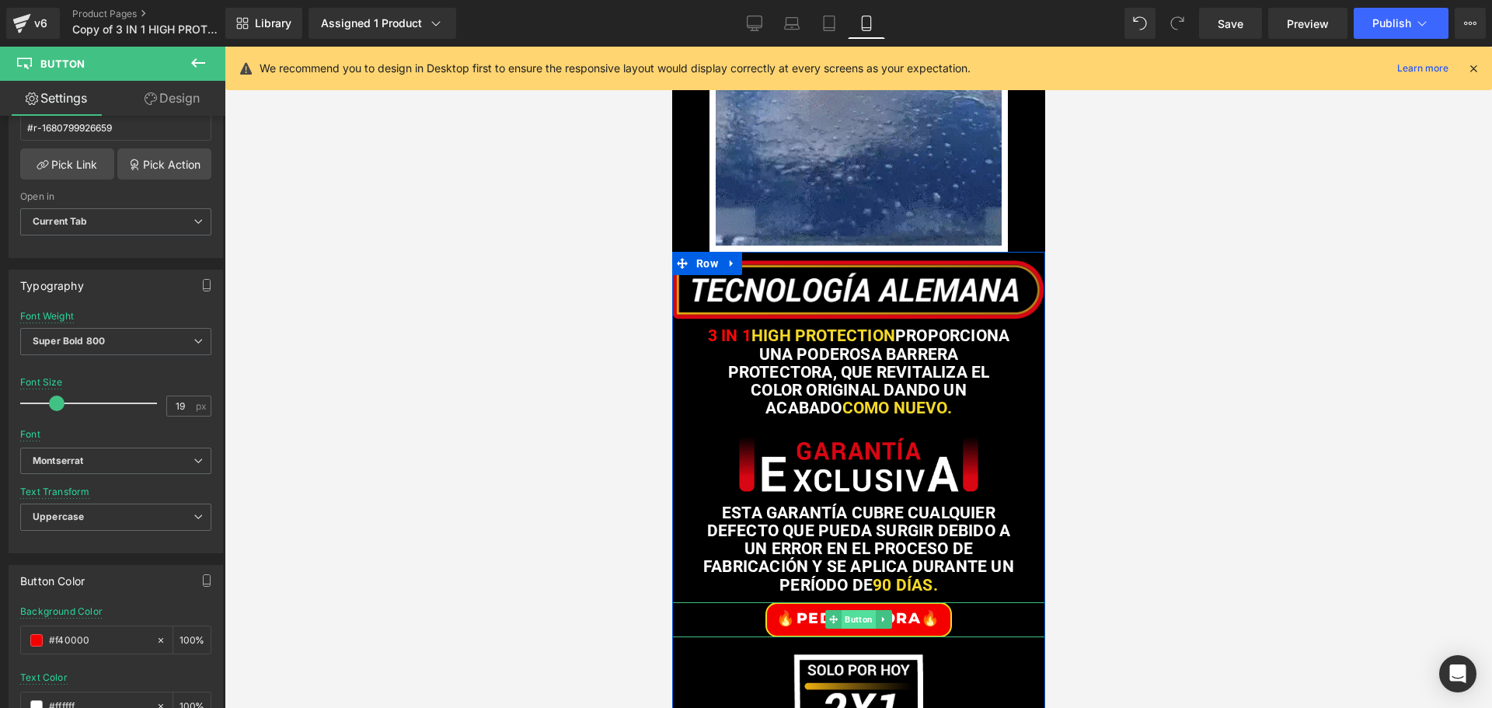
click at [853, 629] on span "Button" at bounding box center [858, 619] width 34 height 19
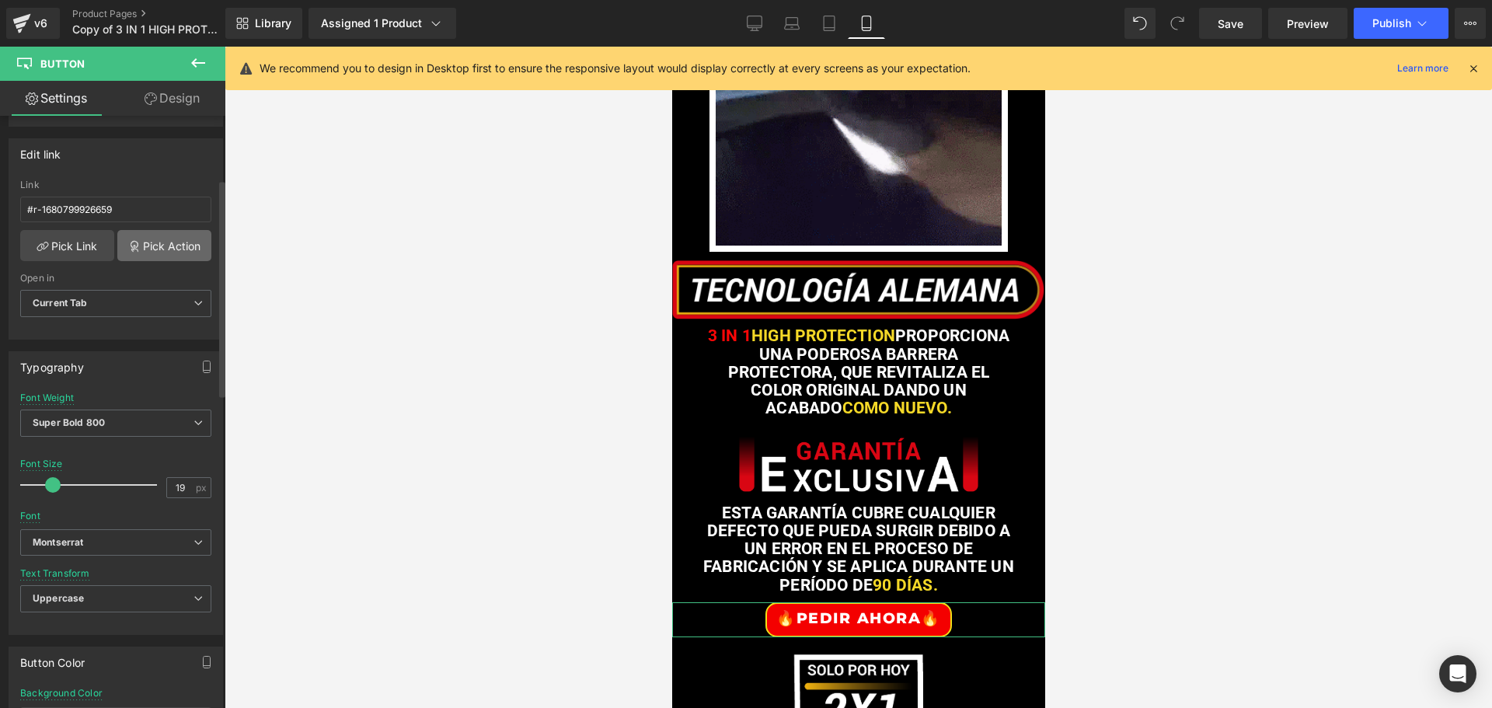
scroll to position [233, 0]
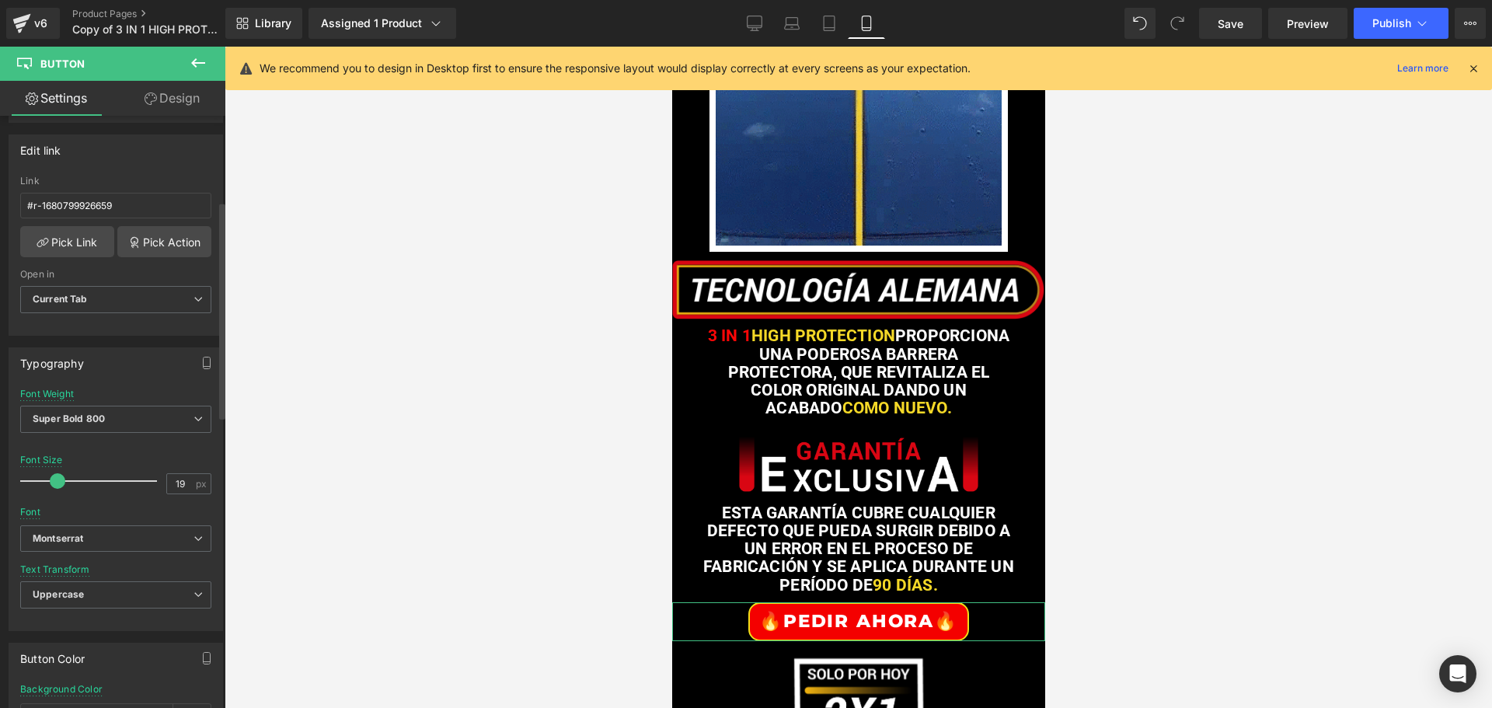
click at [54, 479] on span at bounding box center [58, 481] width 16 height 16
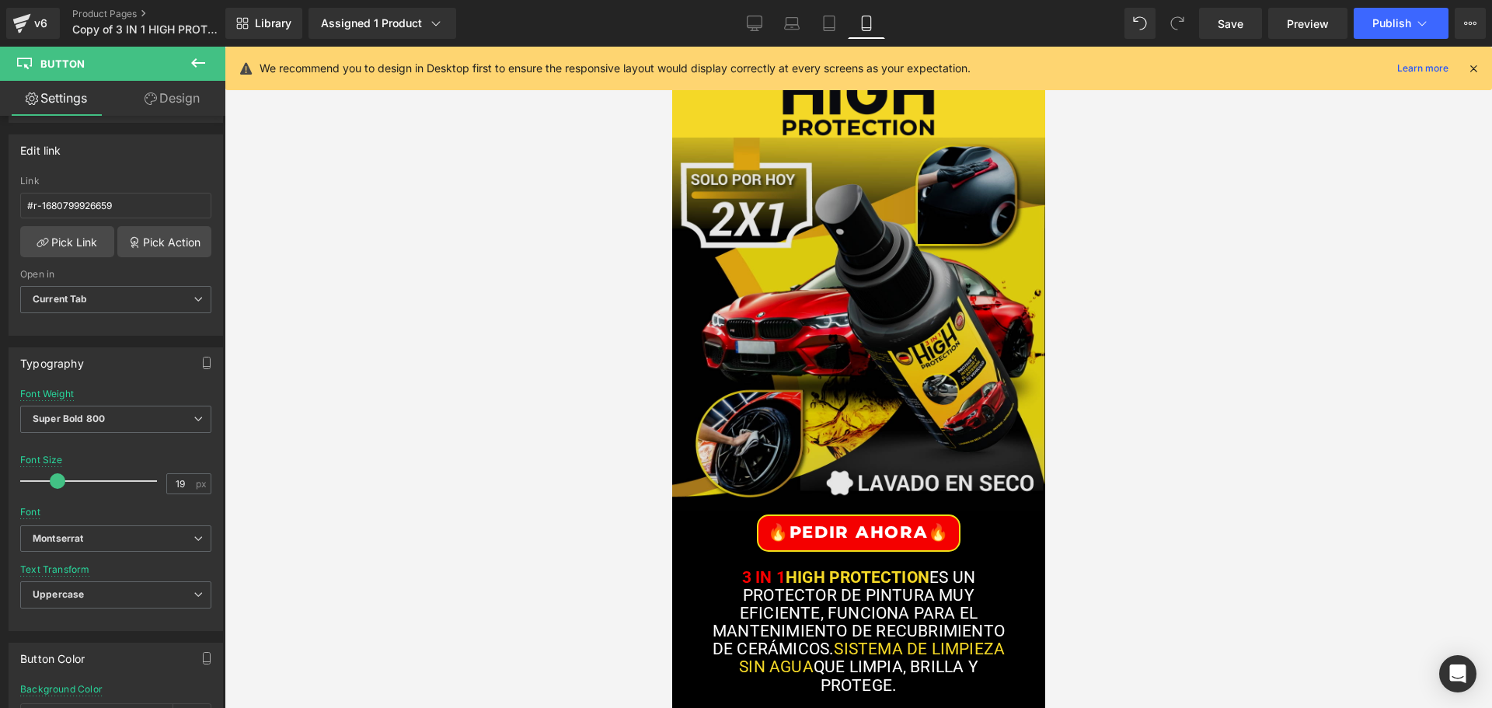
scroll to position [0, 0]
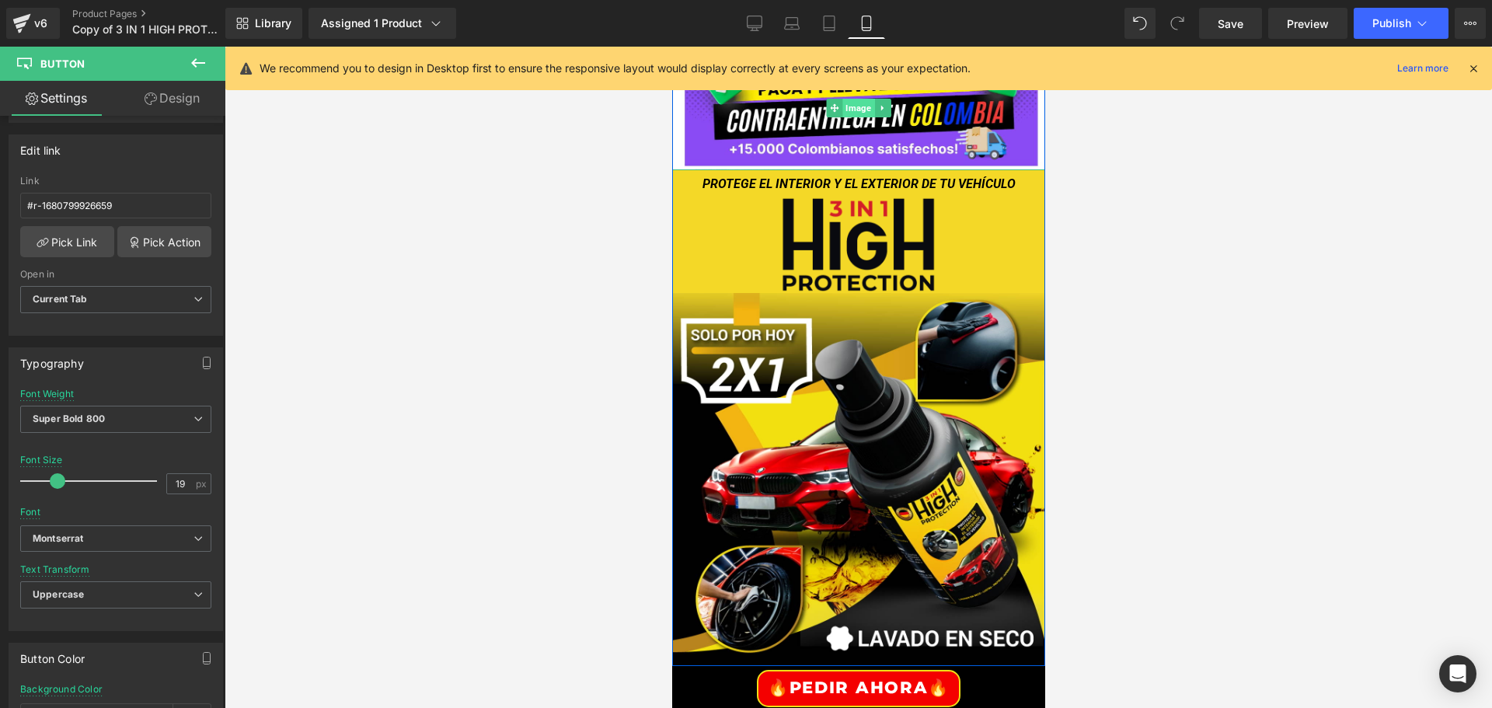
click at [852, 110] on span "Image" at bounding box center [858, 108] width 32 height 19
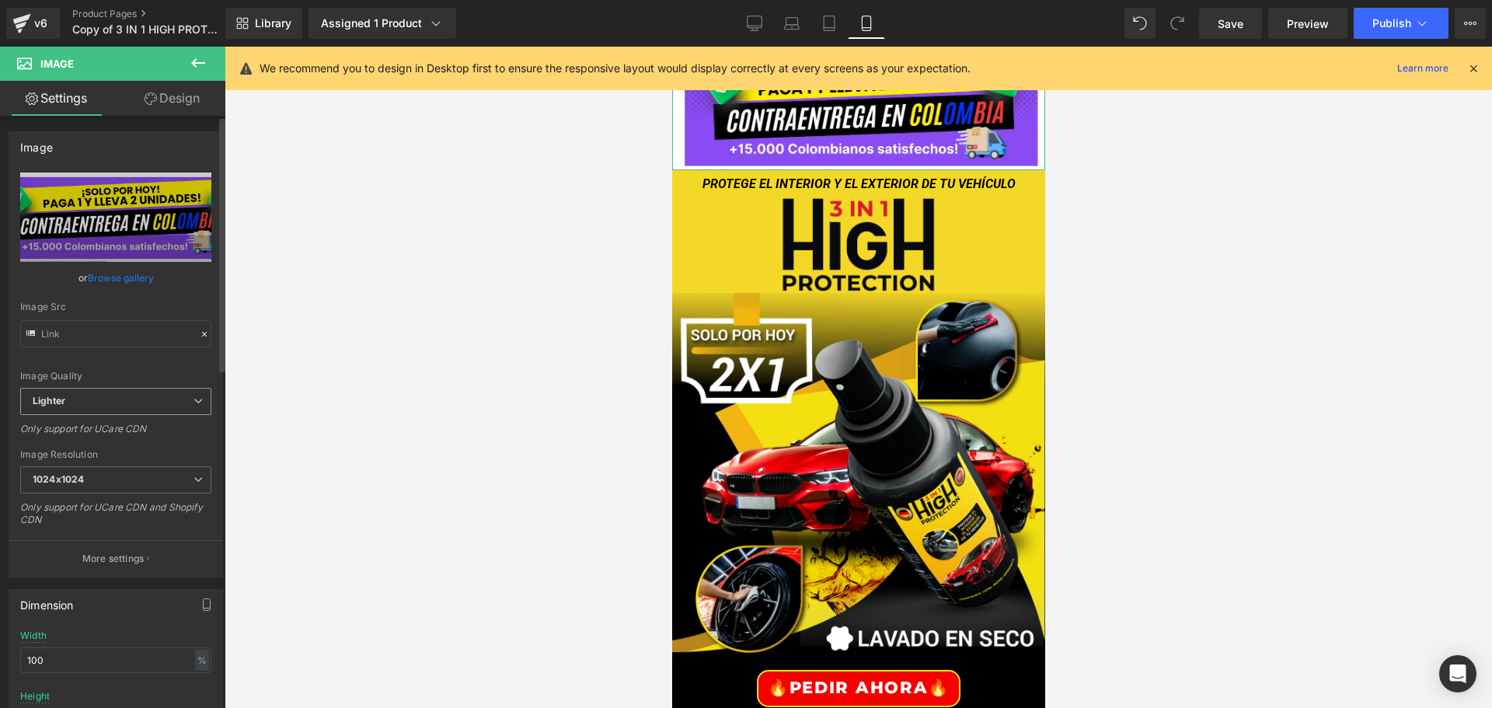
click at [72, 404] on span "Lighter" at bounding box center [115, 401] width 191 height 27
click at [81, 460] on li "Lightest" at bounding box center [112, 452] width 185 height 23
click at [83, 482] on b "1024x1024" at bounding box center [58, 479] width 51 height 12
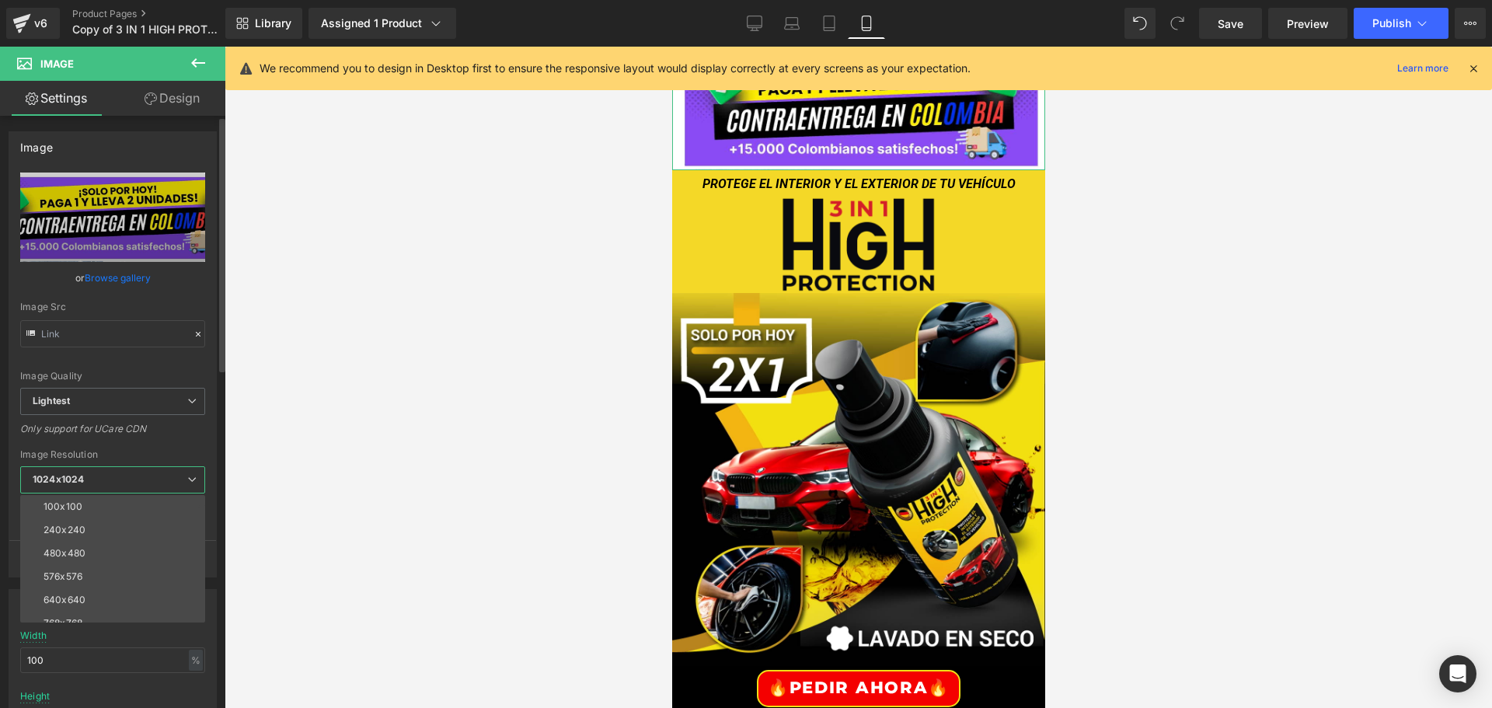
scroll to position [222, 0]
click at [92, 610] on div "3000x3000" at bounding box center [71, 610] width 54 height 11
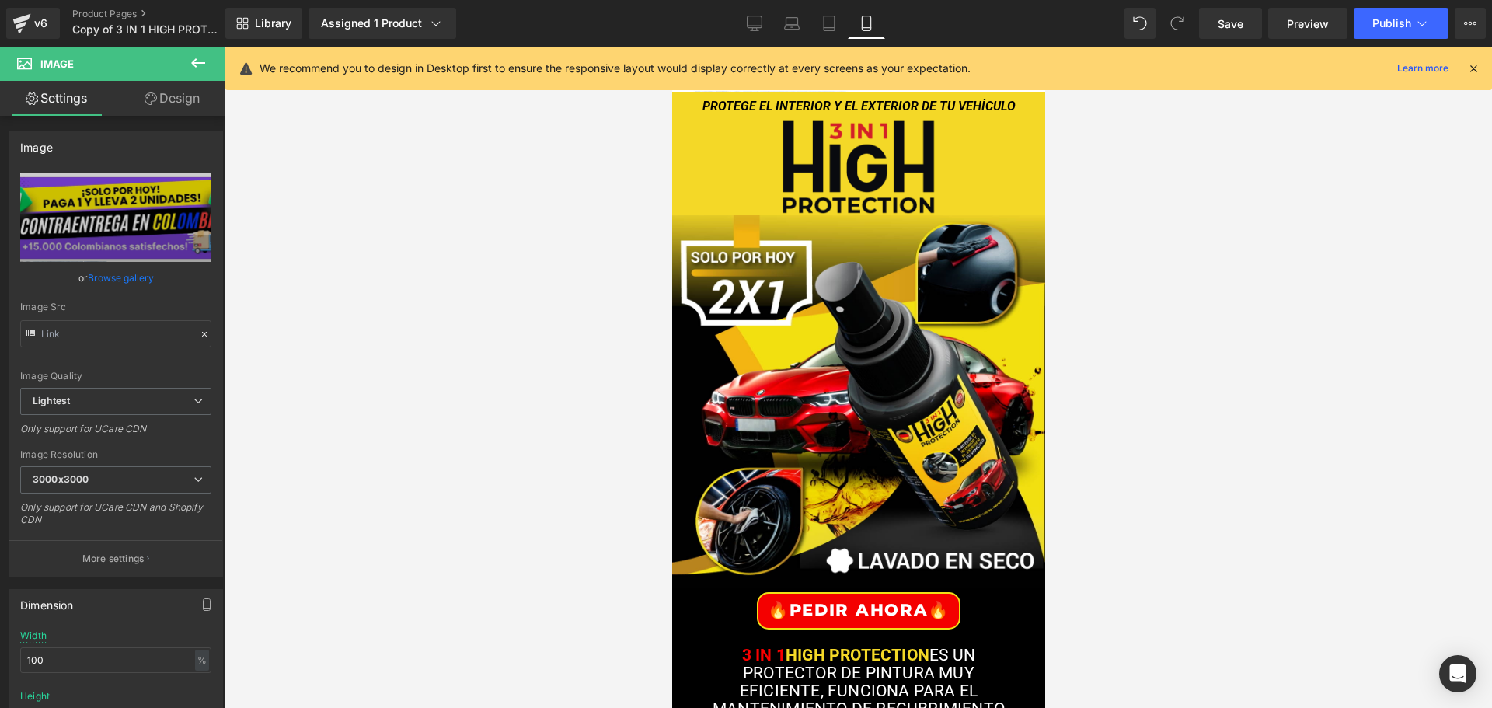
scroll to position [311, 0]
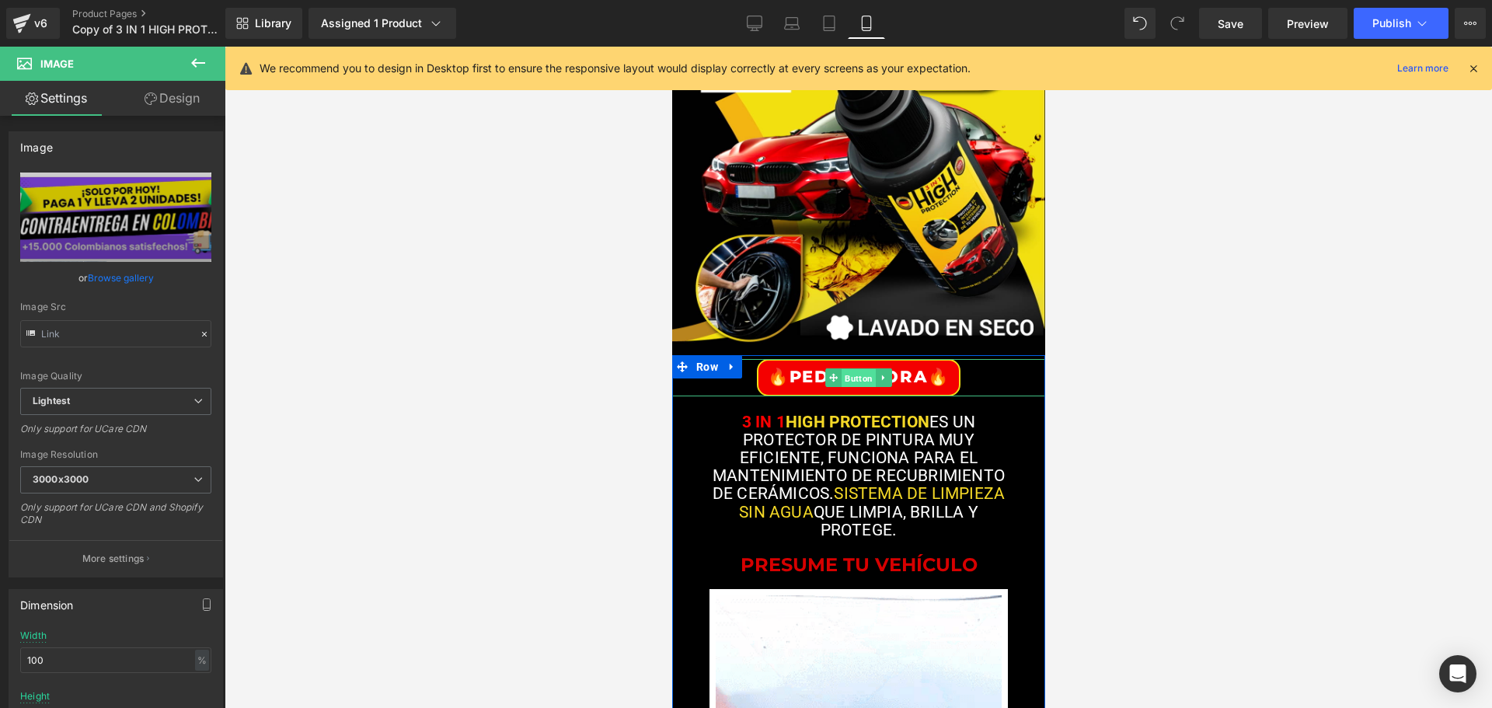
click at [858, 381] on span "Button" at bounding box center [858, 378] width 34 height 19
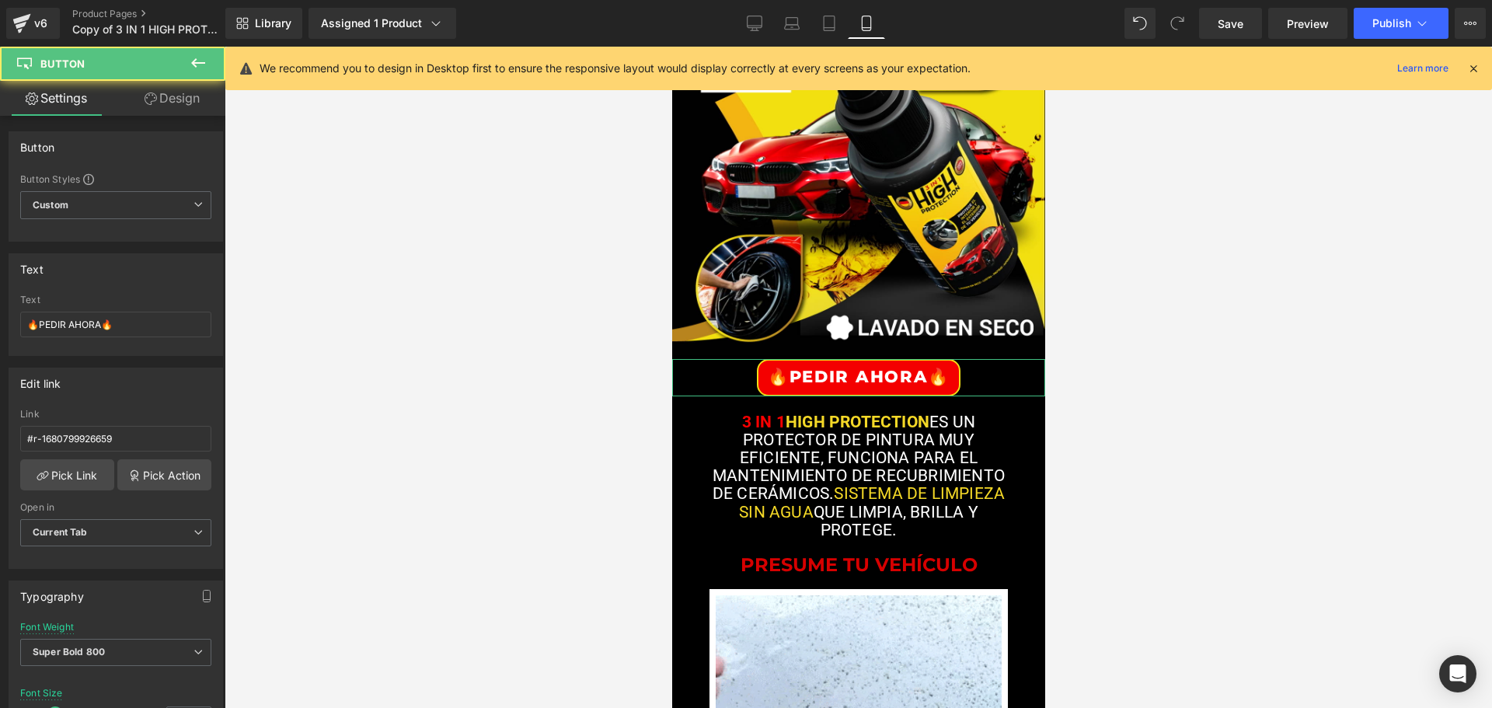
click at [166, 99] on link "Design" at bounding box center [172, 98] width 113 height 35
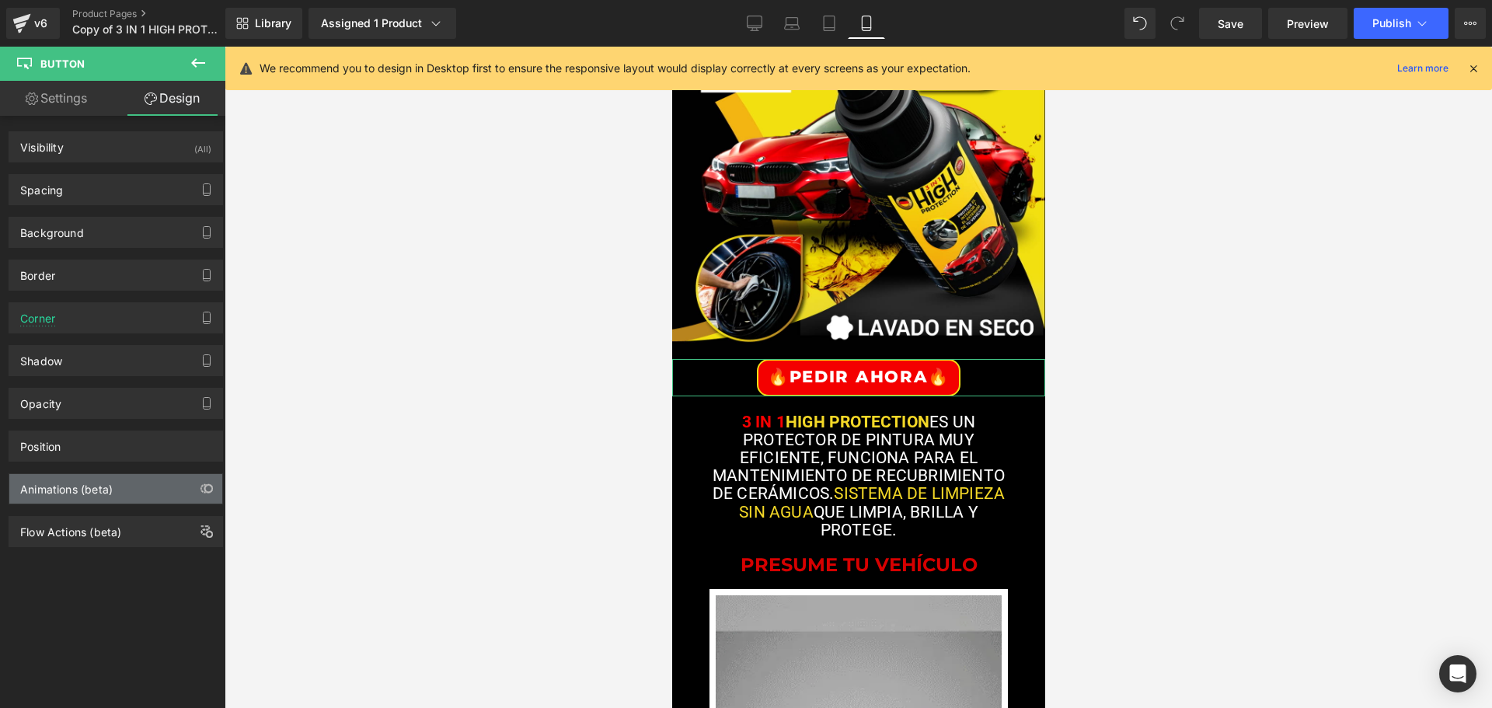
click at [69, 491] on div "Animations (beta)" at bounding box center [66, 485] width 92 height 22
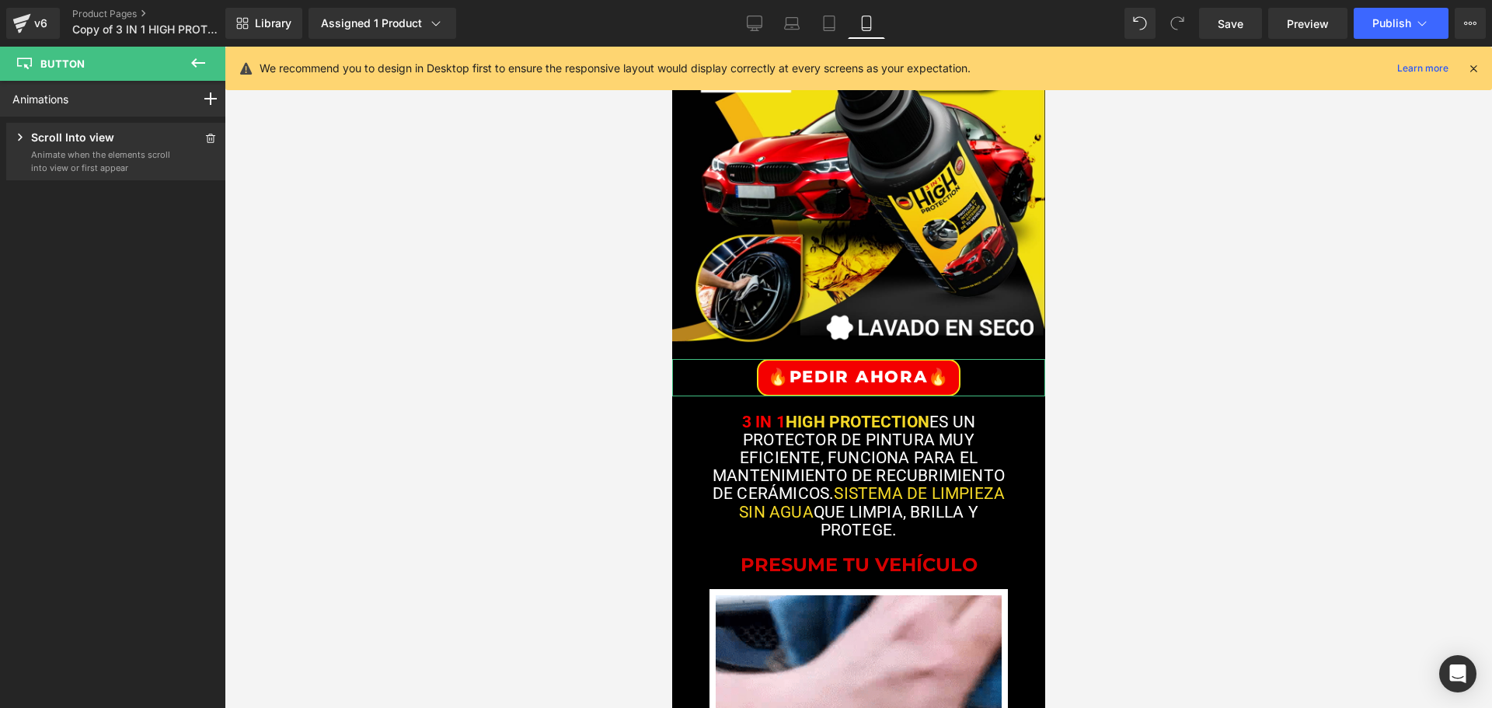
click at [60, 106] on link "Animations" at bounding box center [40, 99] width 56 height 16
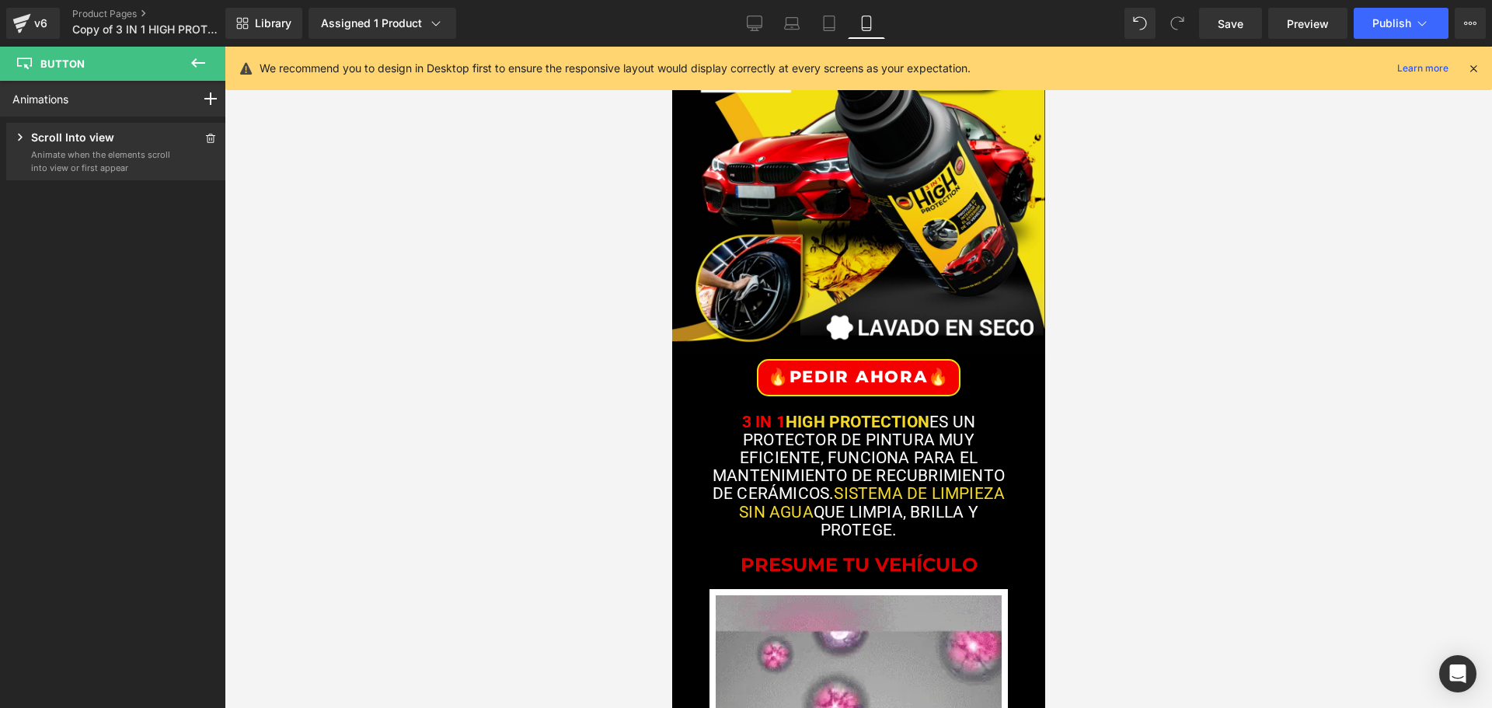
click at [205, 62] on icon at bounding box center [198, 62] width 14 height 9
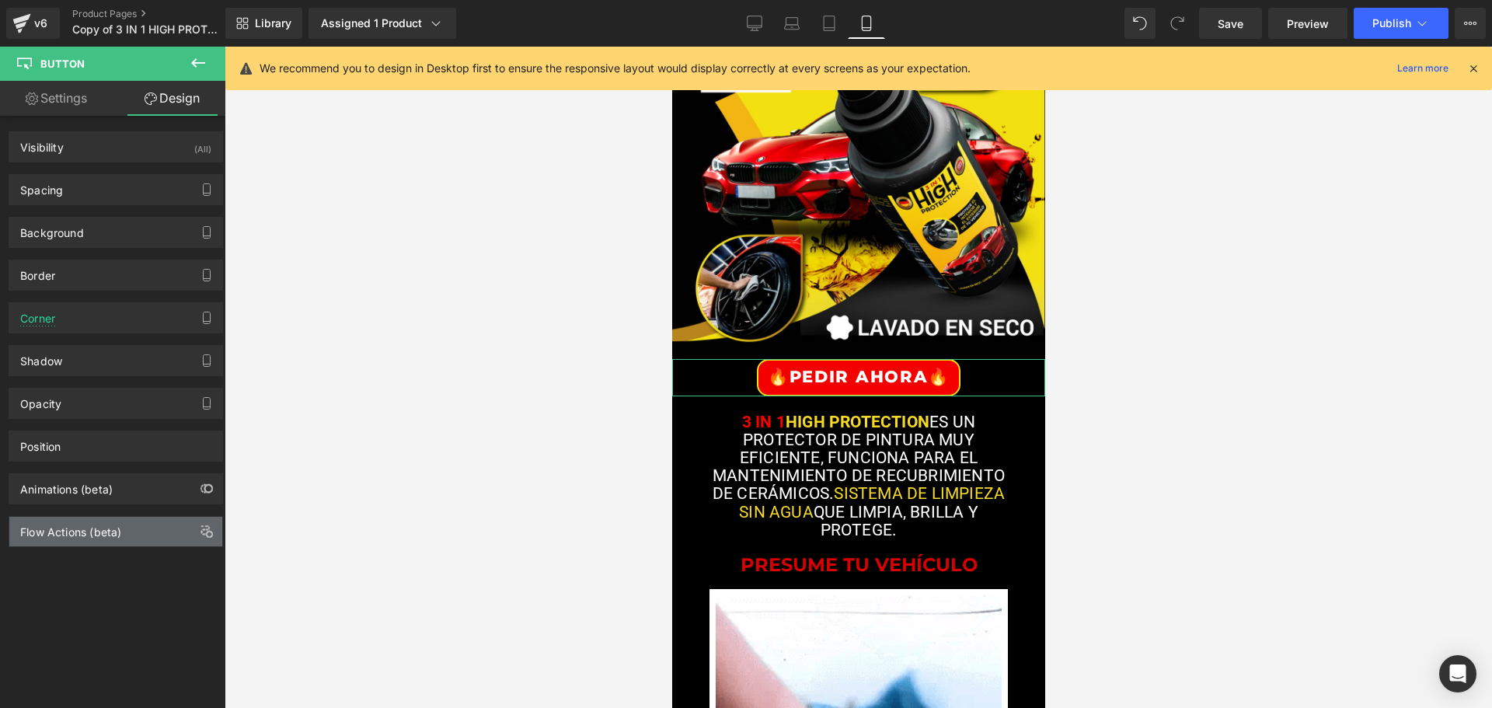
click at [86, 536] on div "Flow Actions (beta)" at bounding box center [70, 528] width 101 height 22
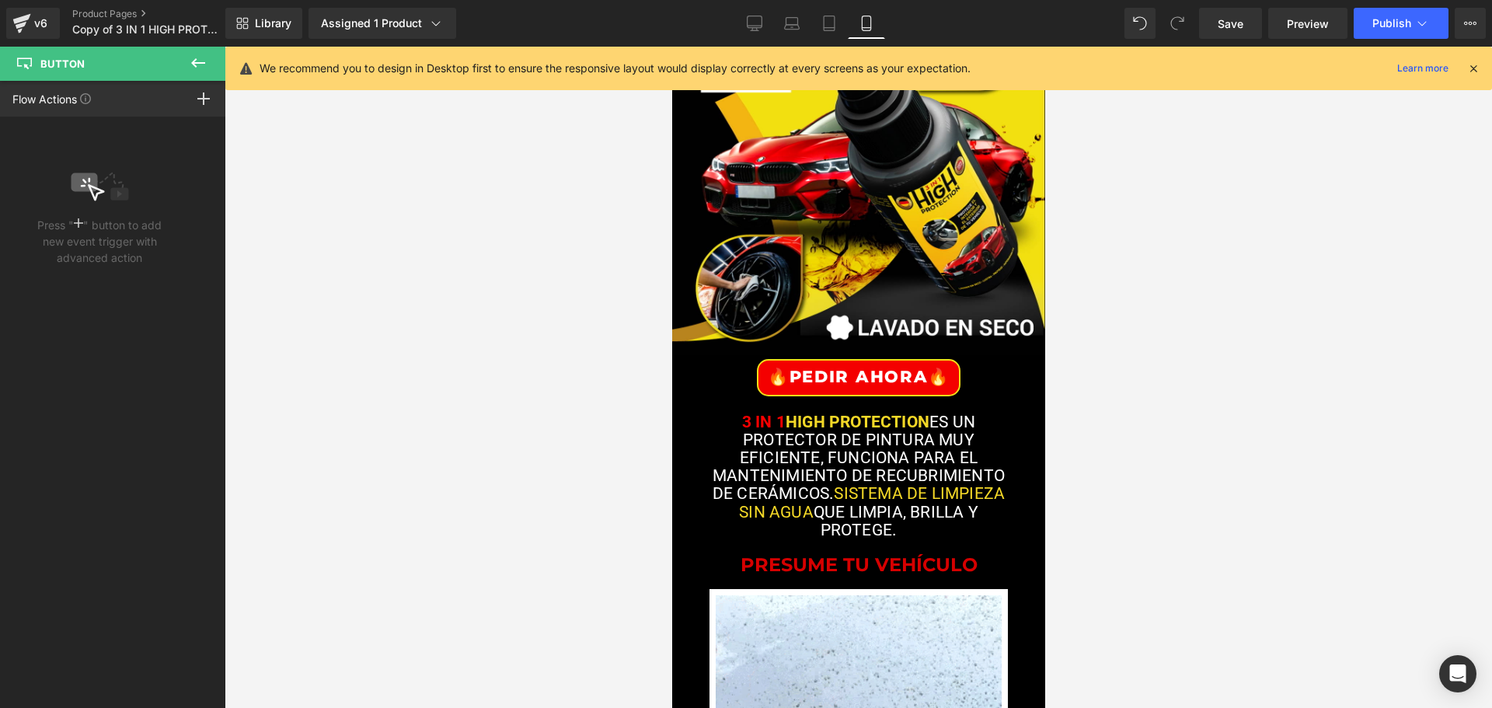
click at [197, 64] on icon at bounding box center [198, 62] width 14 height 9
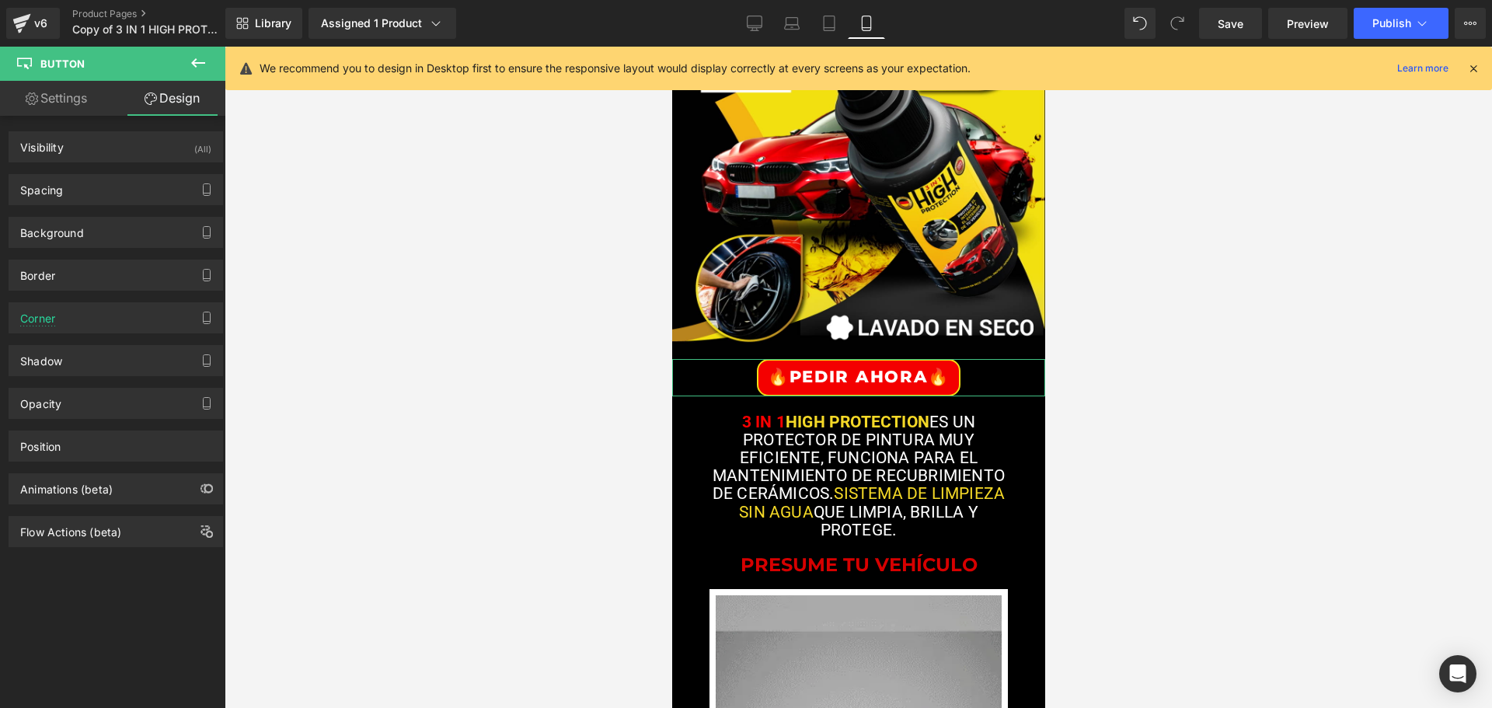
click at [61, 497] on div "Animations (beta)" at bounding box center [115, 489] width 213 height 30
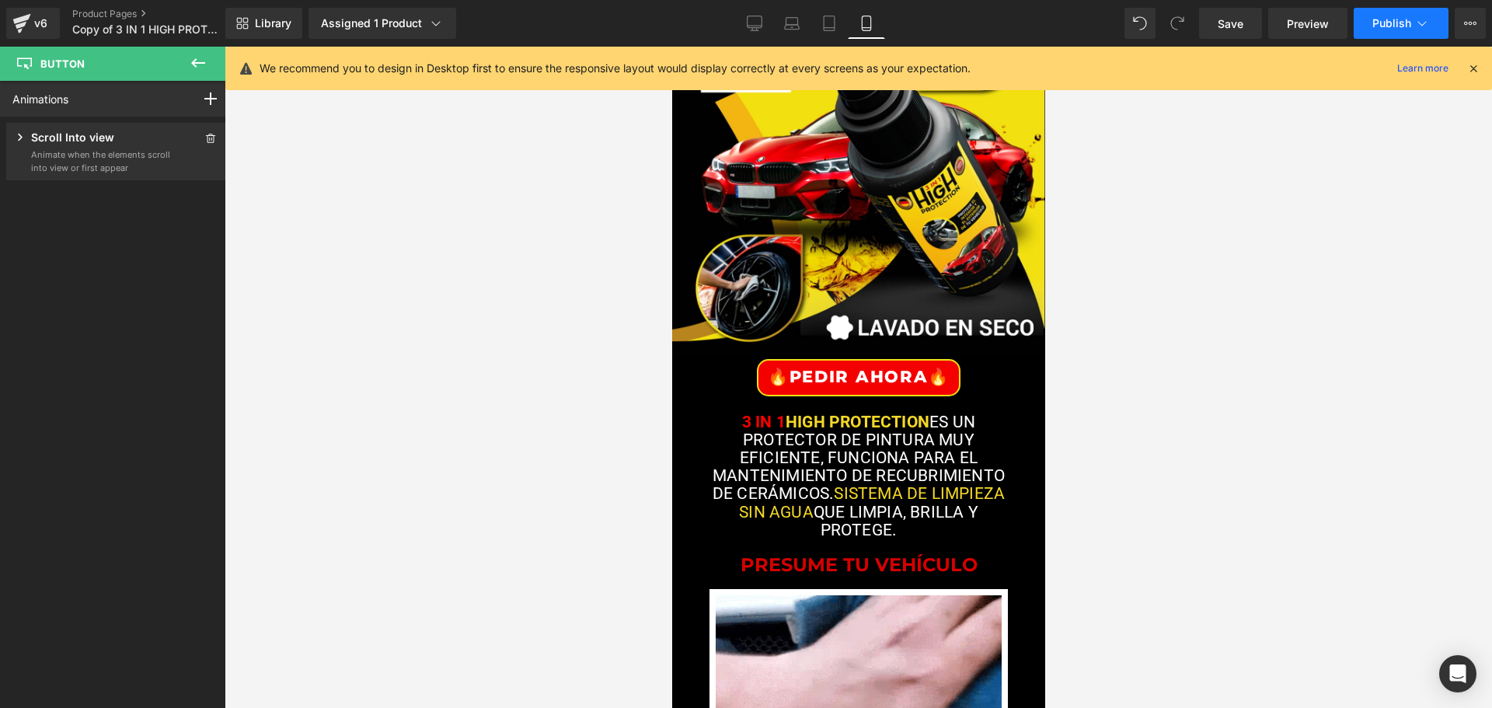
click at [1371, 19] on button "Publish" at bounding box center [1401, 23] width 95 height 31
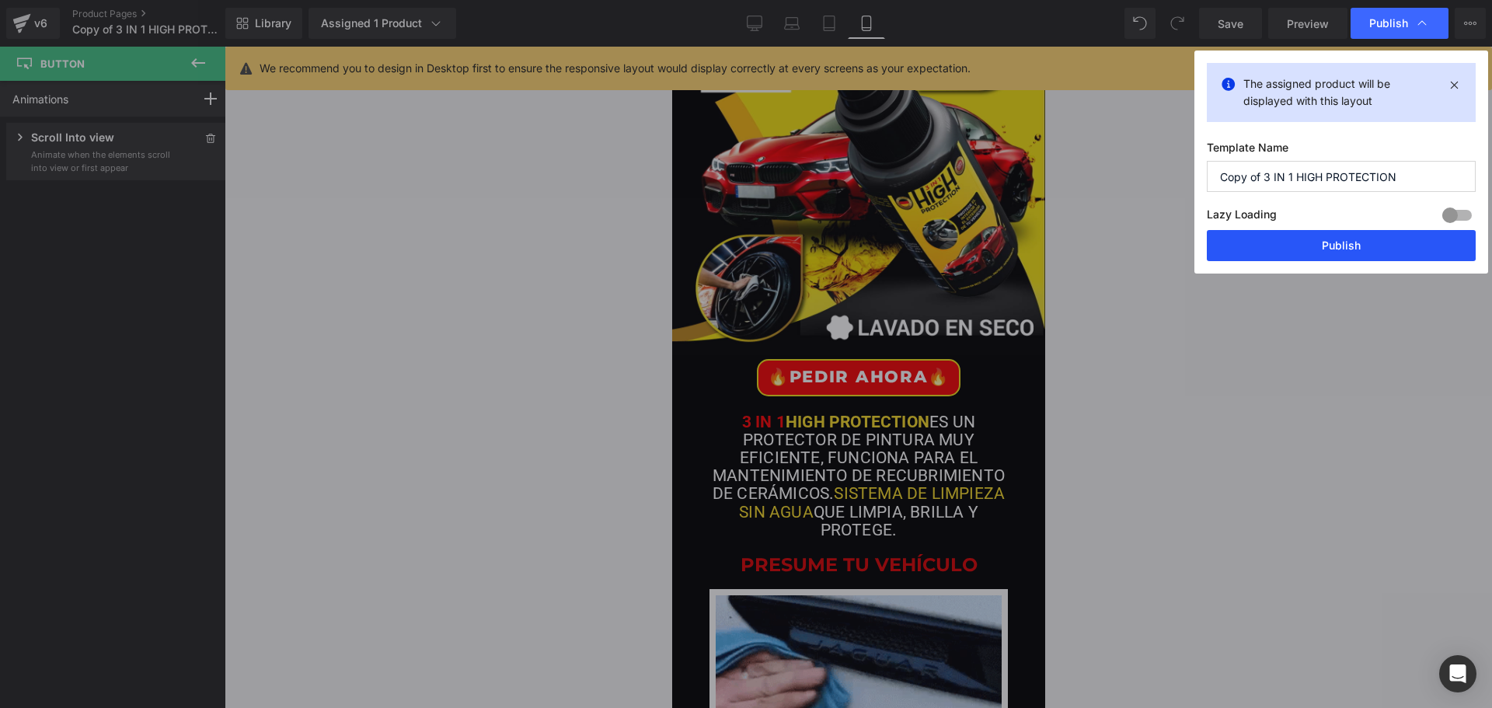
click at [1345, 243] on button "Publish" at bounding box center [1341, 245] width 269 height 31
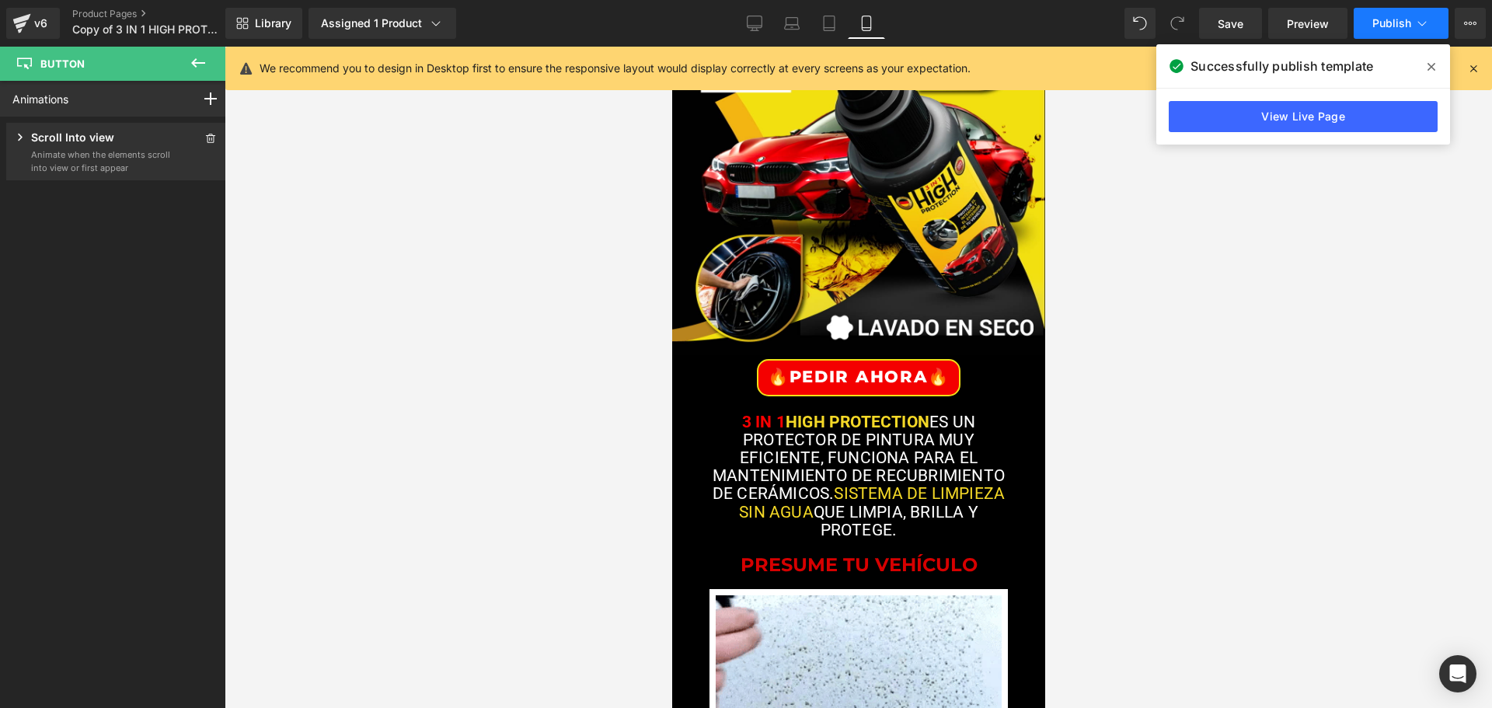
click at [1375, 25] on span "Publish" at bounding box center [1391, 23] width 39 height 12
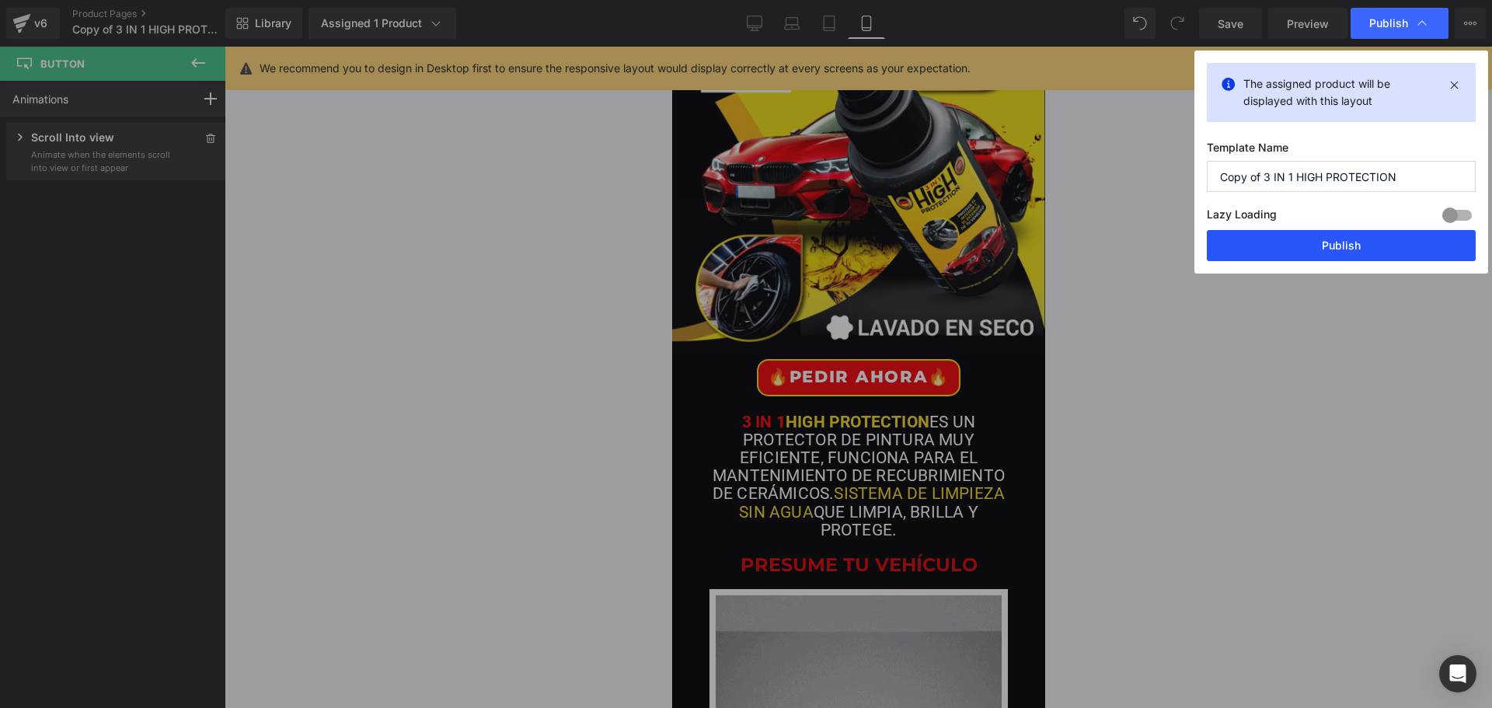
click at [1371, 249] on button "Publish" at bounding box center [1341, 245] width 269 height 31
